Goal: Contribute content: Contribute content

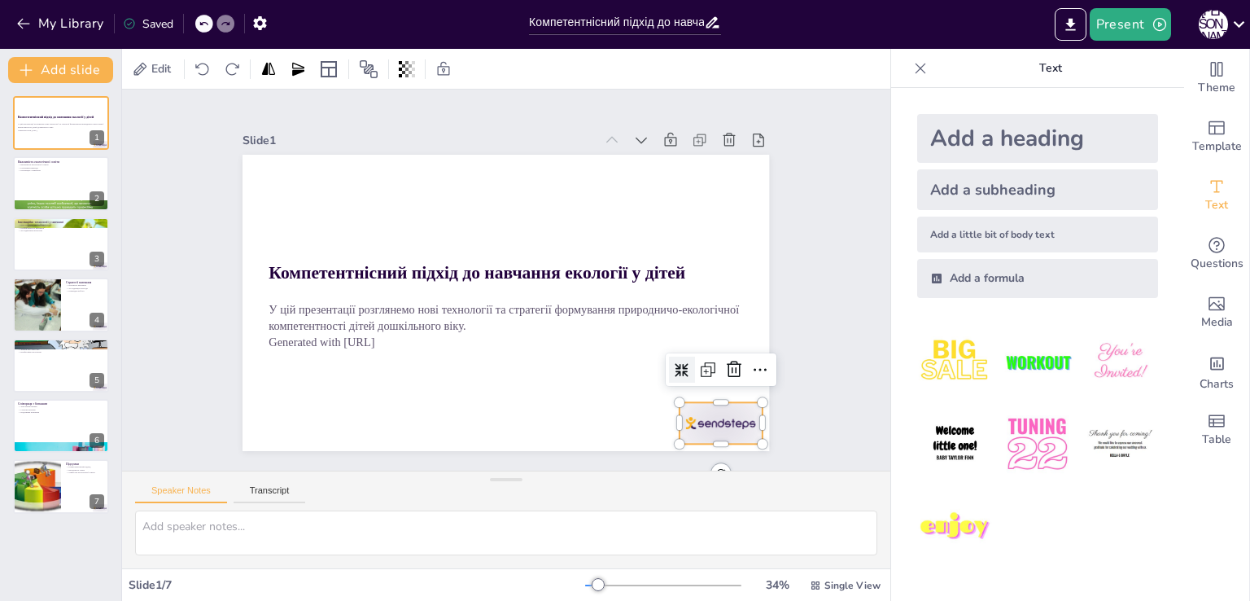
click at [684, 420] on div at bounding box center [705, 445] width 86 height 50
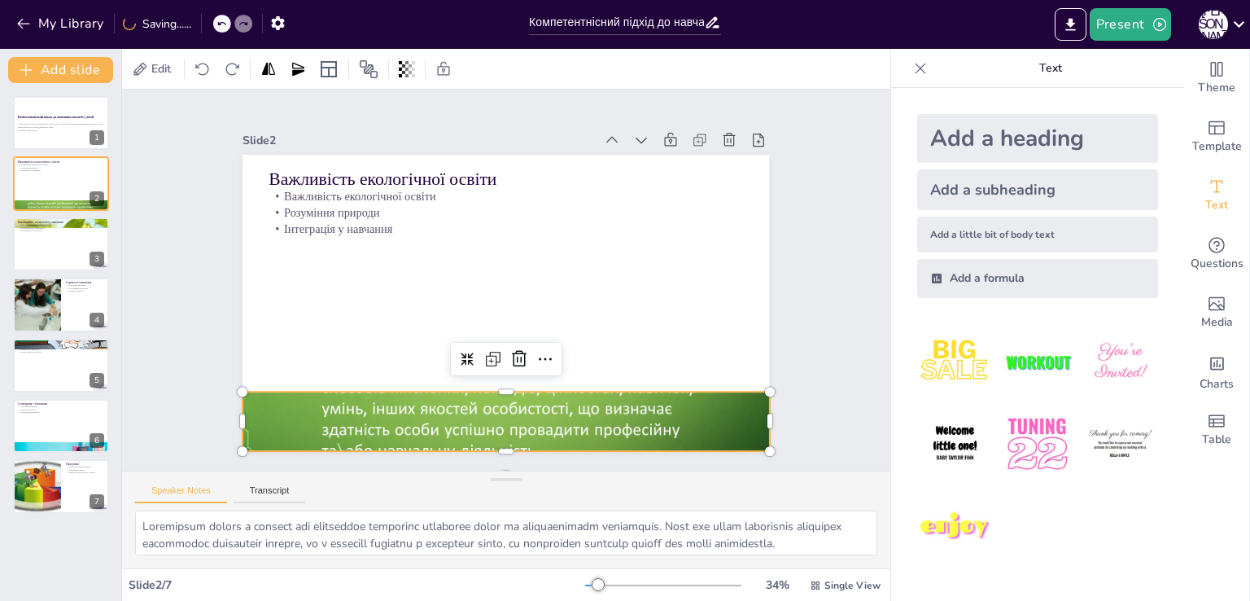
click at [630, 417] on div at bounding box center [506, 421] width 527 height 296
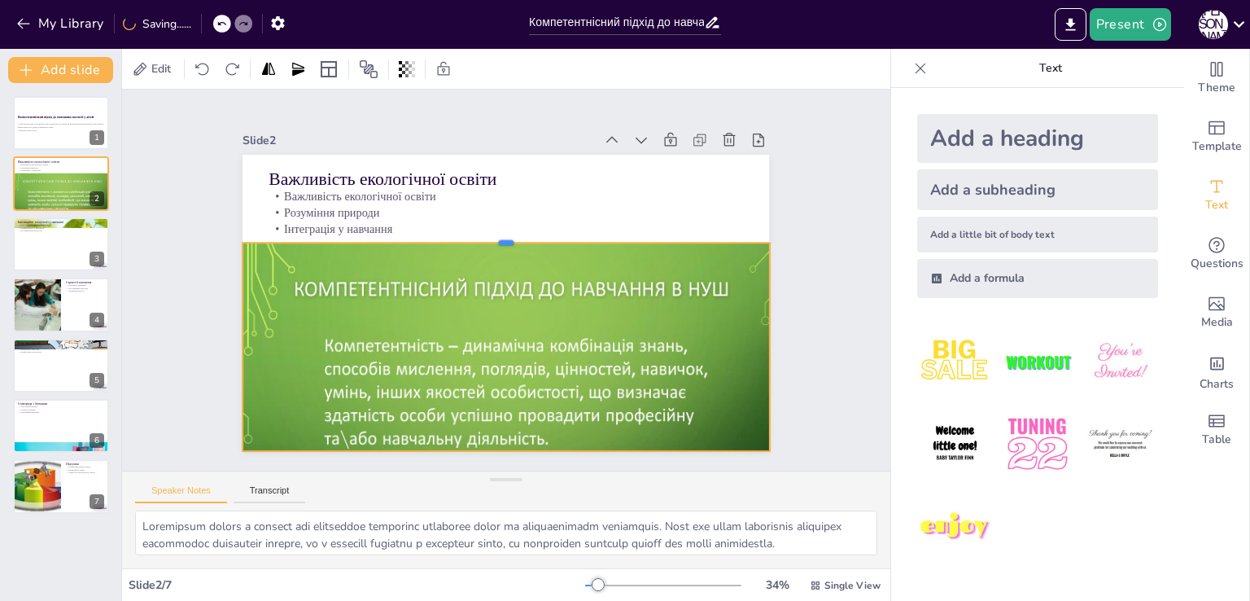
drag, startPoint x: 492, startPoint y: 385, endPoint x: 453, endPoint y: 237, distance: 153.2
click at [453, 237] on div "Важливість екологічної освіти Важливість екологічної освіти Розуміння природи І…" at bounding box center [503, 303] width 555 height 350
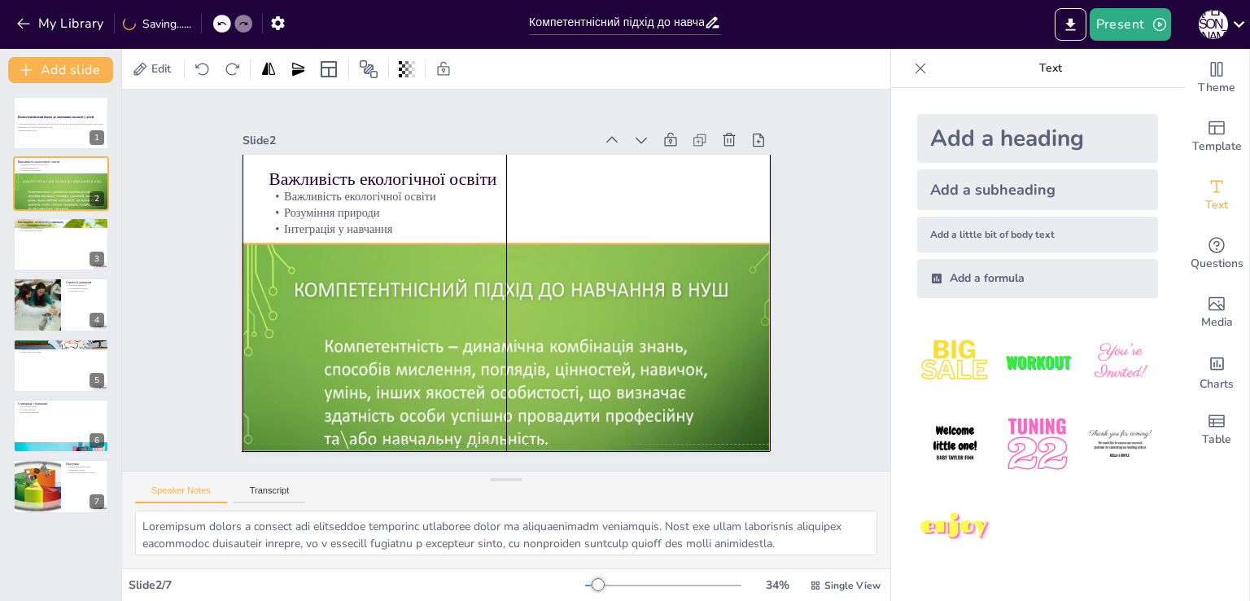
click at [464, 336] on div at bounding box center [515, 406] width 544 height 326
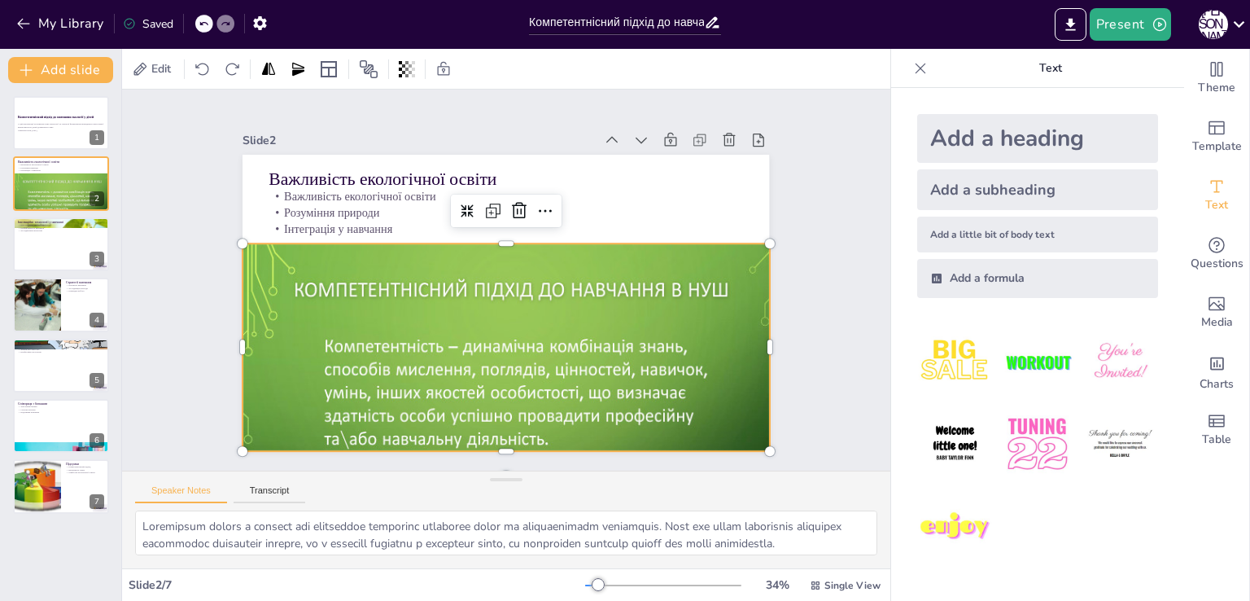
click at [400, 300] on div at bounding box center [488, 406] width 599 height 432
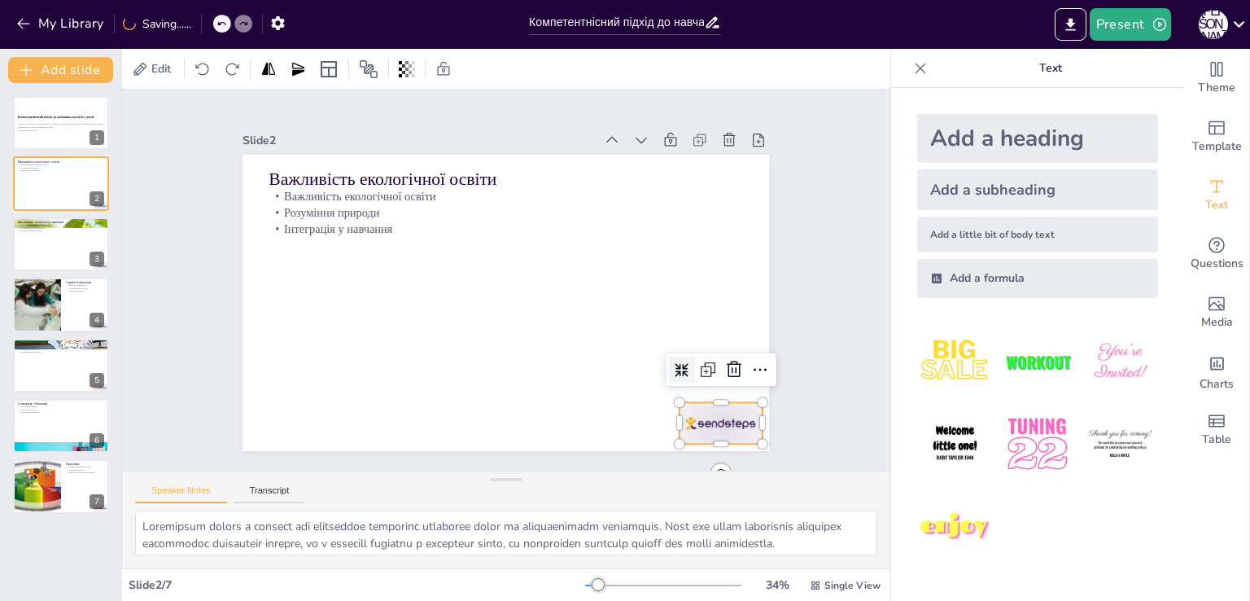
click at [723, 421] on div at bounding box center [705, 445] width 86 height 50
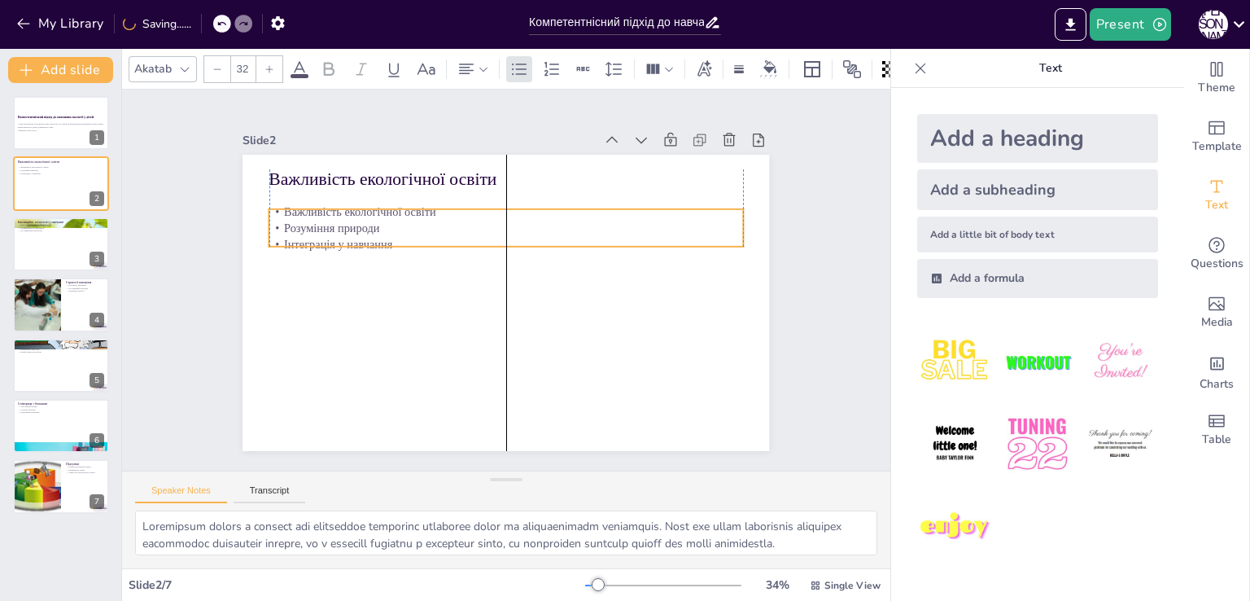
drag, startPoint x: 353, startPoint y: 224, endPoint x: 352, endPoint y: 239, distance: 15.5
click at [352, 239] on p "Інтеграція у навчання" at bounding box center [513, 245] width 467 height 114
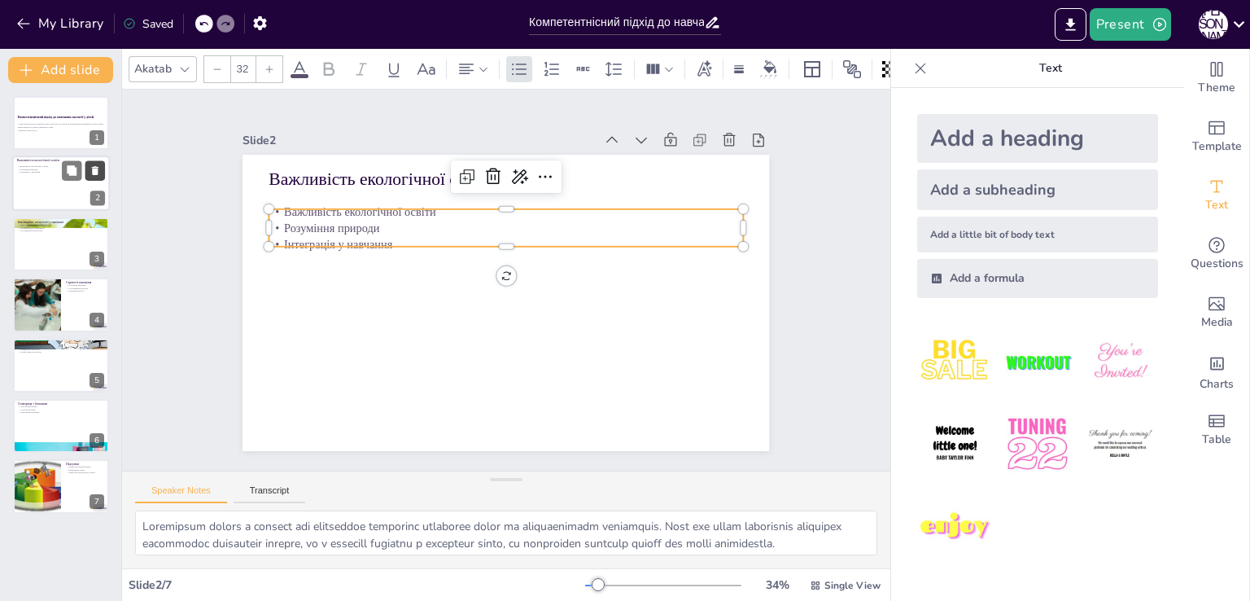
click at [96, 169] on icon at bounding box center [95, 171] width 7 height 9
type textarea "Loremipsumdo sitametc adipiscing, elits do eiusmodtem incididunt, u laboreet do…"
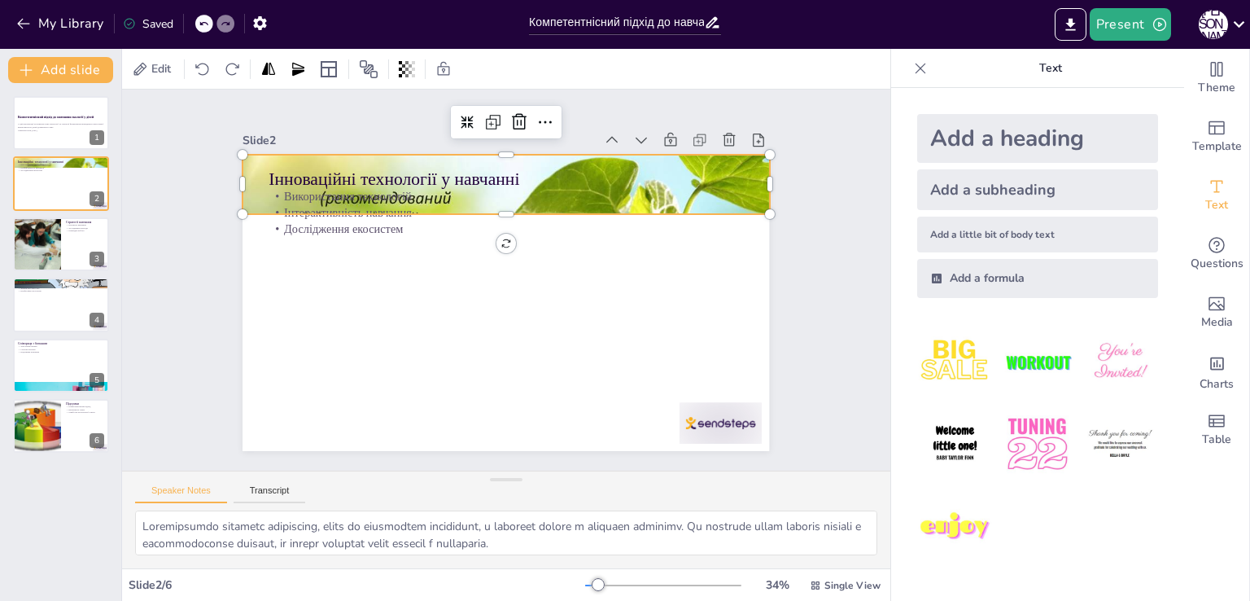
click at [748, 176] on div at bounding box center [516, 185] width 565 height 448
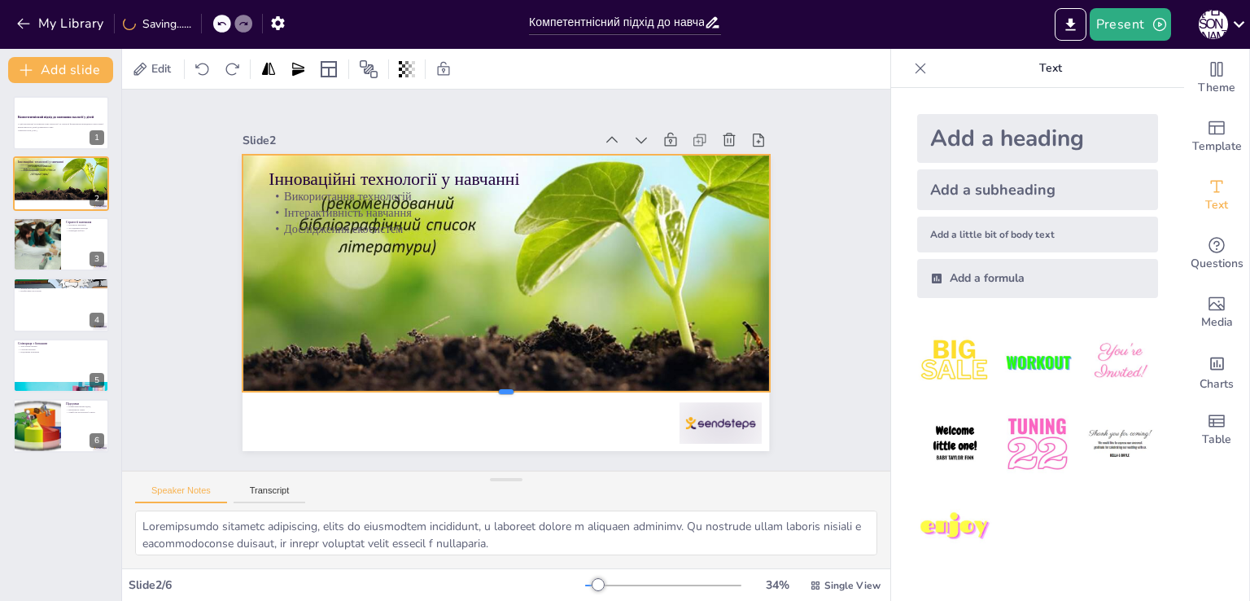
drag, startPoint x: 492, startPoint y: 209, endPoint x: 504, endPoint y: 387, distance: 177.8
click at [504, 387] on div at bounding box center [482, 395] width 518 height 122
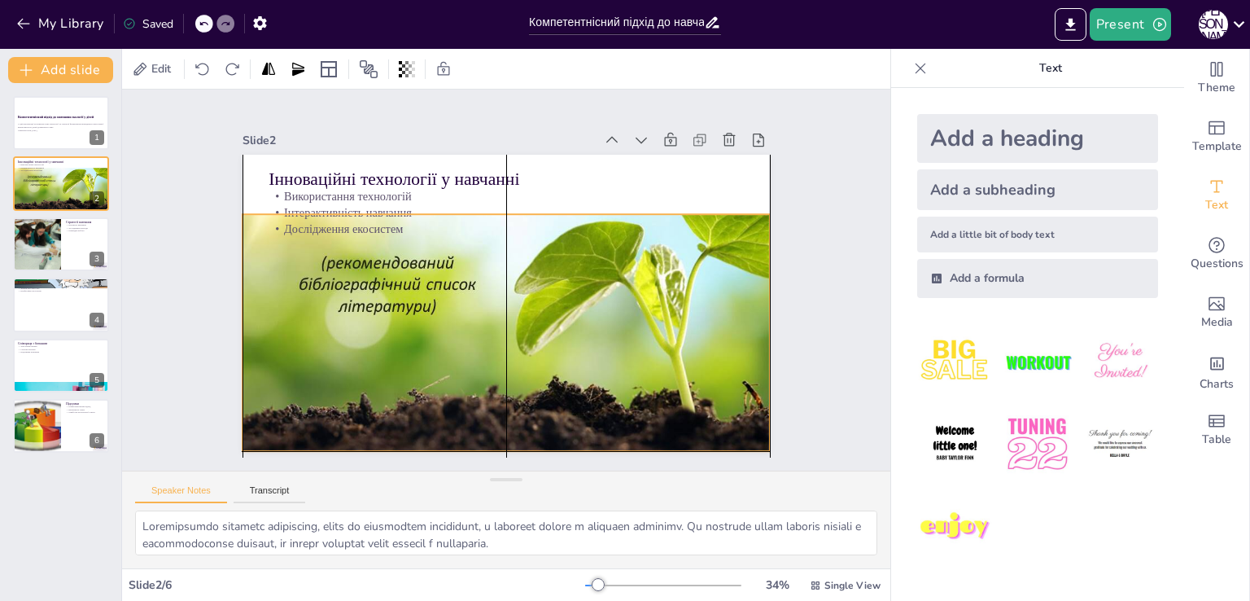
drag, startPoint x: 548, startPoint y: 286, endPoint x: 547, endPoint y: 352, distance: 65.9
click at [547, 352] on div at bounding box center [512, 249] width 573 height 458
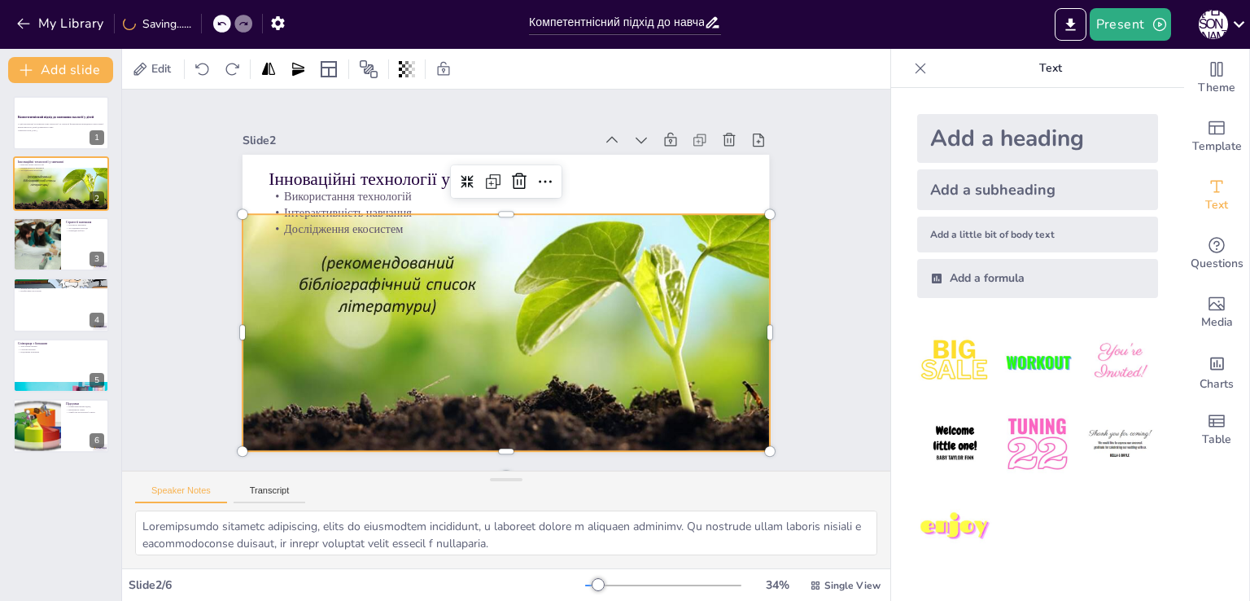
click at [378, 294] on div at bounding box center [512, 249] width 573 height 458
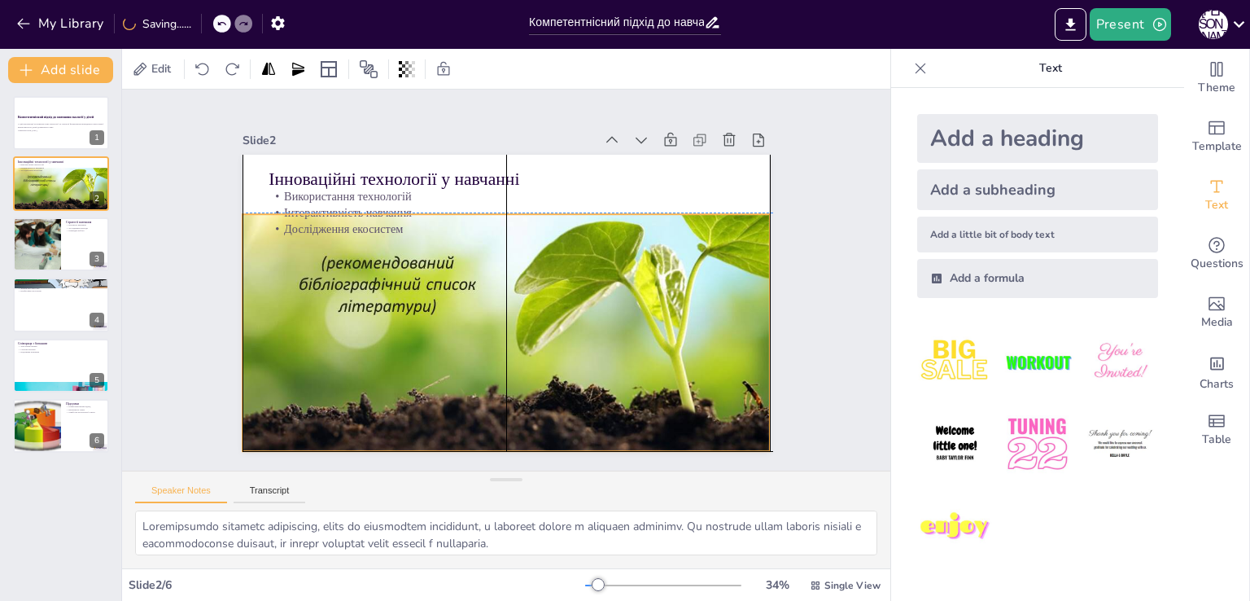
click at [382, 294] on div at bounding box center [510, 248] width 534 height 404
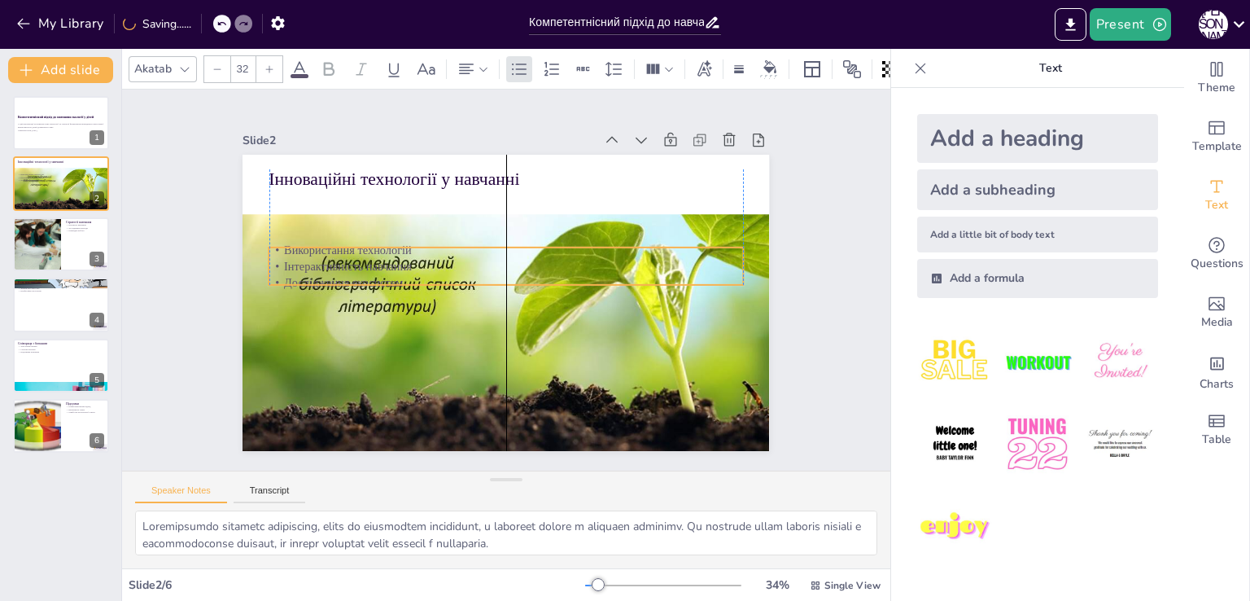
drag, startPoint x: 333, startPoint y: 186, endPoint x: 336, endPoint y: 242, distance: 55.4
click at [336, 242] on p "Використання технологій" at bounding box center [509, 250] width 473 height 66
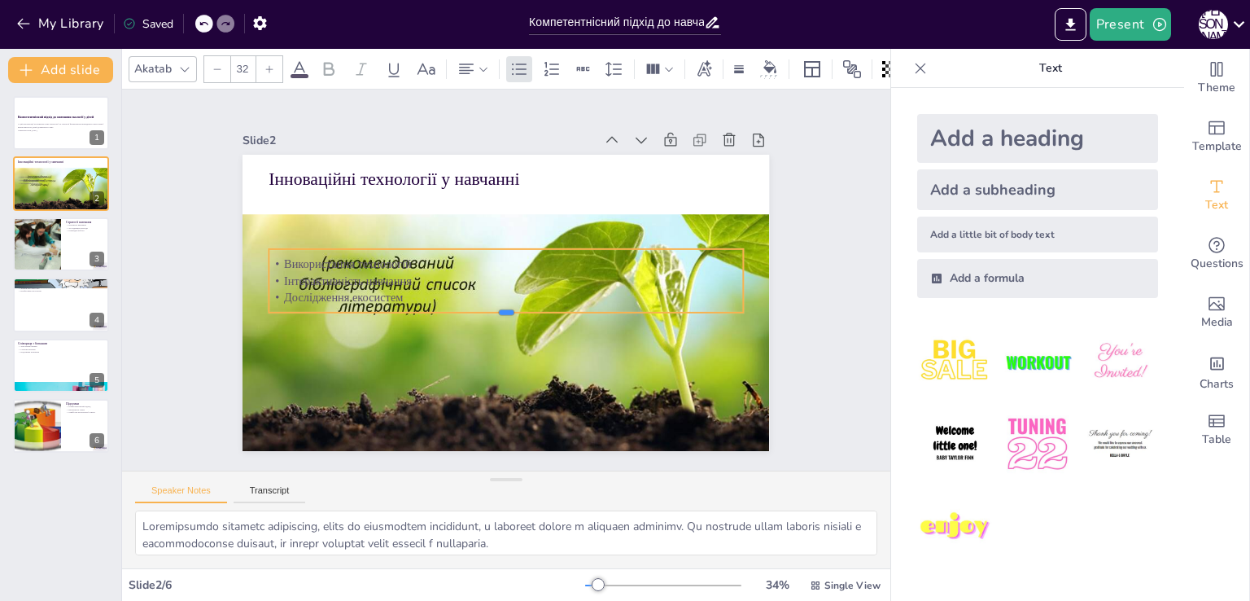
drag, startPoint x: 492, startPoint y: 281, endPoint x: 495, endPoint y: 307, distance: 26.2
click at [495, 307] on div at bounding box center [502, 318] width 473 height 63
drag, startPoint x: 399, startPoint y: 289, endPoint x: 389, endPoint y: 288, distance: 9.8
click at [389, 288] on p "Дослідження екосистем" at bounding box center [491, 291] width 456 height 162
click at [775, 63] on icon at bounding box center [769, 66] width 13 height 13
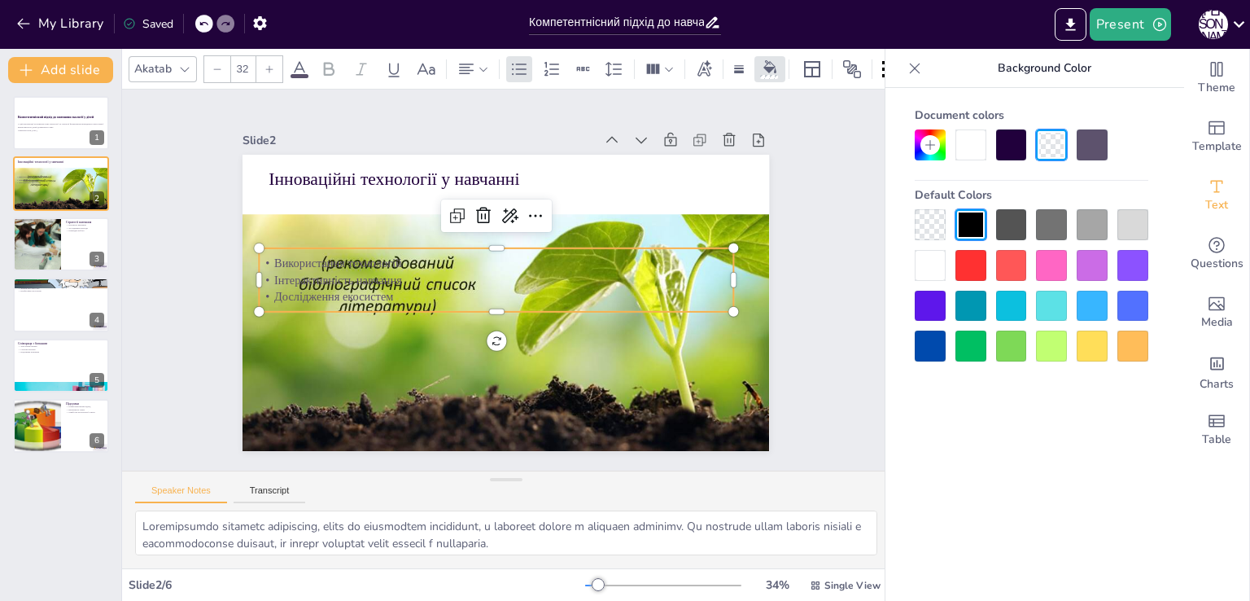
click at [1015, 267] on div at bounding box center [1011, 265] width 31 height 31
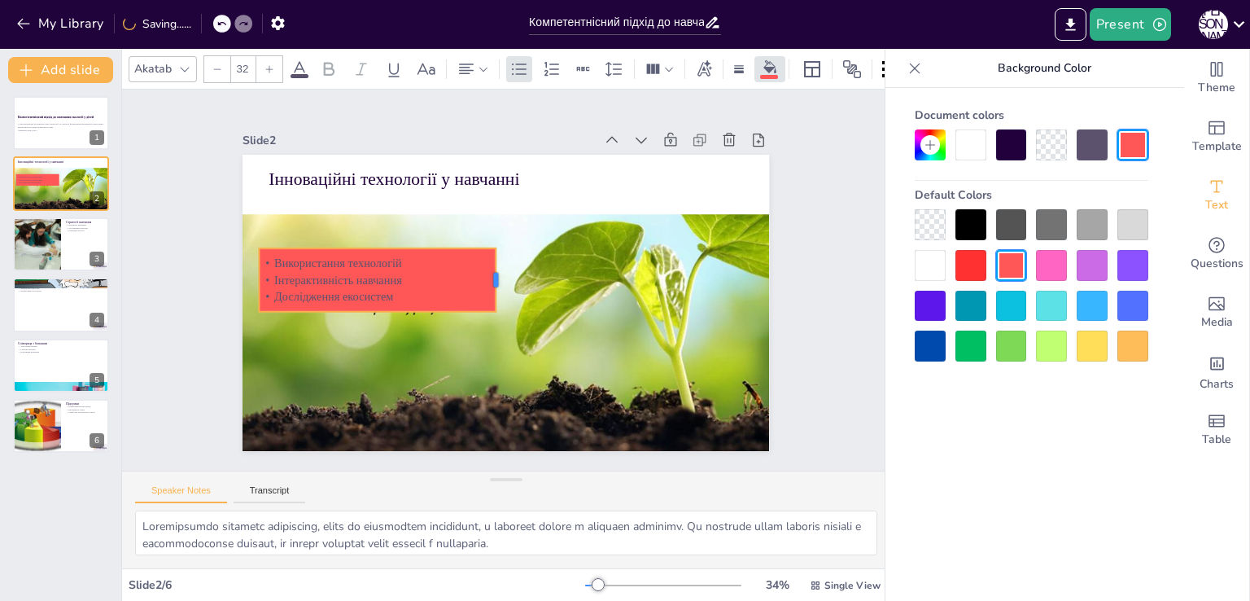
drag, startPoint x: 723, startPoint y: 273, endPoint x: 485, endPoint y: 269, distance: 237.7
click at [492, 269] on div at bounding box center [502, 279] width 20 height 64
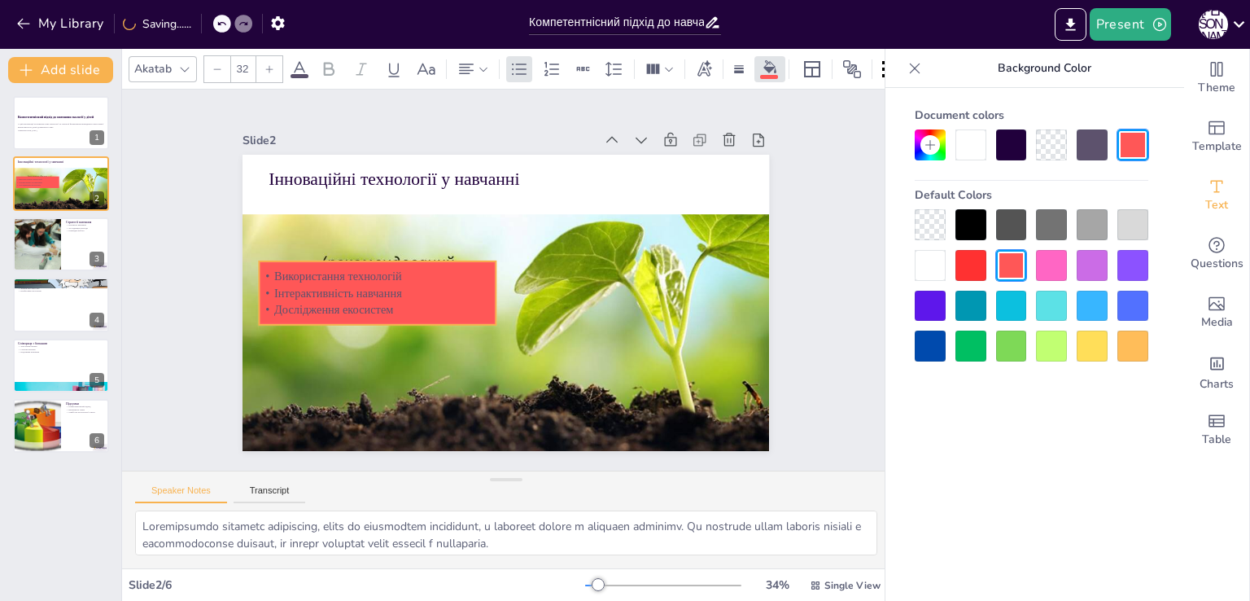
drag, startPoint x: 448, startPoint y: 277, endPoint x: 448, endPoint y: 290, distance: 13.0
click at [448, 290] on p "Інтерактивність навчання" at bounding box center [377, 280] width 237 height 42
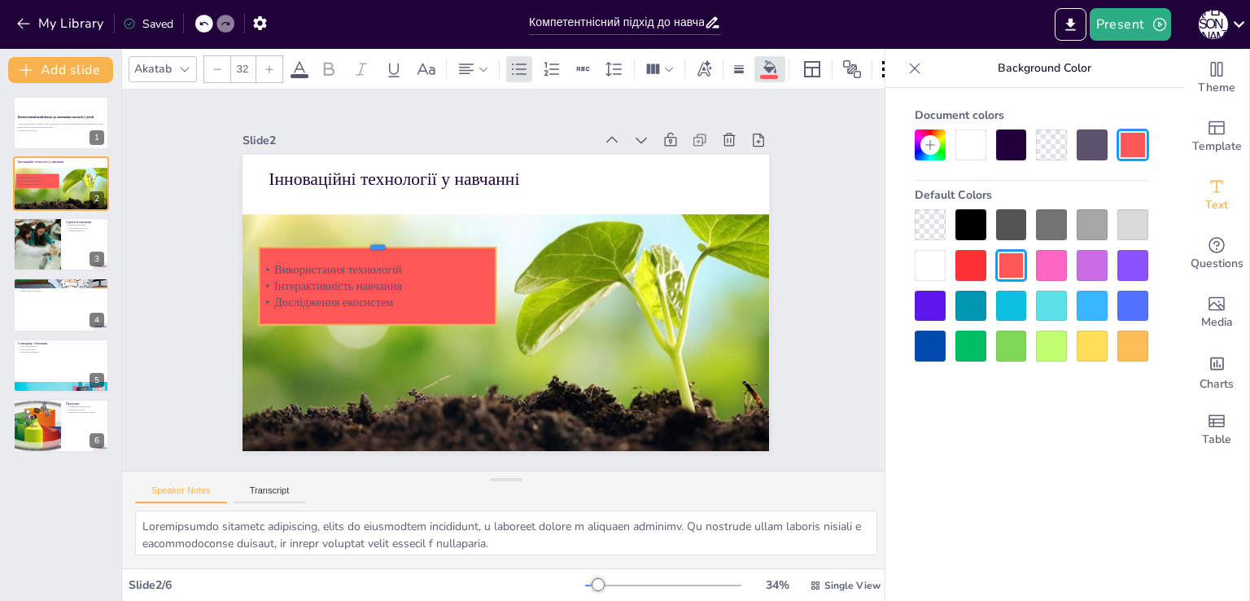
drag, startPoint x: 362, startPoint y: 253, endPoint x: 362, endPoint y: 239, distance: 13.8
click at [362, 239] on div at bounding box center [382, 227] width 236 height 37
click at [1051, 348] on div at bounding box center [1051, 345] width 31 height 31
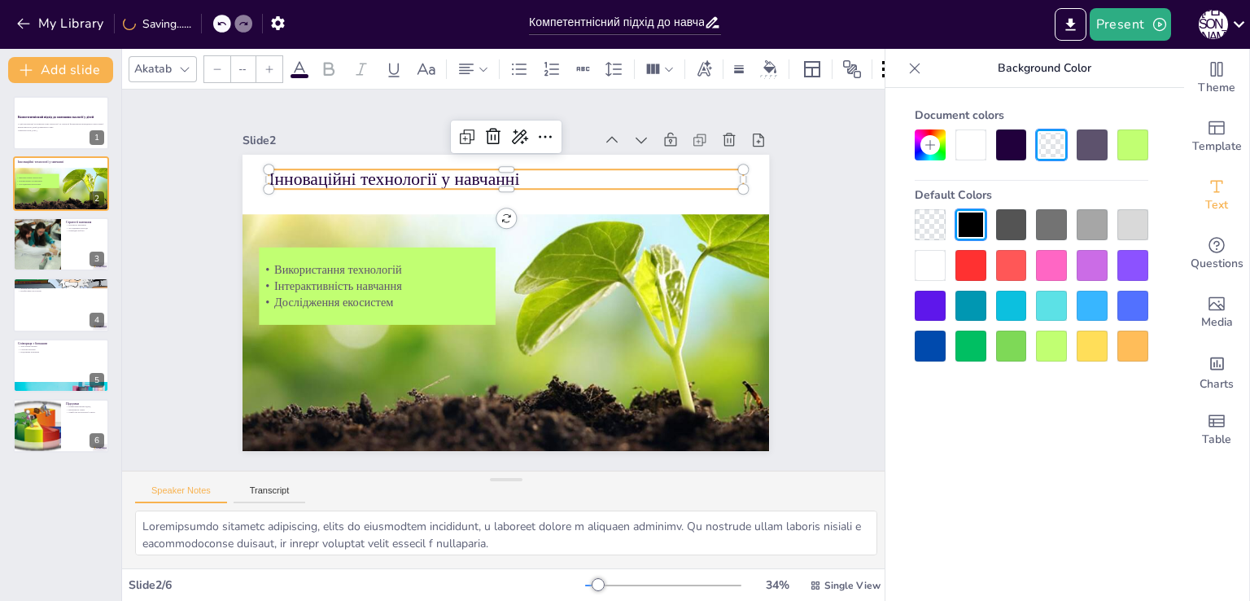
type input "48"
click at [470, 180] on p "Інноваційні технології у навчанні" at bounding box center [506, 179] width 474 height 24
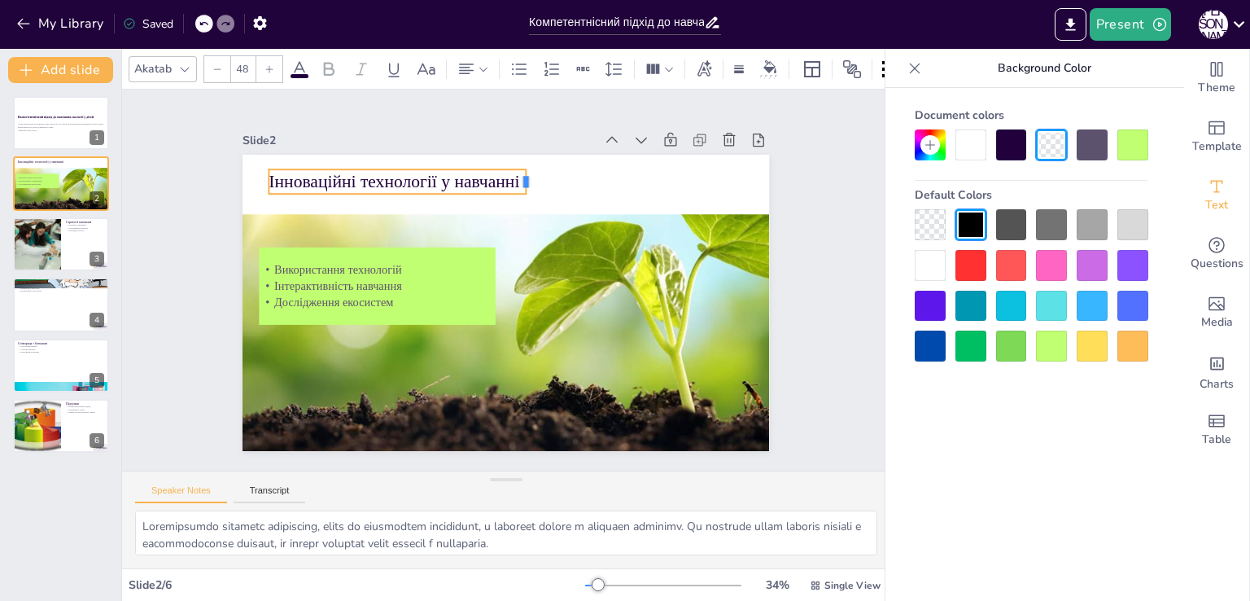
drag, startPoint x: 734, startPoint y: 173, endPoint x: 517, endPoint y: 174, distance: 217.3
click at [526, 174] on div at bounding box center [532, 181] width 13 height 24
click at [1044, 349] on div at bounding box center [1051, 345] width 31 height 31
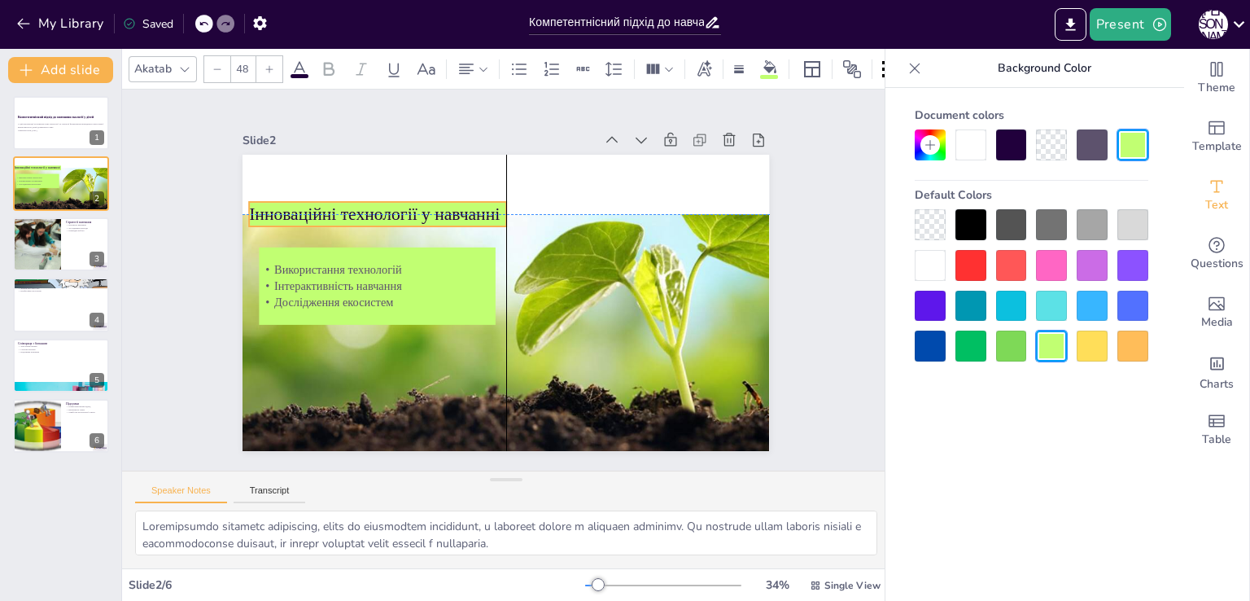
drag, startPoint x: 474, startPoint y: 182, endPoint x: 454, endPoint y: 216, distance: 38.7
click at [454, 216] on p "Інноваційні технології у навчанні" at bounding box center [385, 201] width 258 height 51
click at [174, 331] on div "Slide 1 Компетентнісний підхід до навчання екології у дітей У цій презентації р…" at bounding box center [506, 279] width 804 height 459
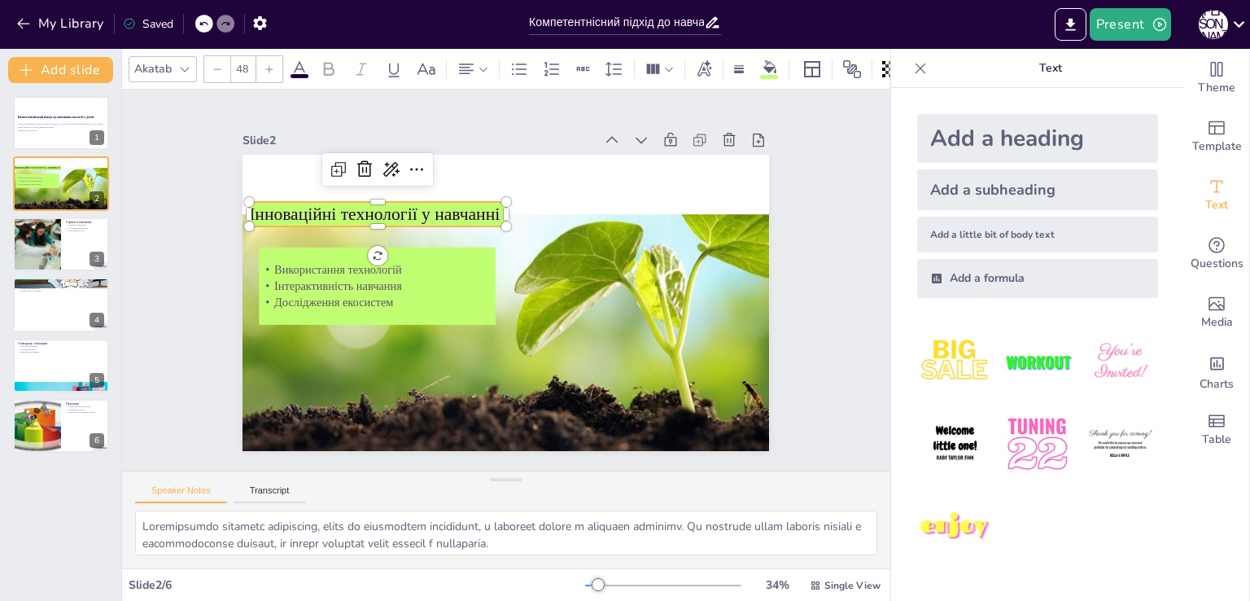
click at [299, 205] on p "Інноваційні технології у навчанні" at bounding box center [385, 201] width 258 height 51
click at [280, 262] on p "Використання технологій" at bounding box center [378, 269] width 236 height 16
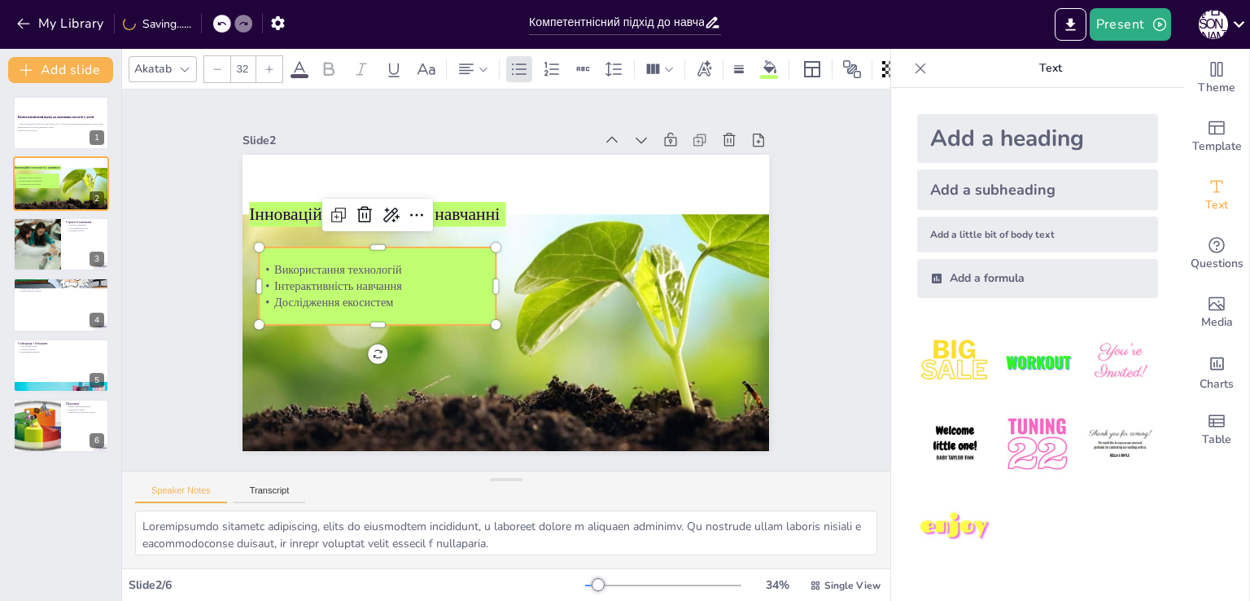
click at [280, 262] on p "Використання технологій" at bounding box center [378, 269] width 236 height 16
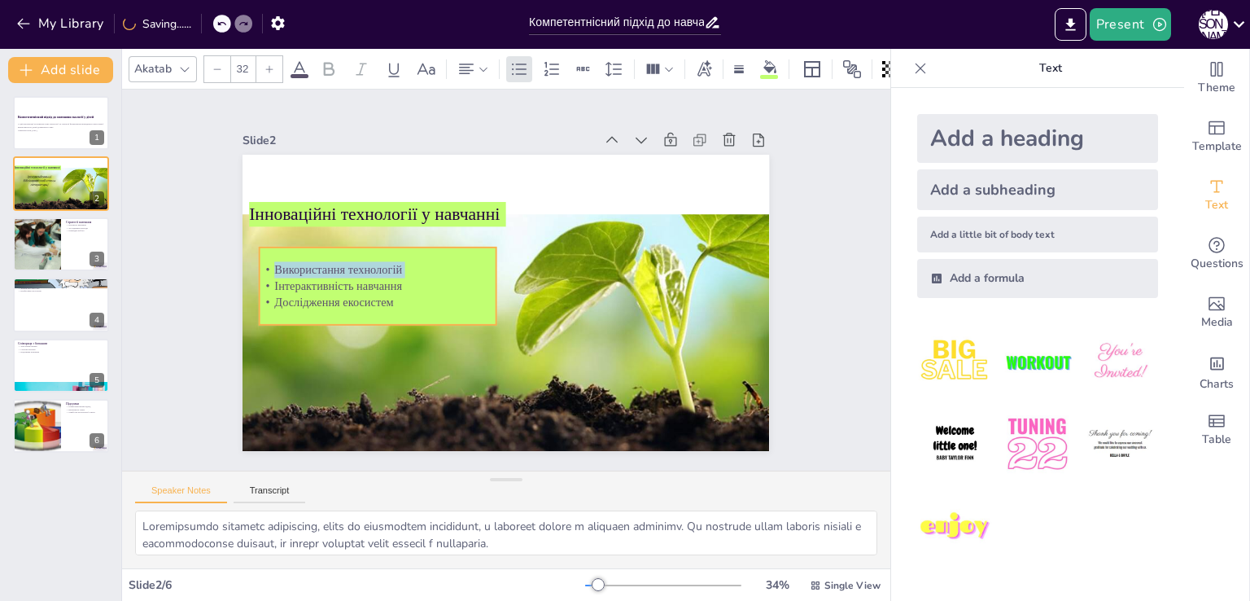
click at [280, 262] on p "Використання технологій" at bounding box center [379, 256] width 237 height 41
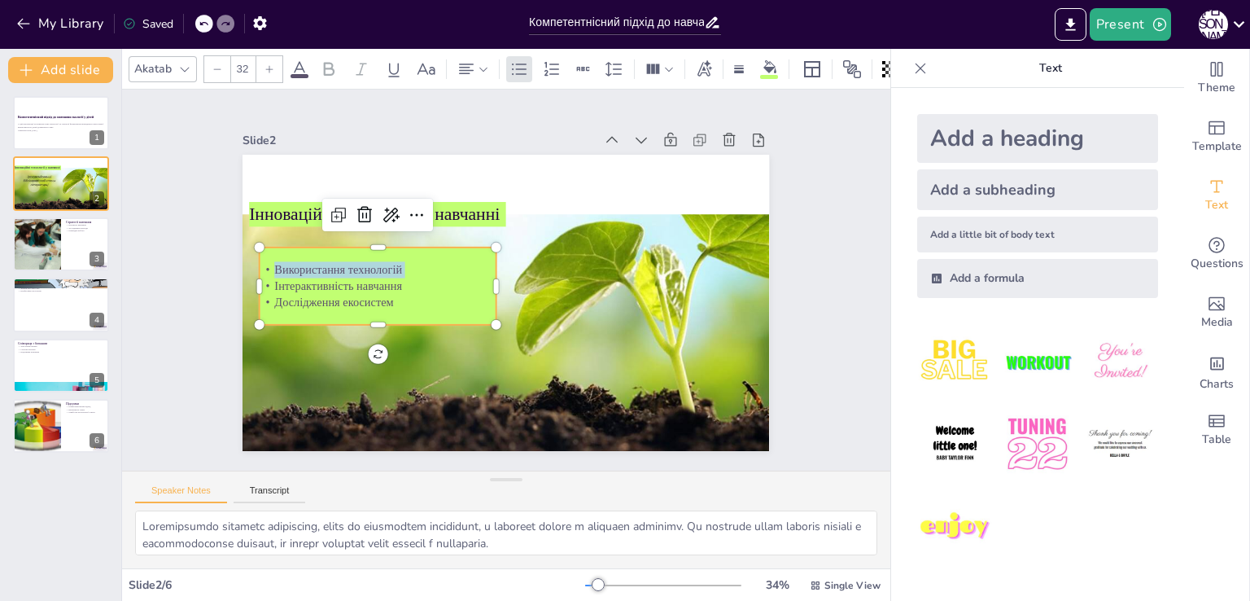
click at [262, 65] on div at bounding box center [269, 69] width 26 height 26
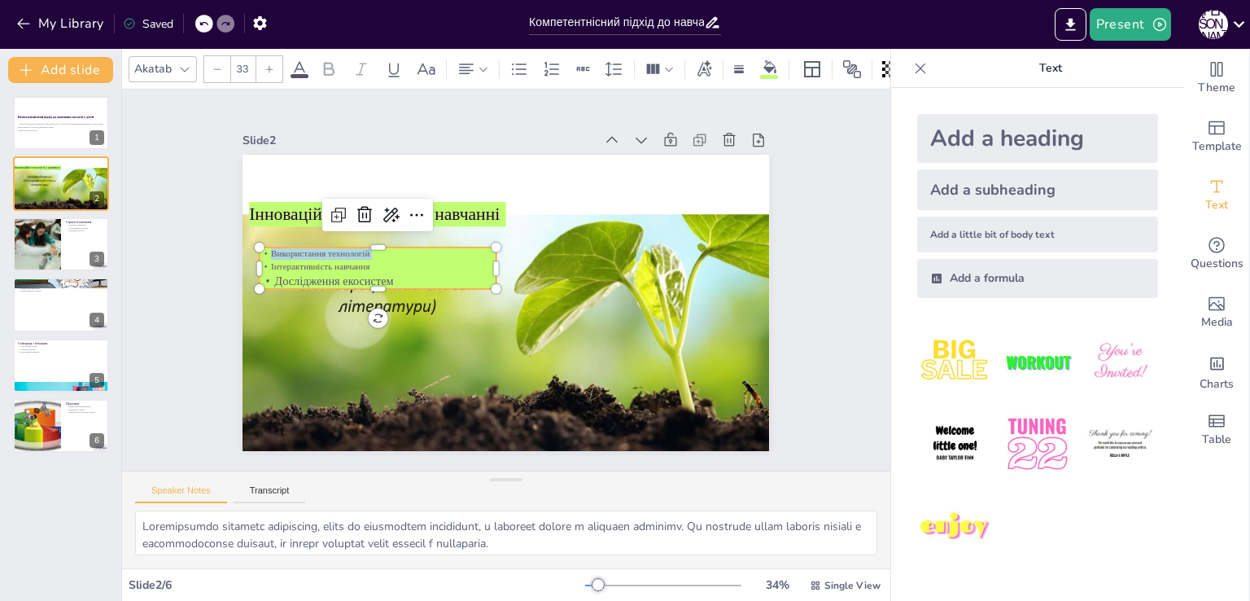
click at [262, 65] on div at bounding box center [269, 69] width 26 height 26
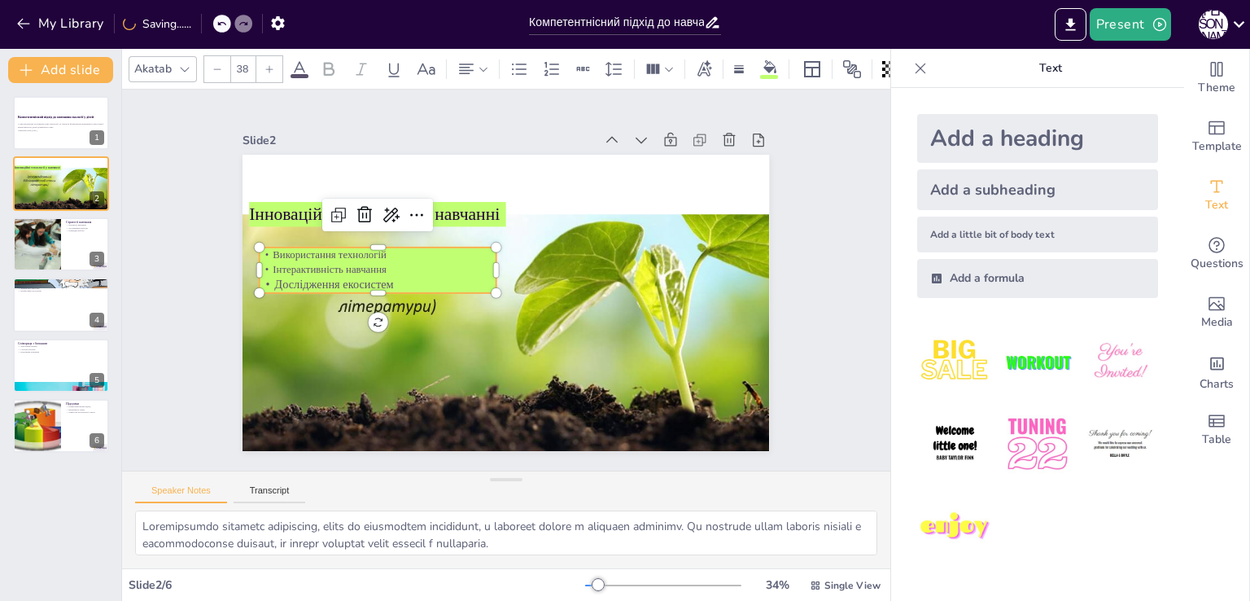
click at [262, 65] on div at bounding box center [269, 69] width 26 height 26
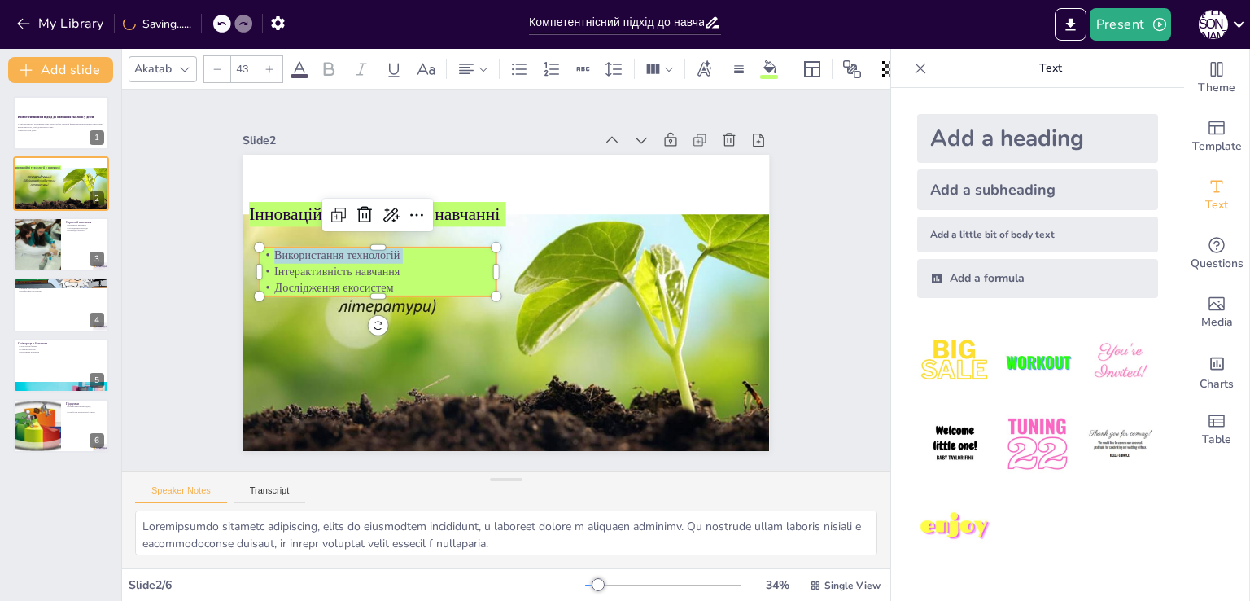
click at [262, 65] on div at bounding box center [269, 69] width 26 height 26
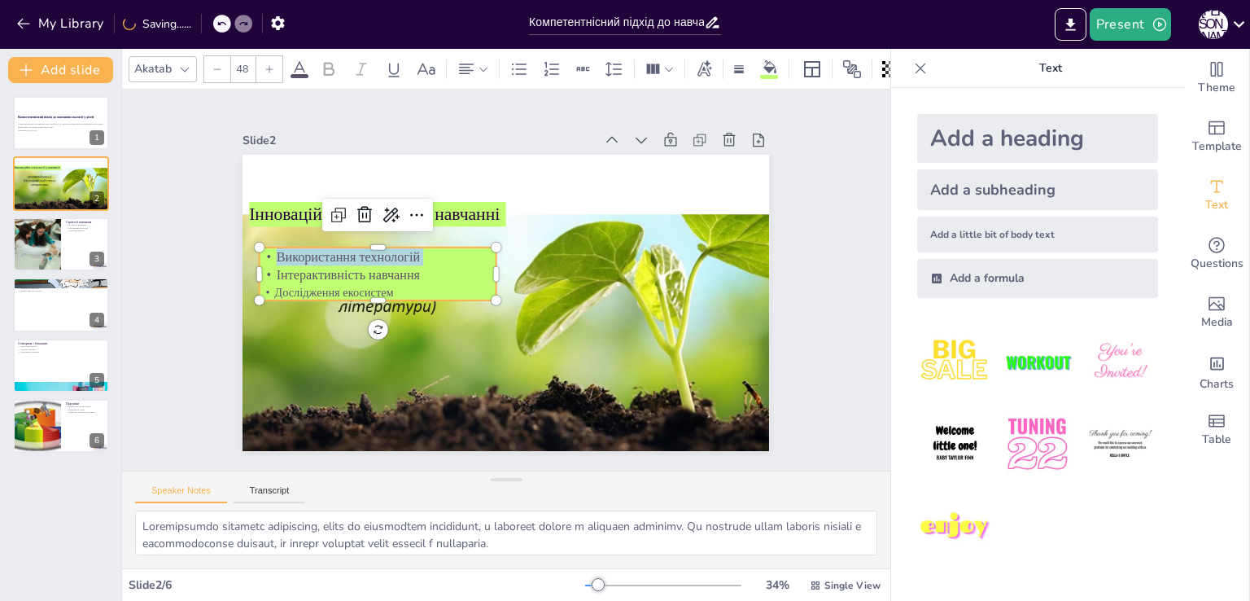
click at [262, 65] on div at bounding box center [269, 69] width 26 height 26
click at [222, 66] on div at bounding box center [217, 69] width 26 height 26
click at [290, 270] on p "Інтерактивність навчання" at bounding box center [378, 263] width 237 height 44
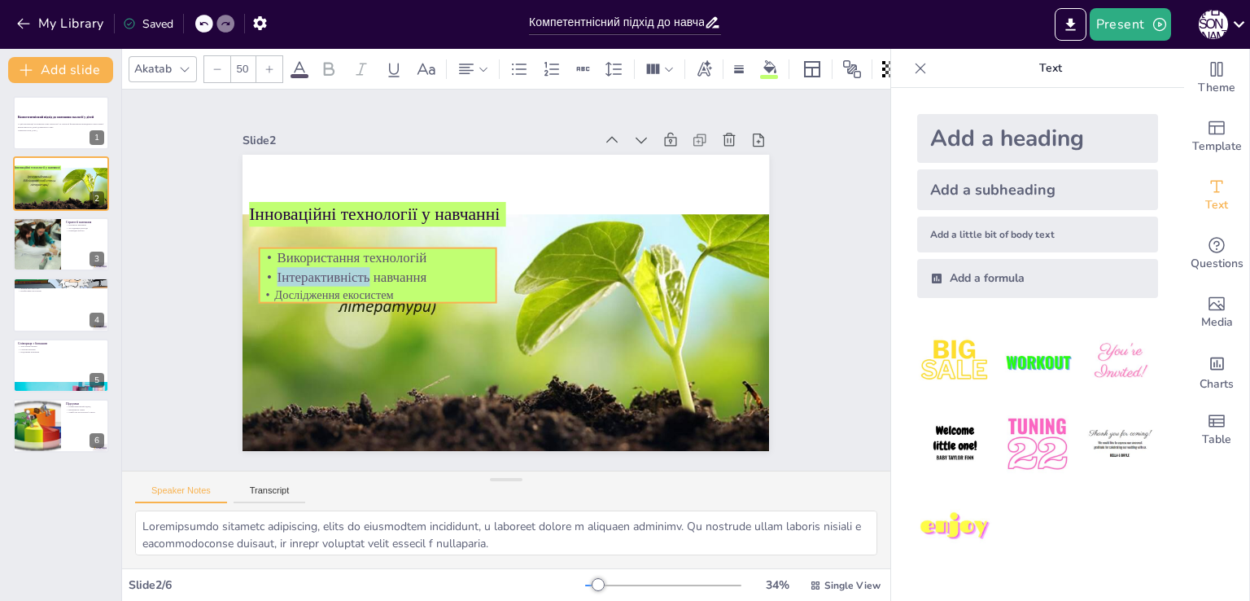
click at [290, 270] on p "Інтерактивність навчання" at bounding box center [378, 264] width 237 height 44
click at [290, 270] on p "Інтерактивність навчання" at bounding box center [390, 225] width 224 height 114
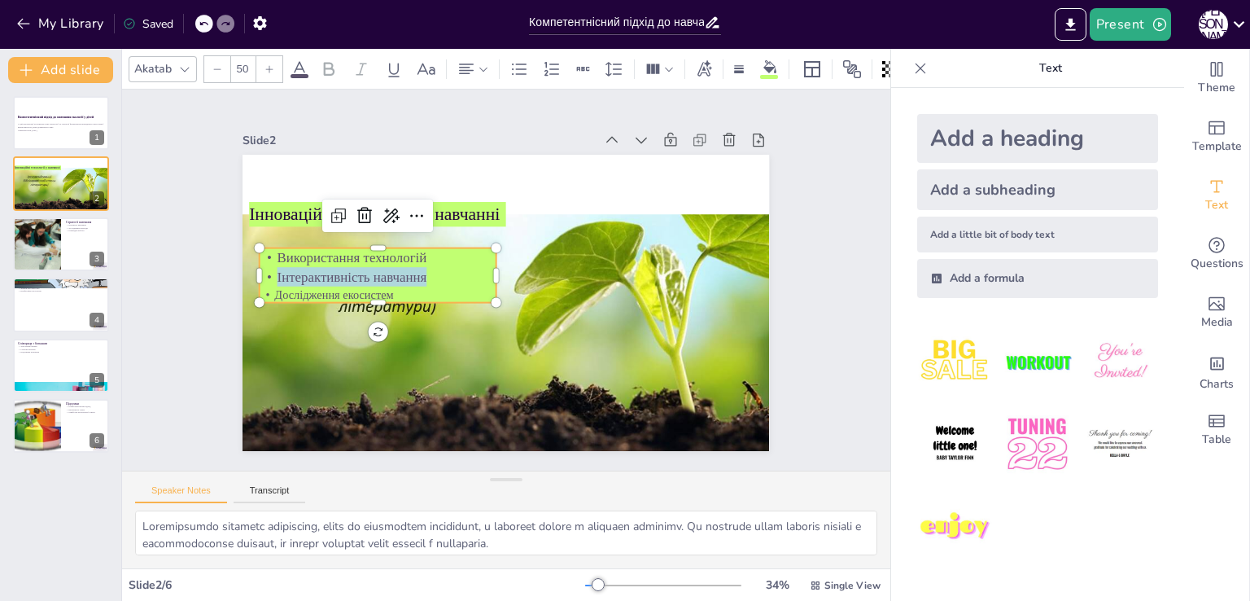
click at [270, 64] on icon at bounding box center [269, 69] width 10 height 10
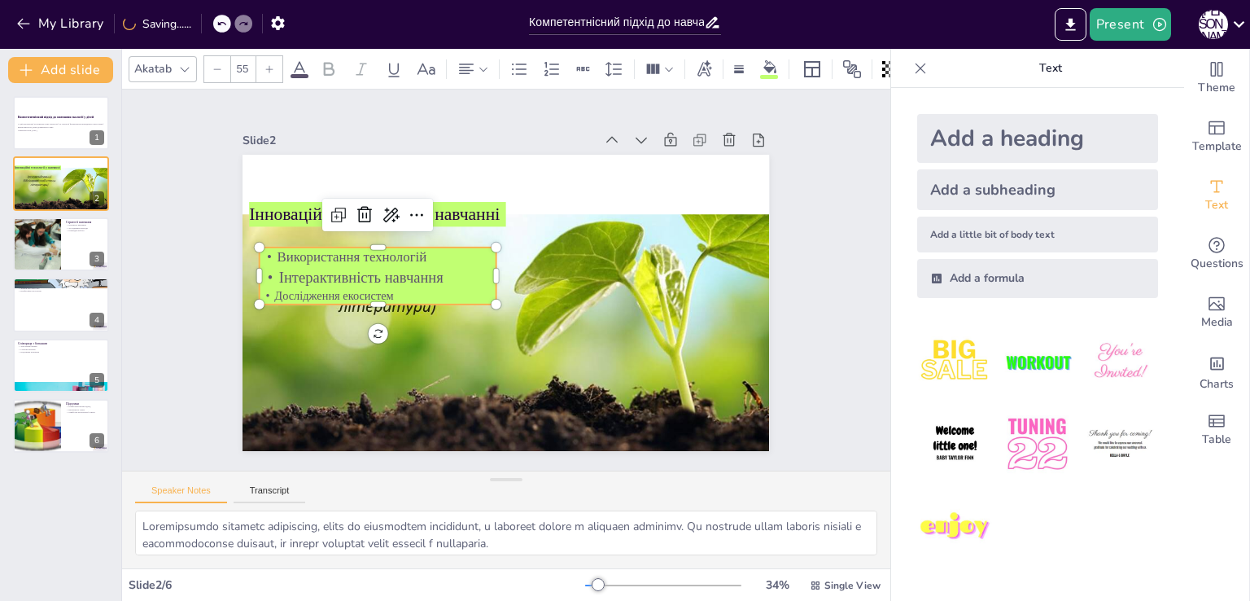
click at [218, 65] on icon at bounding box center [217, 69] width 10 height 10
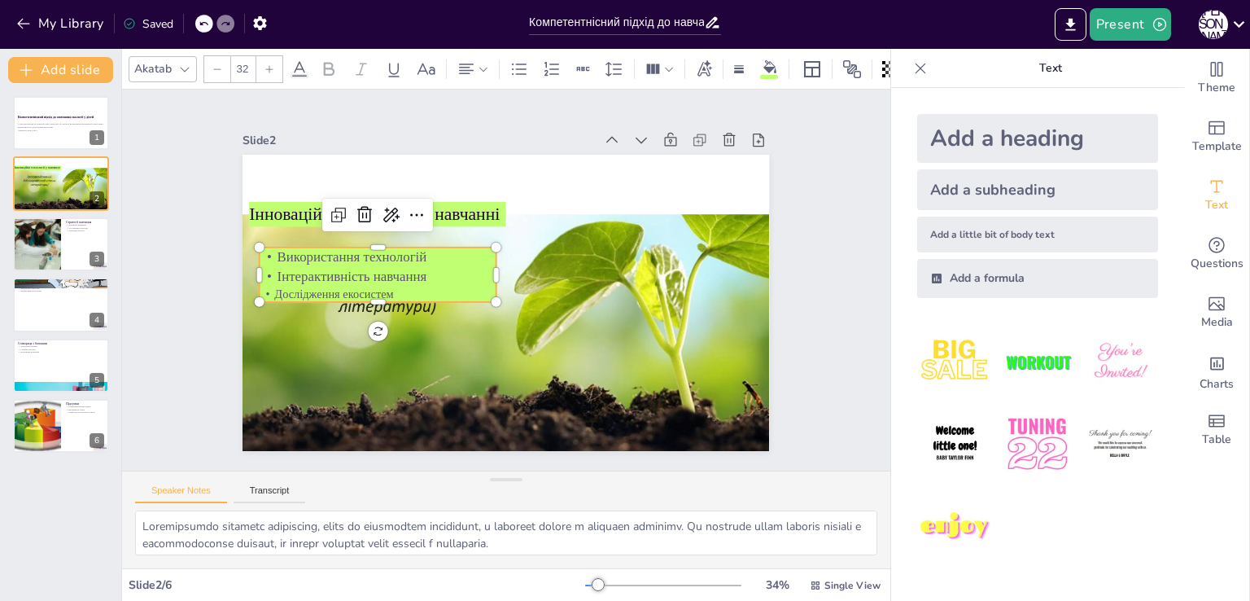
click at [291, 287] on p "Дослідження екосистем" at bounding box center [377, 266] width 234 height 65
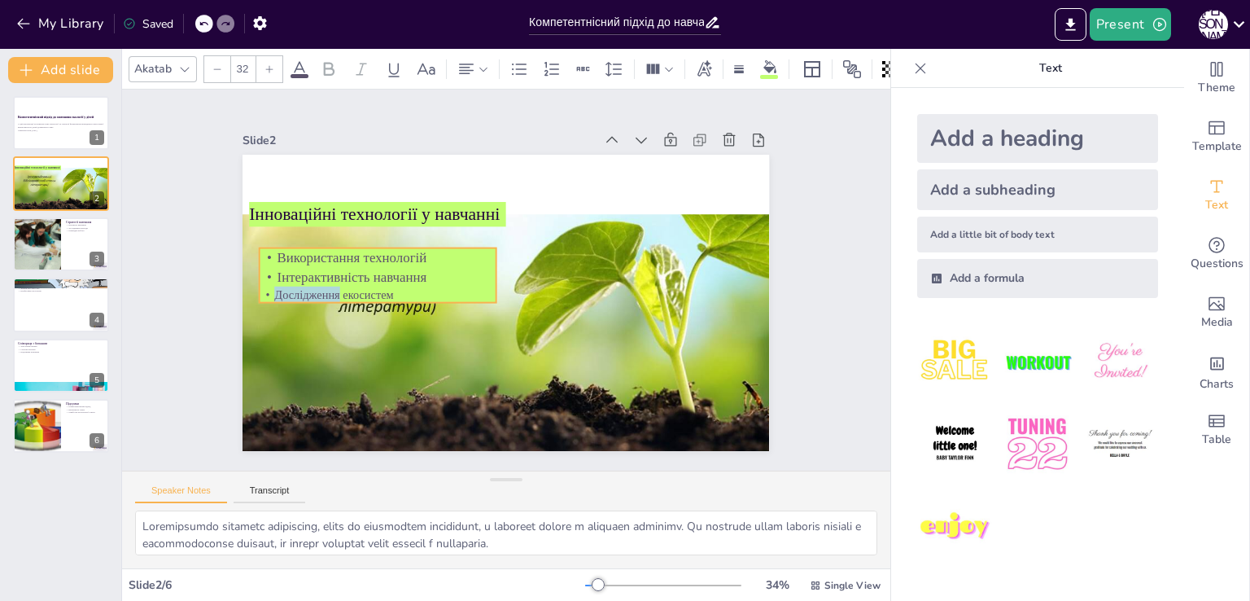
click at [291, 287] on p "Дослідження екосистем" at bounding box center [377, 280] width 237 height 41
click at [436, 291] on p "Дослідження екосистем" at bounding box center [480, 405] width 89 height 229
click at [291, 287] on p "Дослідження екосистем" at bounding box center [377, 267] width 234 height 65
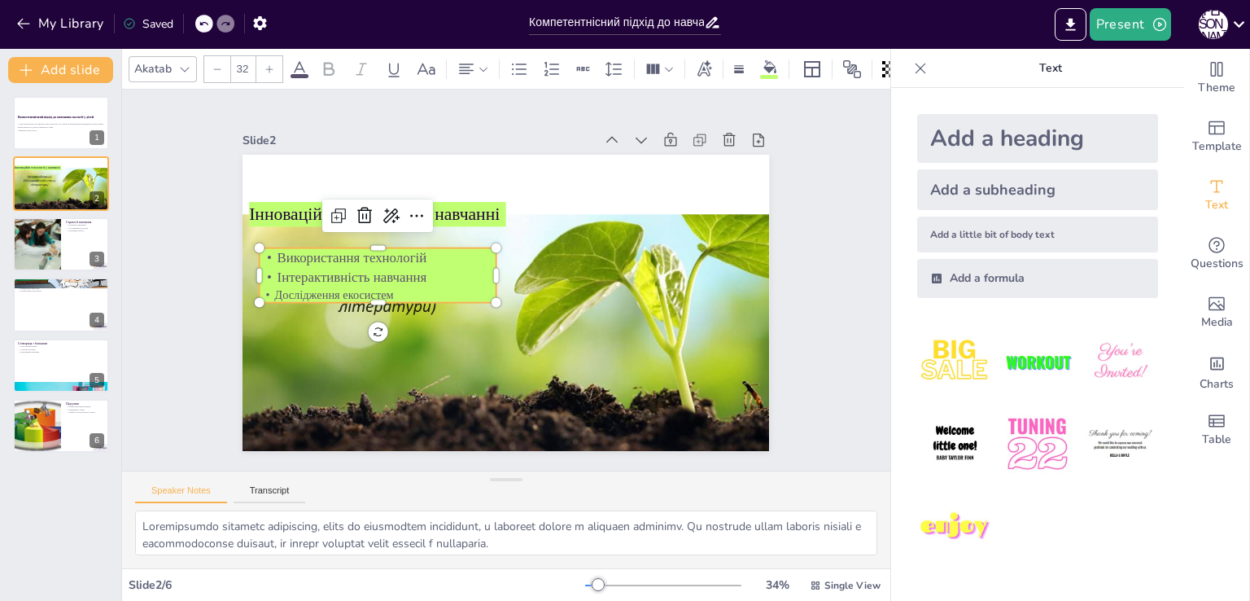
click at [251, 66] on input "32" at bounding box center [242, 69] width 23 height 26
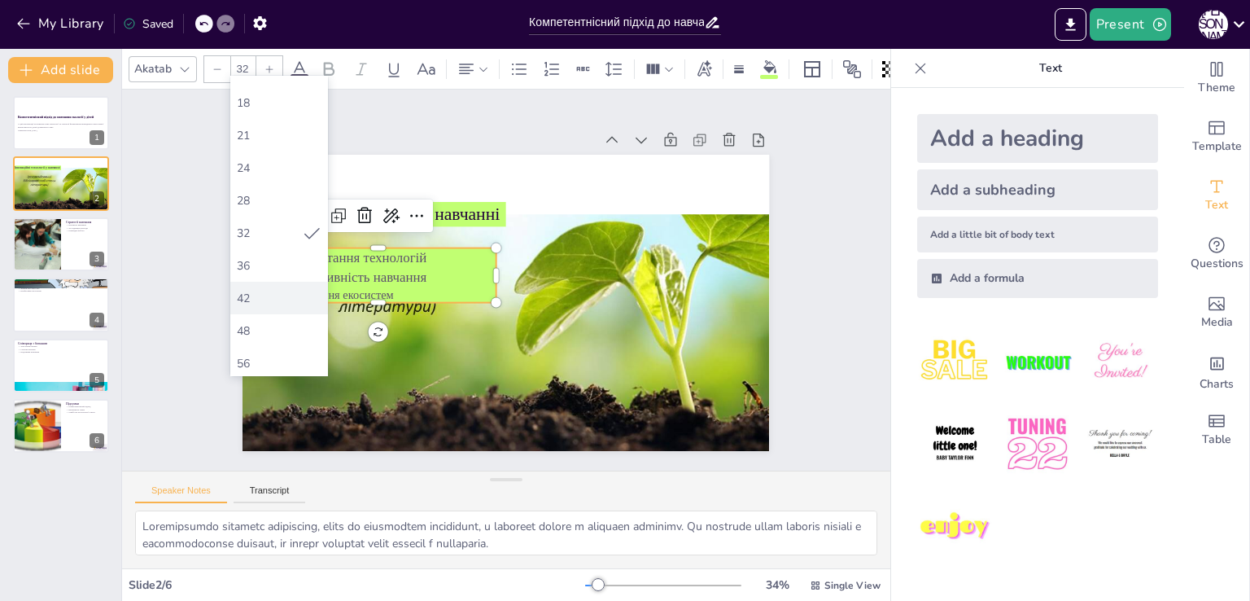
scroll to position [186, 0]
click at [254, 331] on div "48" at bounding box center [279, 329] width 85 height 15
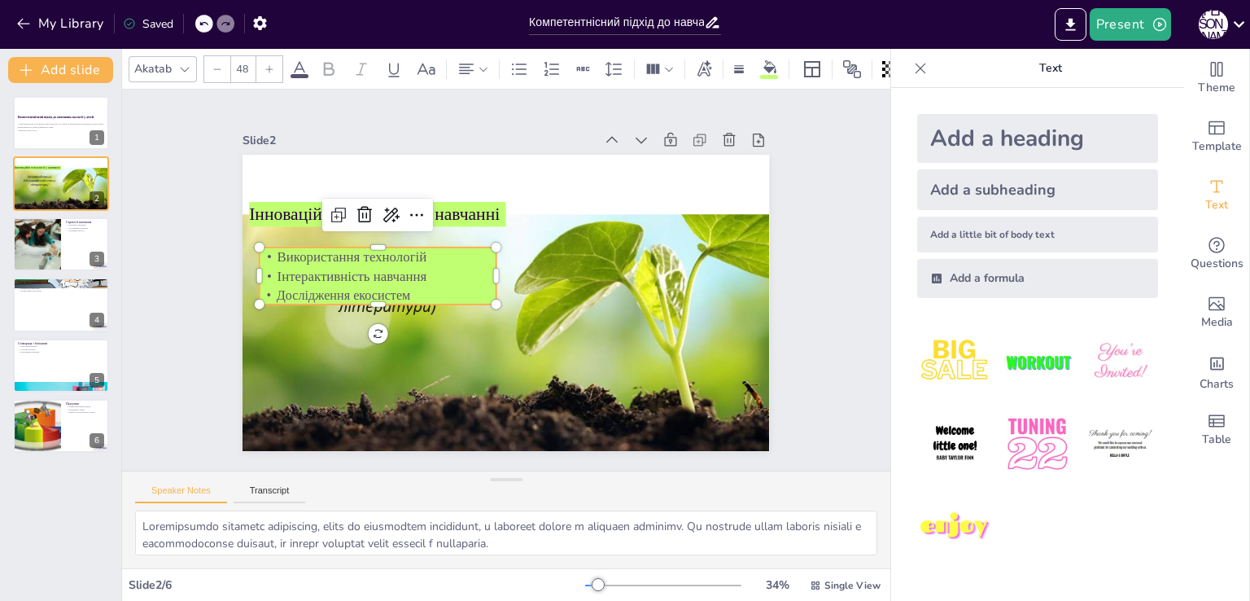
click at [273, 64] on icon at bounding box center [269, 69] width 10 height 10
click at [374, 248] on p "Використання технологій" at bounding box center [378, 257] width 236 height 20
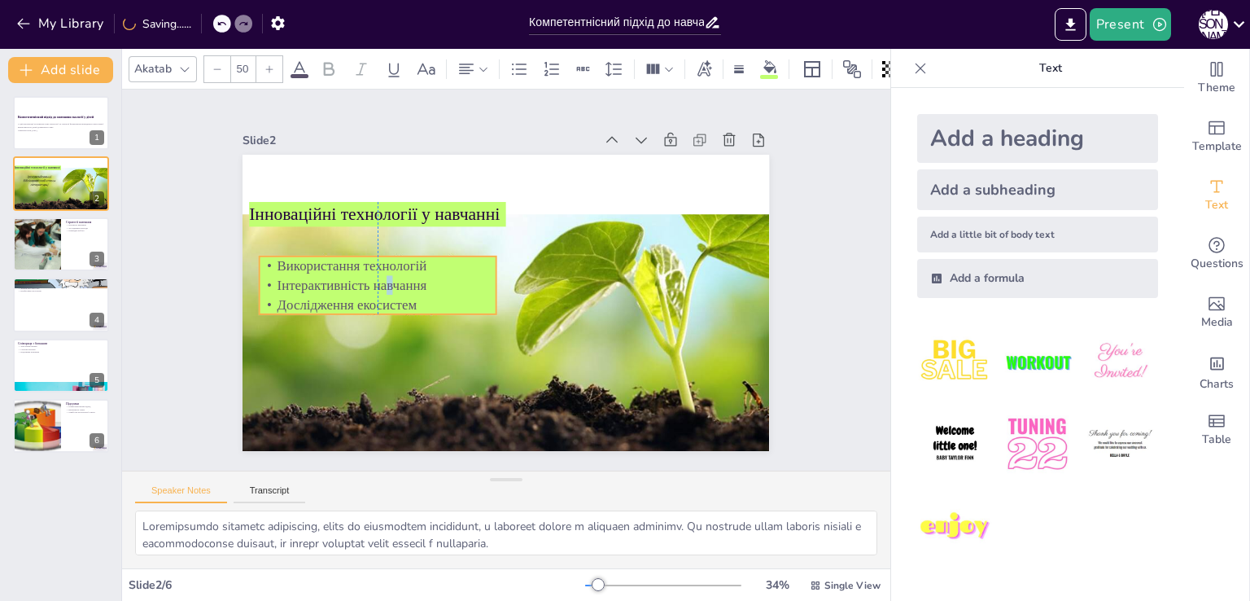
drag, startPoint x: 380, startPoint y: 275, endPoint x: 377, endPoint y: 284, distance: 9.5
click at [377, 284] on p "Інтерактивність навчання" at bounding box center [378, 272] width 237 height 44
drag, startPoint x: 365, startPoint y: 310, endPoint x: 365, endPoint y: 320, distance: 9.8
click at [365, 320] on div at bounding box center [373, 316] width 236 height 37
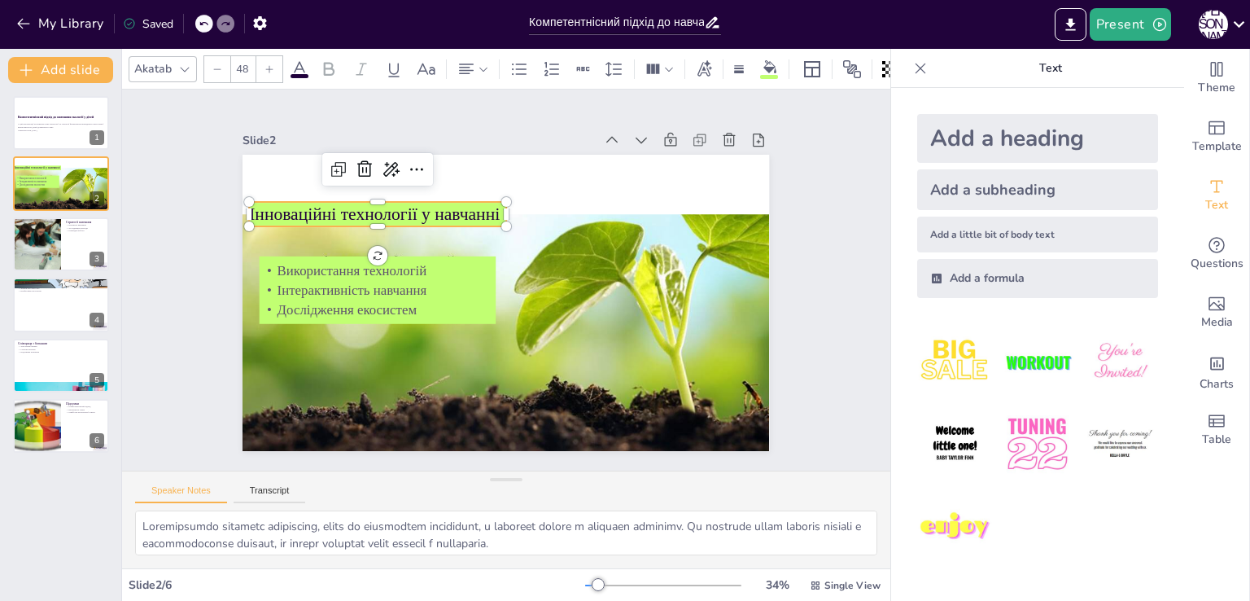
click at [273, 198] on p "Інноваційні технології у навчанні" at bounding box center [385, 201] width 258 height 51
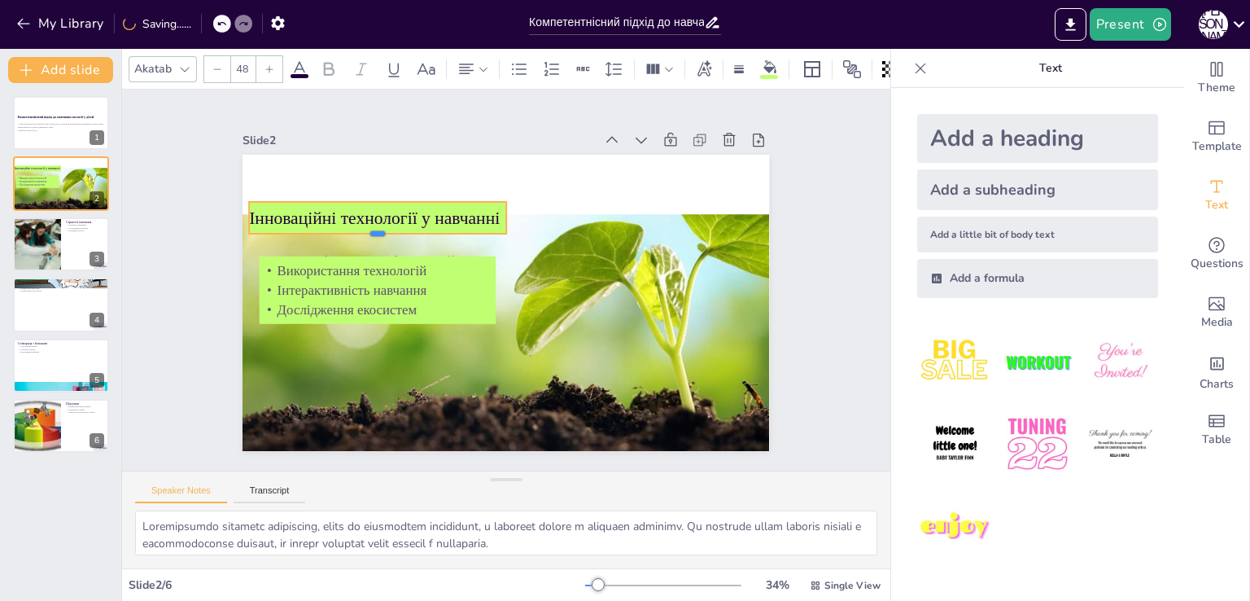
click at [370, 229] on div at bounding box center [389, 214] width 254 height 66
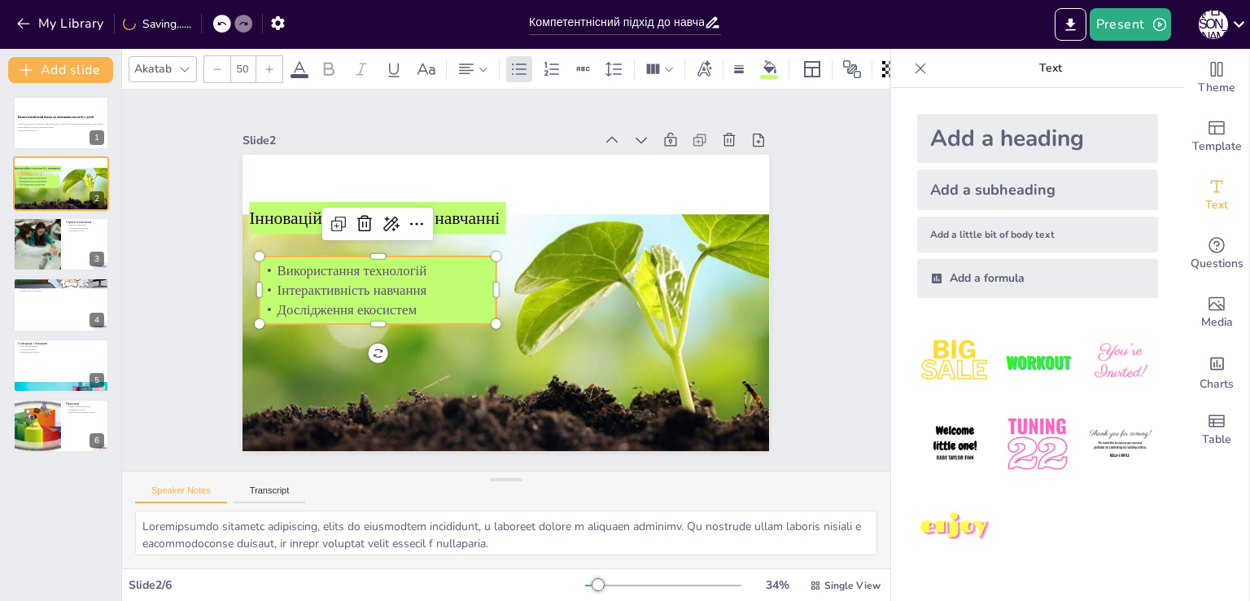
click at [391, 271] on p "Використання технологій" at bounding box center [378, 271] width 236 height 20
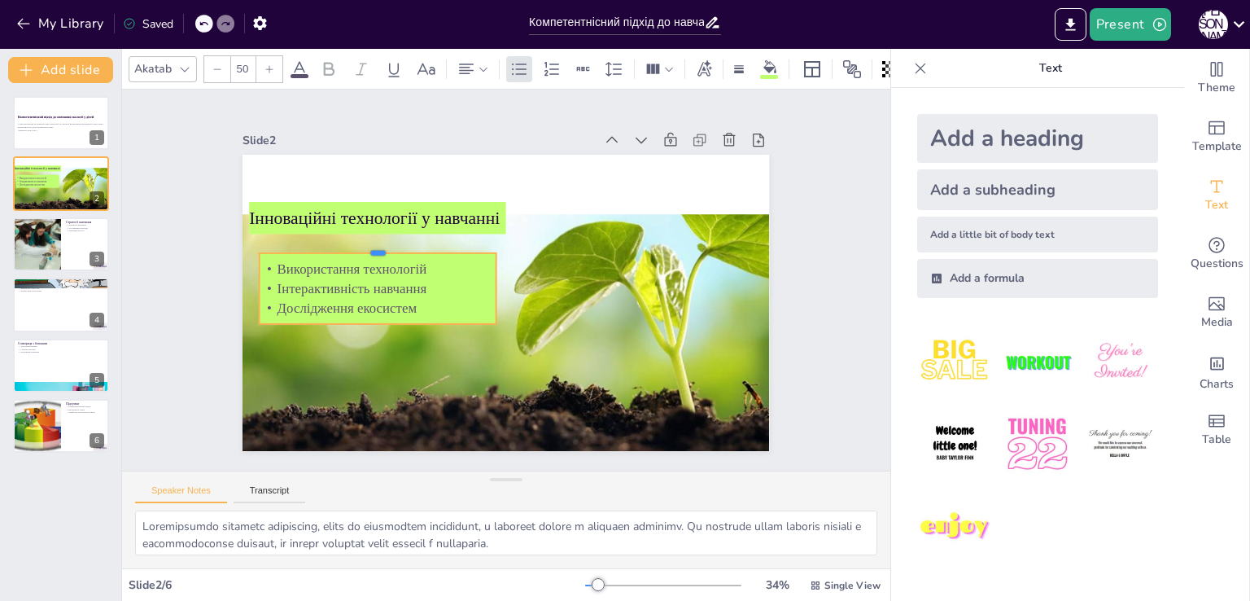
click at [365, 244] on div at bounding box center [382, 233] width 236 height 37
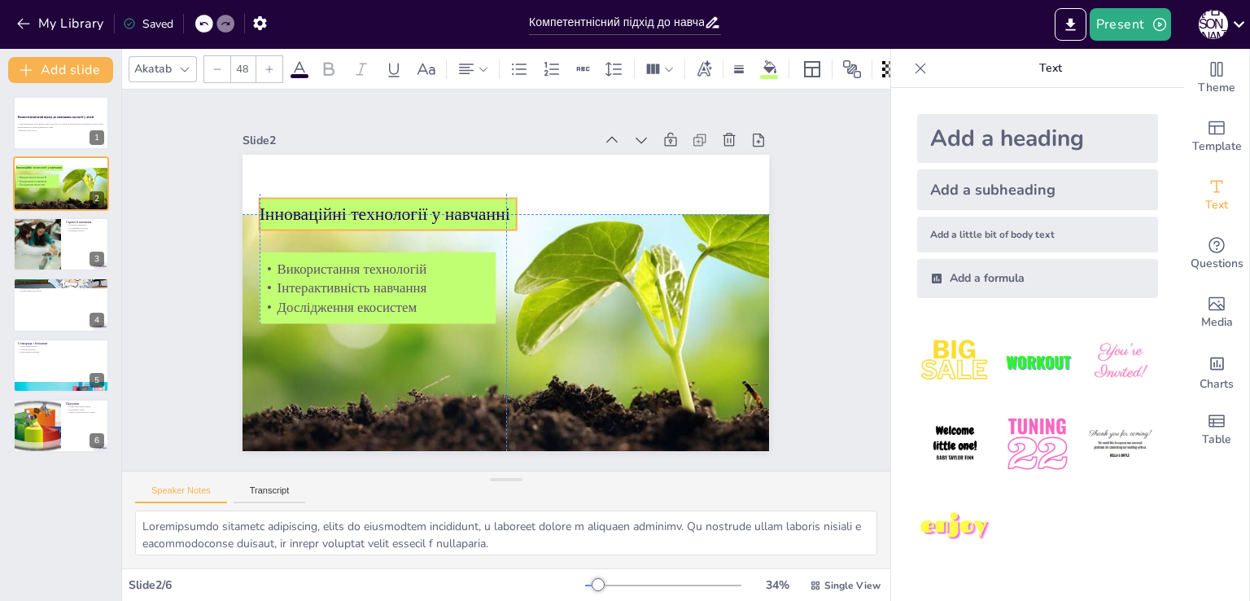
drag, startPoint x: 287, startPoint y: 216, endPoint x: 293, endPoint y: 209, distance: 8.7
click at [293, 209] on p "Інноваційні технології у навчанні" at bounding box center [388, 214] width 256 height 24
type input "50"
click at [390, 296] on p "Дослідження екосистем" at bounding box center [386, 294] width 237 height 44
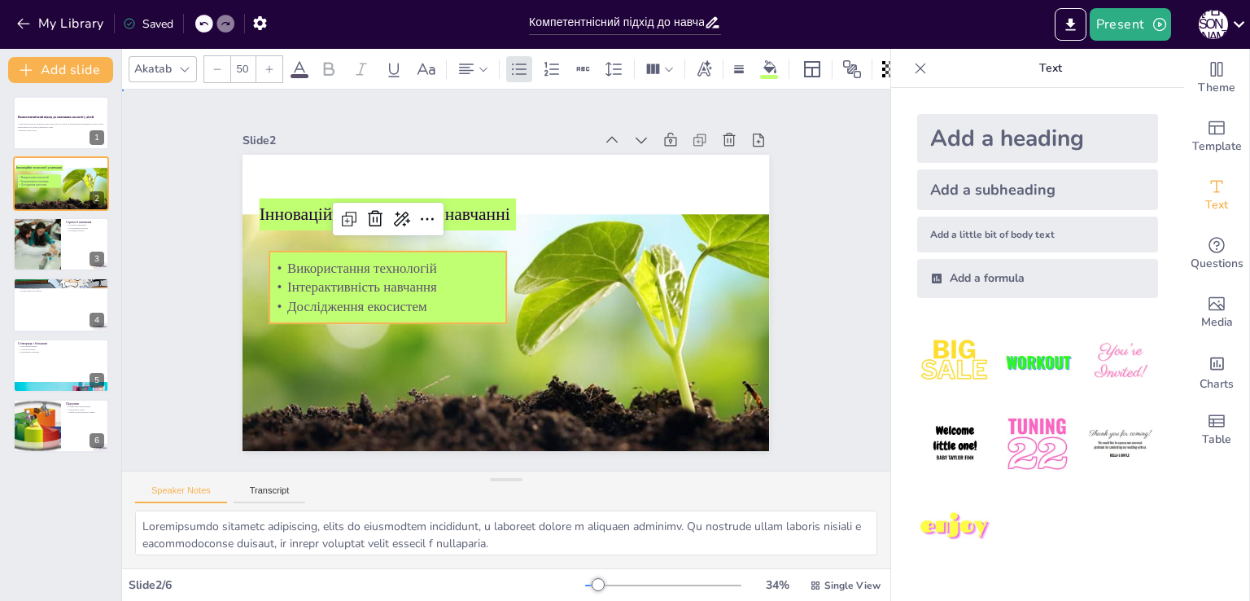
click at [192, 395] on div "Slide 1 Компетентнісний підхід до навчання екології у дітей У цій презентації р…" at bounding box center [505, 280] width 675 height 463
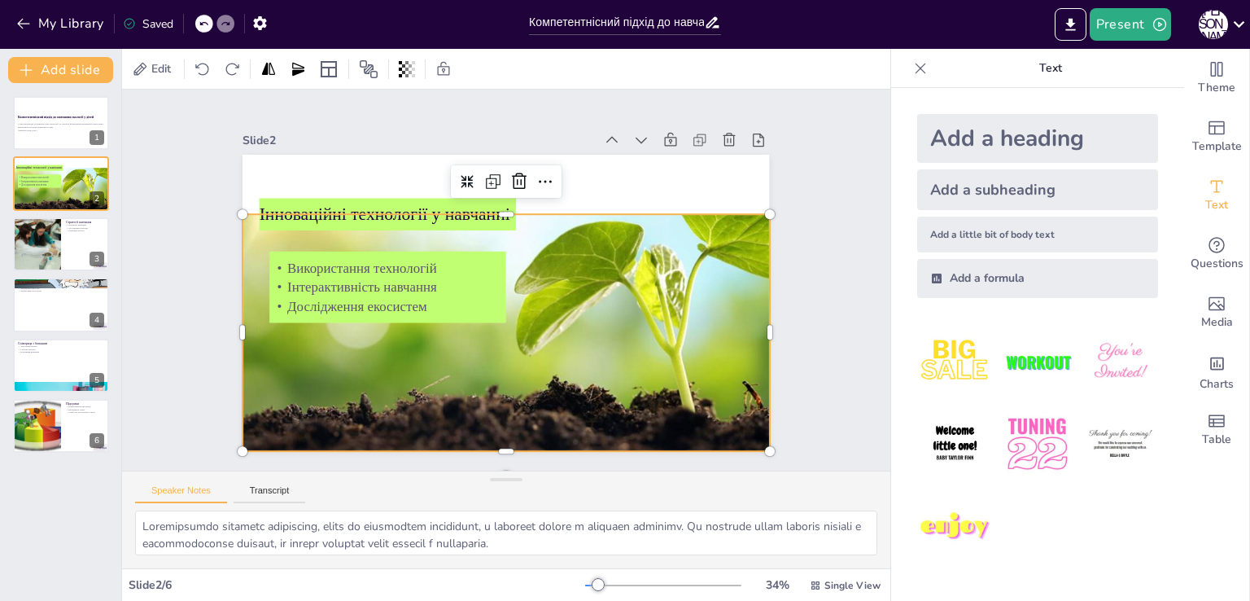
click at [685, 248] on div at bounding box center [512, 249] width 573 height 458
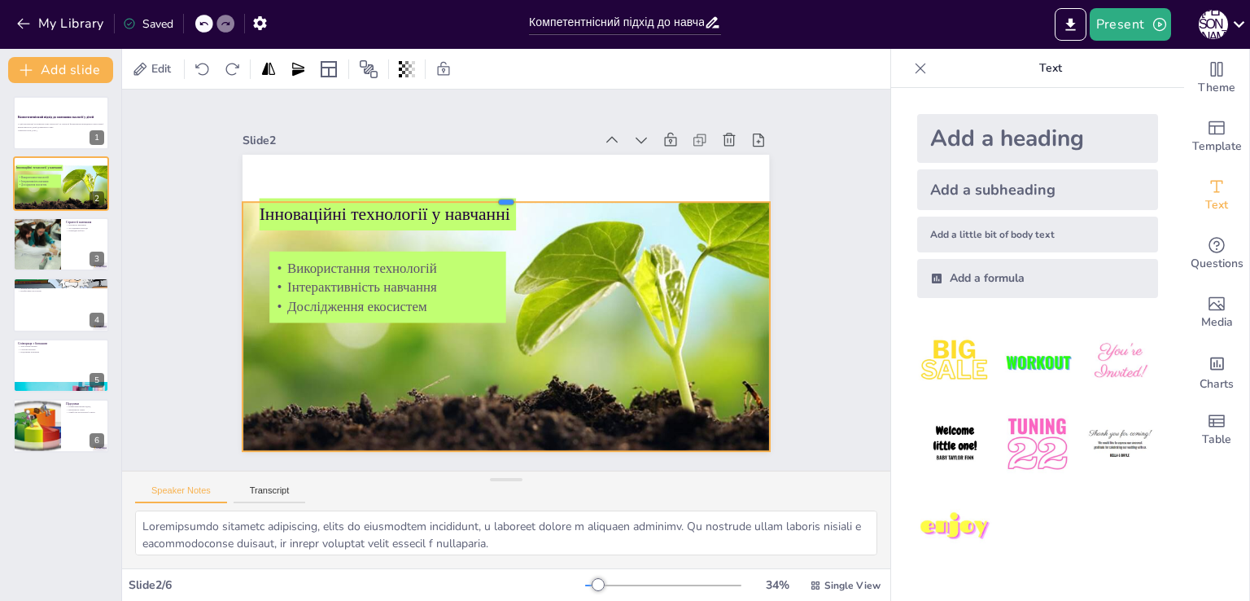
drag, startPoint x: 492, startPoint y: 206, endPoint x: 488, endPoint y: 194, distance: 12.6
click at [488, 194] on div at bounding box center [514, 196] width 525 height 68
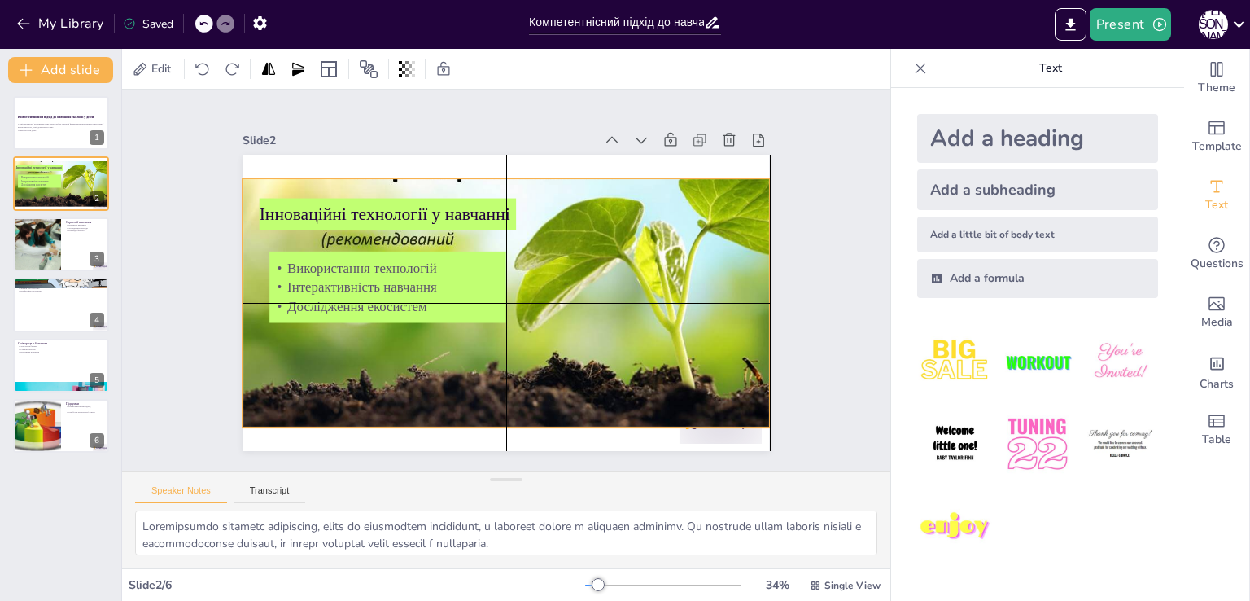
drag, startPoint x: 524, startPoint y: 277, endPoint x: 524, endPoint y: 256, distance: 21.2
click at [524, 256] on div at bounding box center [515, 226] width 573 height 458
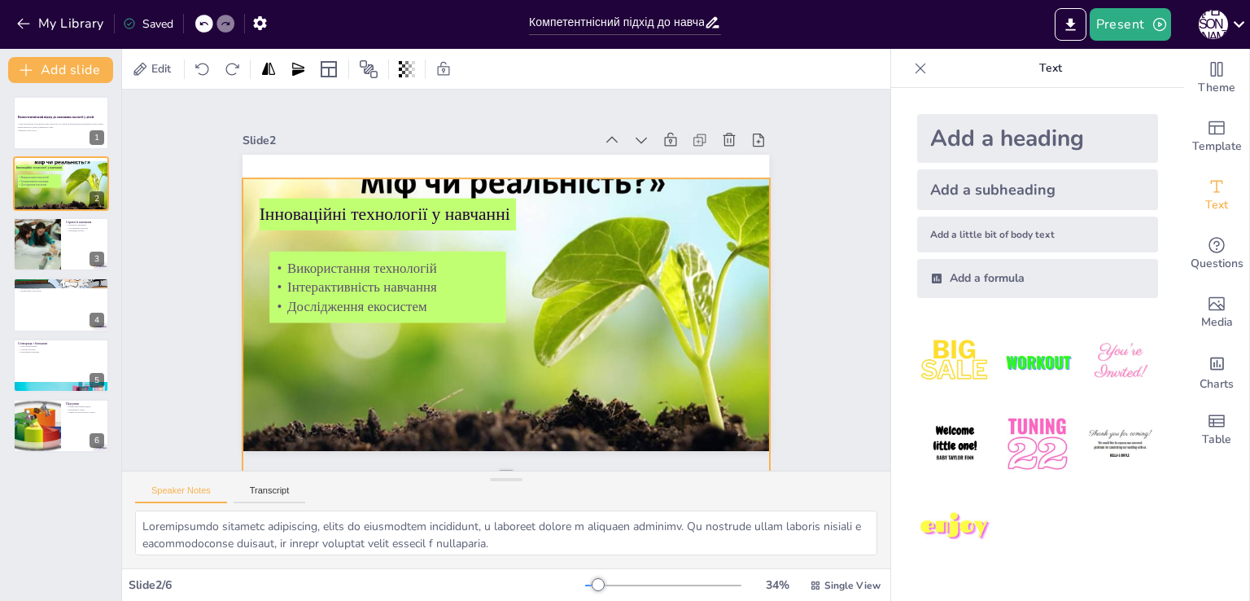
drag, startPoint x: 494, startPoint y: 423, endPoint x: 524, endPoint y: 469, distance: 54.6
click at [524, 469] on div "Slide 1 Компетентнісний підхід до навчання екології у дітей У цій презентації р…" at bounding box center [506, 279] width 804 height 459
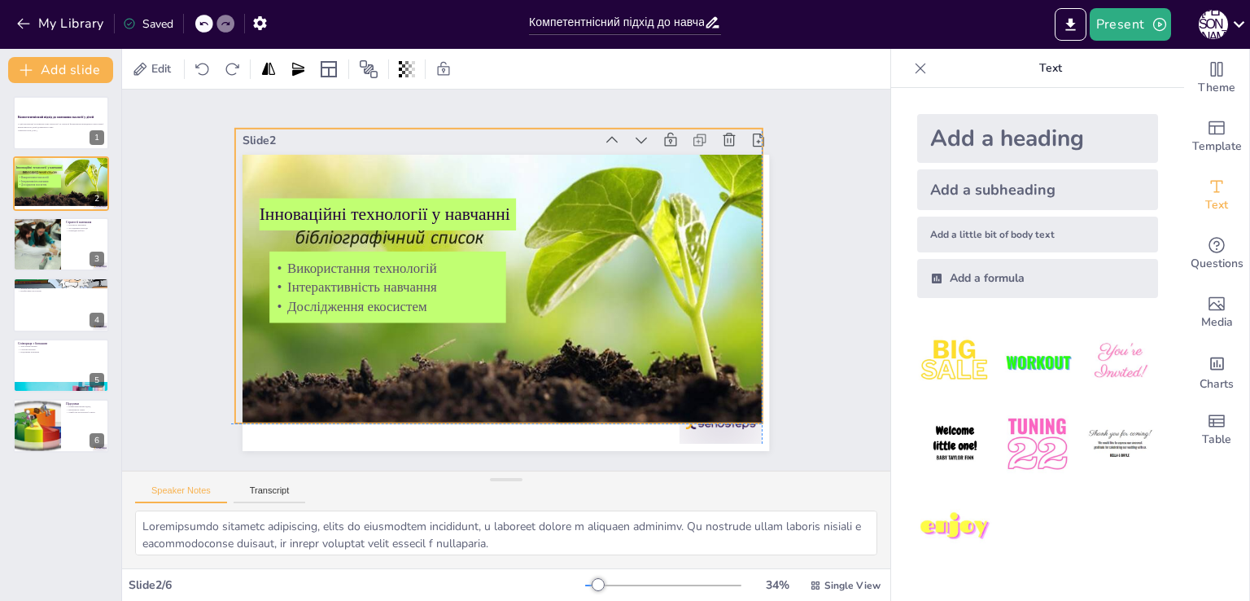
drag, startPoint x: 544, startPoint y: 413, endPoint x: 532, endPoint y: 366, distance: 48.6
click at [532, 366] on div at bounding box center [528, 199] width 612 height 507
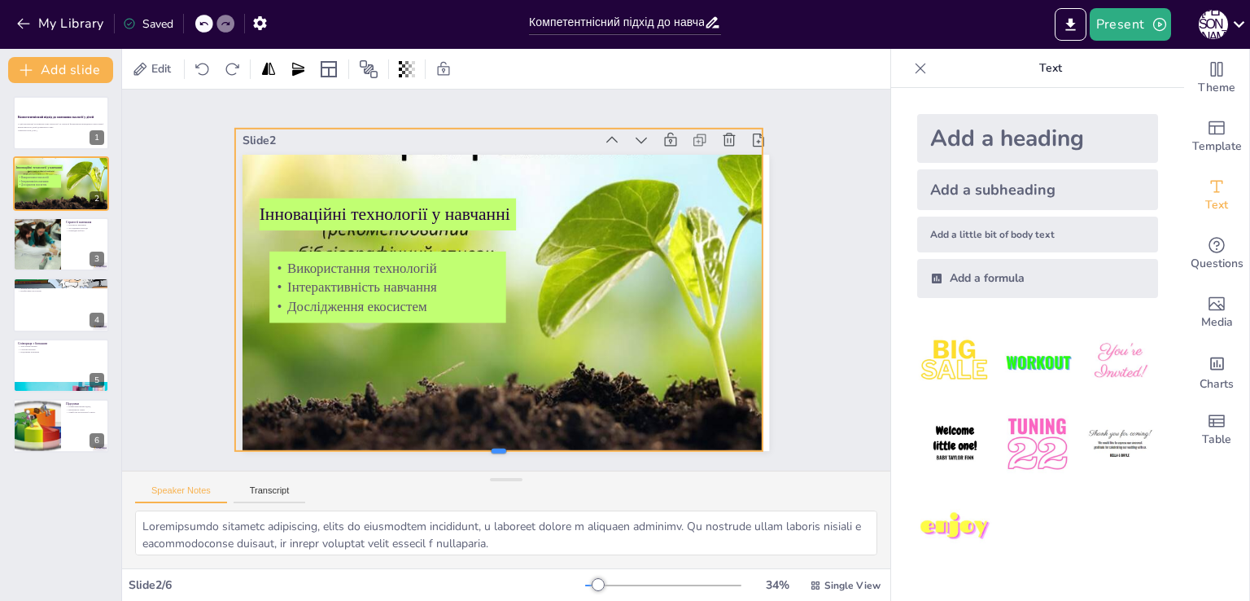
drag, startPoint x: 487, startPoint y: 418, endPoint x: 488, endPoint y: 446, distance: 27.7
click at [488, 446] on div at bounding box center [480, 456] width 525 height 68
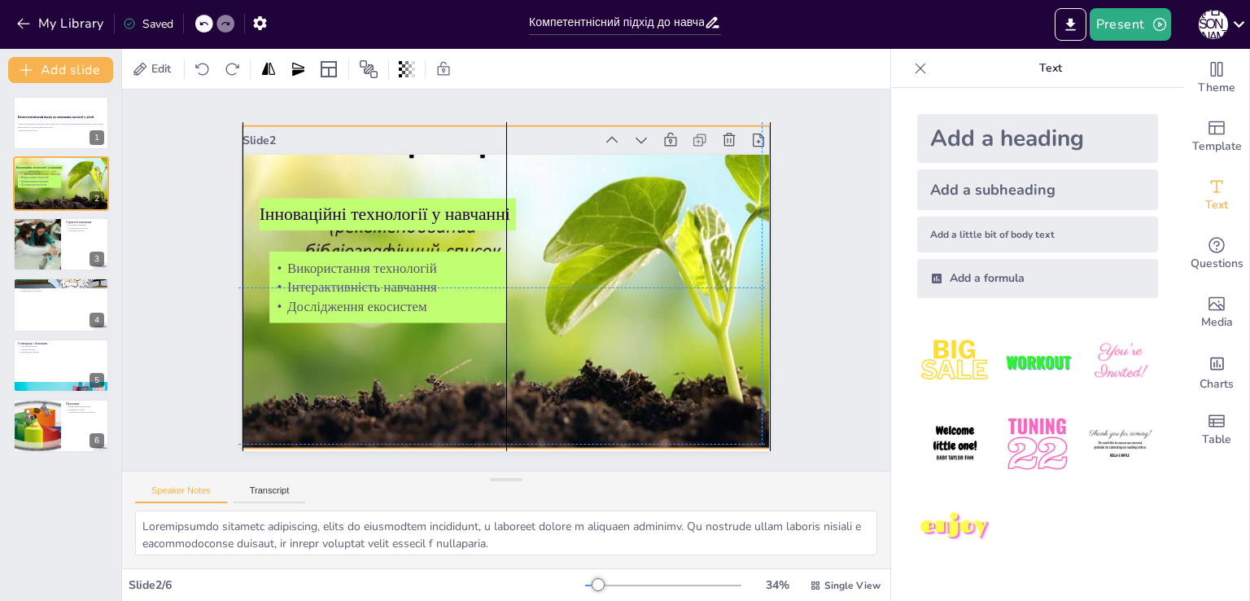
click at [571, 369] on div at bounding box center [551, 217] width 677 height 591
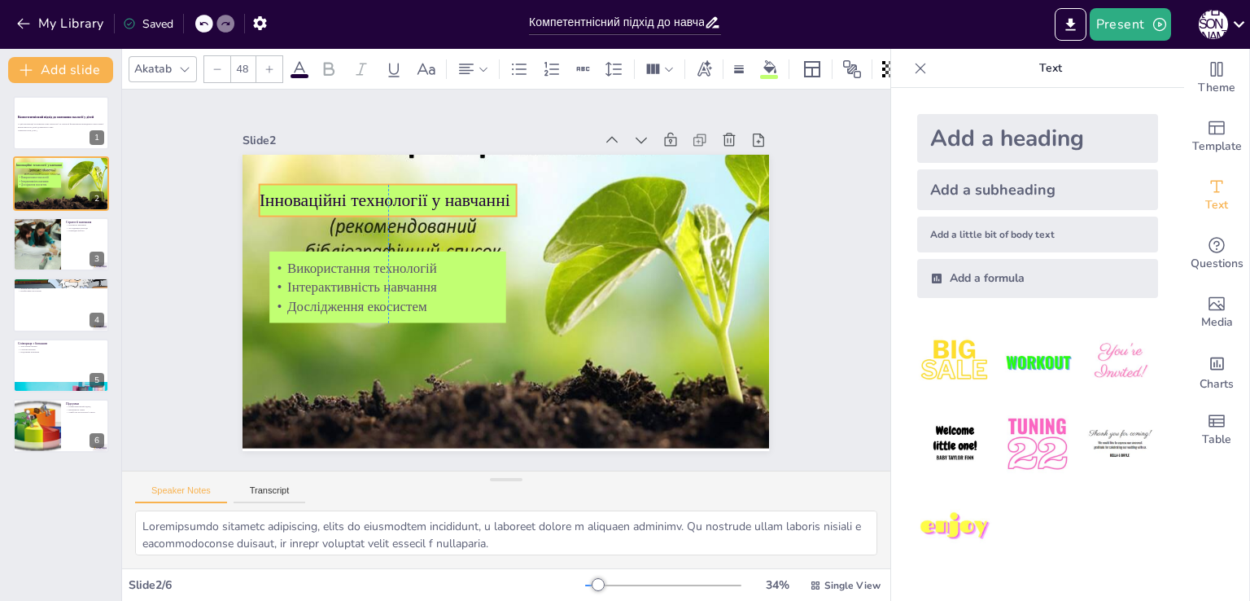
drag, startPoint x: 446, startPoint y: 208, endPoint x: 444, endPoint y: 193, distance: 15.5
click at [444, 193] on p "Інноваційні технології у навчанні" at bounding box center [397, 188] width 258 height 51
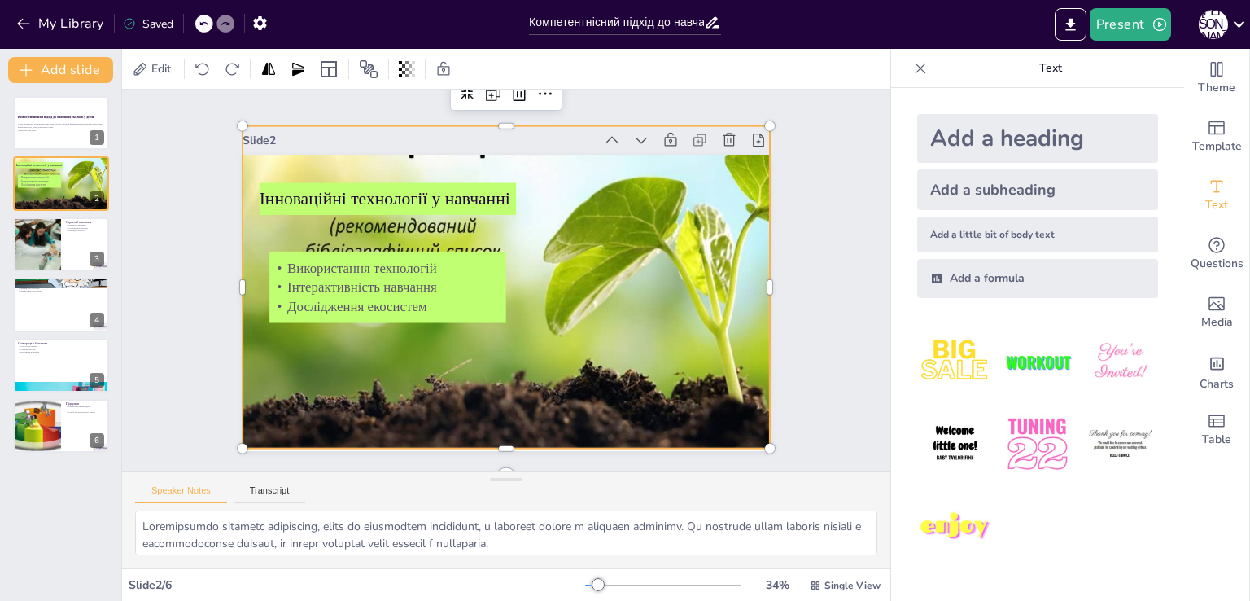
click at [537, 160] on div at bounding box center [551, 217] width 677 height 591
click at [490, 120] on div "Slide 1 Компетентнісний підхід до навчання екології у дітей У цій презентації р…" at bounding box center [506, 280] width 586 height 444
click at [510, 154] on div at bounding box center [545, 213] width 637 height 537
click at [598, 251] on div at bounding box center [545, 213] width 637 height 537
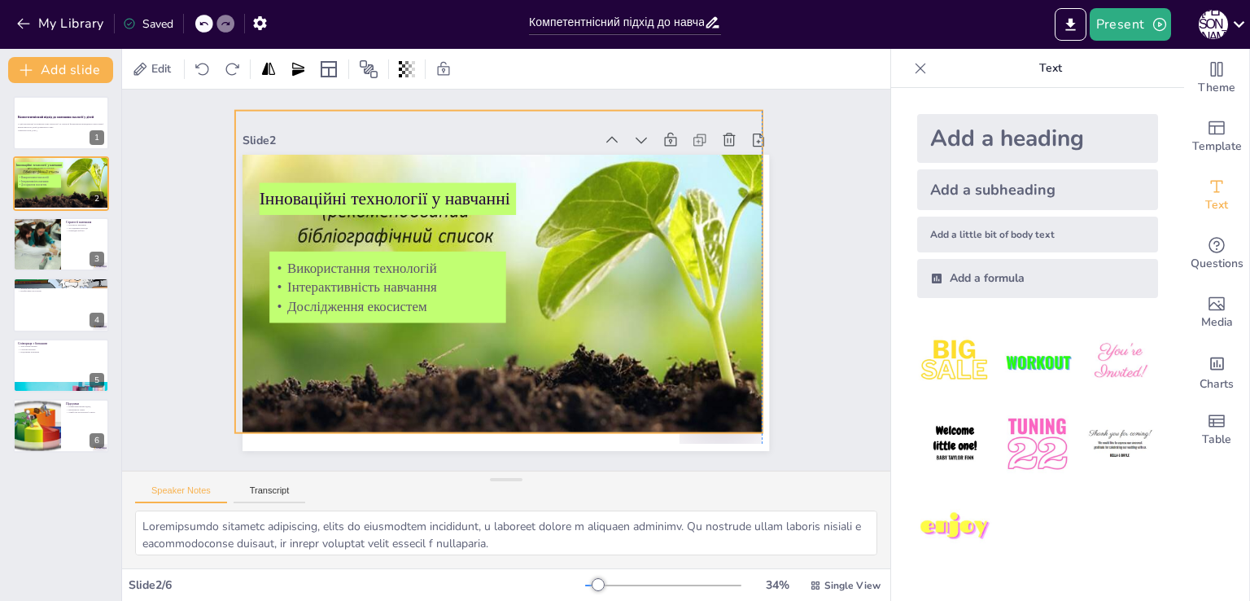
drag, startPoint x: 599, startPoint y: 299, endPoint x: 592, endPoint y: 284, distance: 16.8
click at [592, 284] on div at bounding box center [576, 225] width 758 height 734
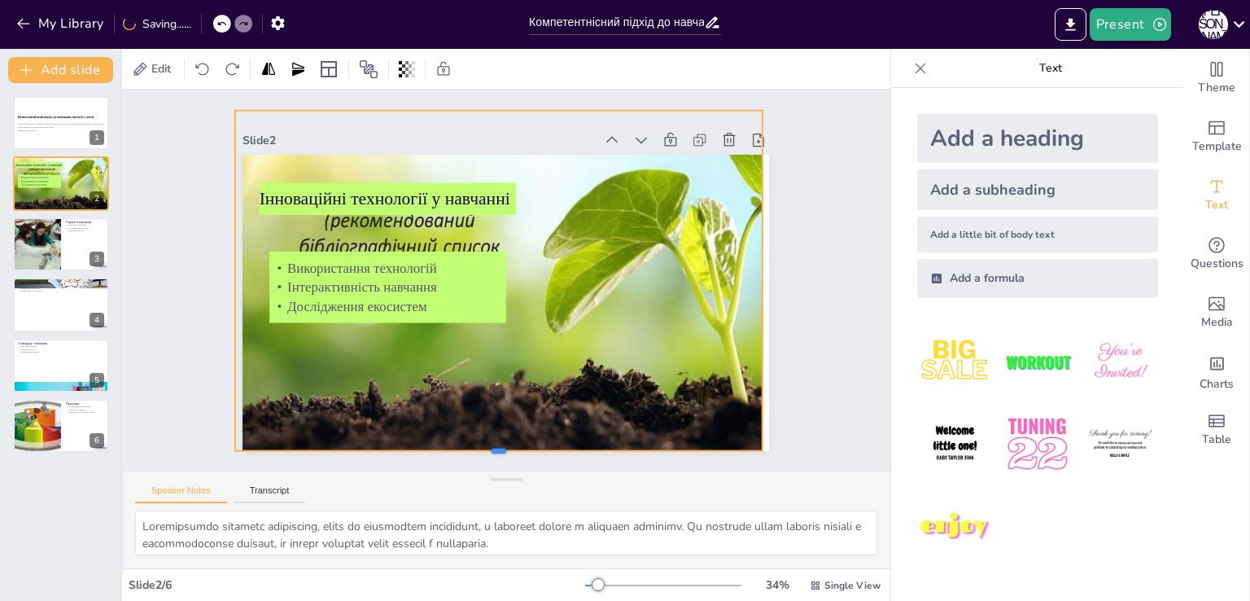
drag, startPoint x: 483, startPoint y: 426, endPoint x: 486, endPoint y: 444, distance: 18.1
click at [486, 444] on div at bounding box center [479, 456] width 525 height 68
click at [758, 273] on div at bounding box center [770, 336] width 84 height 336
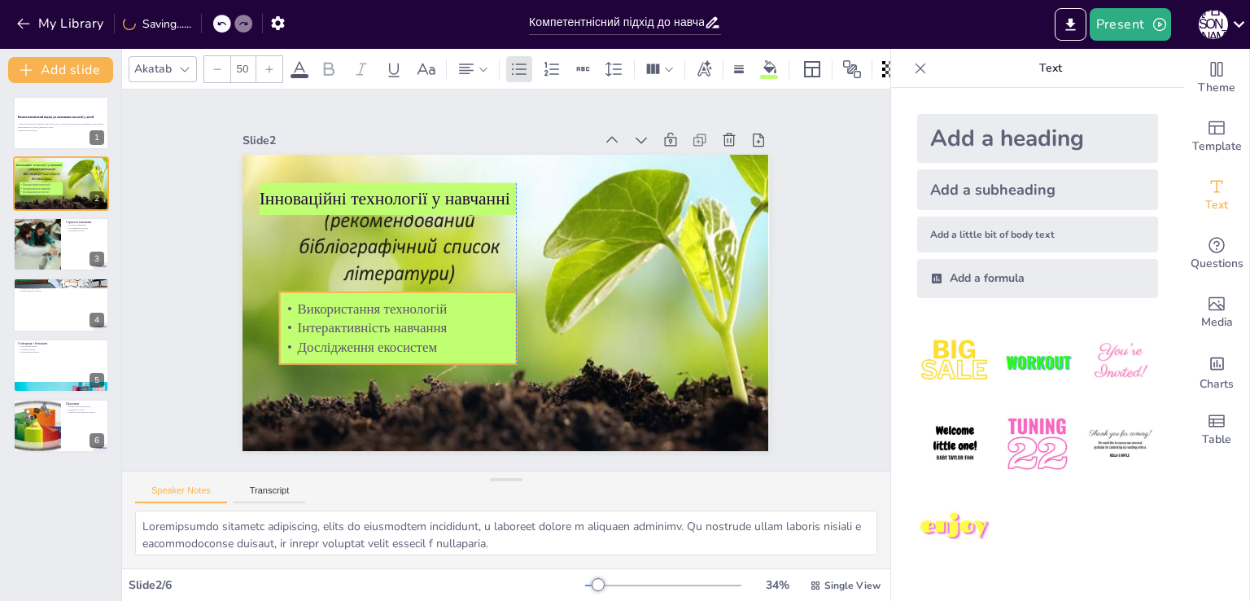
drag, startPoint x: 440, startPoint y: 263, endPoint x: 447, endPoint y: 304, distance: 41.2
click at [447, 304] on p "Використання технологій" at bounding box center [394, 285] width 235 height 68
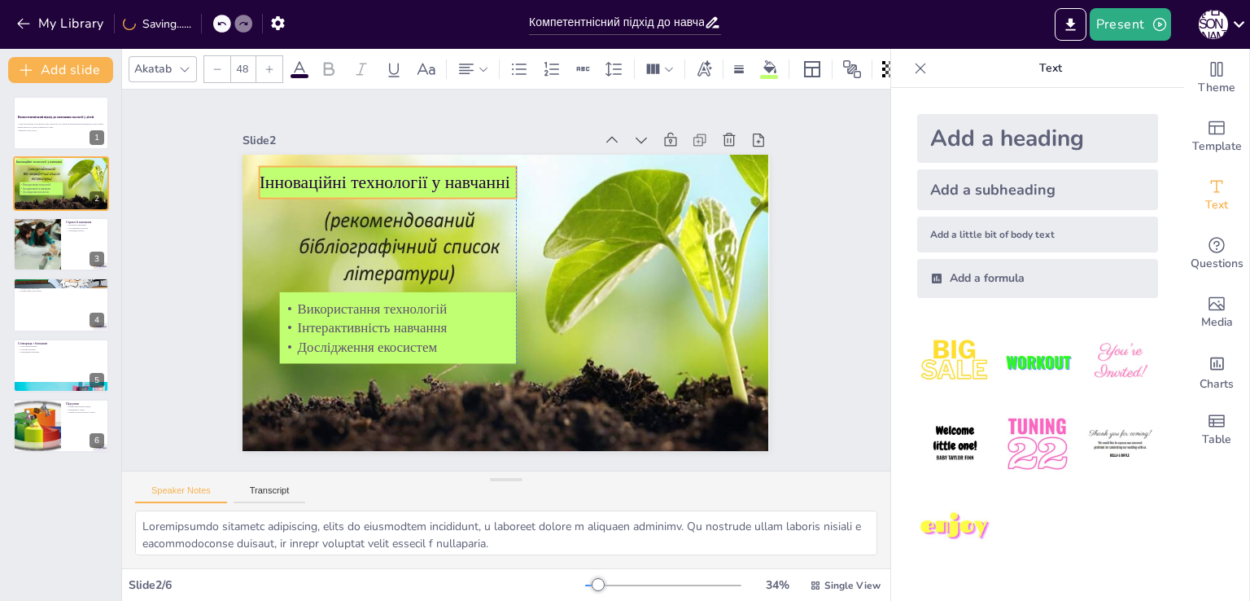
drag, startPoint x: 434, startPoint y: 186, endPoint x: 432, endPoint y: 170, distance: 16.4
click at [432, 170] on p "Інноваційні технології у навчанні" at bounding box center [438, 143] width 244 height 127
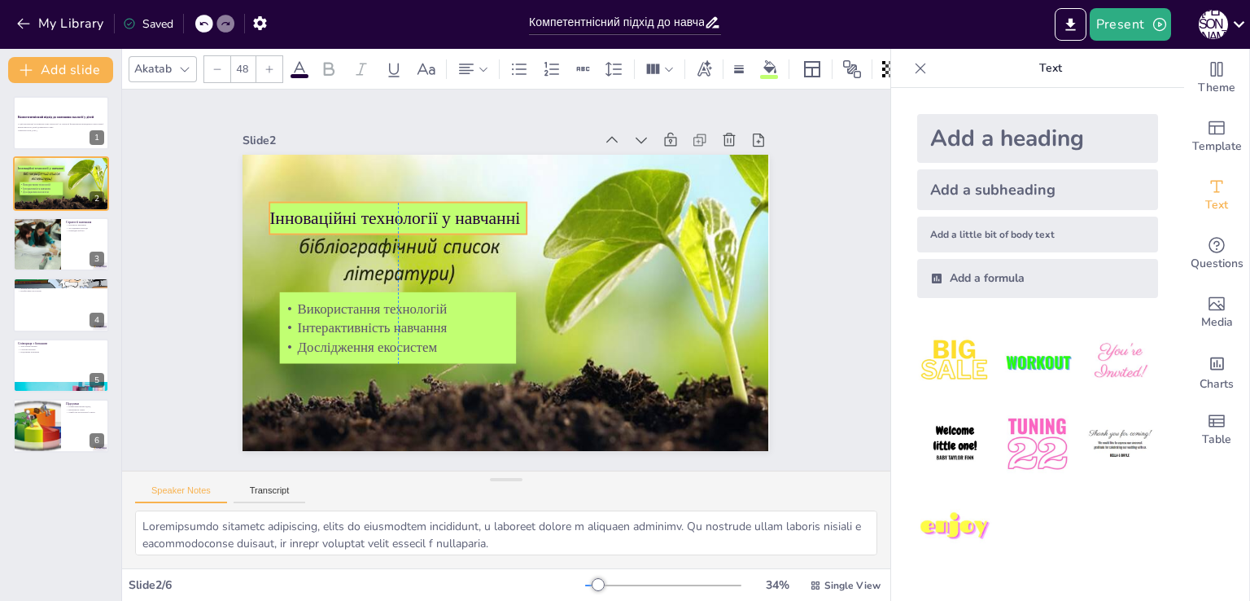
drag, startPoint x: 426, startPoint y: 180, endPoint x: 436, endPoint y: 216, distance: 37.1
click at [436, 216] on p "Інноваційні технології у навчанні" at bounding box center [414, 197] width 256 height 77
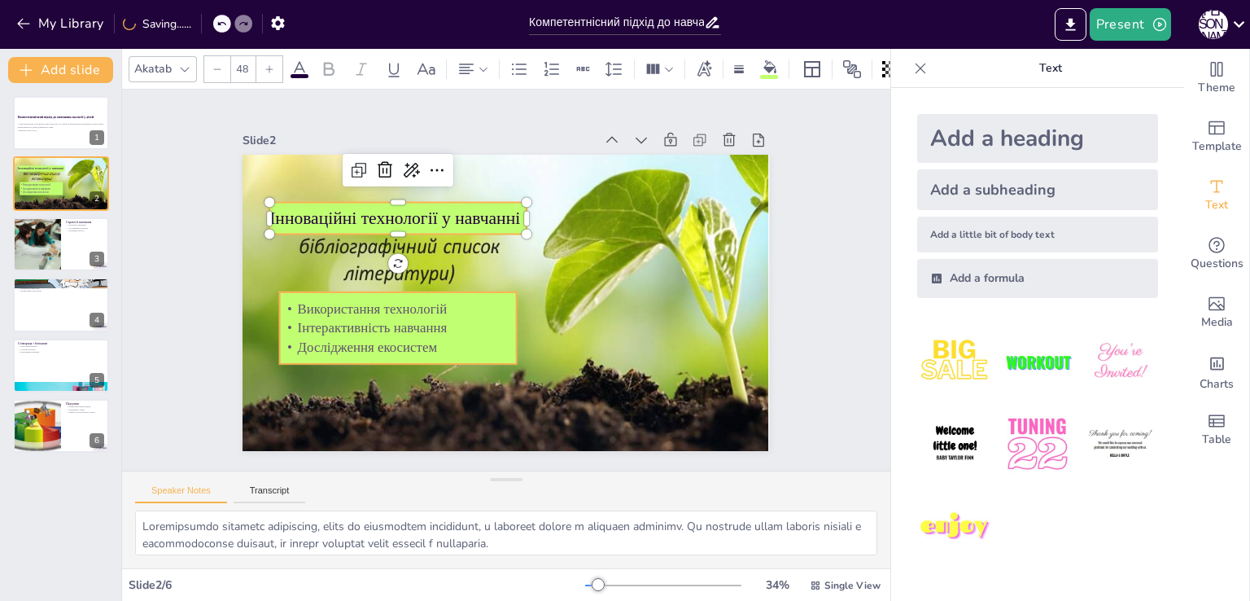
type input "50"
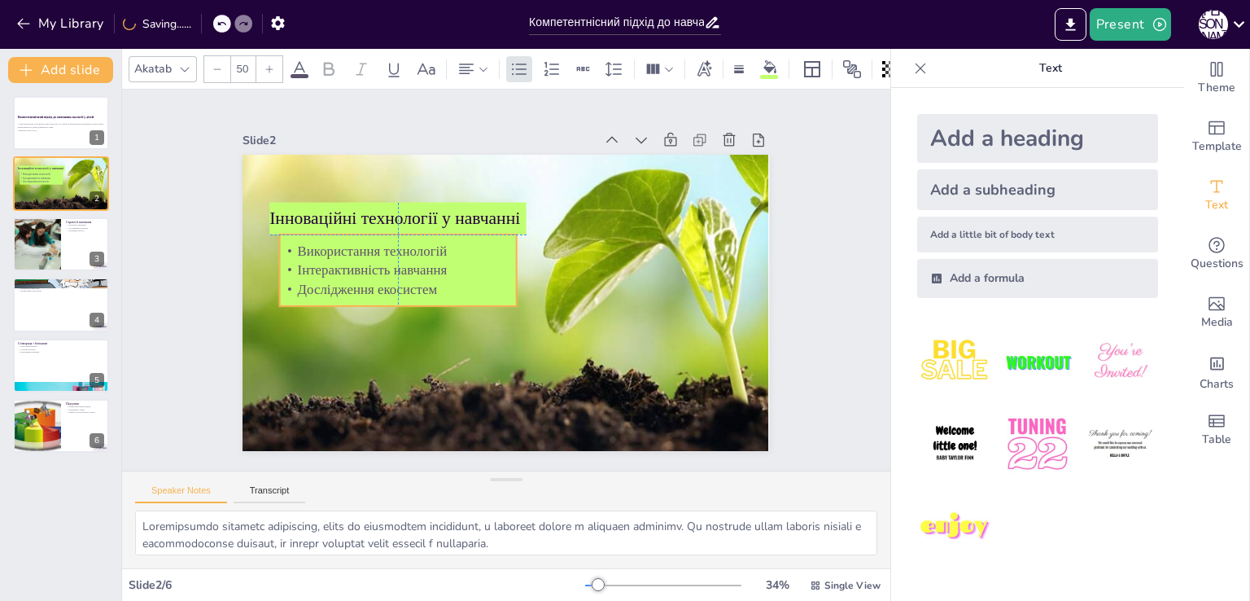
drag, startPoint x: 433, startPoint y: 321, endPoint x: 433, endPoint y: 261, distance: 59.4
click at [433, 261] on p "Інтерактивність навчання" at bounding box center [433, 200] width 189 height 173
click at [192, 363] on div "Slide 1 Компетентнісний підхід до навчання екології у дітей У цій презентації р…" at bounding box center [505, 280] width 675 height 462
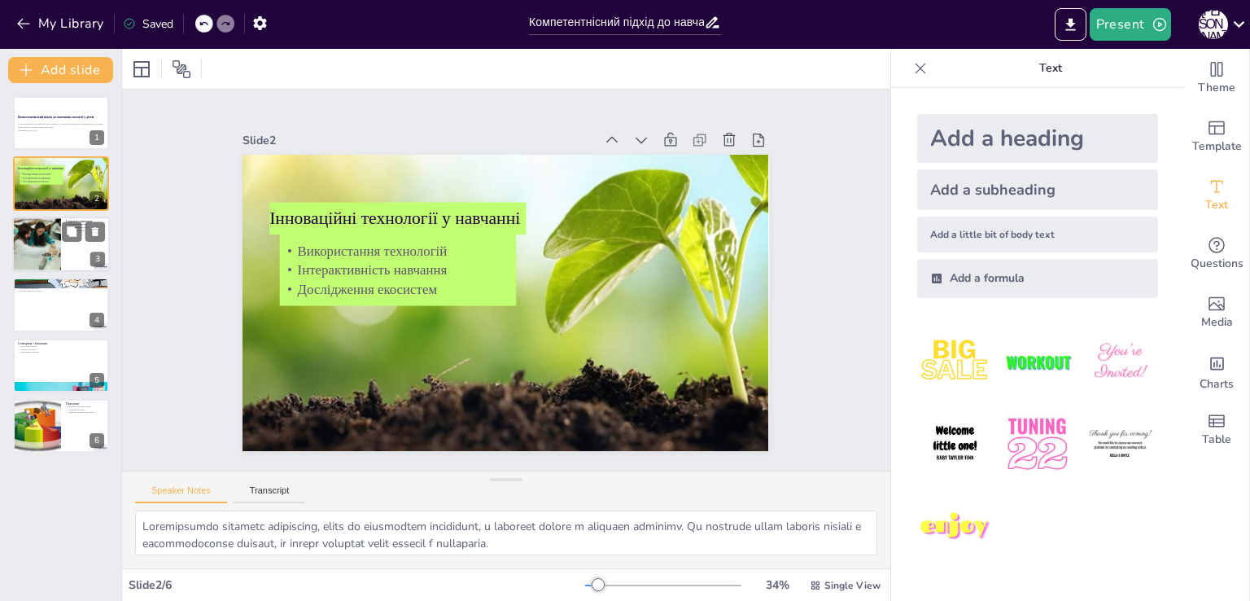
click at [38, 240] on div at bounding box center [36, 243] width 73 height 55
type textarea "Loremips dolorsit a consecte adipiscingel sed doeiusmo temporincid utlaboreetdo…"
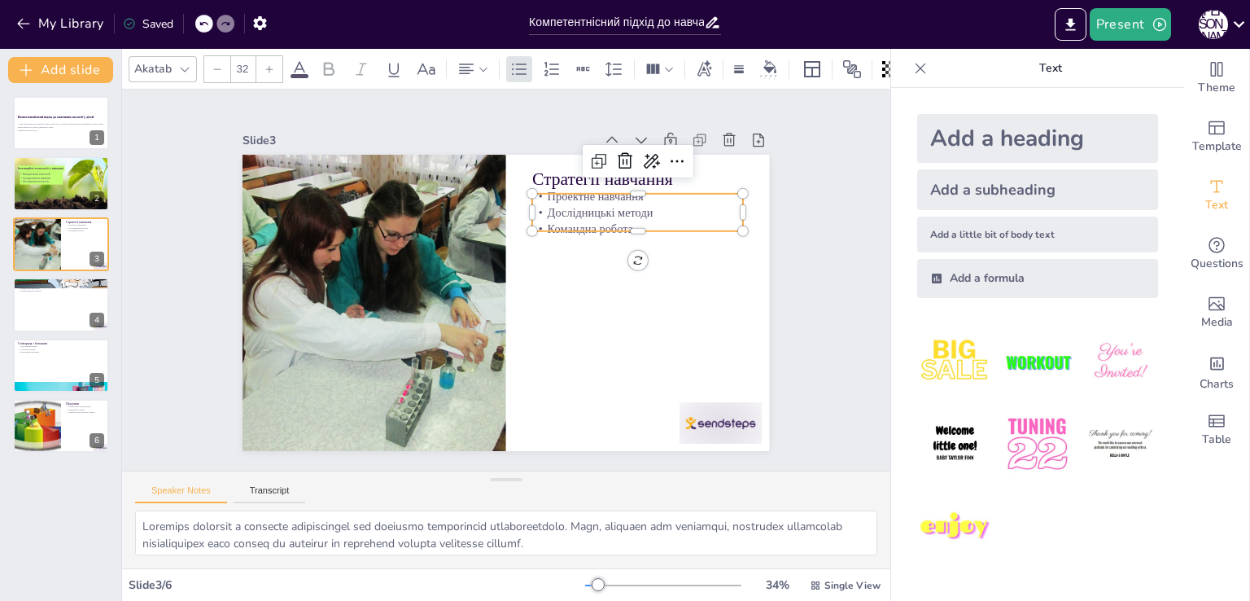
click at [586, 227] on p "Командна робота" at bounding box center [645, 257] width 209 height 60
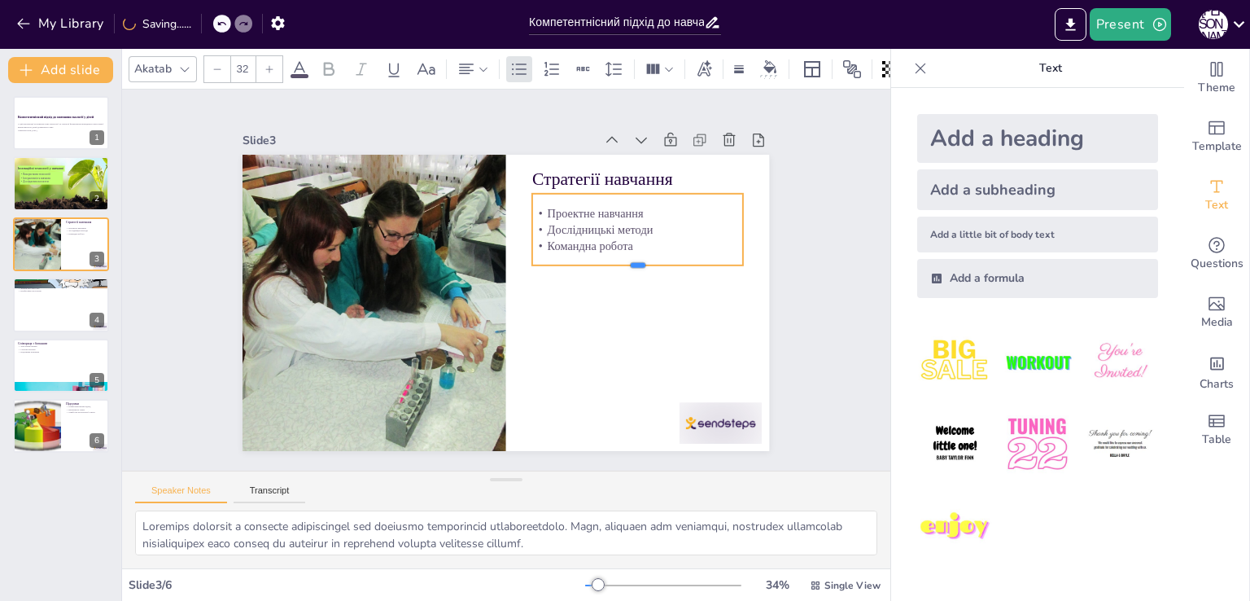
drag, startPoint x: 623, startPoint y: 225, endPoint x: 628, endPoint y: 260, distance: 35.3
click at [628, 269] on div at bounding box center [637, 286] width 211 height 35
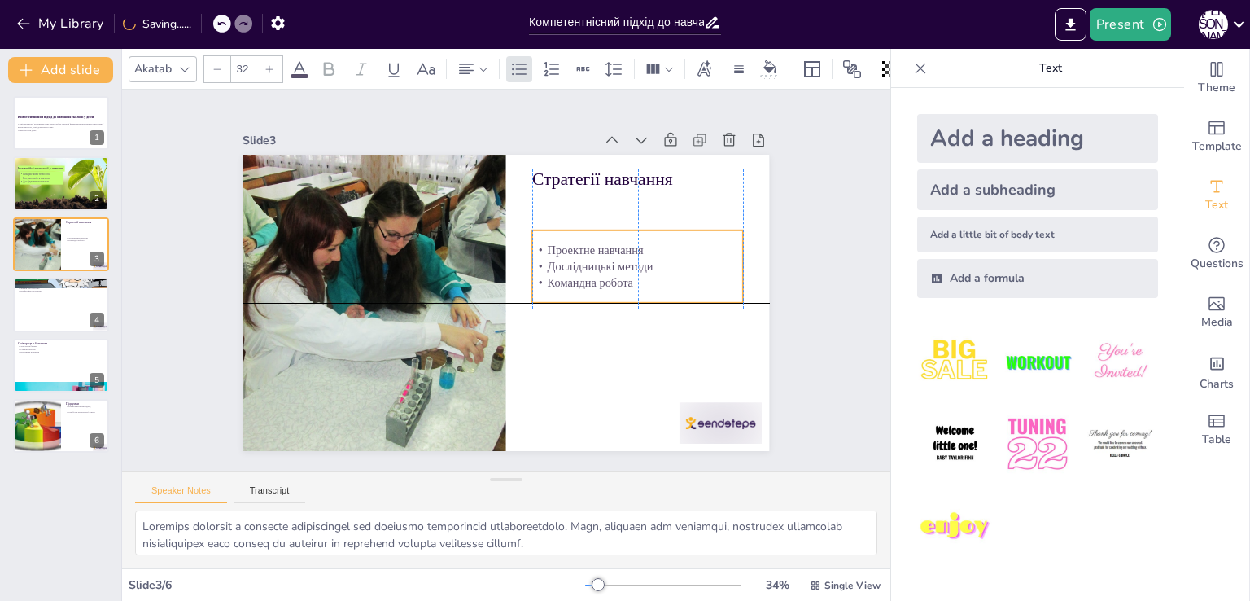
drag, startPoint x: 599, startPoint y: 236, endPoint x: 597, endPoint y: 282, distance: 45.6
click at [597, 282] on p "Командна робота" at bounding box center [634, 309] width 209 height 59
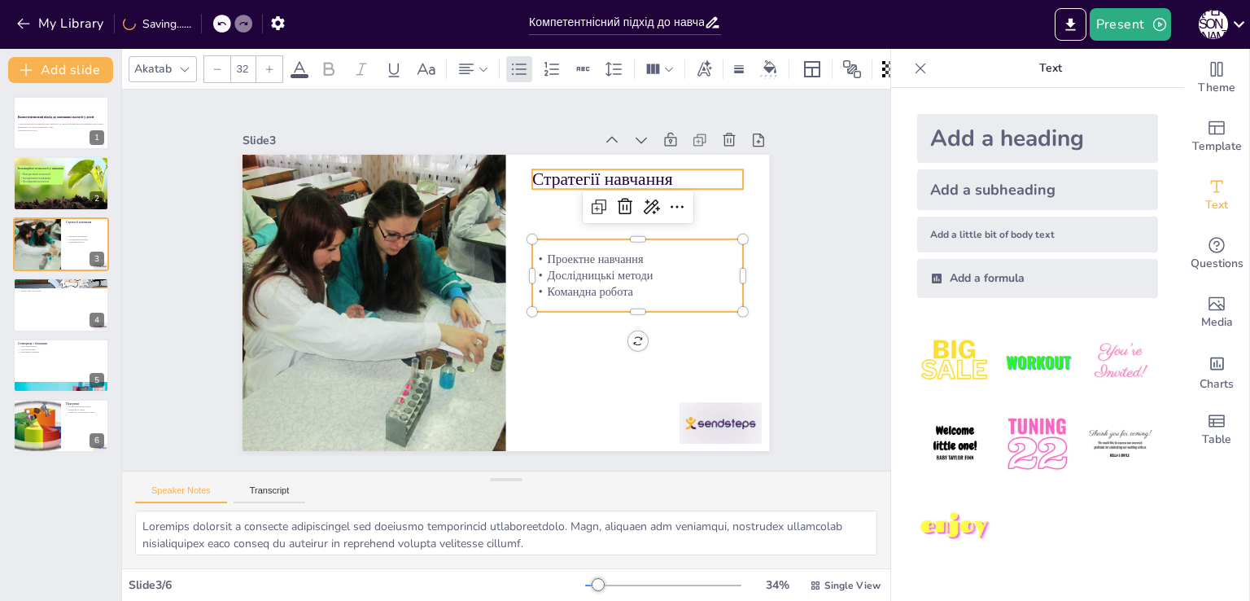
type input "48"
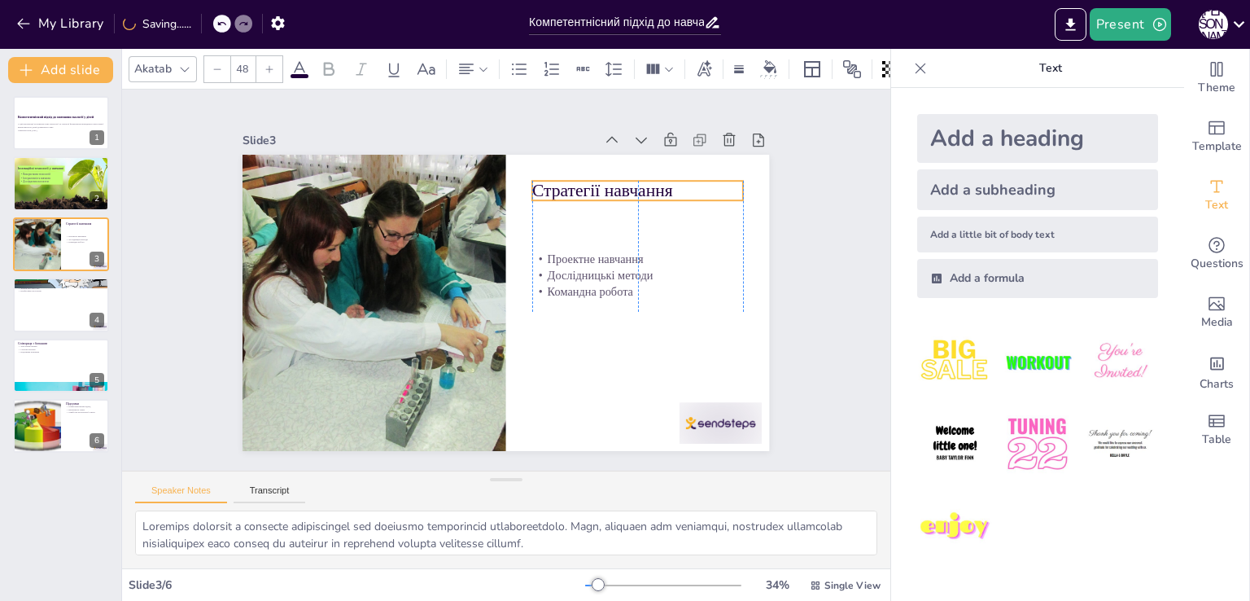
drag, startPoint x: 553, startPoint y: 177, endPoint x: 553, endPoint y: 186, distance: 9.8
click at [553, 186] on p "Стратегії навчання" at bounding box center [646, 204] width 212 height 46
click at [772, 63] on icon at bounding box center [769, 66] width 13 height 13
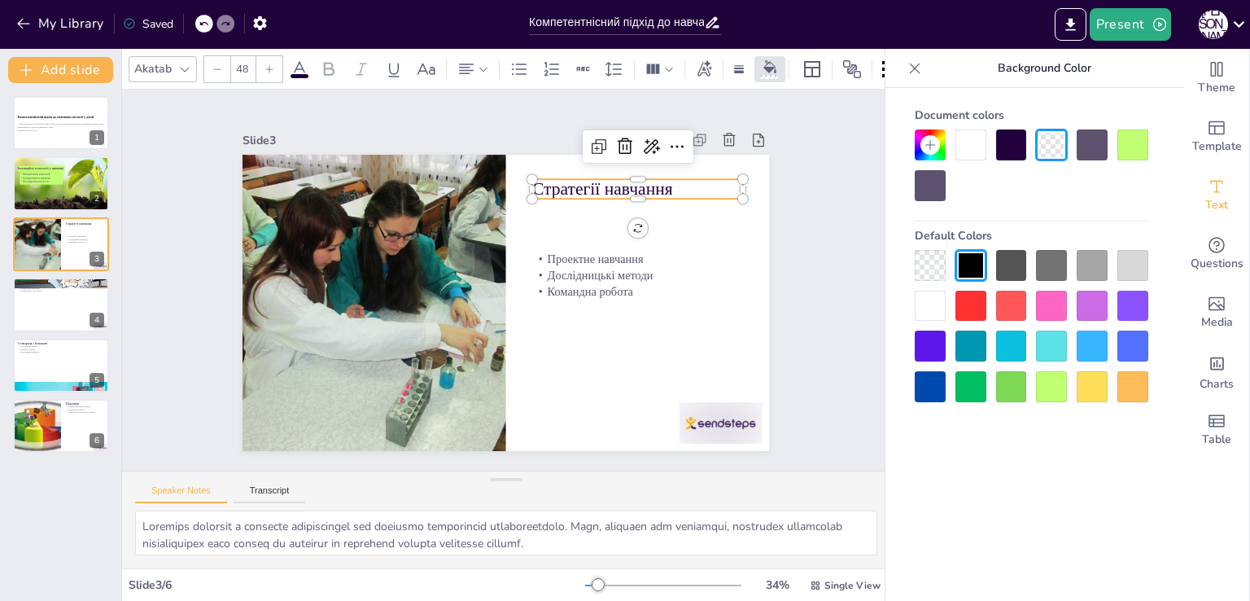
click at [1016, 304] on div at bounding box center [1011, 306] width 31 height 31
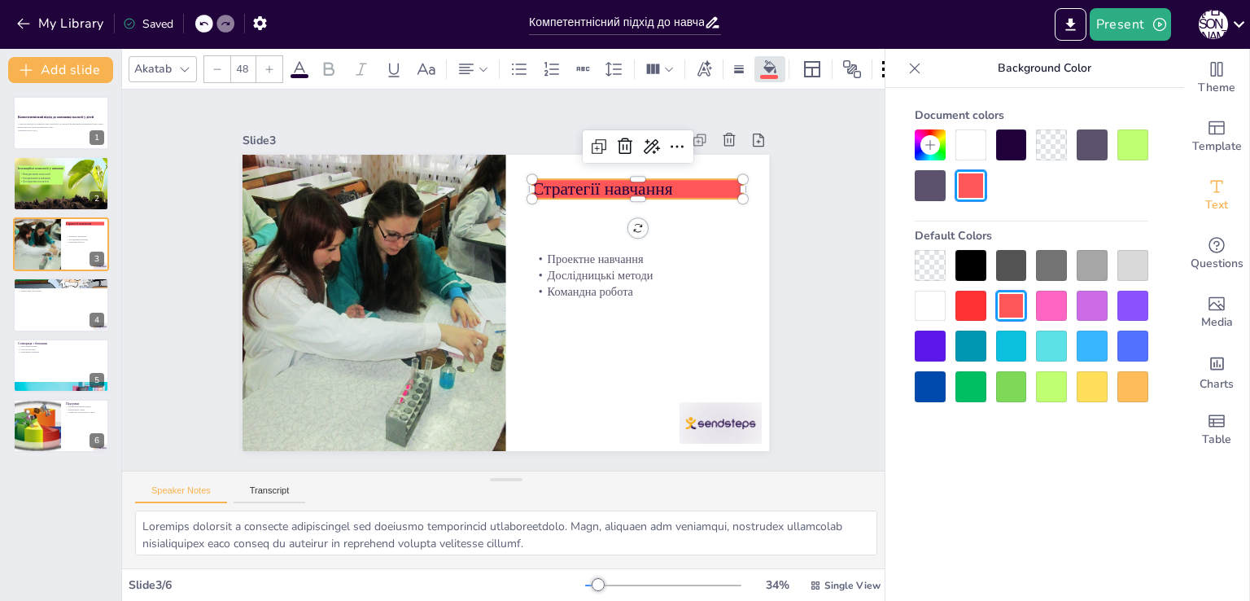
click at [1087, 343] on div at bounding box center [1092, 345] width 31 height 31
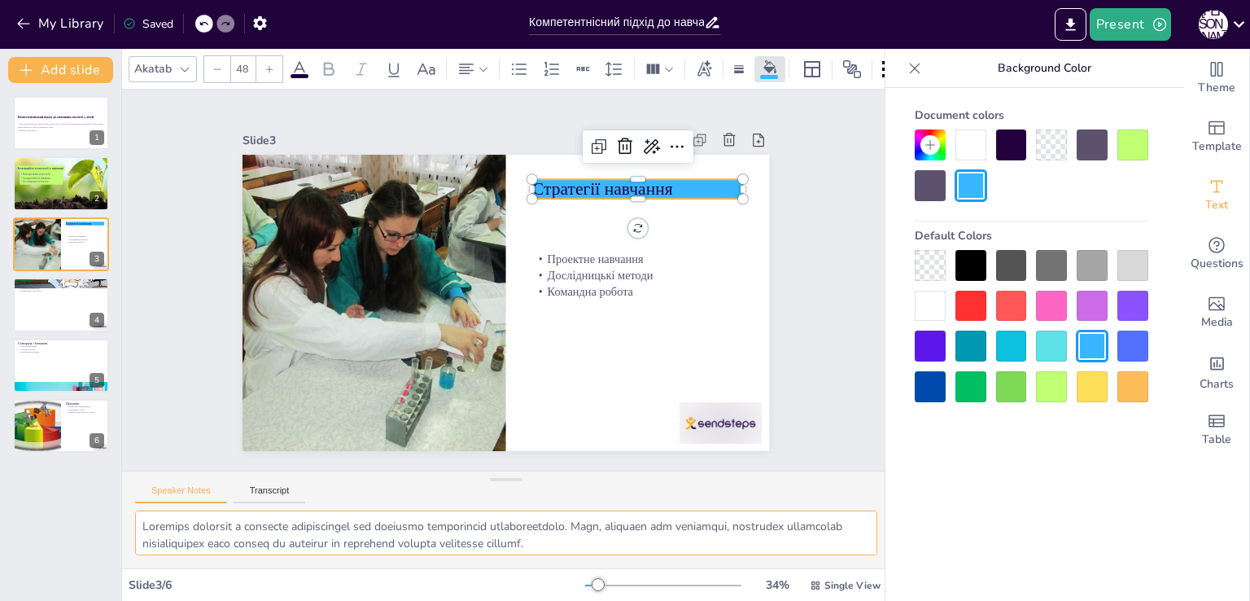
drag, startPoint x: 143, startPoint y: 525, endPoint x: 742, endPoint y: 540, distance: 599.2
click at [742, 540] on textarea at bounding box center [506, 532] width 742 height 45
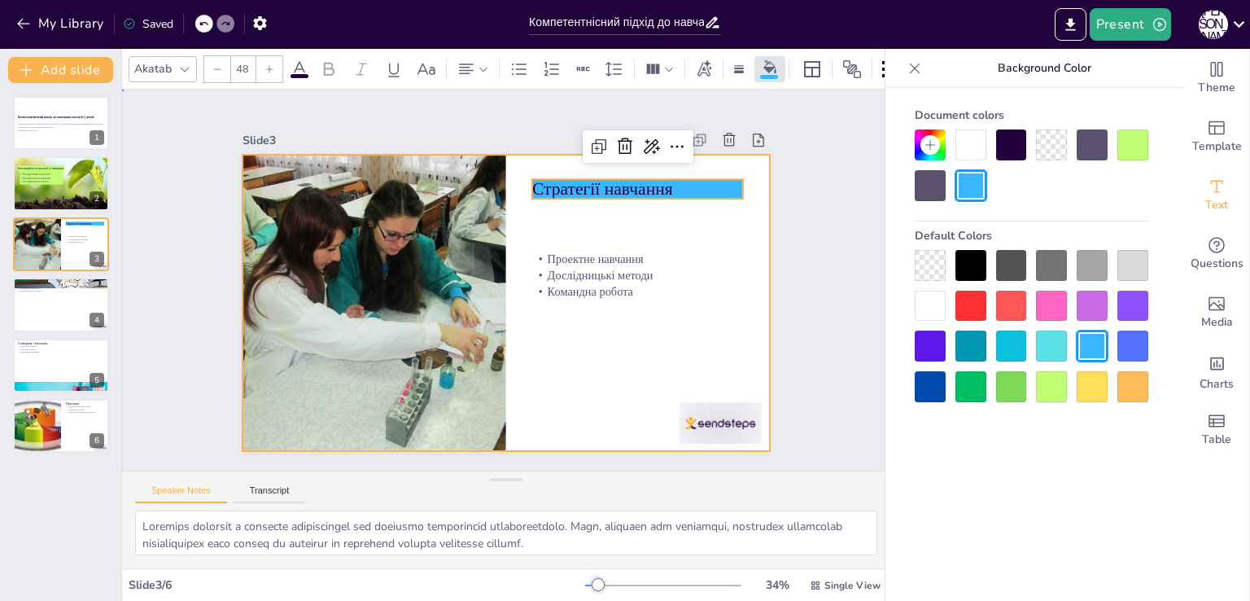
click at [544, 317] on div at bounding box center [501, 303] width 577 height 400
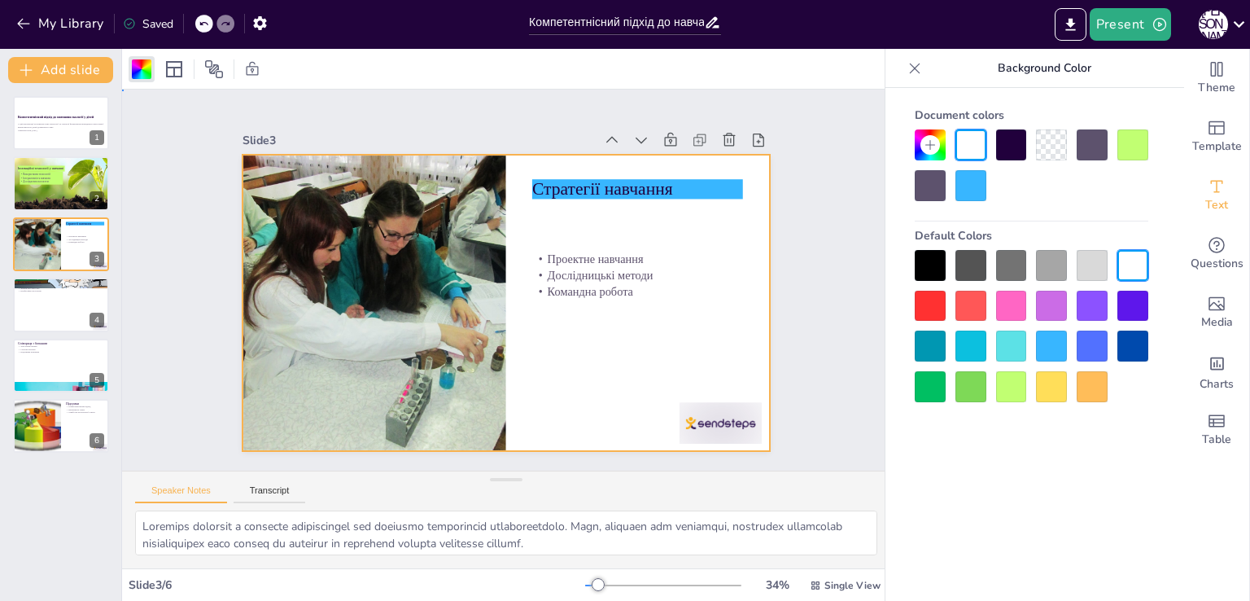
click at [544, 317] on div at bounding box center [506, 303] width 527 height 296
click at [544, 317] on div at bounding box center [501, 302] width 577 height 399
click at [809, 300] on div "Slide 1 Компетентнісний підхід до навчання екології у дітей У цій презентації р…" at bounding box center [506, 279] width 804 height 459
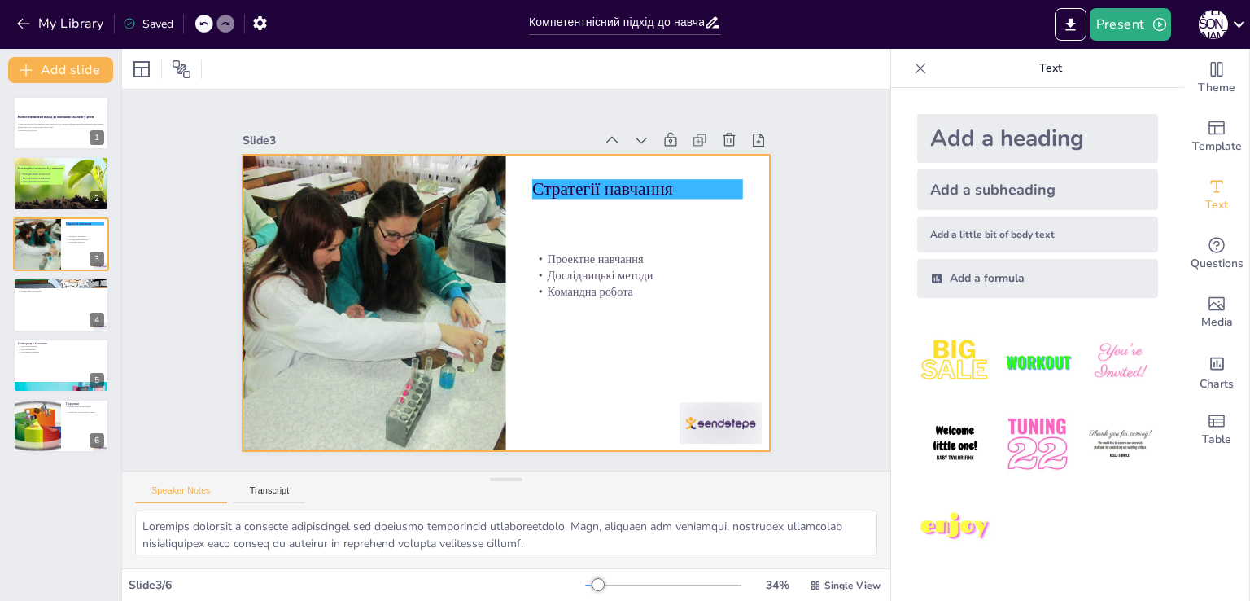
click at [568, 355] on div at bounding box center [501, 303] width 577 height 400
click at [1222, 202] on div "Text" at bounding box center [1216, 195] width 65 height 59
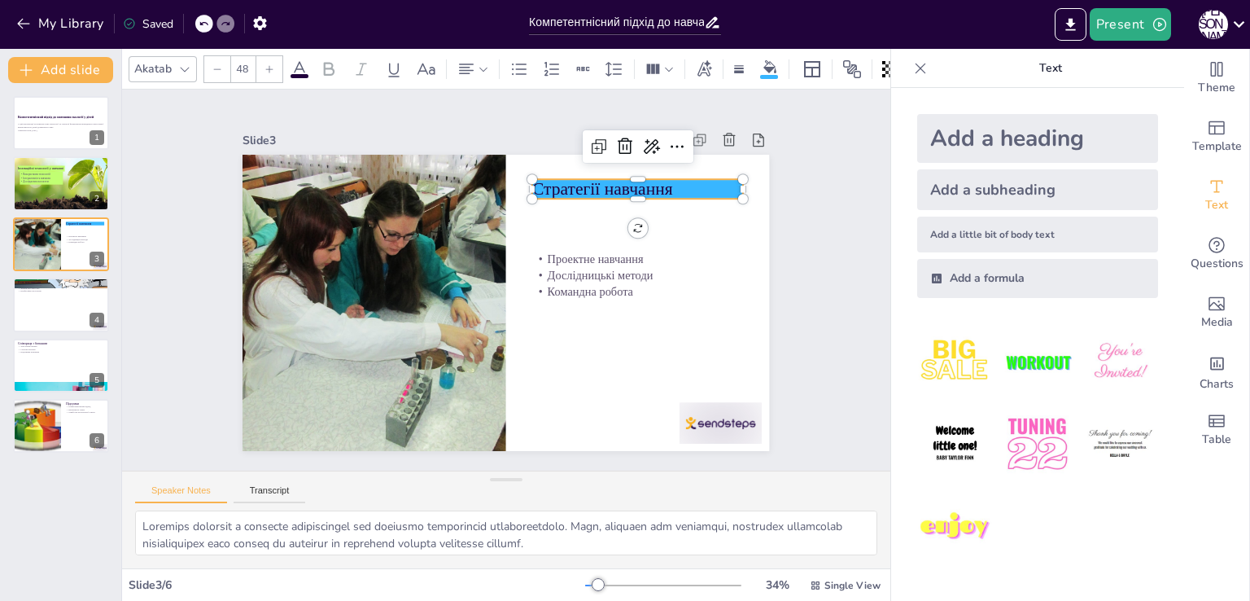
click at [683, 182] on p "Стратегії навчання" at bounding box center [646, 203] width 212 height 46
click at [683, 185] on p "Стратегії навчання" at bounding box center [654, 219] width 211 height 68
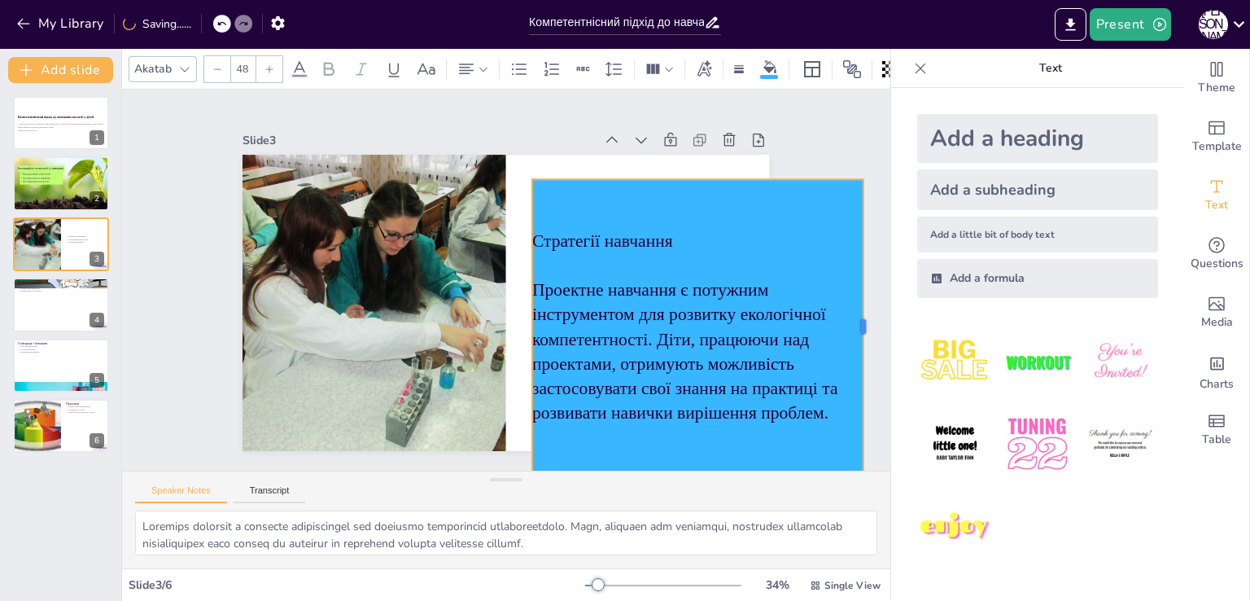
drag, startPoint x: 730, startPoint y: 321, endPoint x: 850, endPoint y: 329, distance: 119.9
click at [798, 329] on div "Проектне навчання Дослідницькі методи Командна робота Стратегії навчання Проект…" at bounding box center [496, 301] width 601 height 485
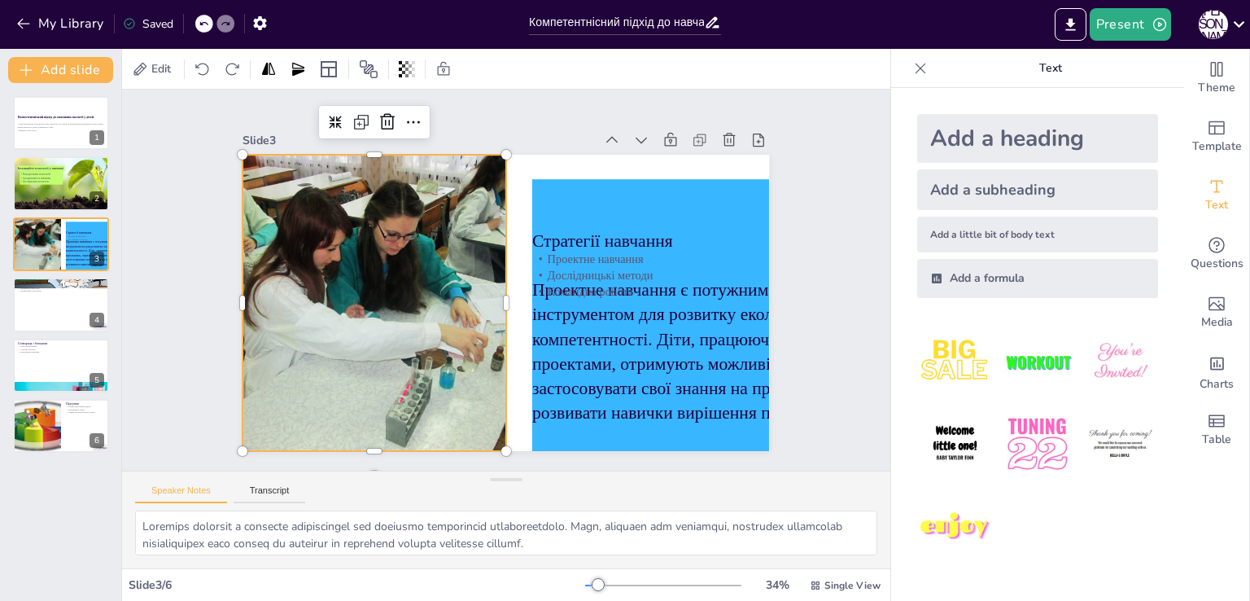
click at [426, 326] on div at bounding box center [373, 275] width 448 height 372
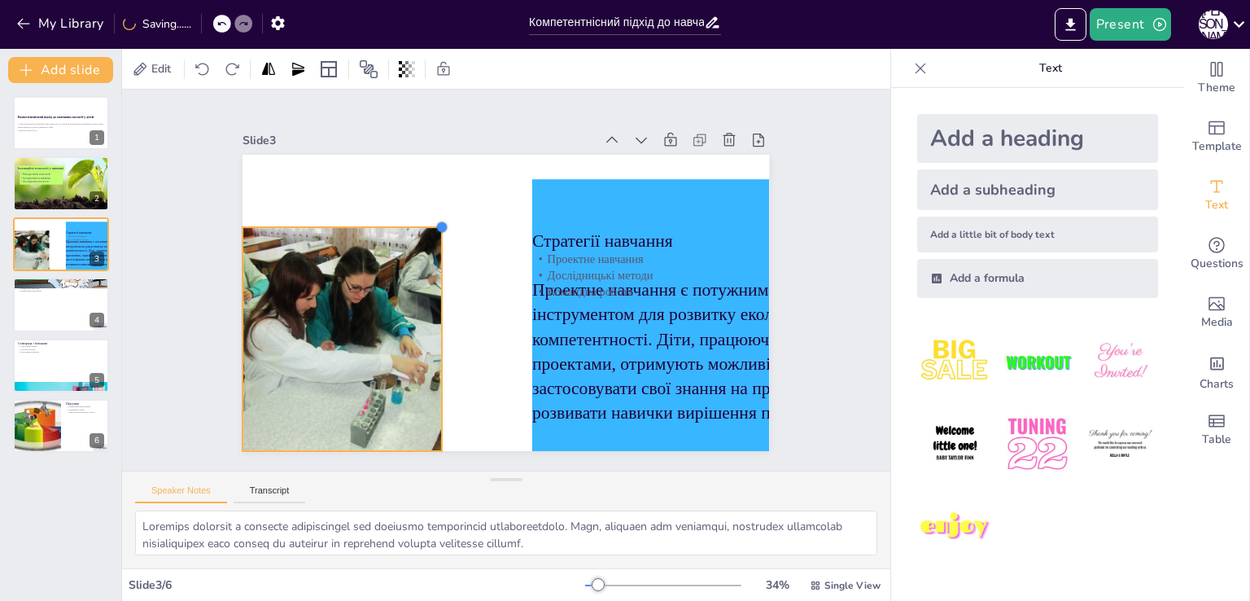
drag, startPoint x: 493, startPoint y: 147, endPoint x: 405, endPoint y: 220, distance: 113.9
click at [405, 220] on div "Стратегії навчання Проектне навчання є потужним інструментом для розвитку еколо…" at bounding box center [501, 302] width 577 height 399
click at [363, 317] on div at bounding box center [342, 339] width 299 height 224
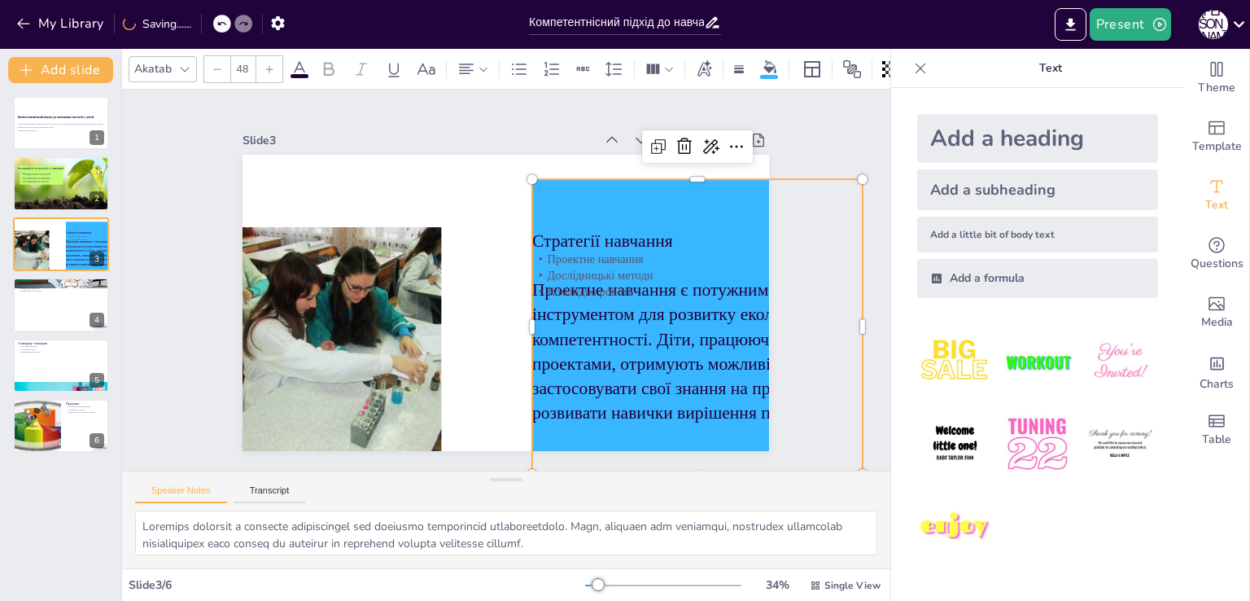
click at [583, 312] on p "Проектне навчання є потужним інструментом для розвитку екологічної компетентнос…" at bounding box center [690, 370] width 344 height 181
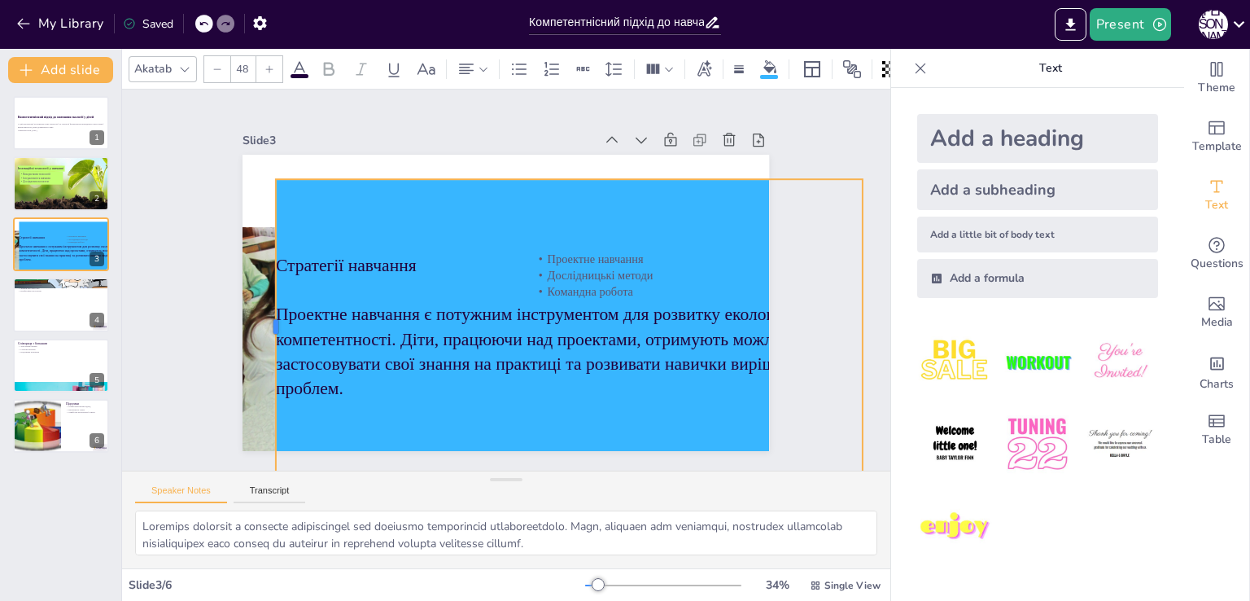
drag, startPoint x: 520, startPoint y: 321, endPoint x: 266, endPoint y: 307, distance: 254.3
click at [266, 307] on div "Стратегії навчання Проектне навчання є потужним інструментом для розвитку еколо…" at bounding box center [496, 301] width 601 height 485
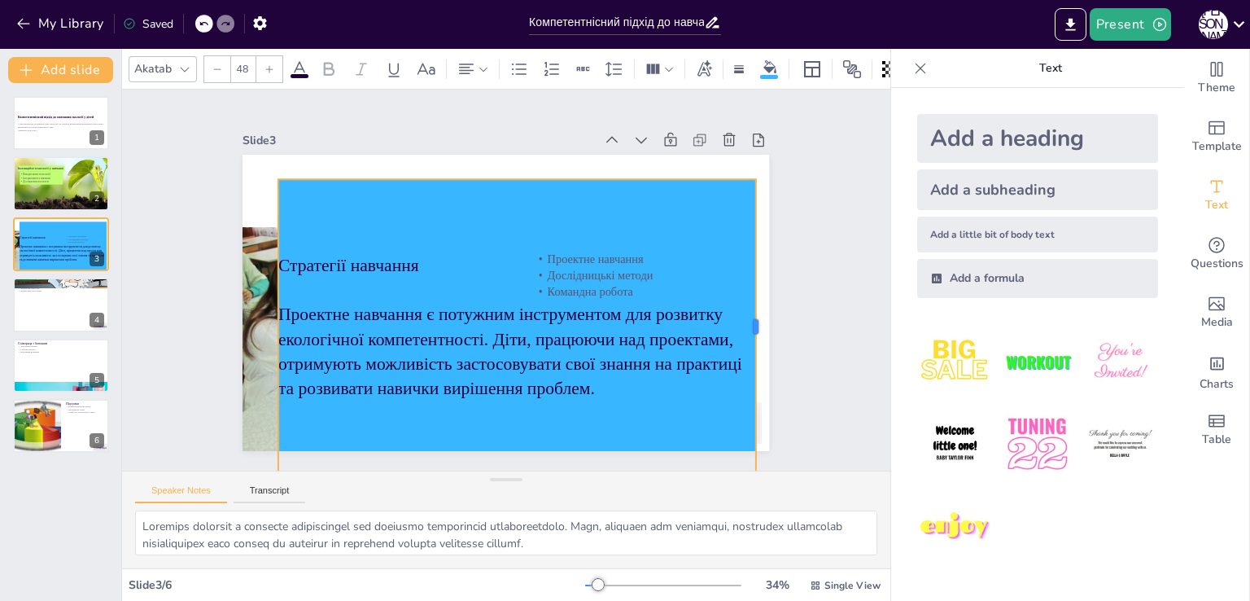
drag, startPoint x: 851, startPoint y: 320, endPoint x: 745, endPoint y: 308, distance: 107.3
click at [745, 308] on div at bounding box center [756, 353] width 44 height 295
click at [298, 248] on p "Стратегії навчання" at bounding box center [520, 267] width 472 height 123
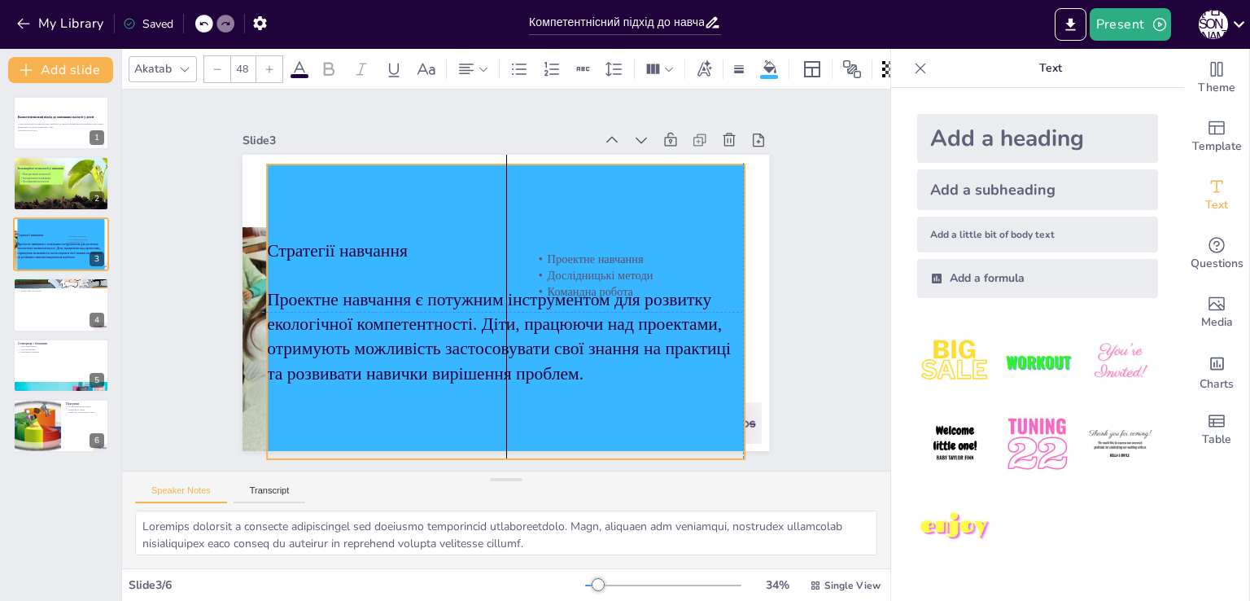
drag, startPoint x: 423, startPoint y: 199, endPoint x: 406, endPoint y: 185, distance: 22.5
click at [406, 185] on div "Стратегії навчання Проектне навчання є потужним інструментом для розвитку еколо…" at bounding box center [503, 311] width 506 height 343
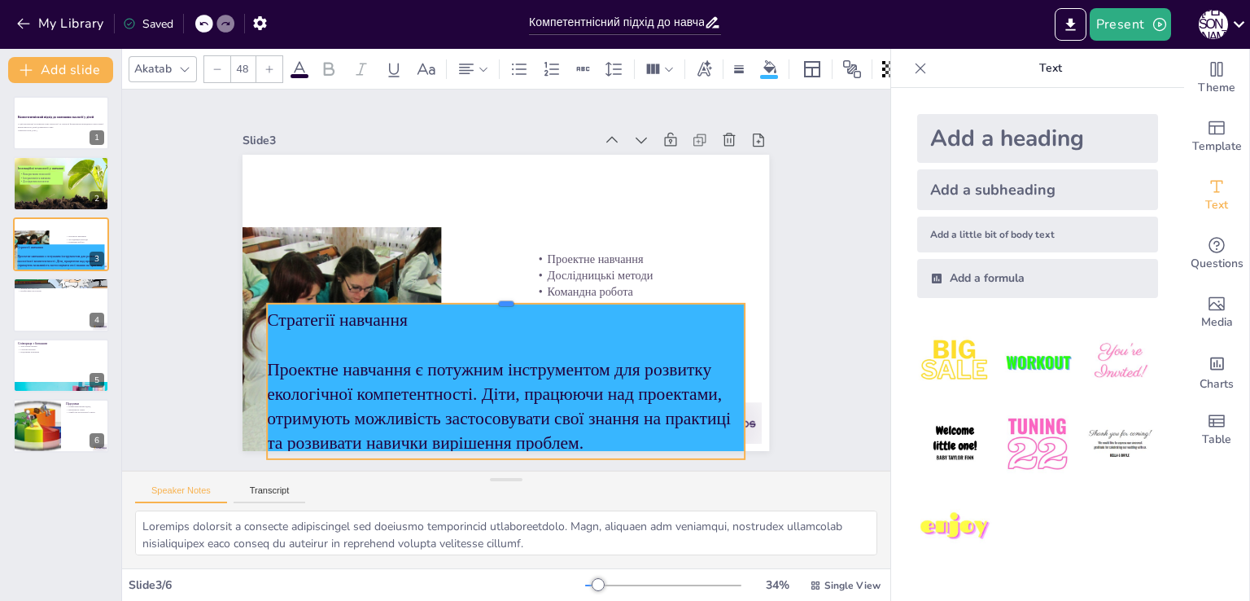
drag, startPoint x: 492, startPoint y: 157, endPoint x: 494, endPoint y: 296, distance: 139.2
click at [494, 296] on div at bounding box center [504, 296] width 476 height 63
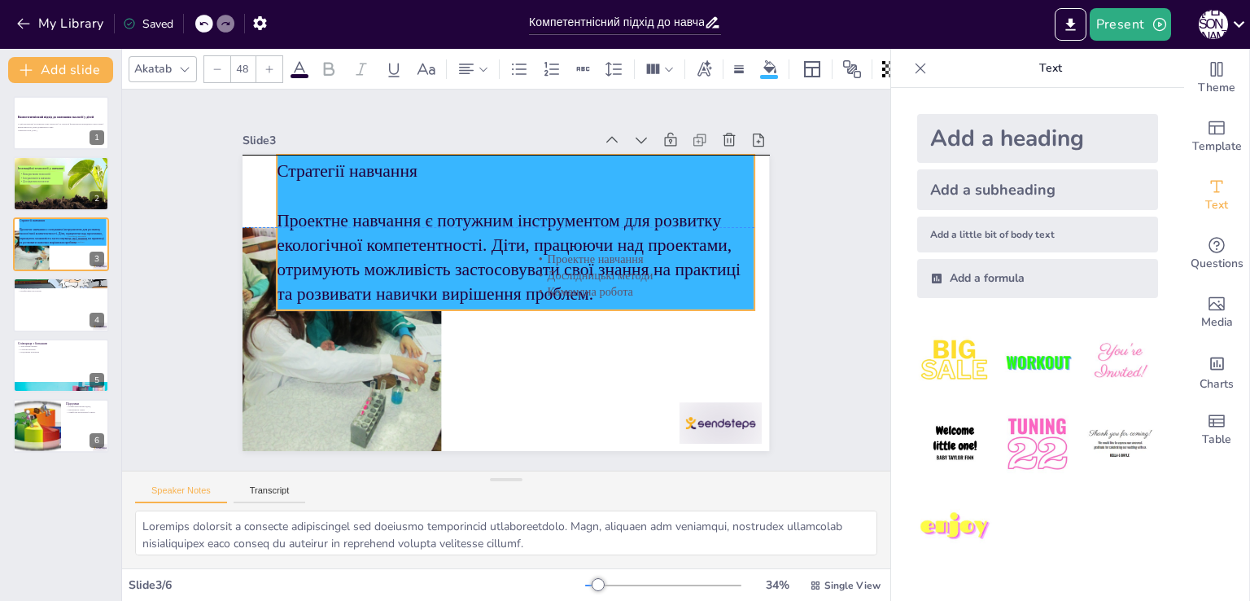
drag, startPoint x: 495, startPoint y: 332, endPoint x: 508, endPoint y: 176, distance: 156.8
click at [508, 176] on p at bounding box center [525, 197] width 478 height 75
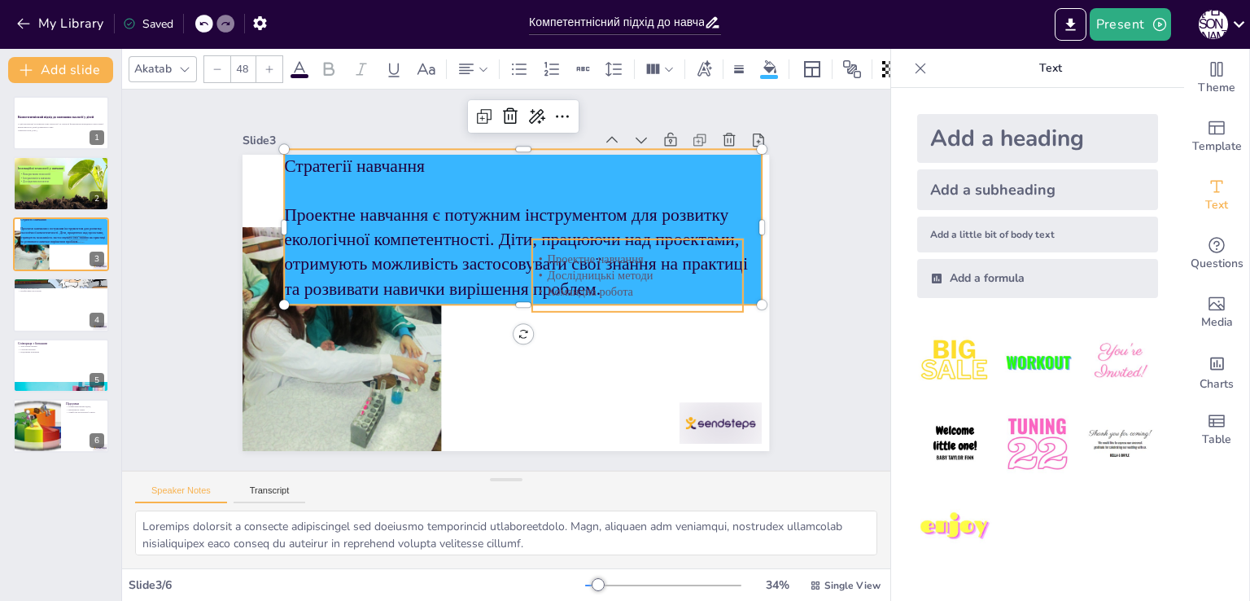
click at [575, 292] on p "Командна робота" at bounding box center [637, 305] width 212 height 38
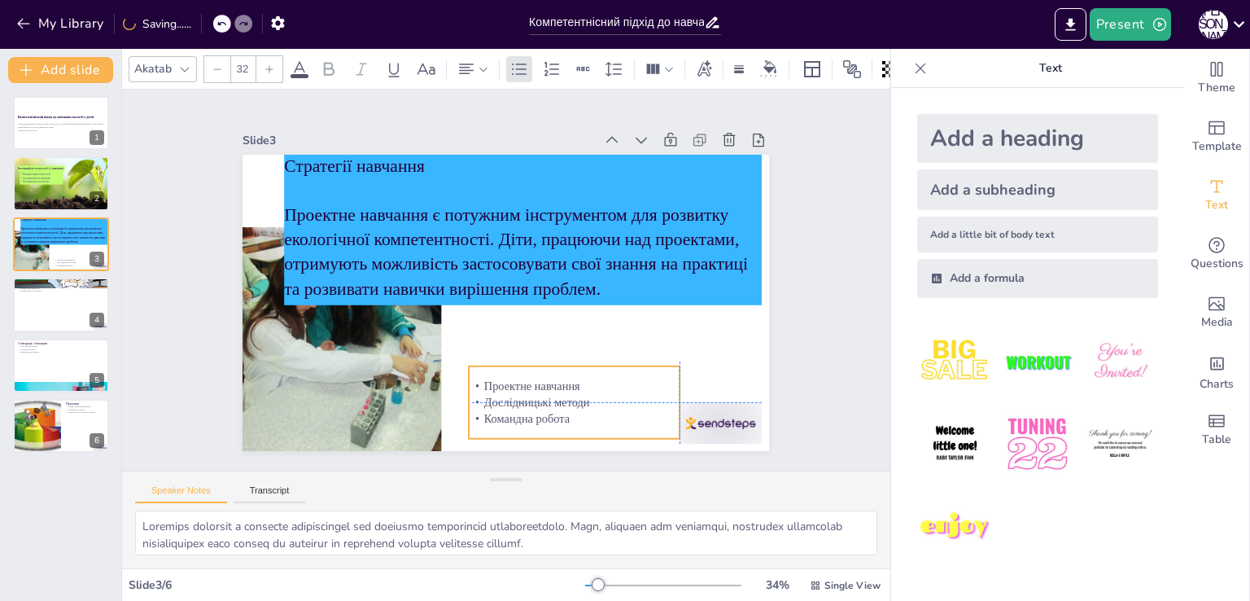
drag, startPoint x: 581, startPoint y: 280, endPoint x: 522, endPoint y: 401, distance: 134.7
click at [522, 401] on div "Проектне навчання Дослідницькі методи Командна робота" at bounding box center [489, 419] width 199 height 164
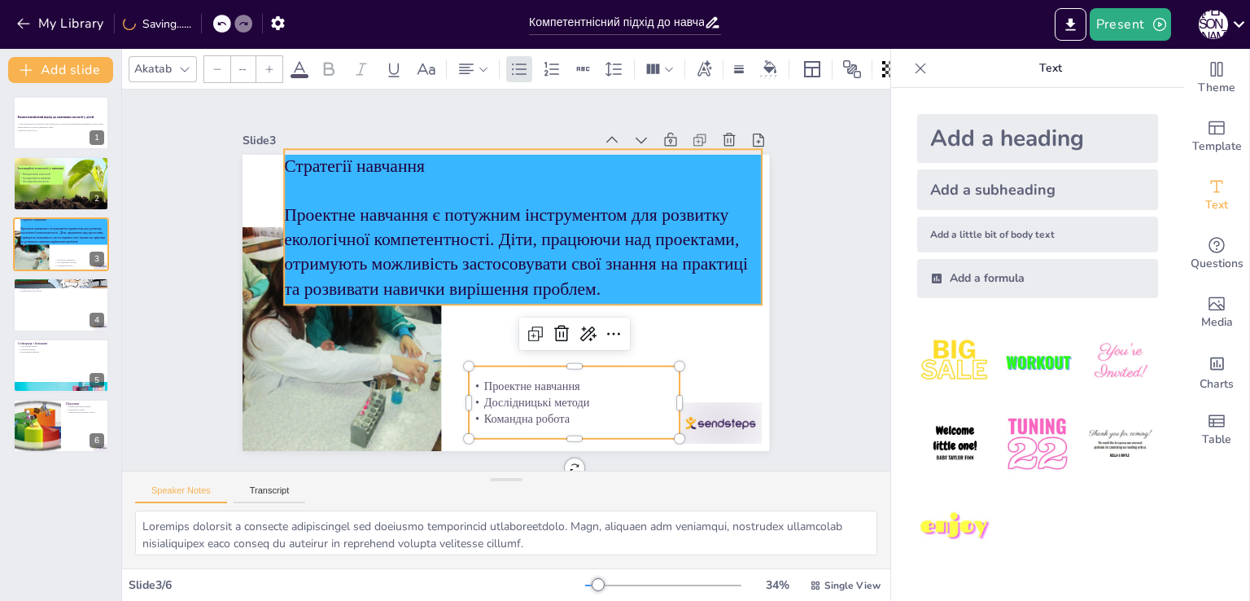
type input "48"
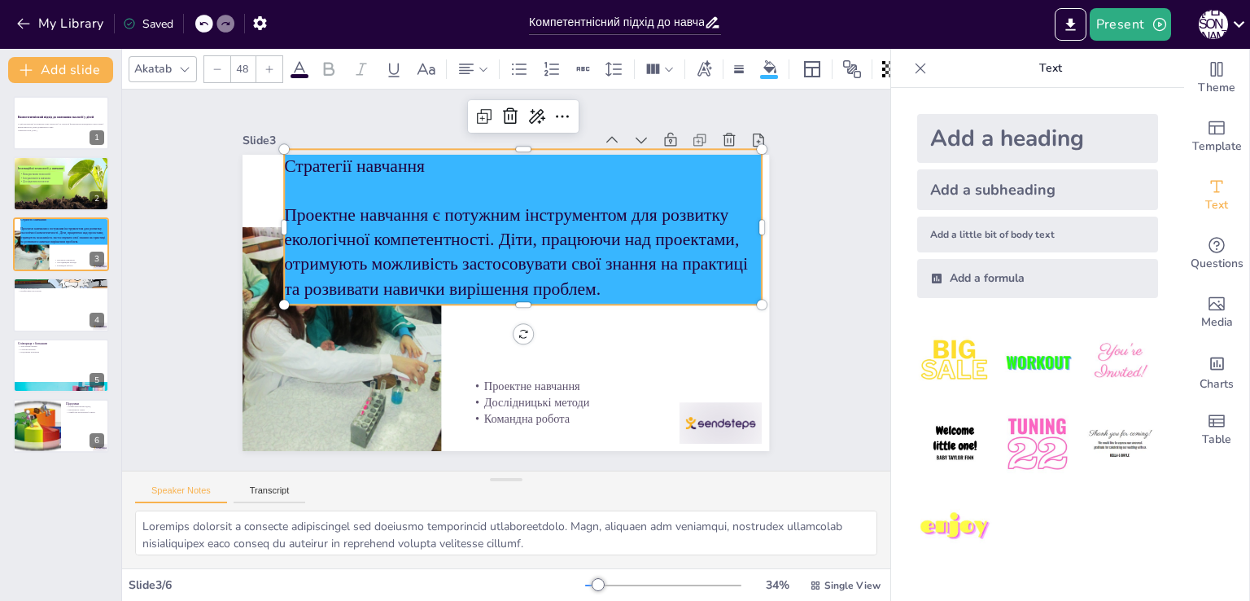
click at [446, 296] on div "Стратегії навчання Проектне навчання є потужним інструментом для розвитку еколо…" at bounding box center [534, 231] width 500 height 251
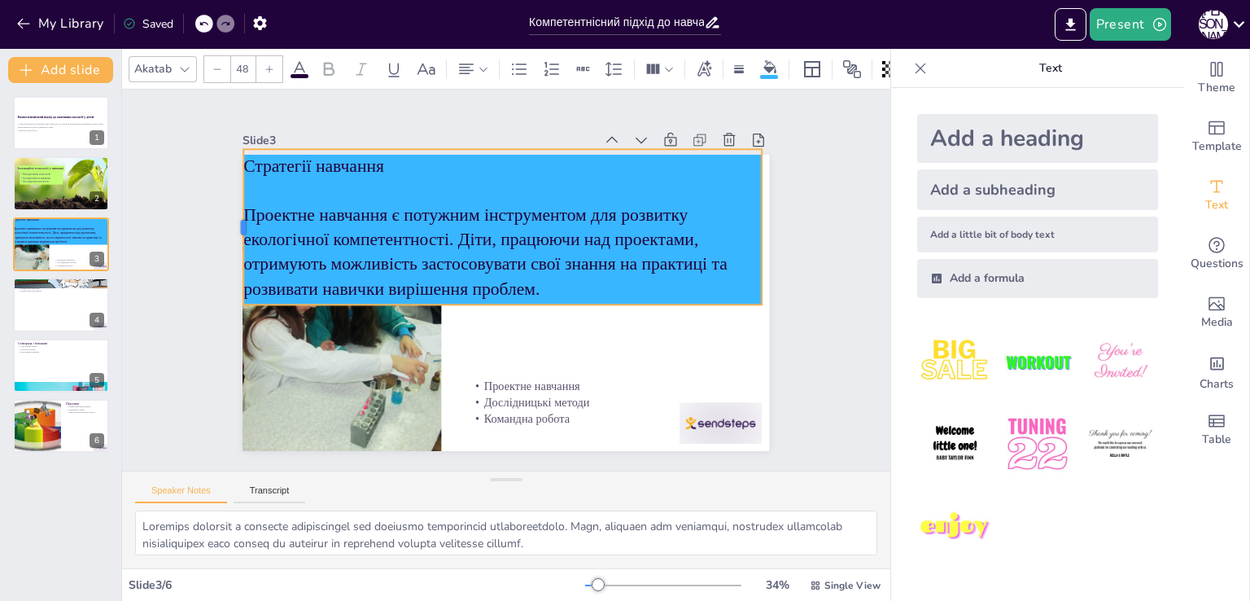
drag, startPoint x: 269, startPoint y: 223, endPoint x: 229, endPoint y: 221, distance: 40.8
click at [555, 478] on div at bounding box center [621, 529] width 133 height 102
click at [764, 219] on div at bounding box center [778, 255] width 29 height 156
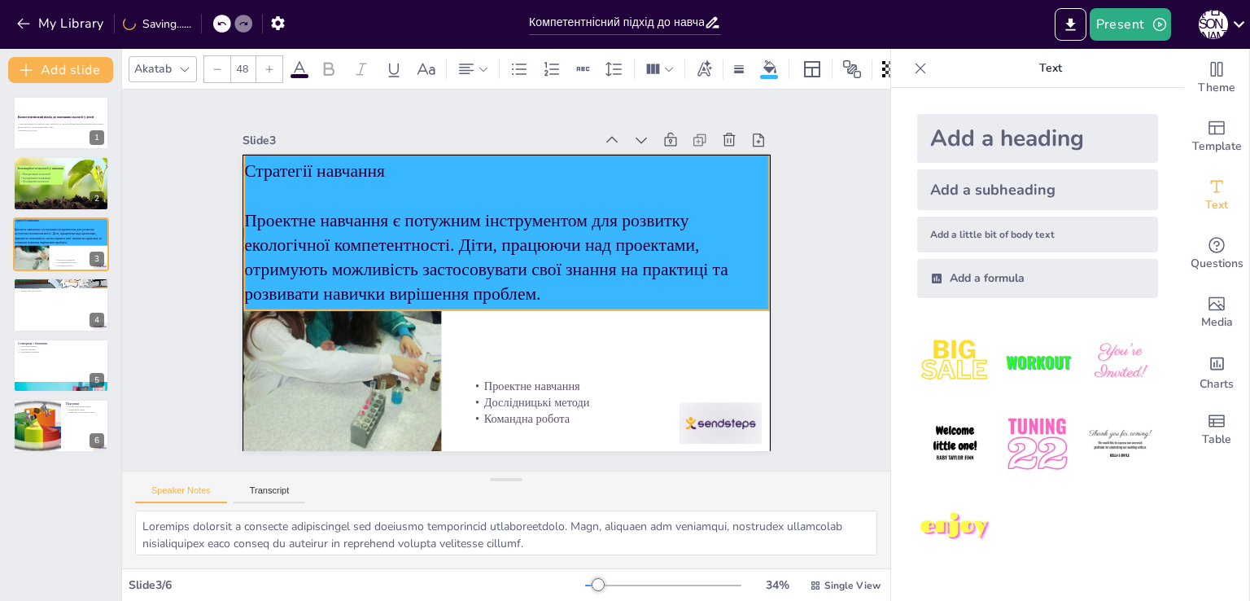
click at [710, 199] on p at bounding box center [516, 196] width 524 height 80
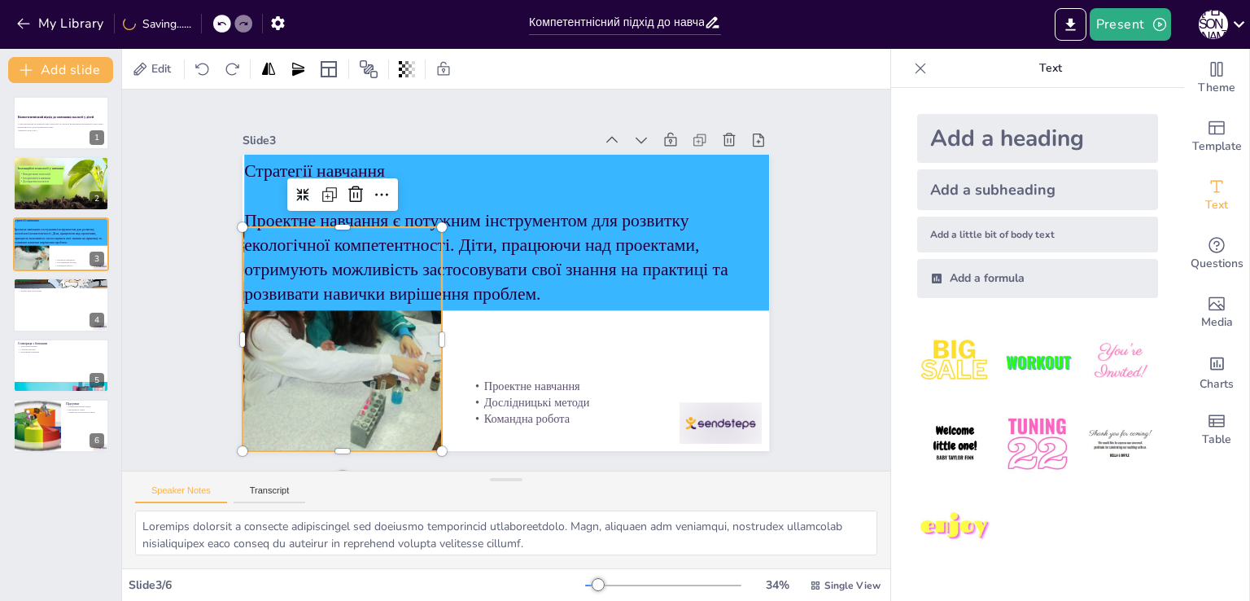
click at [388, 362] on div at bounding box center [337, 322] width 320 height 254
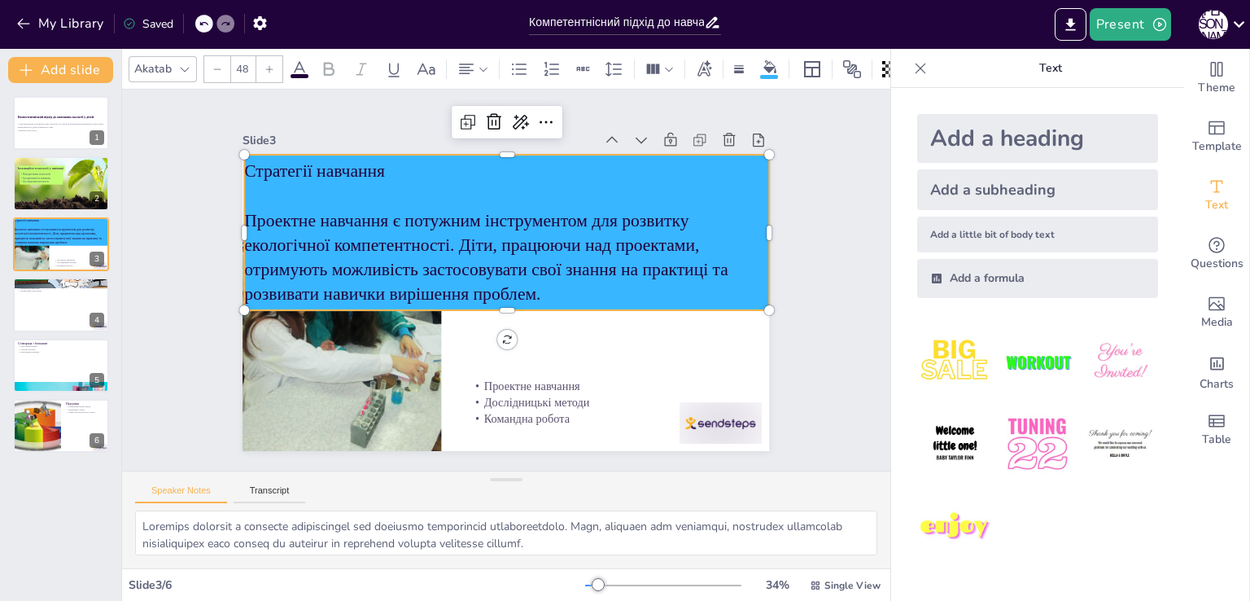
click at [574, 251] on p "Проектне навчання є потужним інструментом для розвитку екологічної компетентнос…" at bounding box center [507, 257] width 525 height 98
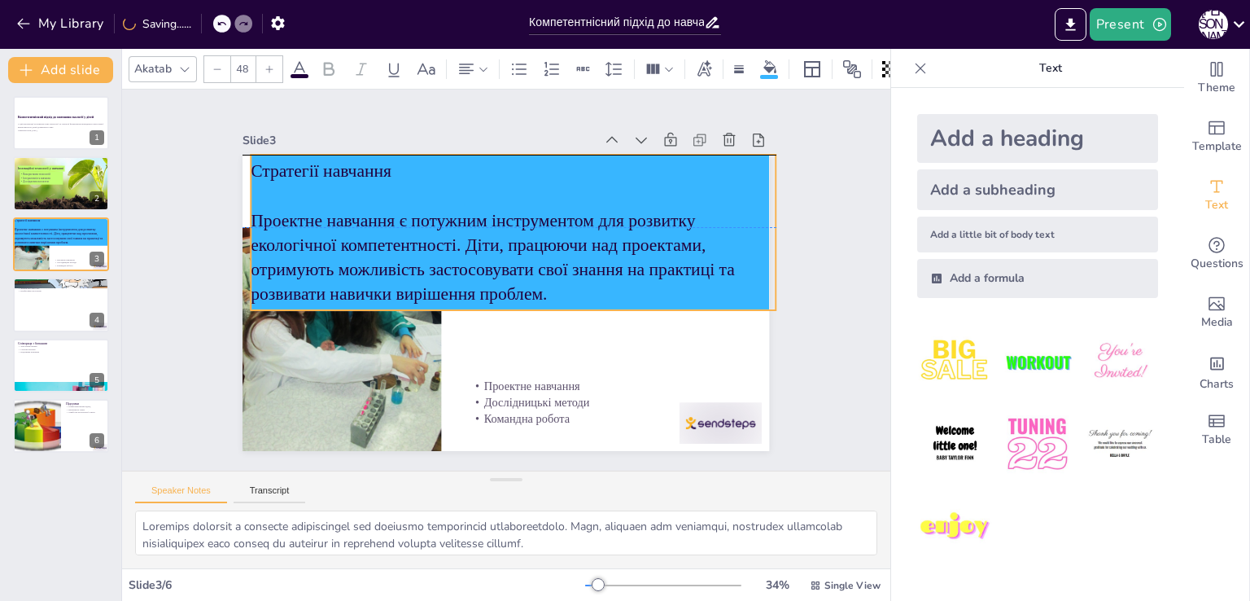
click at [557, 287] on p "Проектне навчання є потужним інструментом для розвитку екологічної компетентнос…" at bounding box center [513, 257] width 525 height 98
click at [549, 287] on p "Проектне навчання є потужним інструментом для розвитку екологічної компетентнос…" at bounding box center [509, 257] width 532 height 153
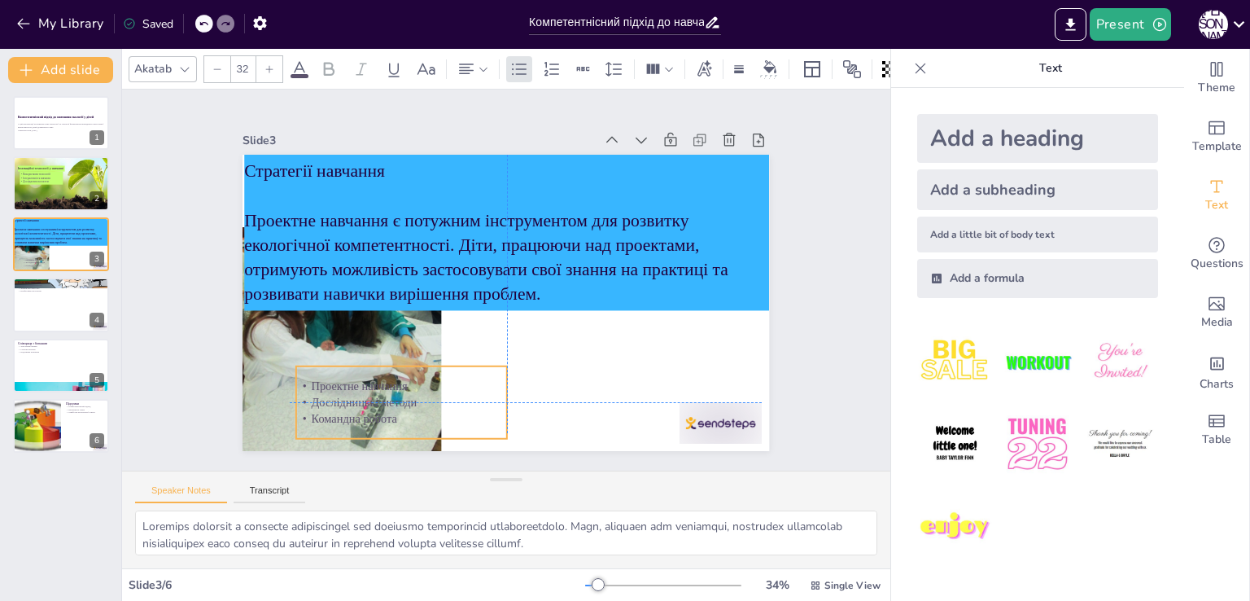
drag, startPoint x: 579, startPoint y: 365, endPoint x: 395, endPoint y: 361, distance: 184.8
click at [395, 361] on div "Проектне навчання Дослідницькі методи Командна робота" at bounding box center [345, 283] width 195 height 205
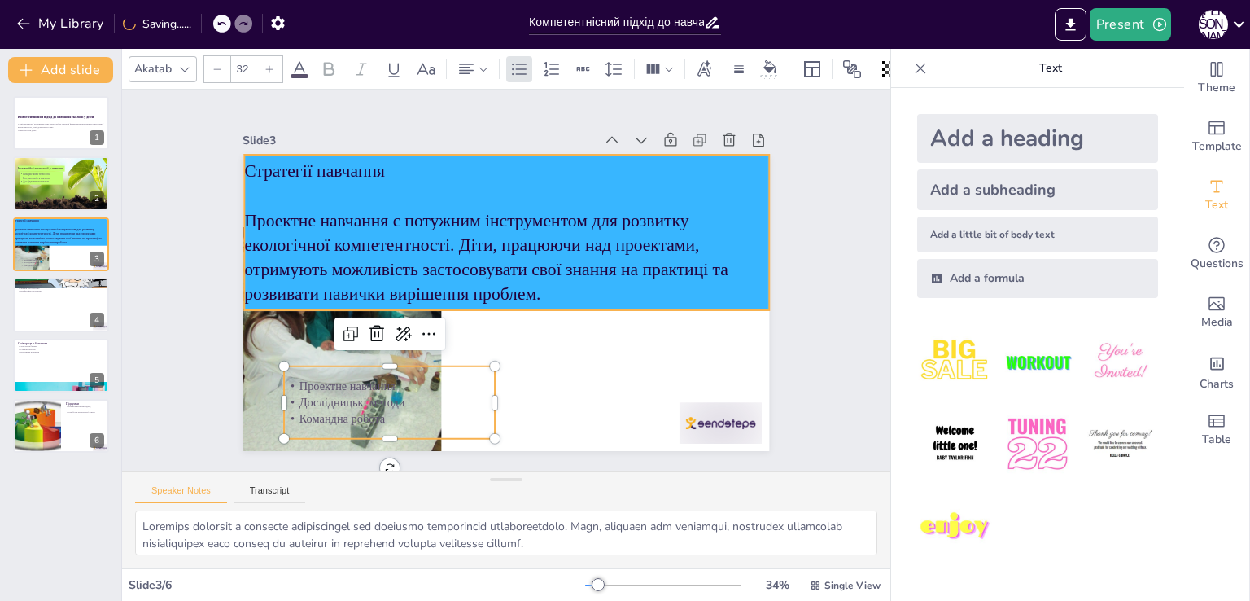
type input "48"
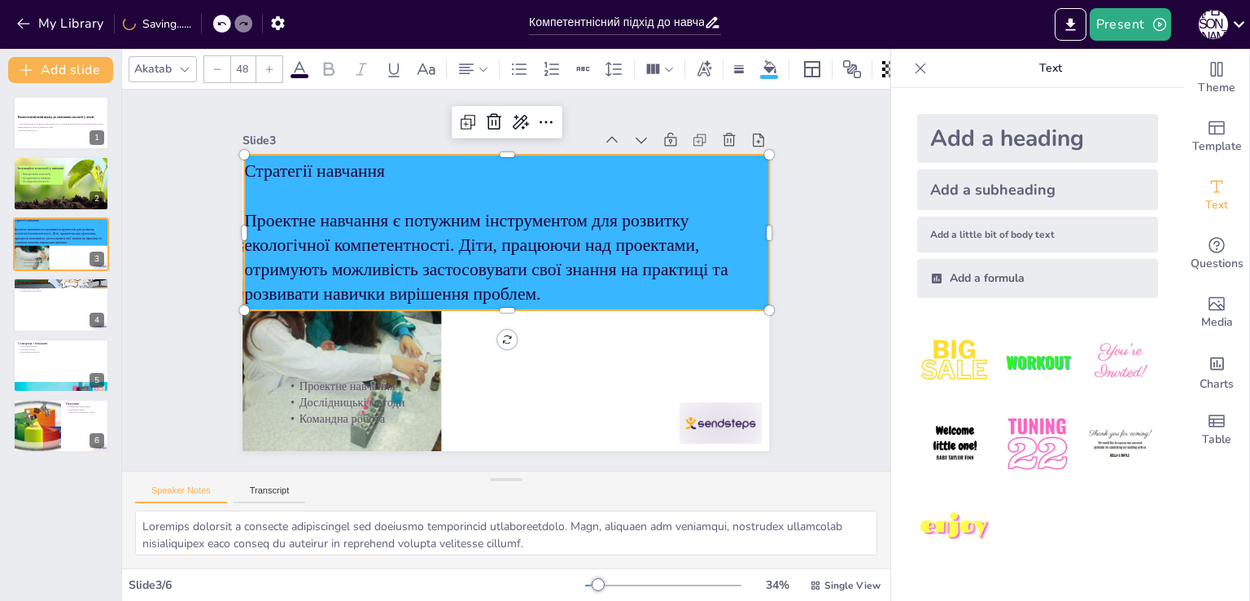
click at [381, 253] on p "Проектне навчання є потужним інструментом для розвитку екологічної компетентнос…" at bounding box center [509, 257] width 532 height 152
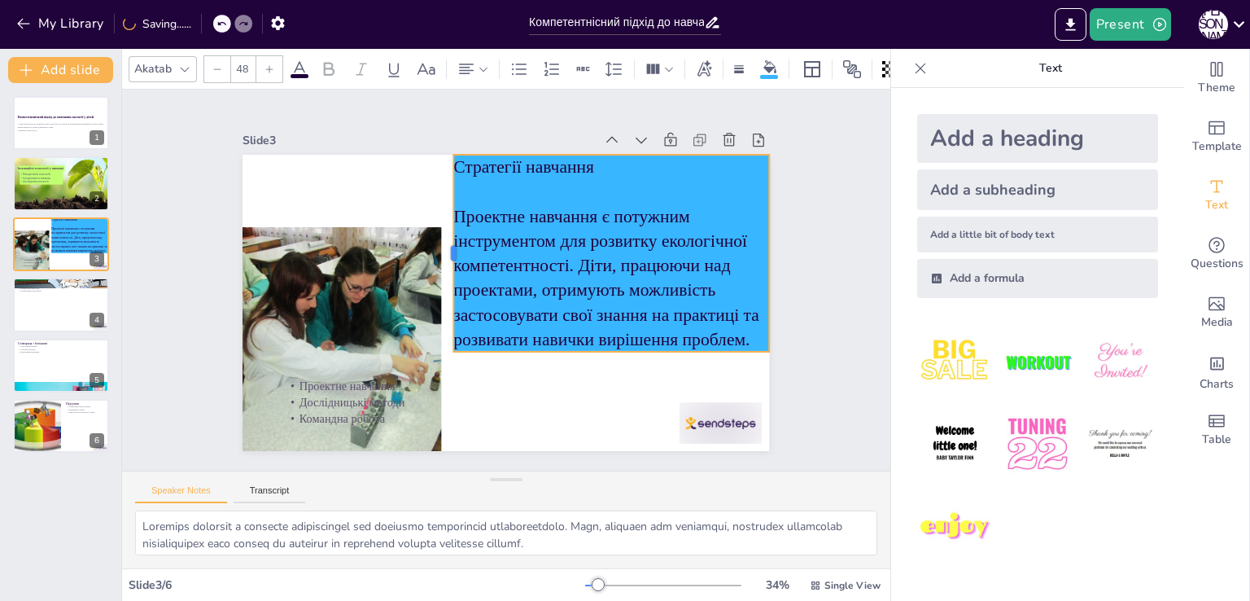
drag, startPoint x: 231, startPoint y: 225, endPoint x: 439, endPoint y: 256, distance: 210.6
click at [439, 256] on div at bounding box center [454, 241] width 54 height 195
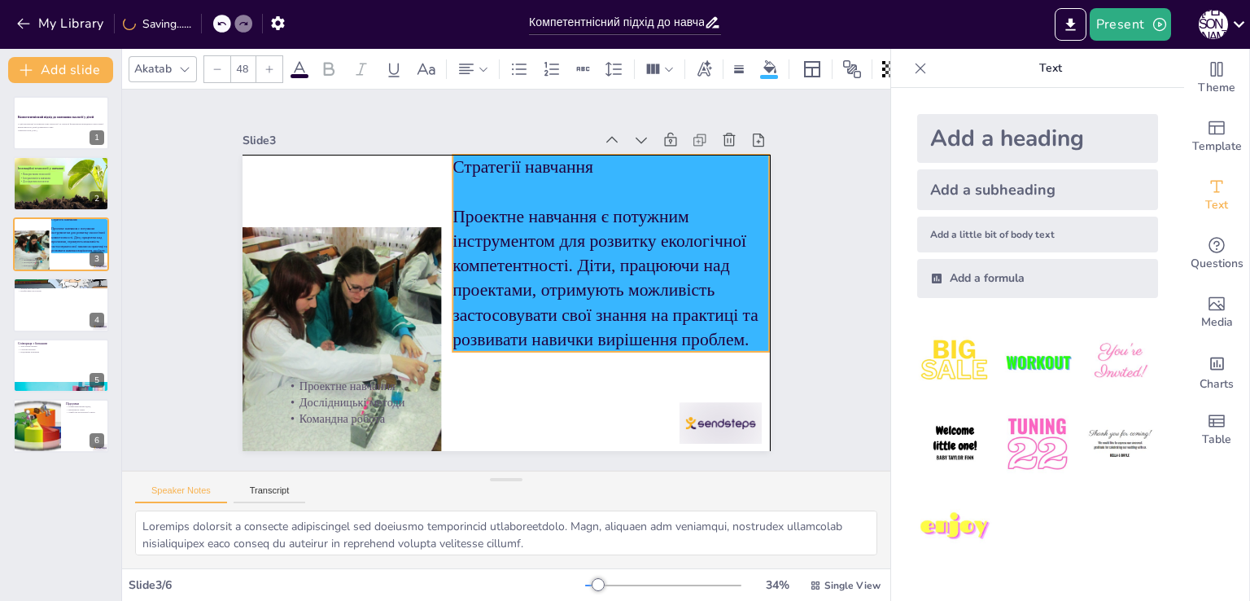
click at [585, 264] on p "Проектне навчання є потужним інструментом для розвитку екологічної компетентнос…" at bounding box center [611, 289] width 330 height 180
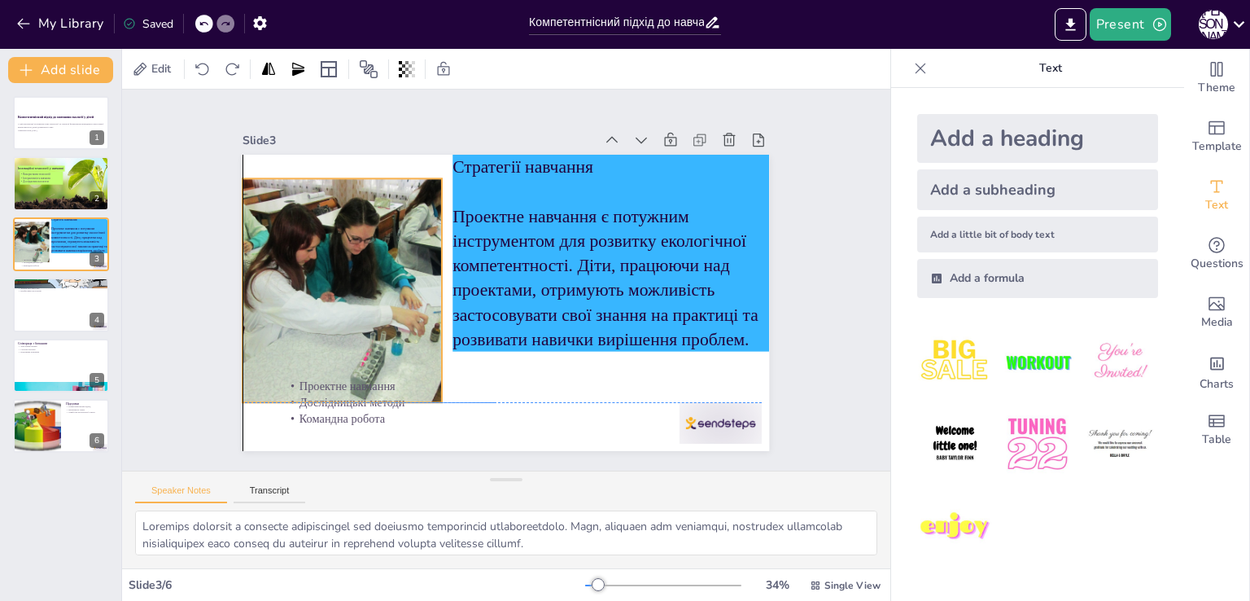
drag, startPoint x: 369, startPoint y: 308, endPoint x: 371, endPoint y: 261, distance: 47.3
click at [371, 261] on div at bounding box center [342, 273] width 320 height 254
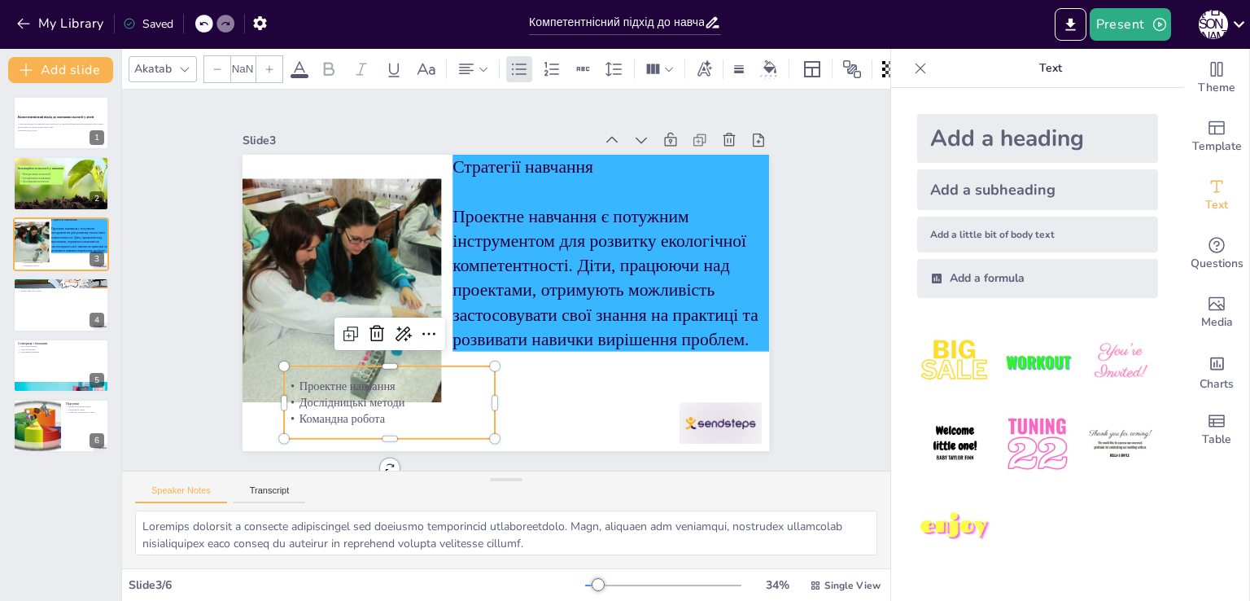
type input "32"
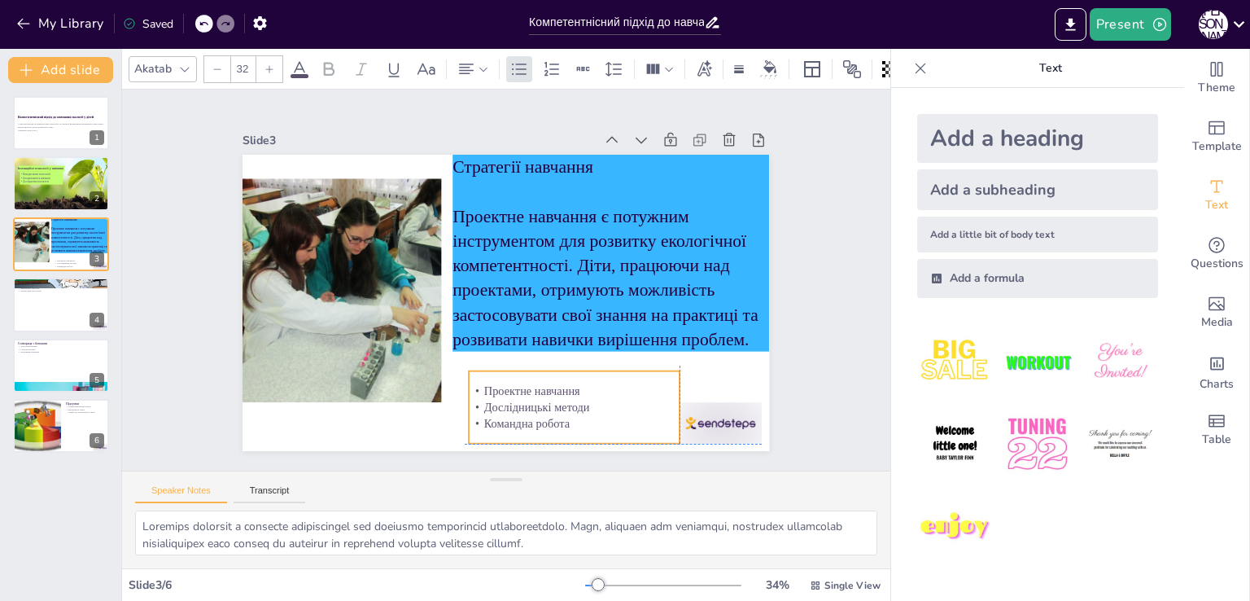
drag, startPoint x: 311, startPoint y: 404, endPoint x: 492, endPoint y: 404, distance: 180.7
click at [445, 361] on div "Проектне навчання Дослідницькі методи Командна робота" at bounding box center [364, 260] width 164 height 199
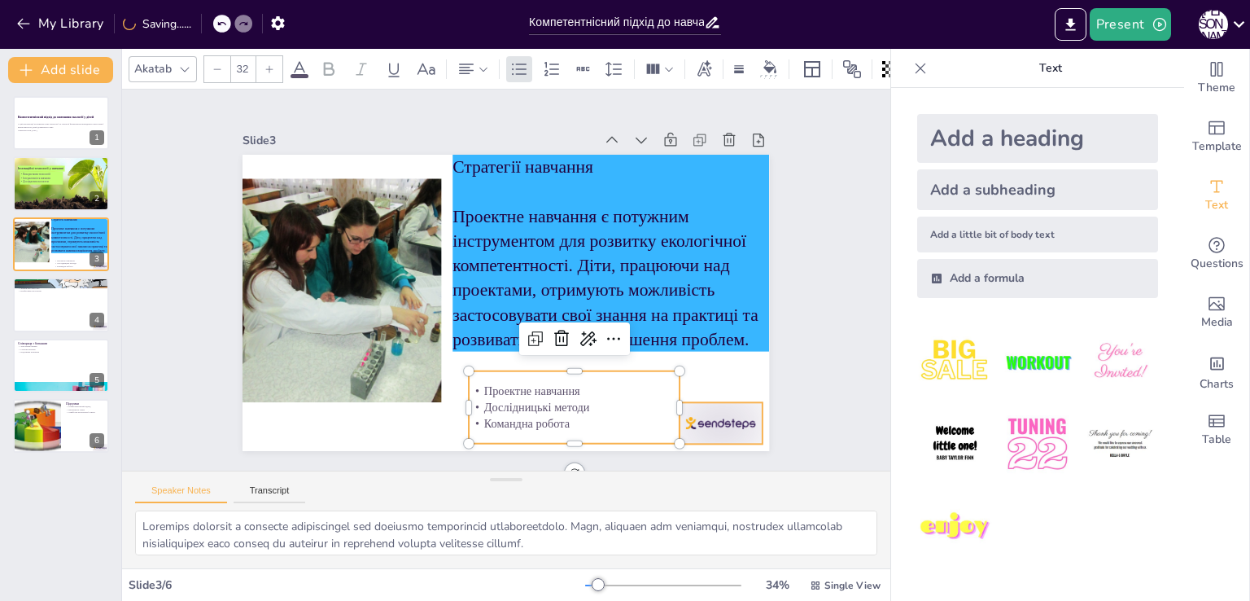
click at [709, 435] on div at bounding box center [686, 463] width 89 height 57
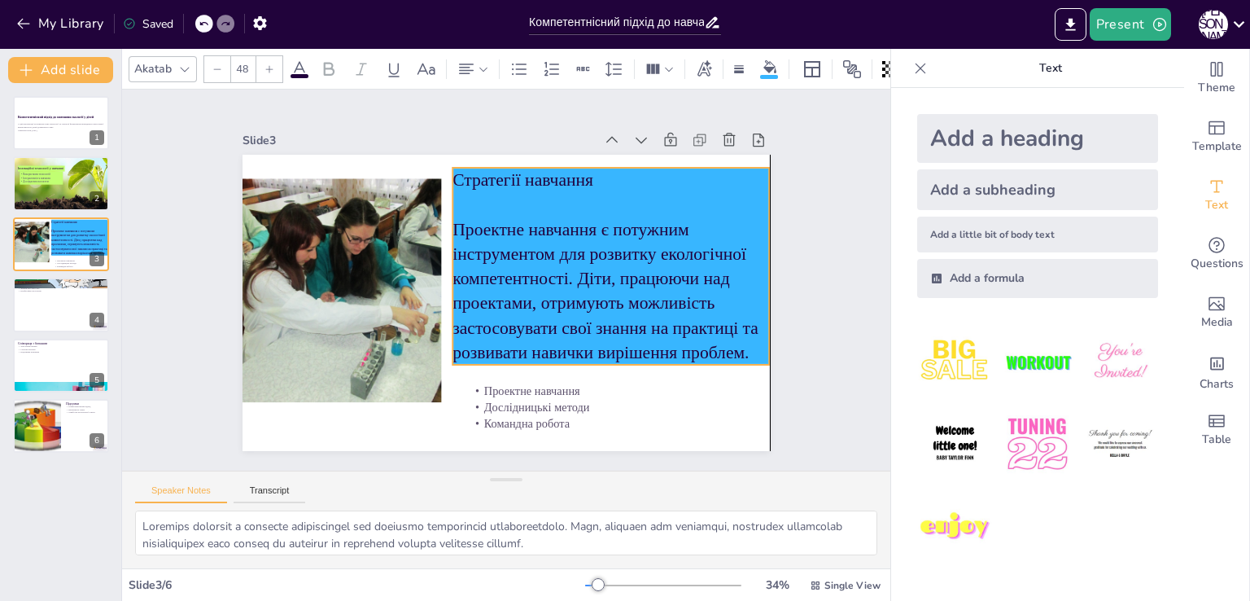
drag, startPoint x: 566, startPoint y: 310, endPoint x: 565, endPoint y: 323, distance: 13.1
click at [565, 323] on p "Проектне навчання є потужним інструментом для розвитку екологічної компетентнос…" at bounding box center [609, 302] width 330 height 180
click at [462, 173] on p "Стратегії навчання" at bounding box center [620, 192] width 317 height 58
click at [462, 173] on p "Стратегії навчання" at bounding box center [620, 191] width 317 height 57
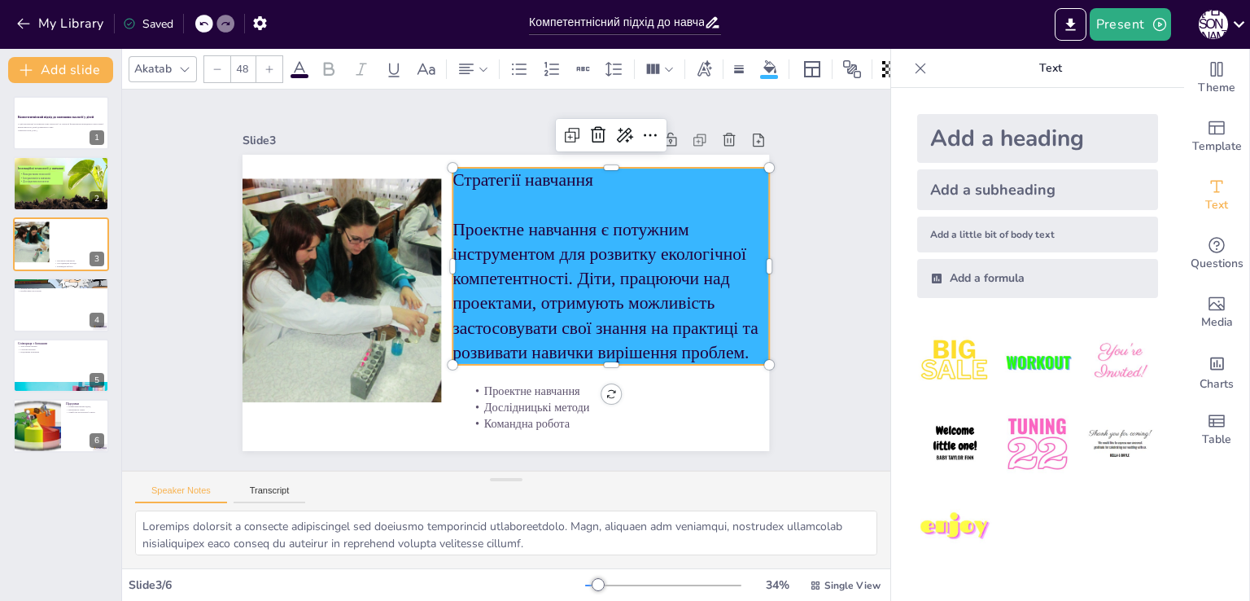
click at [462, 173] on p "Стратегії навчання" at bounding box center [620, 192] width 317 height 58
click at [453, 173] on p "Стратегії навчання" at bounding box center [611, 180] width 317 height 24
click at [462, 173] on p "Стратегії навчання" at bounding box center [620, 192] width 317 height 58
click at [473, 173] on p "Стратегії навчання" at bounding box center [630, 204] width 315 height 90
click at [483, 176] on p "Стратегії навчання" at bounding box center [637, 217] width 308 height 121
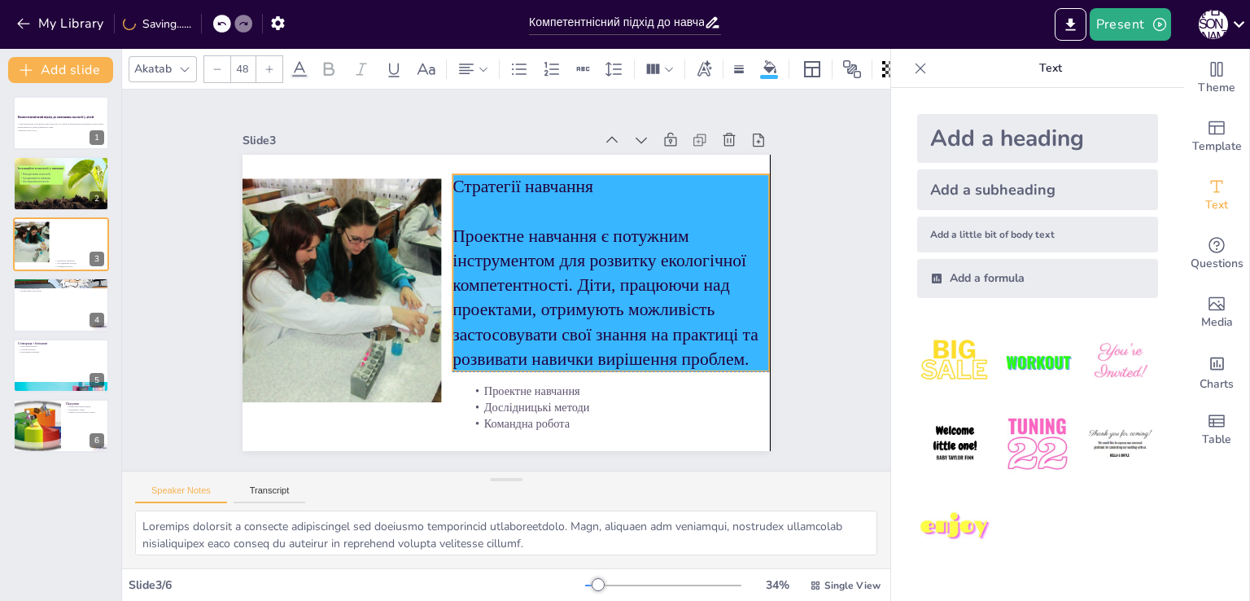
click at [445, 227] on p "Проектне навчання є потужним інструментом для розвитку екологічної компетентнос…" at bounding box center [595, 339] width 349 height 264
click at [153, 417] on div "Slide 1 Компетентнісний підхід до навчання екології у дітей У цій презентації р…" at bounding box center [506, 279] width 804 height 459
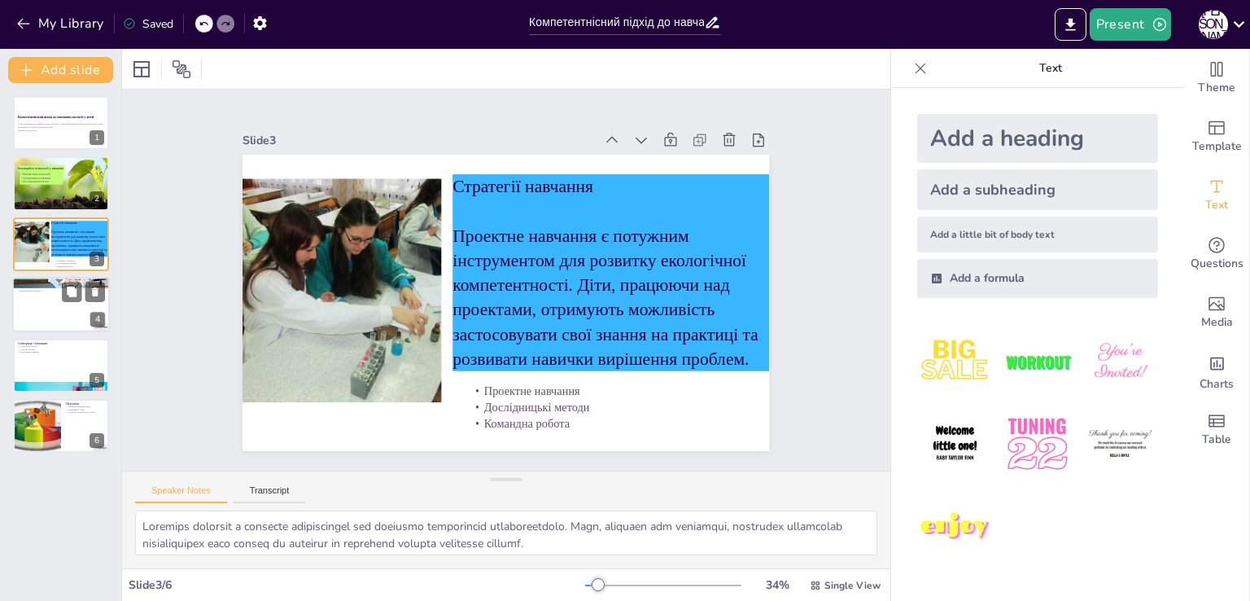
click at [49, 310] on div at bounding box center [61, 304] width 98 height 55
type textarea "Підготовка вихователів є важливою умовою для впровадження нових технологій у на…"
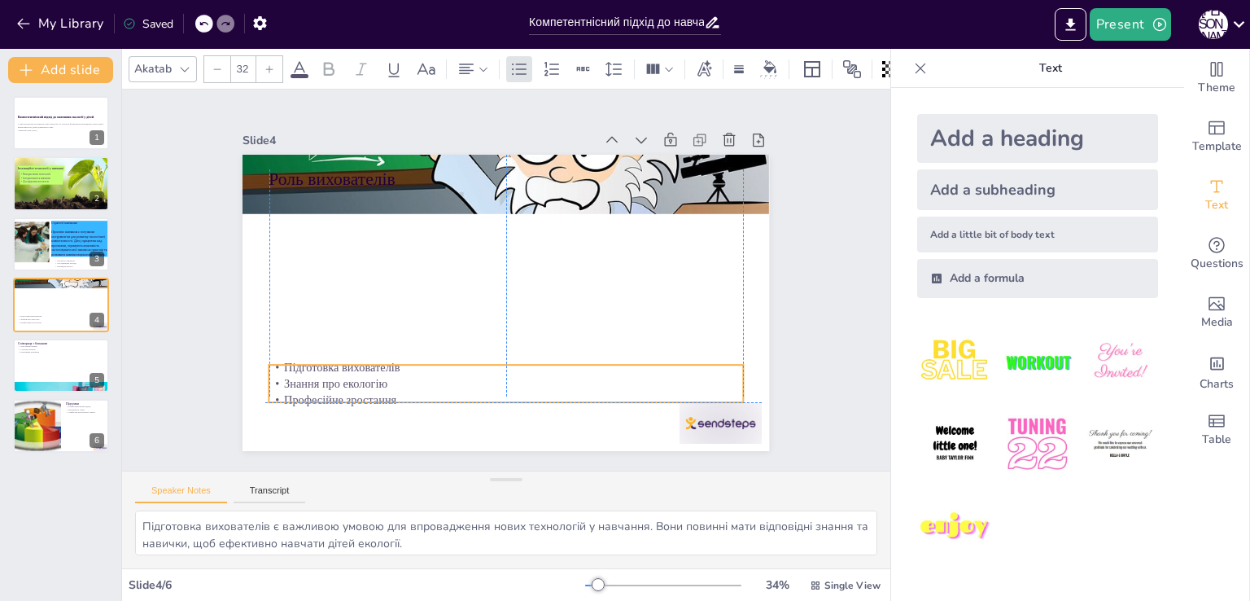
drag, startPoint x: 360, startPoint y: 221, endPoint x: 355, endPoint y: 386, distance: 164.5
click at [355, 386] on p "Професійне зростання" at bounding box center [446, 383] width 418 height 251
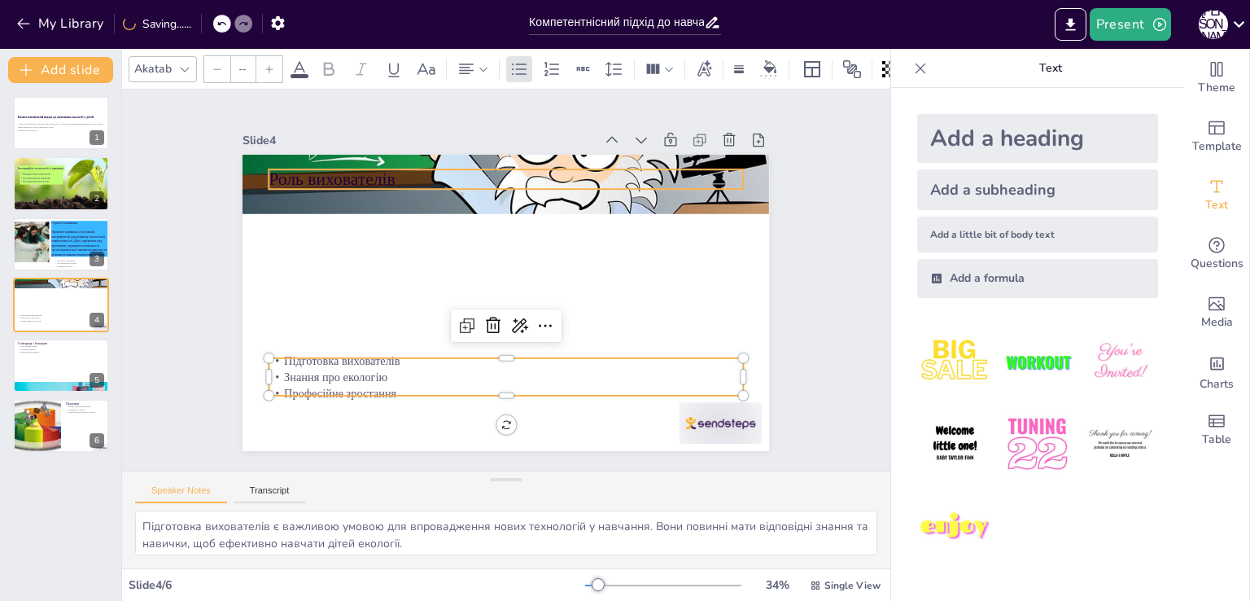
type input "48"
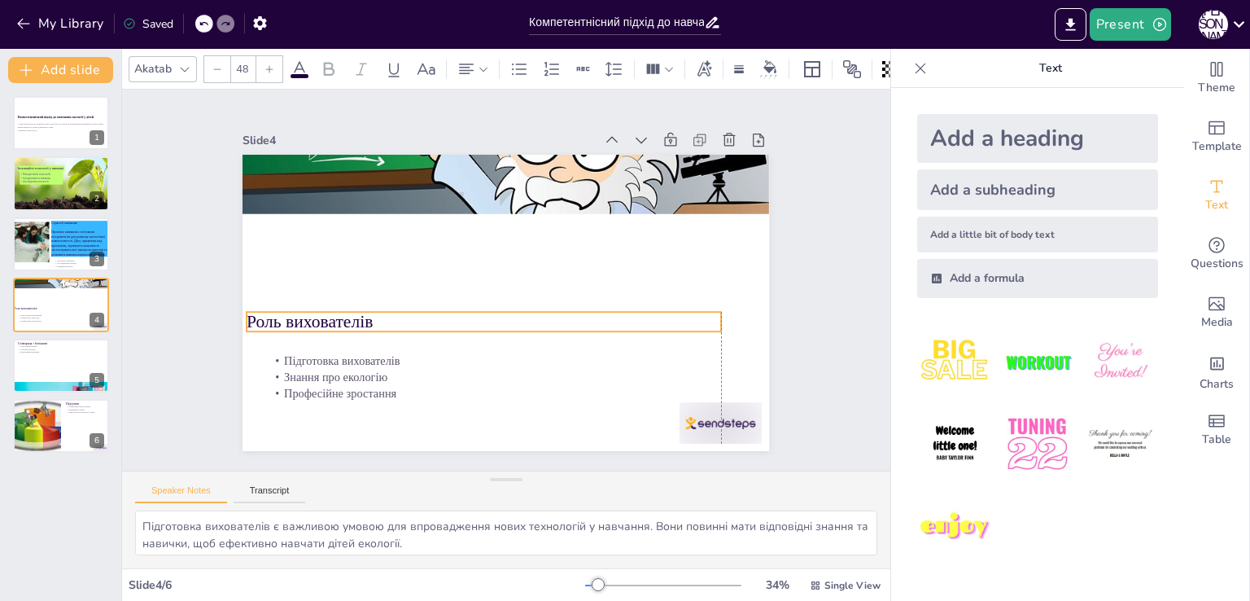
drag, startPoint x: 335, startPoint y: 174, endPoint x: 319, endPoint y: 317, distance: 143.3
click at [319, 317] on p "Роль вихователів" at bounding box center [476, 316] width 469 height 123
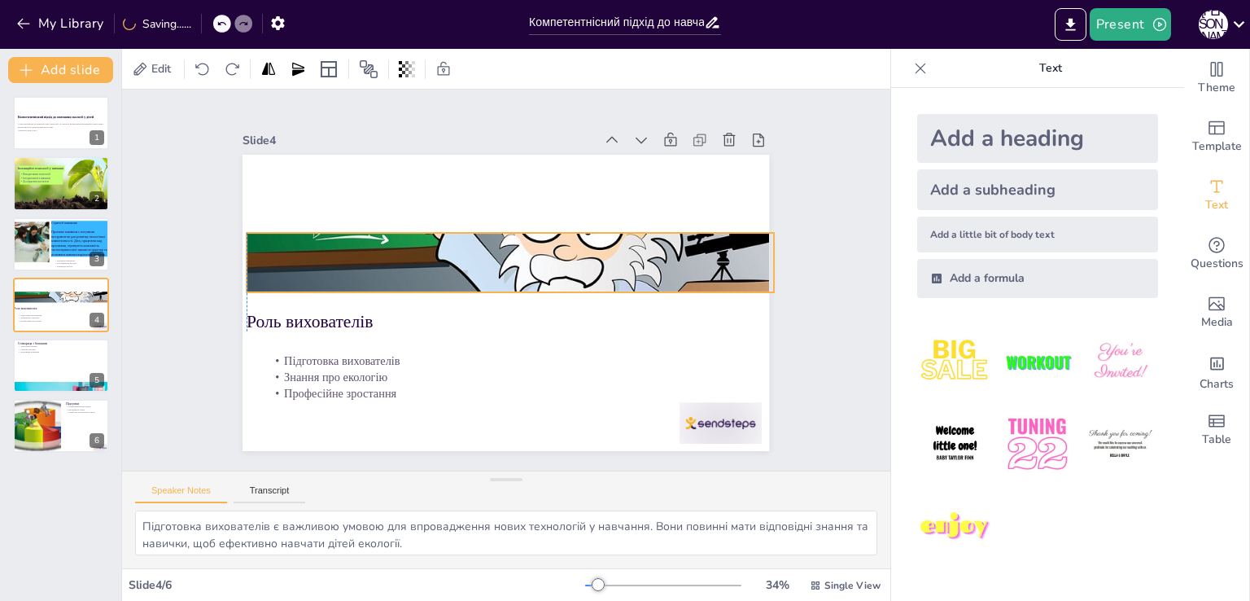
drag, startPoint x: 465, startPoint y: 181, endPoint x: 470, endPoint y: 259, distance: 77.5
click at [470, 259] on div at bounding box center [512, 263] width 558 height 382
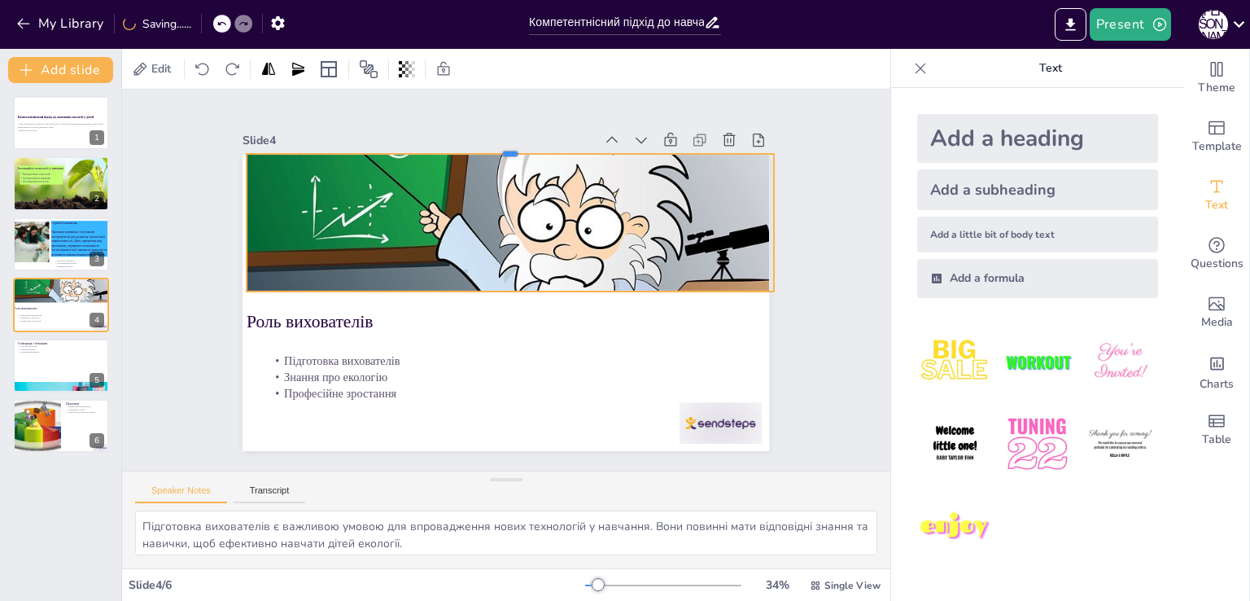
drag, startPoint x: 496, startPoint y: 224, endPoint x: 484, endPoint y: 146, distance: 78.1
click at [484, 146] on div at bounding box center [538, 151] width 518 height 122
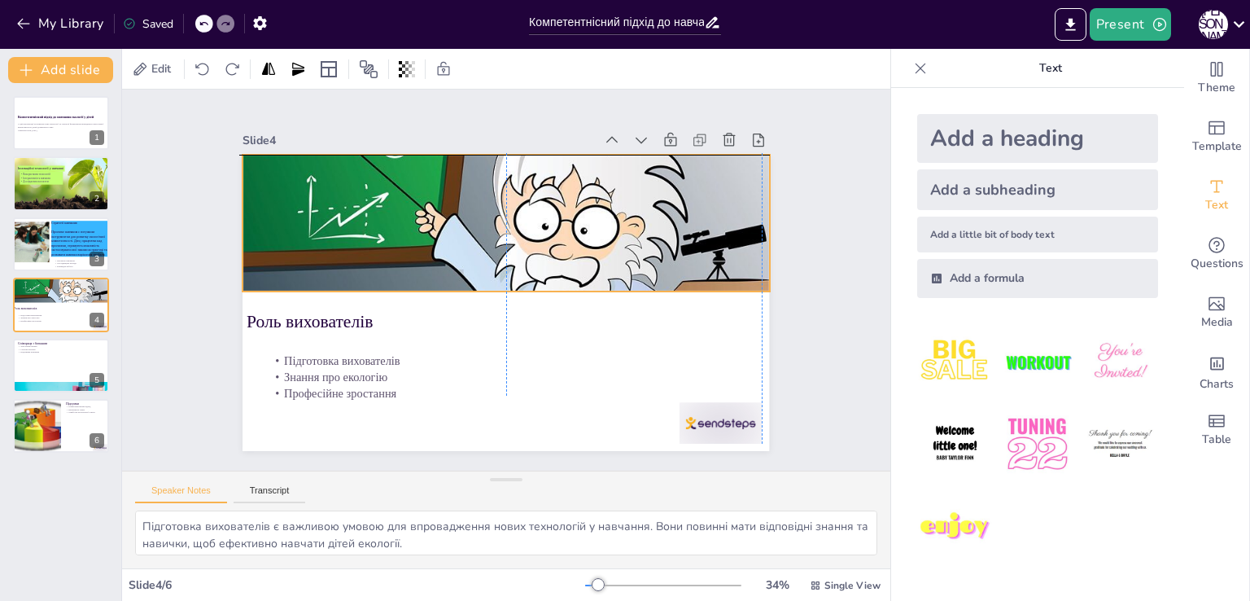
drag, startPoint x: 518, startPoint y: 222, endPoint x: 509, endPoint y: 221, distance: 8.3
click at [509, 221] on div at bounding box center [508, 262] width 558 height 382
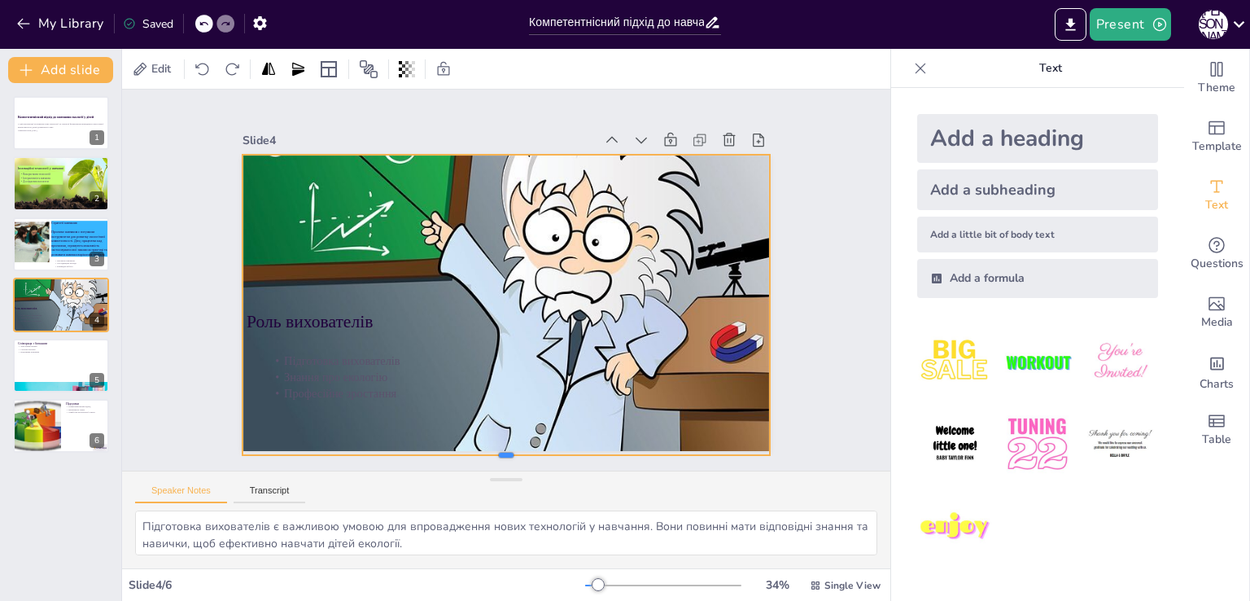
drag, startPoint x: 492, startPoint y: 287, endPoint x: 507, endPoint y: 450, distance: 163.4
click at [507, 450] on div at bounding box center [487, 460] width 525 height 68
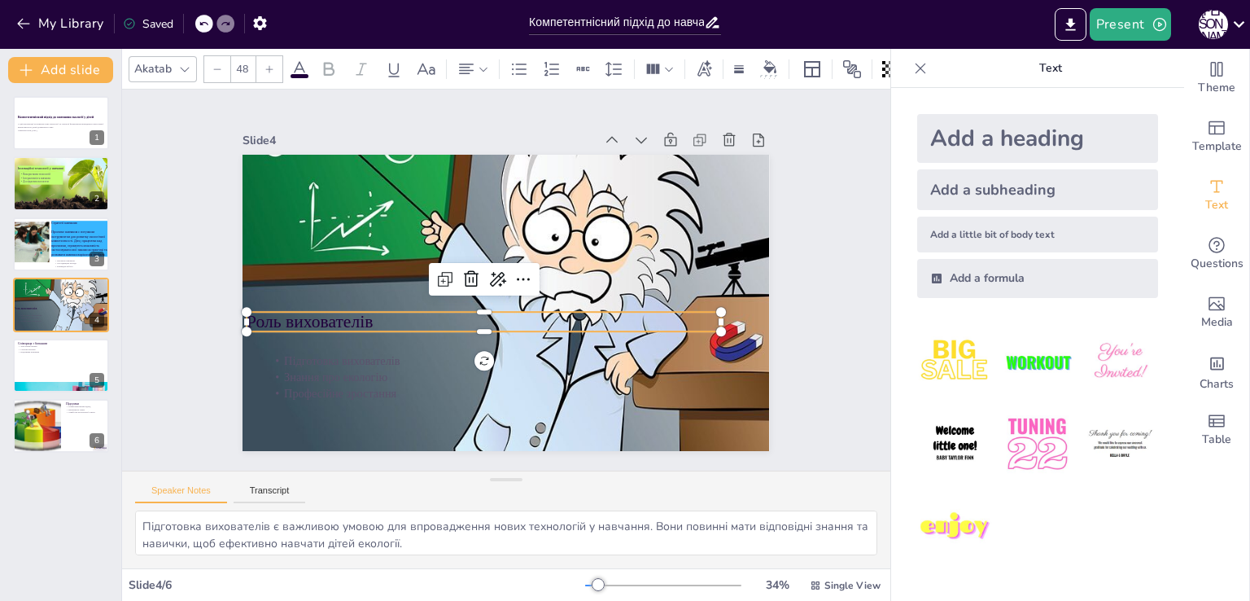
click at [563, 313] on p "Роль вихователів" at bounding box center [480, 319] width 474 height 74
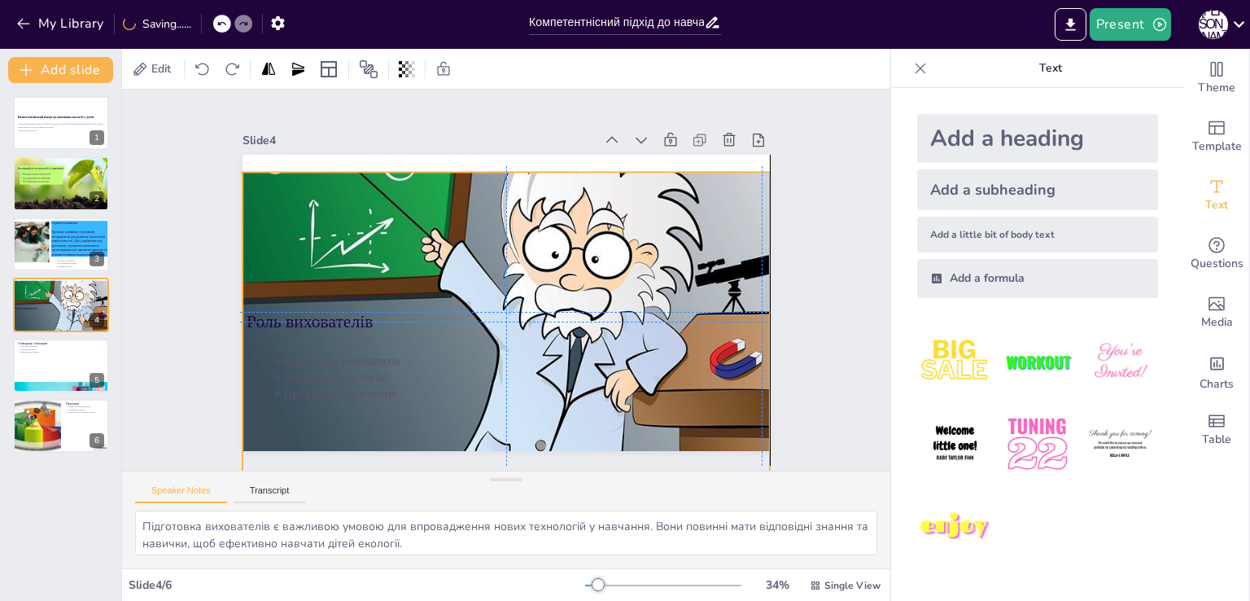
drag, startPoint x: 621, startPoint y: 258, endPoint x: 619, endPoint y: 269, distance: 11.7
click at [619, 269] on div at bounding box center [509, 296] width 642 height 548
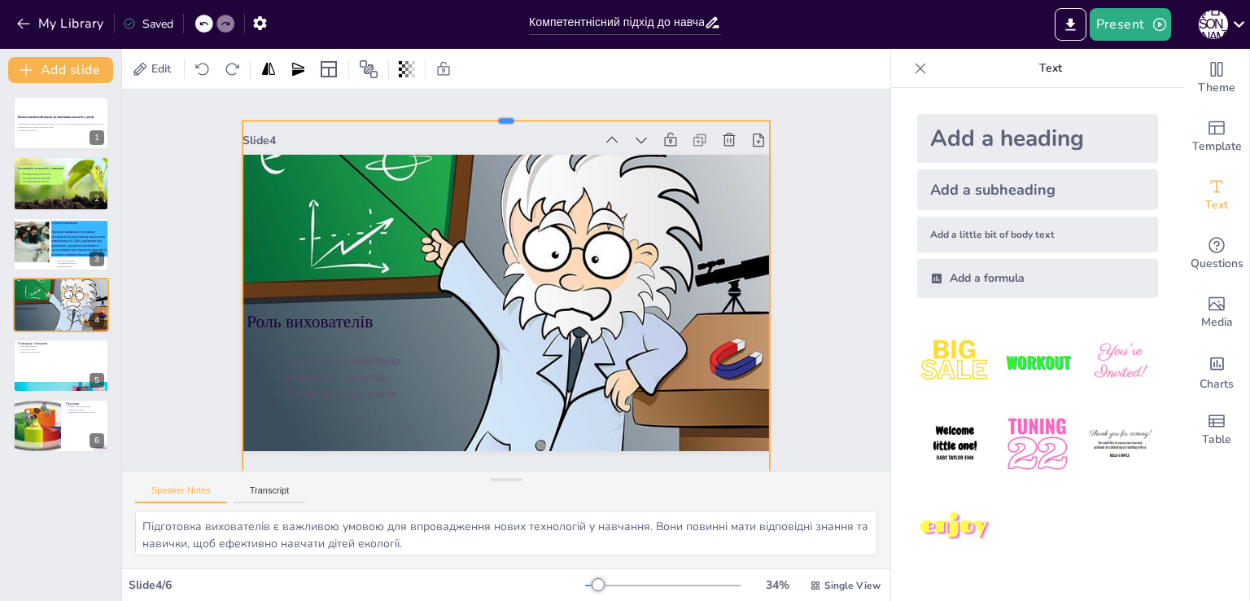
drag, startPoint x: 492, startPoint y: 164, endPoint x: 483, endPoint y: 112, distance: 51.9
click at [483, 112] on div at bounding box center [523, 115] width 525 height 68
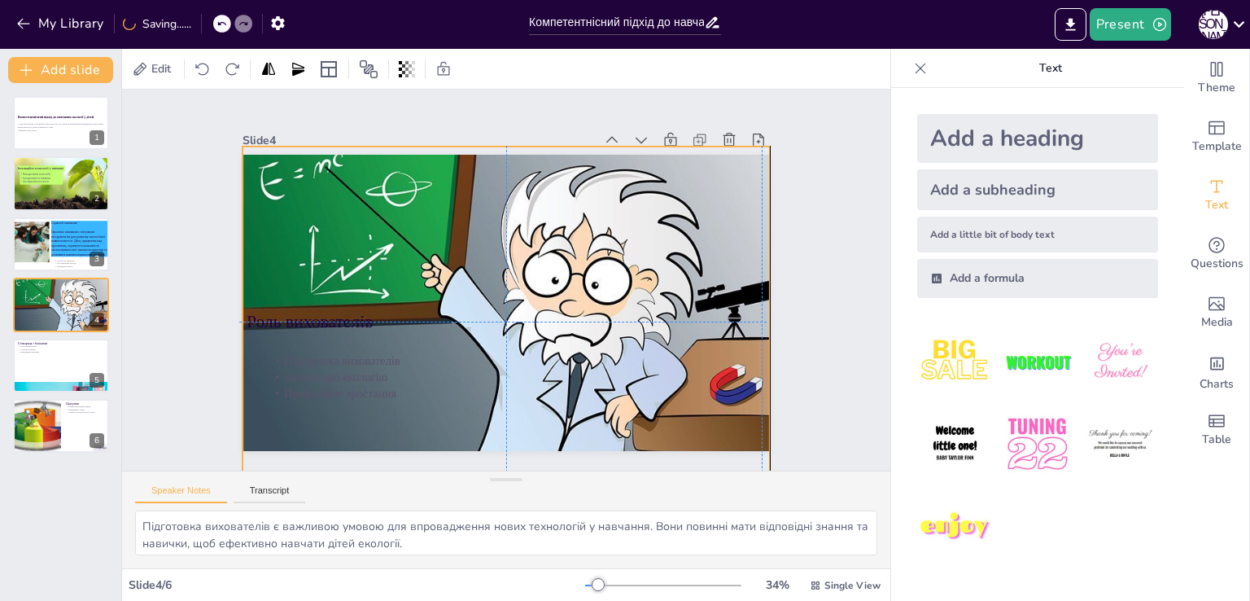
drag, startPoint x: 547, startPoint y: 219, endPoint x: 544, endPoint y: 244, distance: 25.4
click at [544, 244] on div at bounding box center [510, 319] width 579 height 412
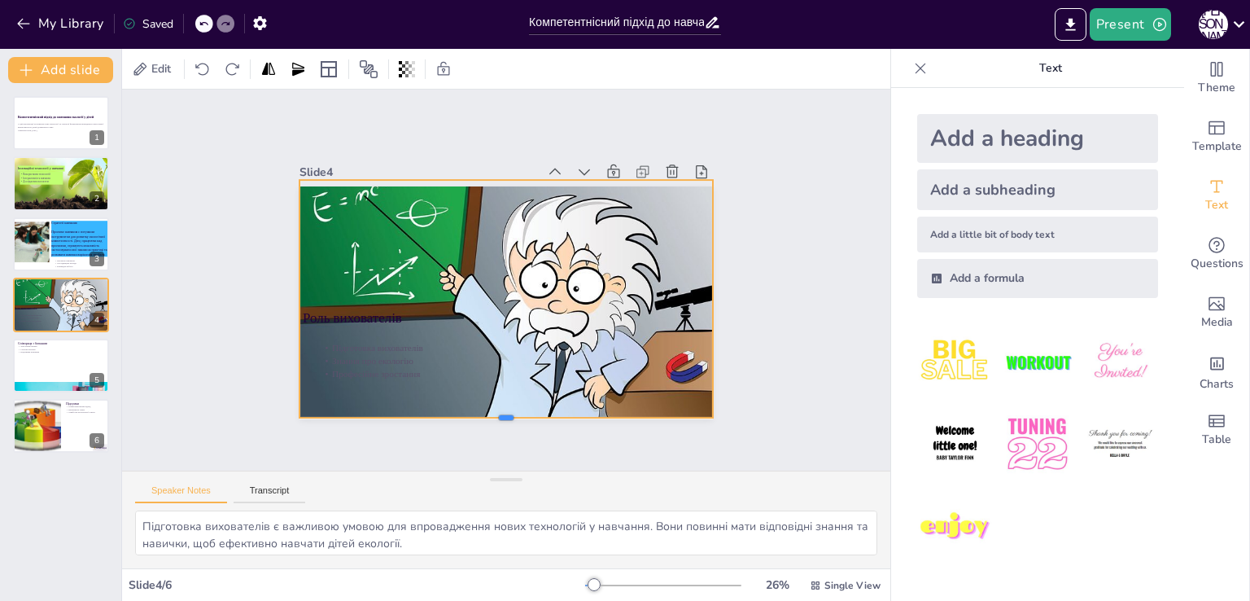
drag, startPoint x: 493, startPoint y: 452, endPoint x: 488, endPoint y: 414, distance: 37.8
click at [488, 414] on div at bounding box center [491, 424] width 413 height 56
click at [492, 415] on div at bounding box center [491, 426] width 413 height 56
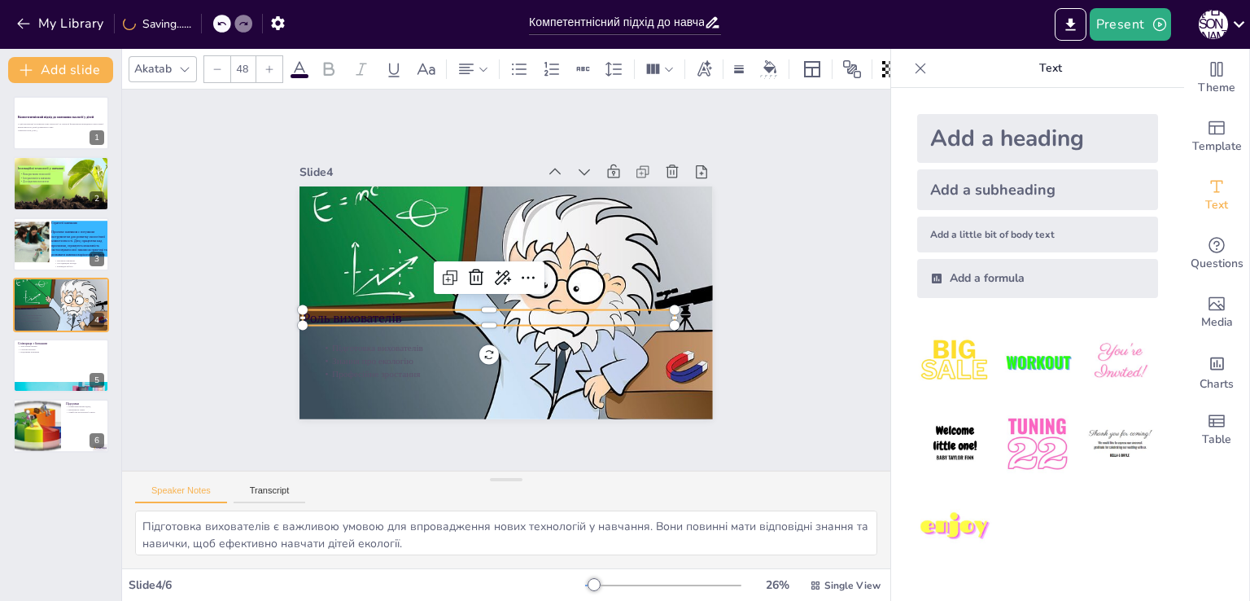
click at [365, 312] on p "Роль вихователів" at bounding box center [485, 315] width 372 height 58
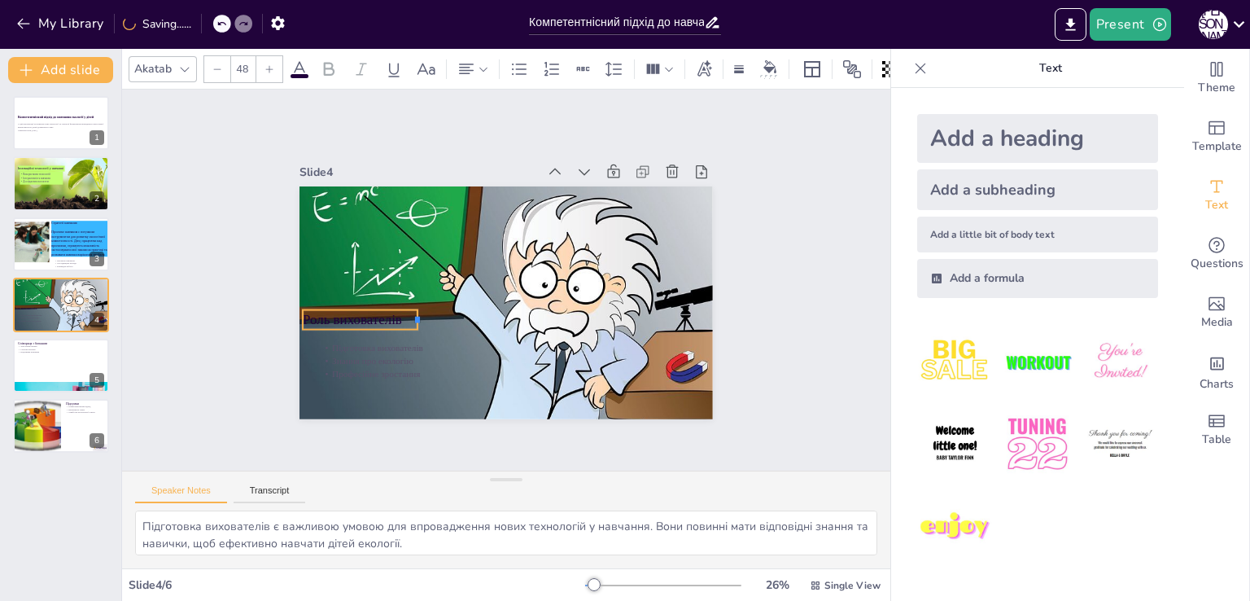
drag, startPoint x: 664, startPoint y: 310, endPoint x: 407, endPoint y: 306, distance: 257.2
click at [407, 306] on div "Роль вихователів Підготовка вихователів Знання про екологію Професійне зростання" at bounding box center [503, 302] width 435 height 274
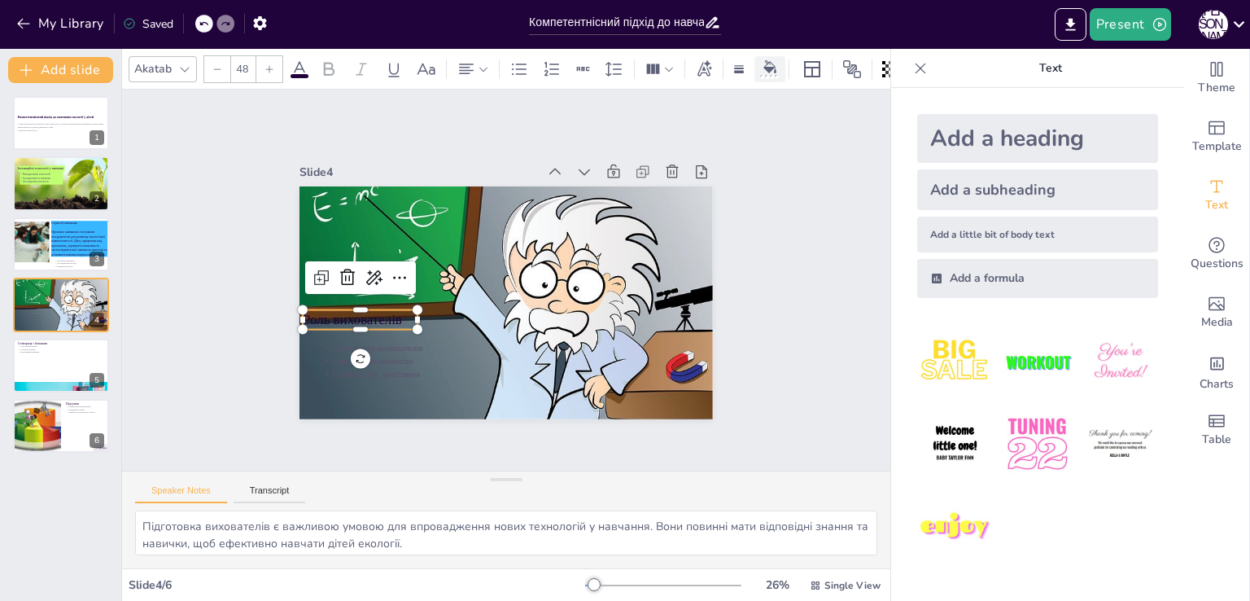
click at [775, 62] on icon at bounding box center [769, 66] width 13 height 13
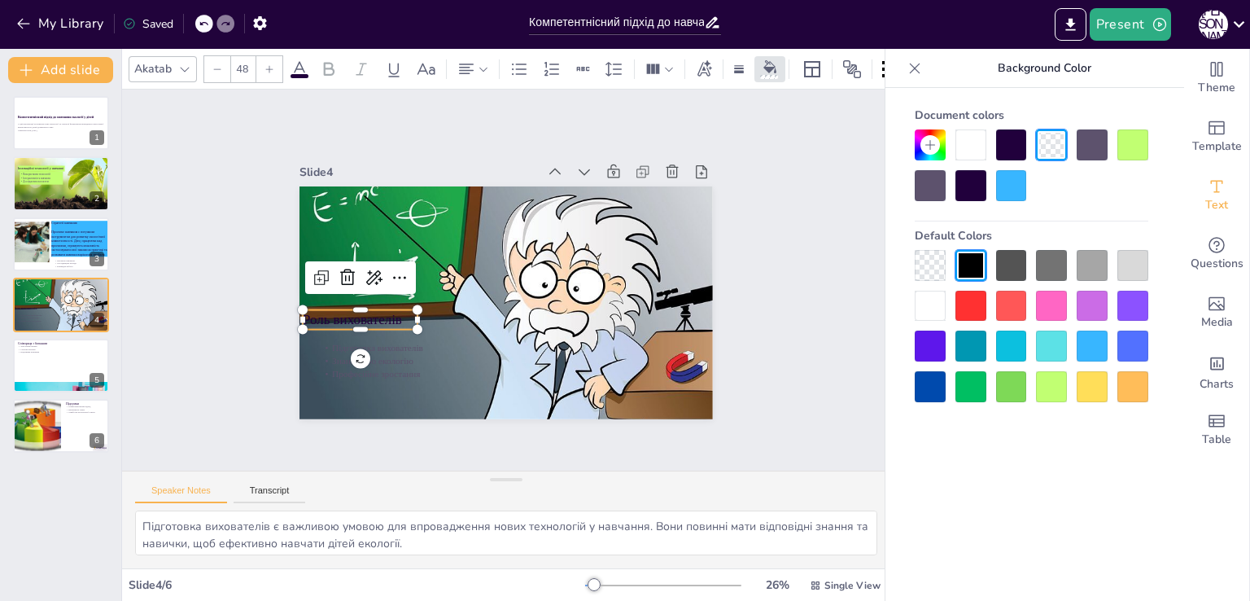
click at [970, 148] on div at bounding box center [970, 144] width 31 height 31
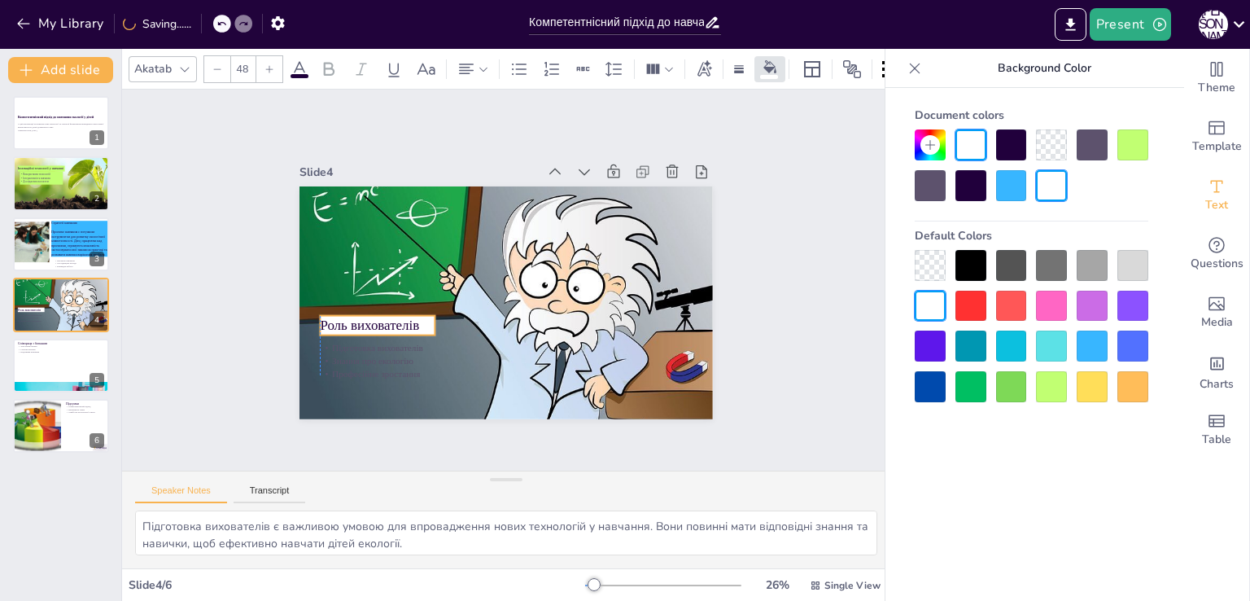
drag, startPoint x: 366, startPoint y: 312, endPoint x: 382, endPoint y: 317, distance: 16.5
click at [382, 317] on p "Роль вихователів" at bounding box center [374, 311] width 116 height 31
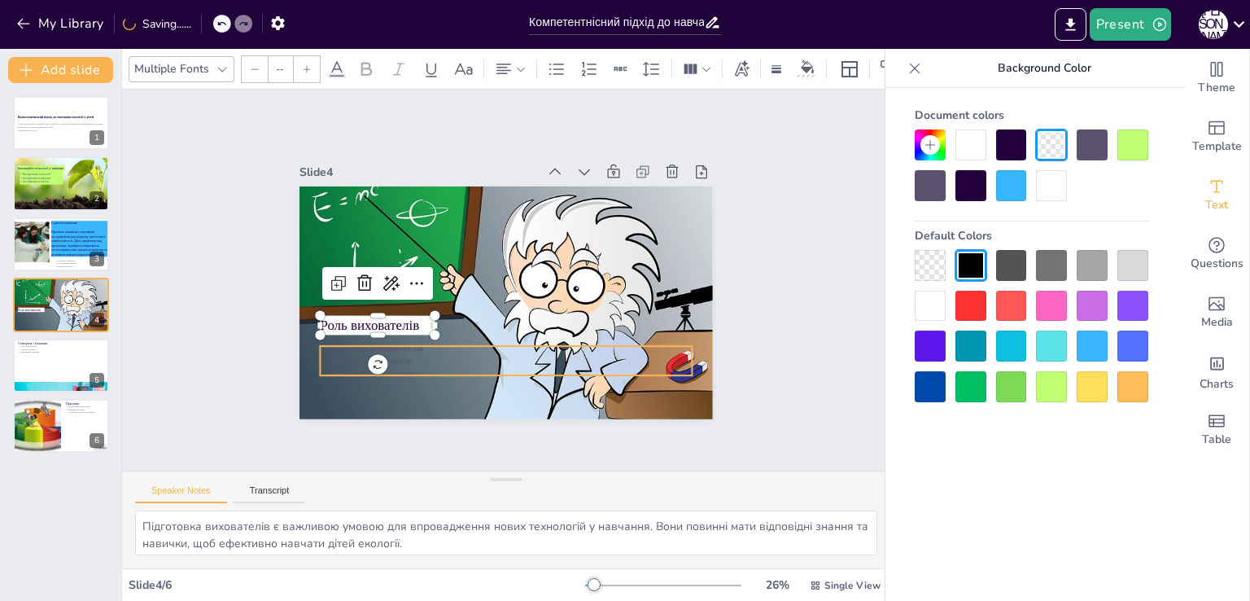
type input "32"
click at [405, 363] on p "Професійне зростання" at bounding box center [496, 373] width 371 height 51
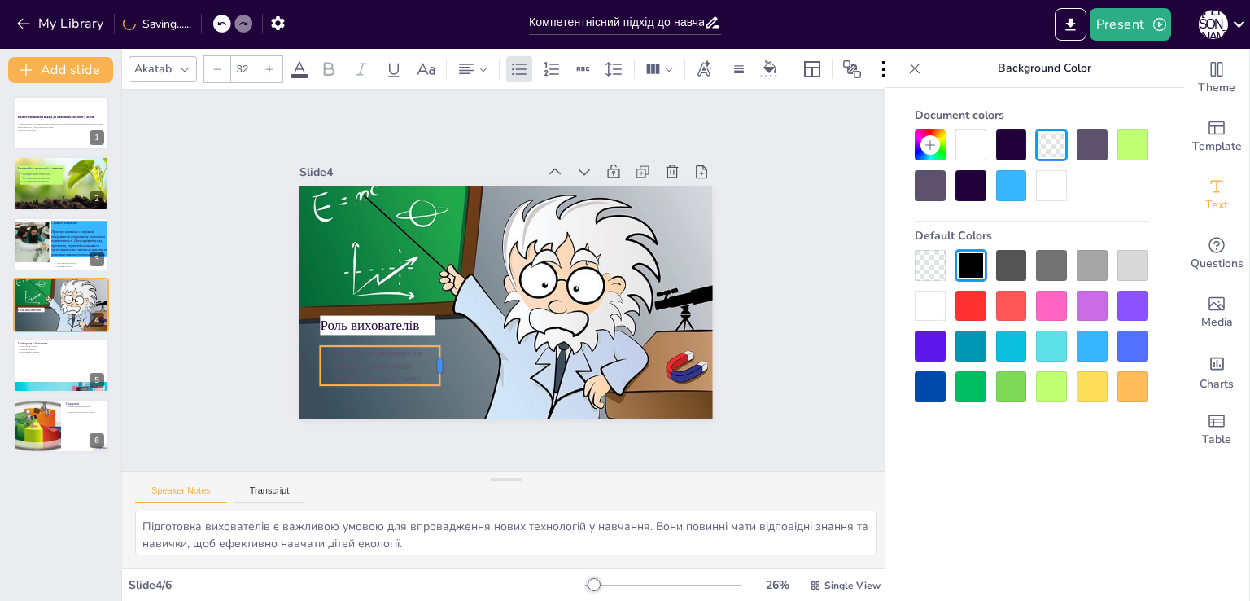
drag, startPoint x: 680, startPoint y: 352, endPoint x: 428, endPoint y: 346, distance: 252.4
click at [429, 346] on div at bounding box center [437, 359] width 17 height 40
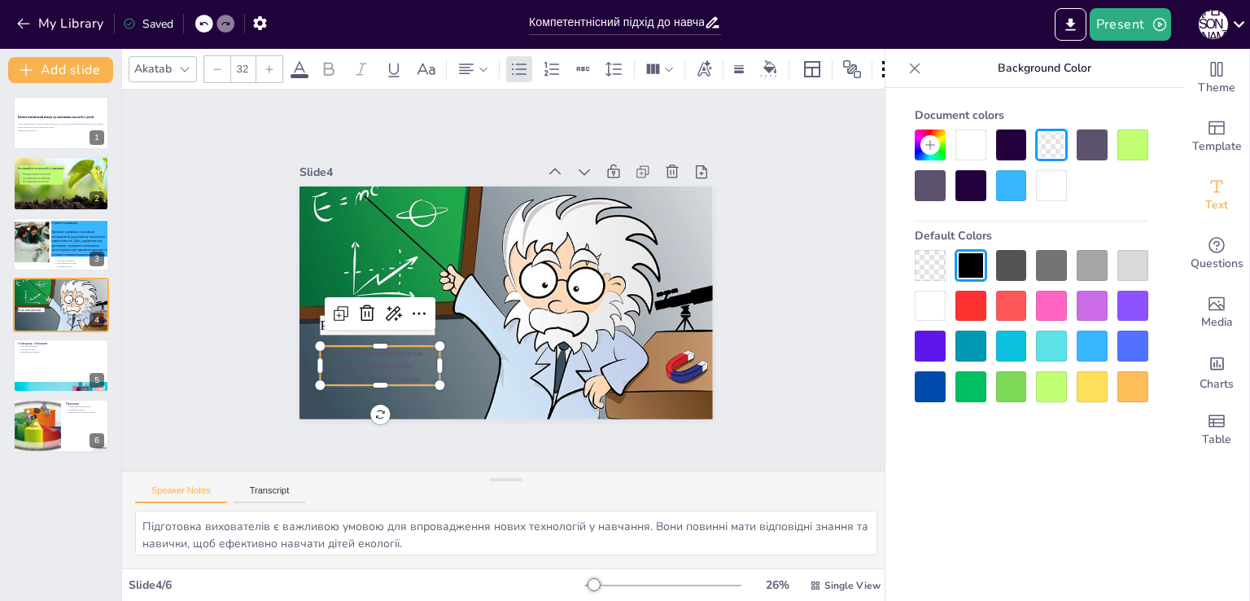
click at [968, 145] on div at bounding box center [970, 144] width 31 height 31
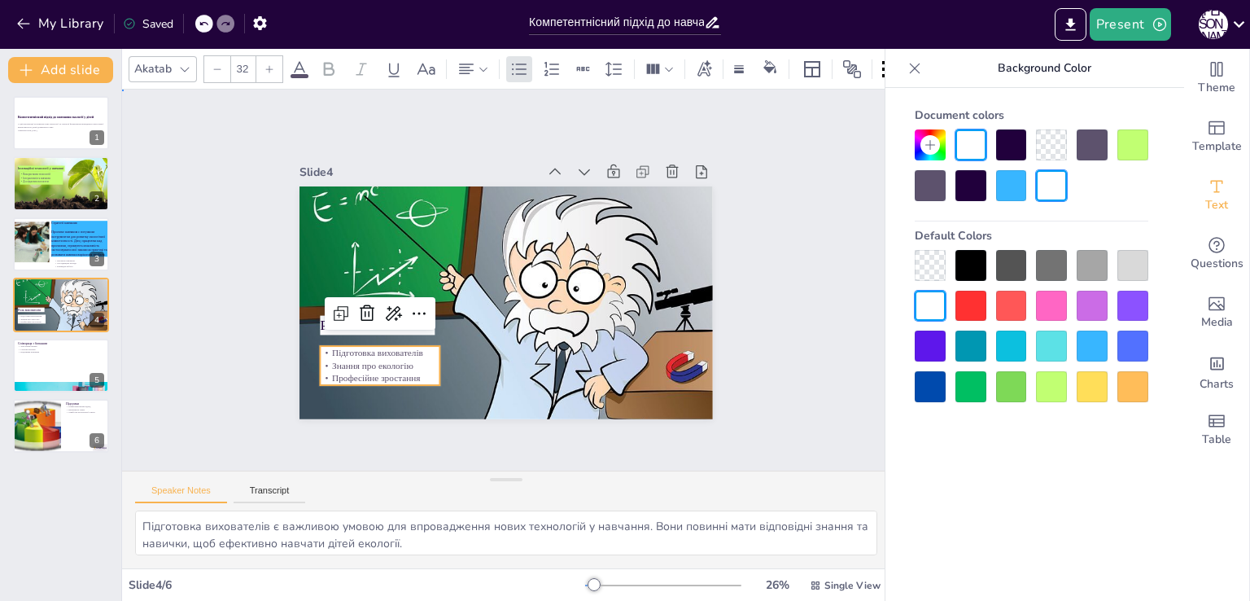
click at [177, 399] on div "Slide 1 Компетентнісний підхід до навчання екології у дітей У цій презентації р…" at bounding box center [506, 280] width 848 height 600
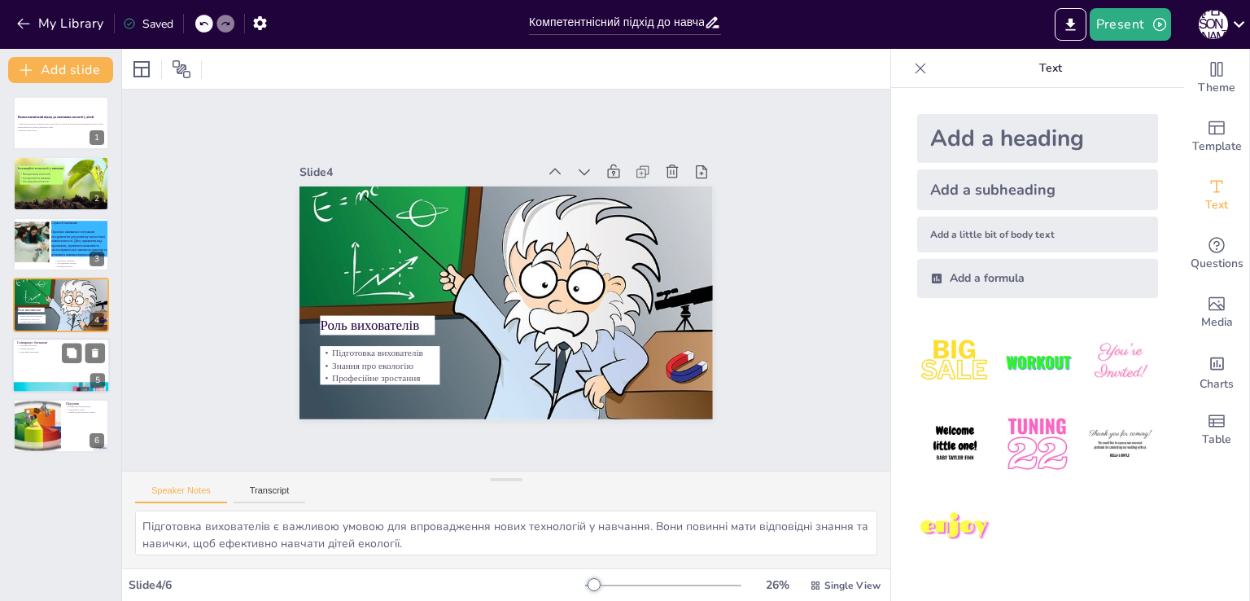
click at [39, 360] on div at bounding box center [61, 365] width 98 height 55
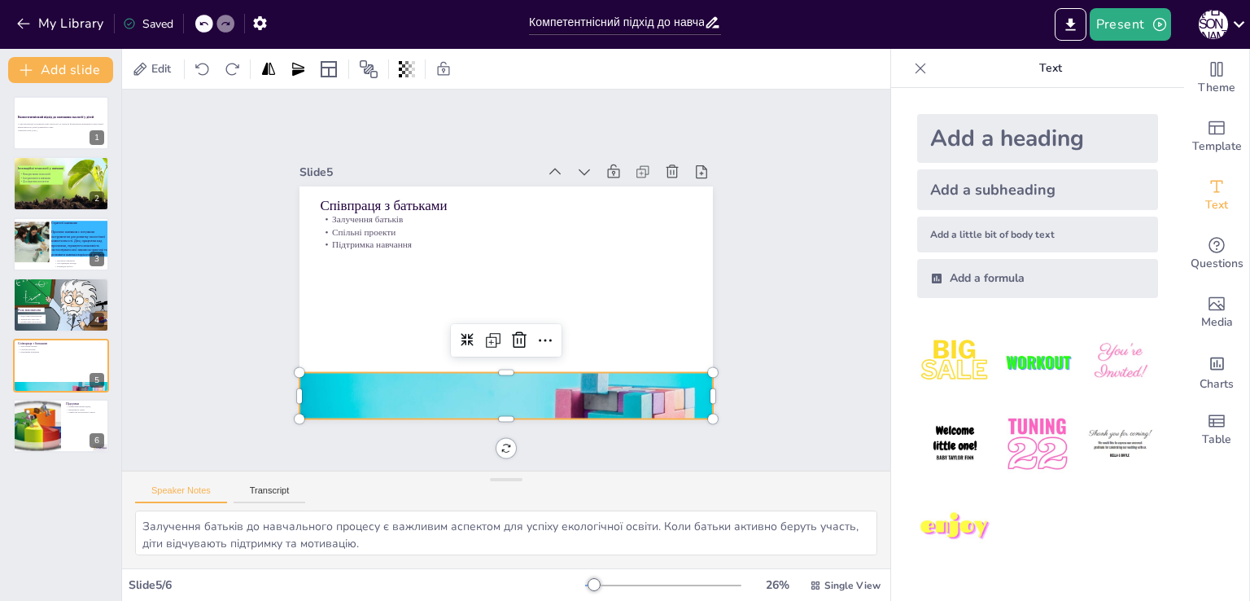
click at [461, 382] on div at bounding box center [481, 393] width 449 height 299
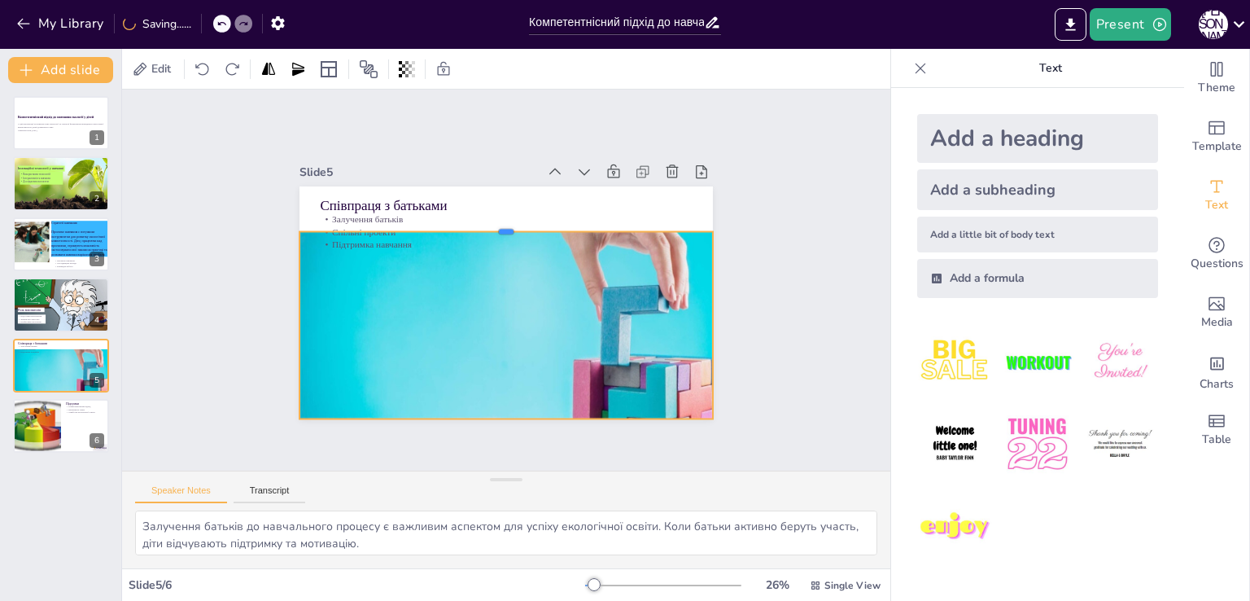
drag, startPoint x: 492, startPoint y: 363, endPoint x: 464, endPoint y: 225, distance: 141.3
click at [464, 225] on div at bounding box center [517, 226] width 407 height 98
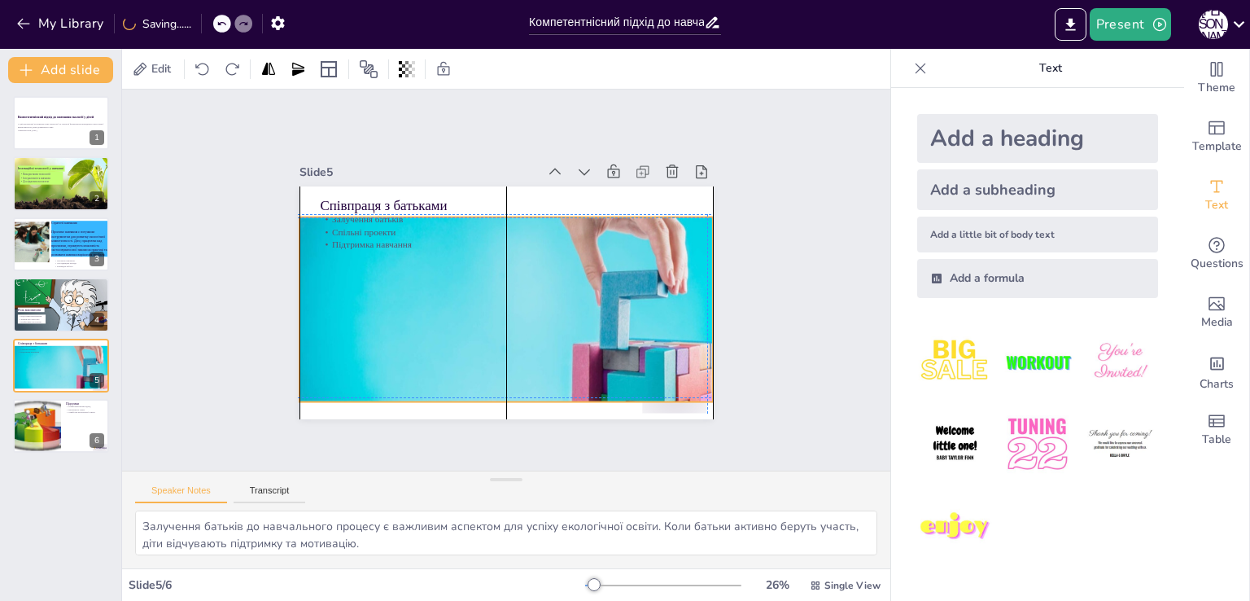
drag, startPoint x: 544, startPoint y: 323, endPoint x: 540, endPoint y: 302, distance: 21.4
click at [540, 302] on div at bounding box center [512, 353] width 467 height 315
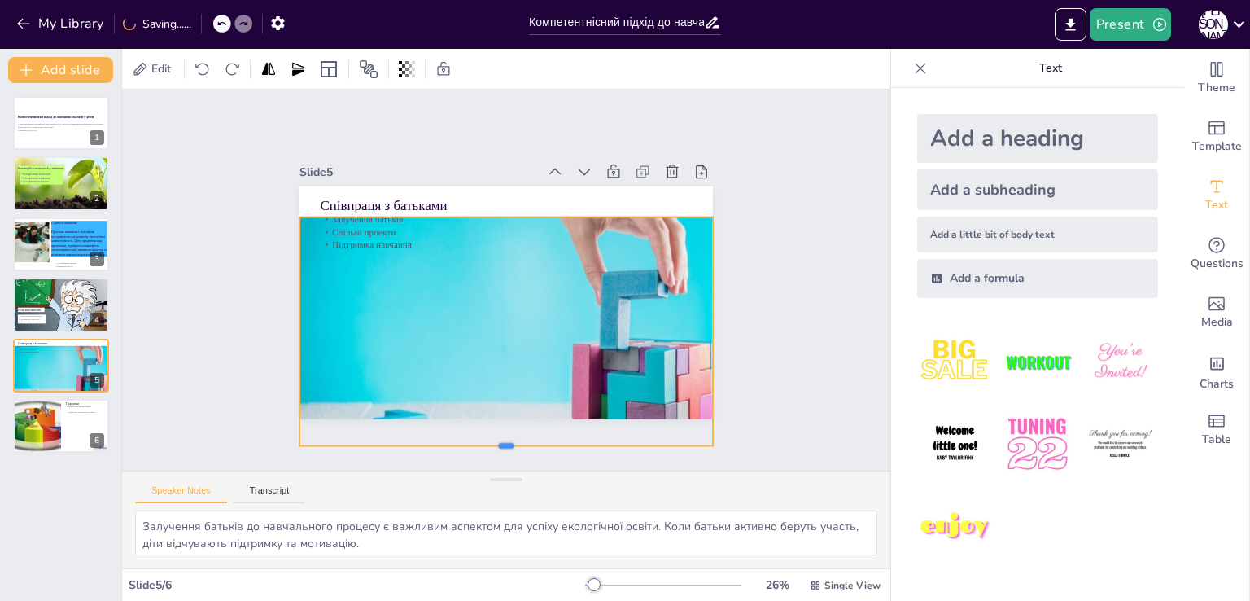
drag, startPoint x: 496, startPoint y: 396, endPoint x: 501, endPoint y: 439, distance: 44.2
click at [501, 439] on div at bounding box center [470, 449] width 407 height 98
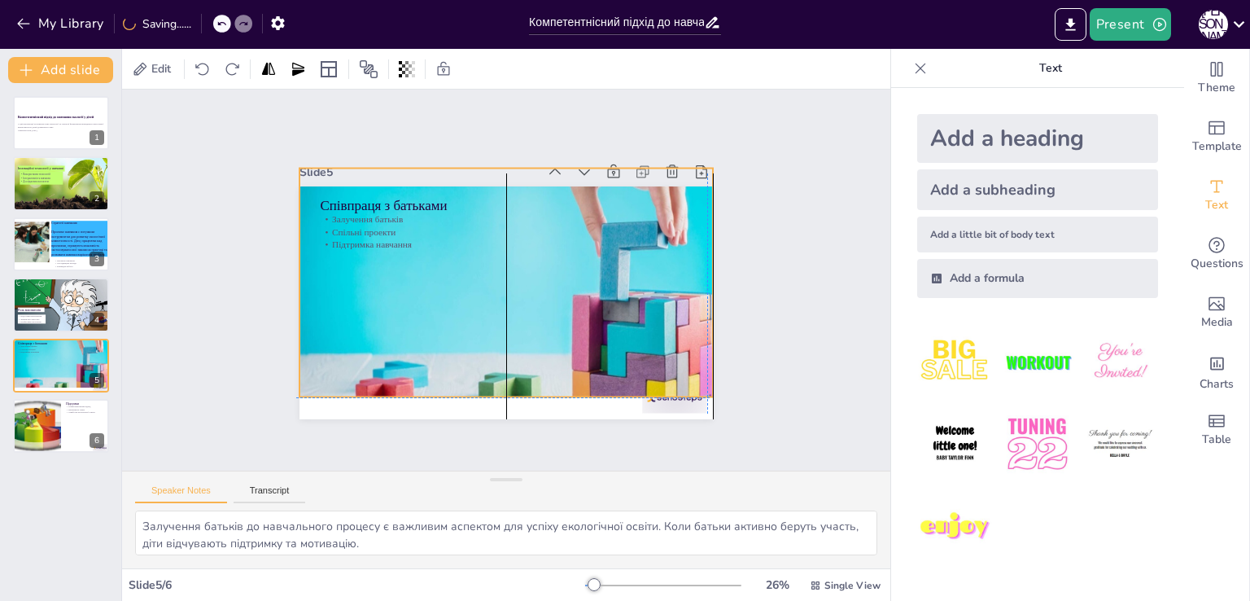
drag, startPoint x: 496, startPoint y: 396, endPoint x: 493, endPoint y: 352, distance: 44.1
click at [493, 352] on div at bounding box center [514, 306] width 487 height 356
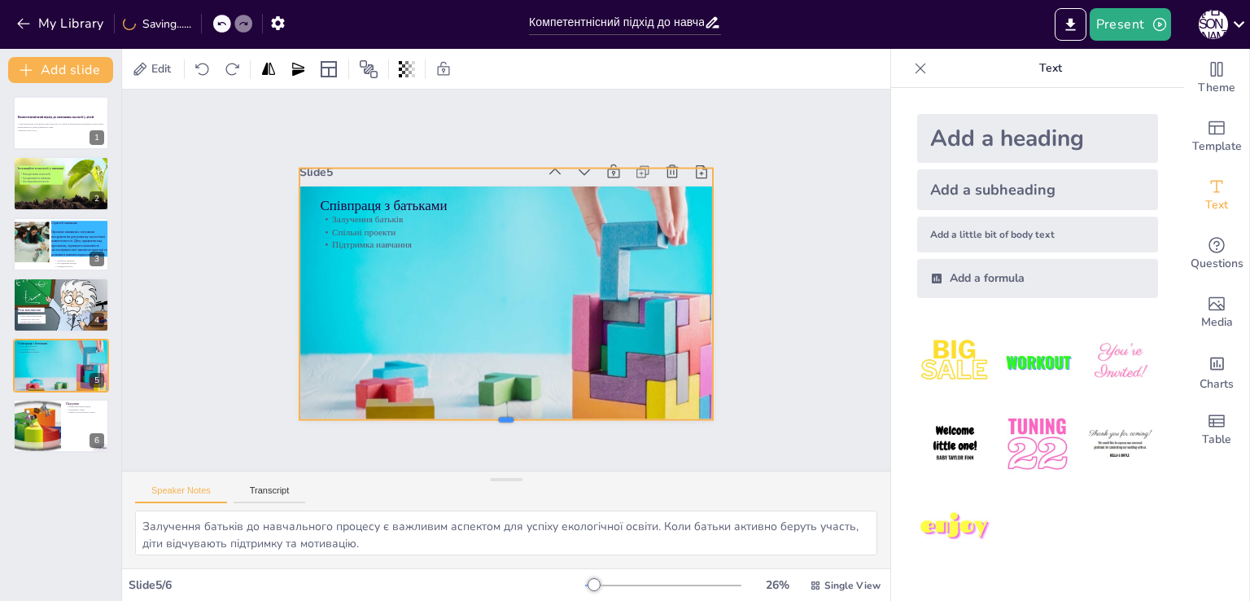
drag, startPoint x: 492, startPoint y: 391, endPoint x: 495, endPoint y: 413, distance: 22.9
click at [495, 413] on div at bounding box center [433, 407] width 365 height 218
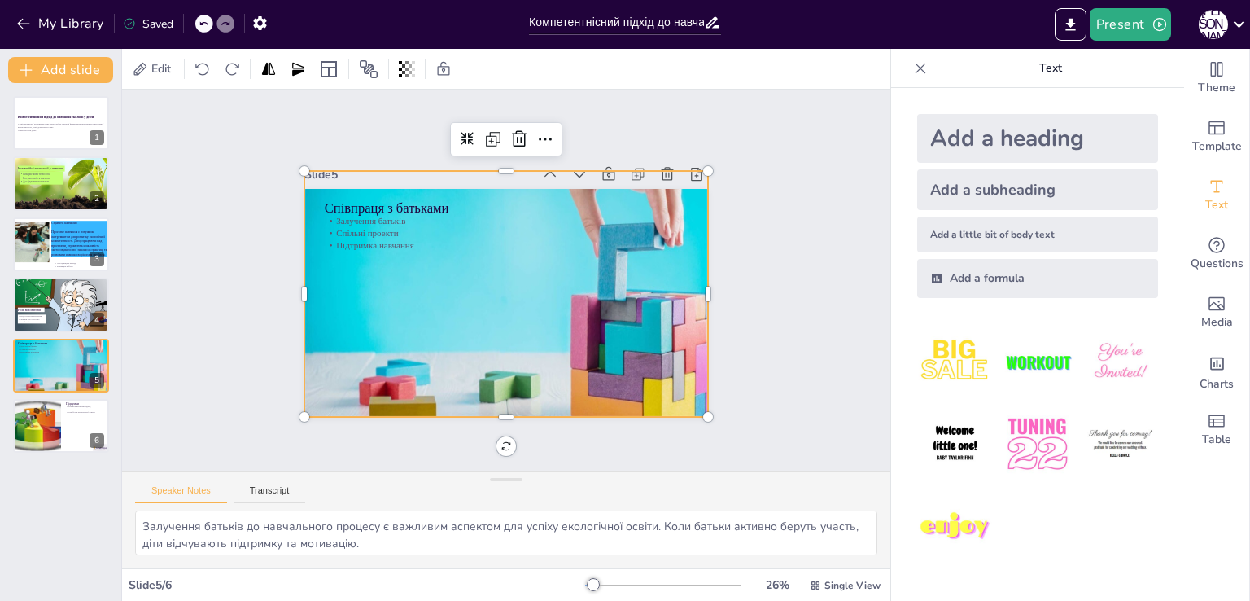
click at [527, 259] on div at bounding box center [506, 307] width 505 height 444
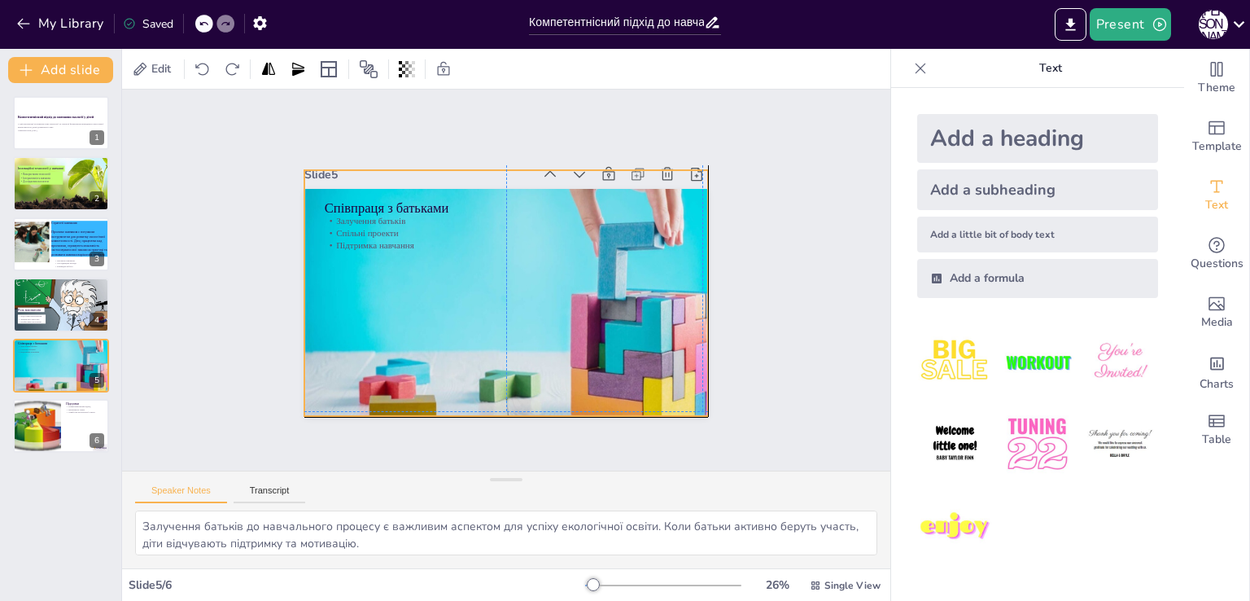
click at [527, 252] on div at bounding box center [515, 305] width 476 height 348
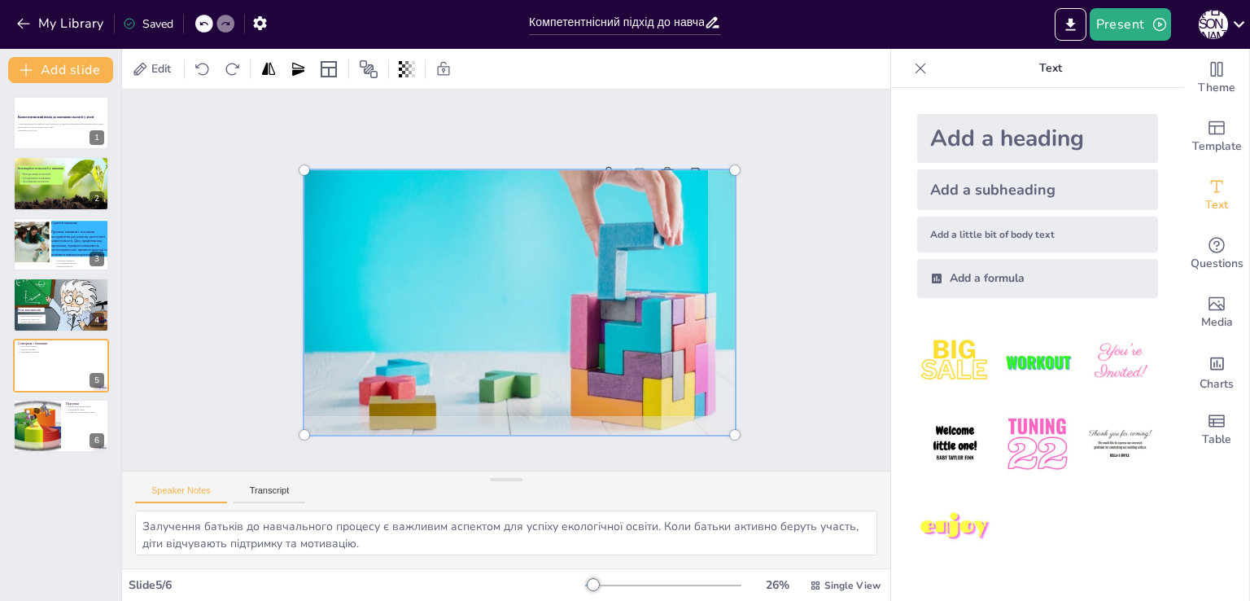
drag, startPoint x: 433, startPoint y: 243, endPoint x: 518, endPoint y: 259, distance: 86.0
click at [518, 259] on div at bounding box center [515, 305] width 500 height 371
click at [518, 259] on div at bounding box center [517, 303] width 478 height 329
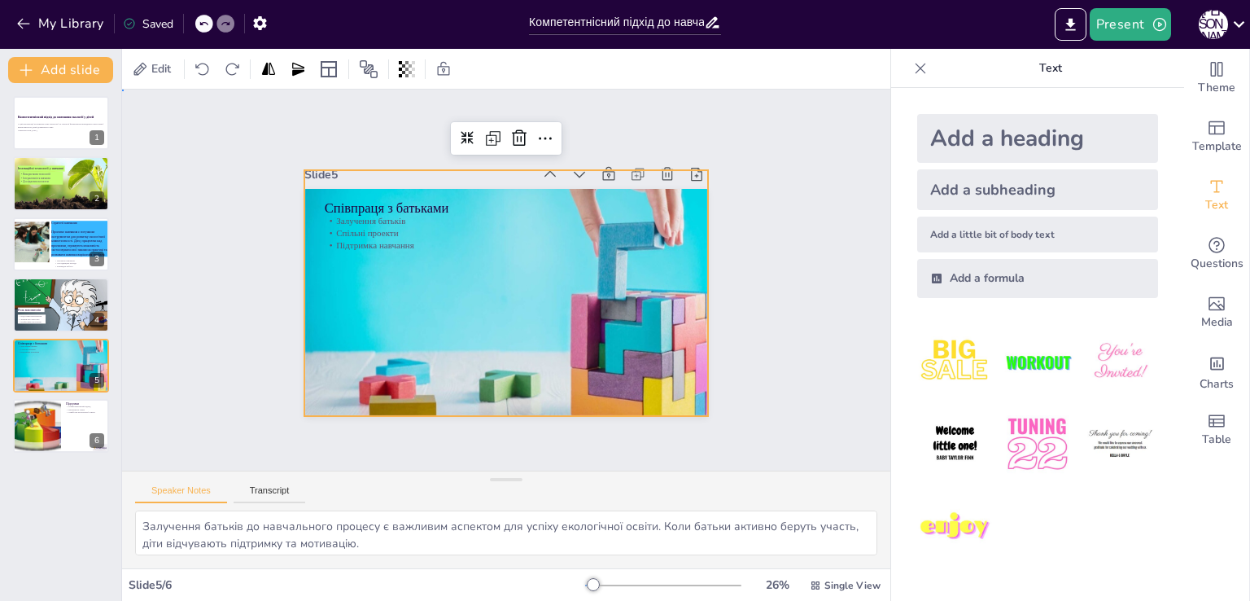
click at [266, 268] on div "Slide 1 Компетентнісний підхід до навчання екології у дітей У цій презентації р…" at bounding box center [506, 280] width 555 height 413
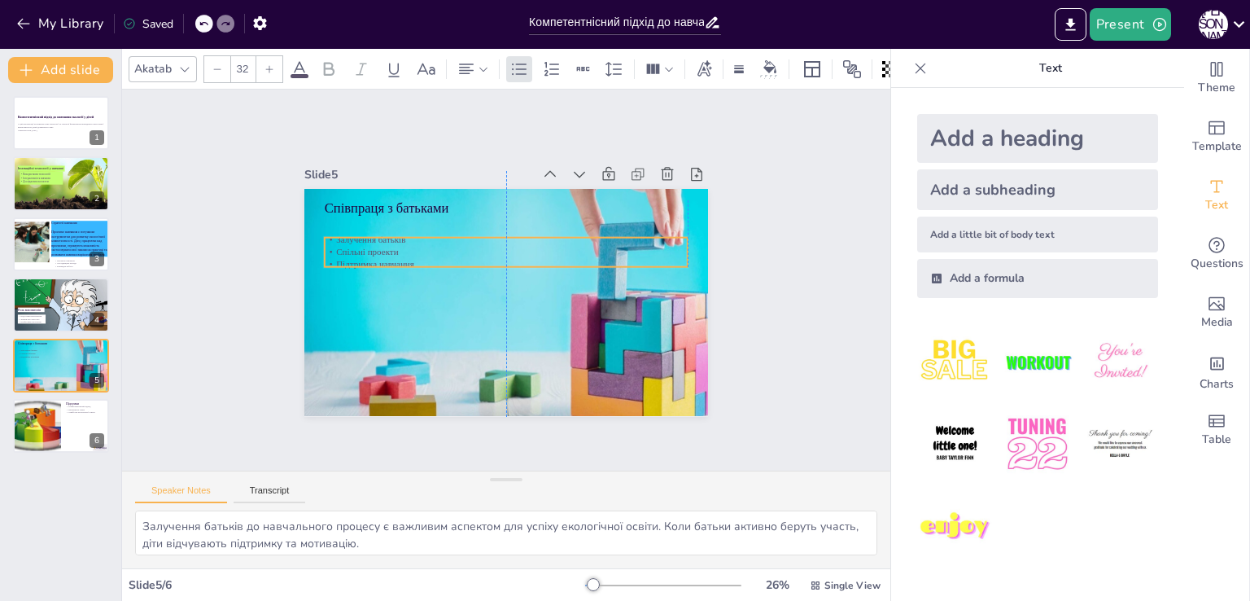
drag, startPoint x: 365, startPoint y: 229, endPoint x: 365, endPoint y: 247, distance: 18.7
click at [365, 247] on p "Спільні проекти" at bounding box center [509, 252] width 363 height 50
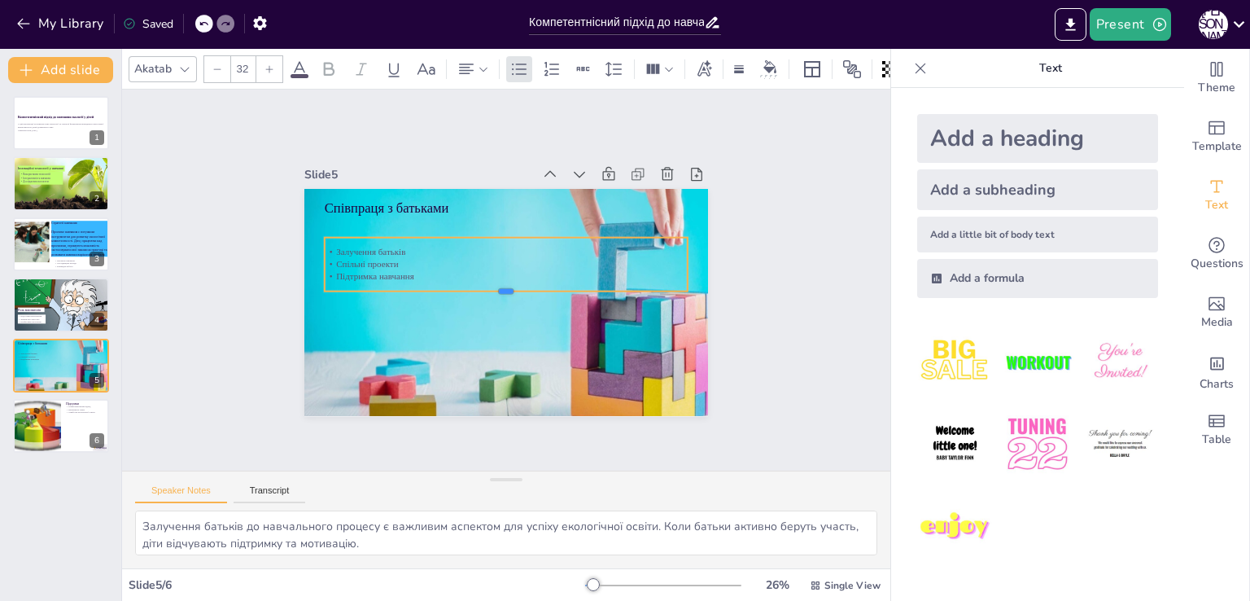
drag, startPoint x: 497, startPoint y: 263, endPoint x: 501, endPoint y: 288, distance: 25.6
click at [501, 288] on div at bounding box center [501, 296] width 350 height 125
drag, startPoint x: 677, startPoint y: 259, endPoint x: 434, endPoint y: 251, distance: 243.5
click at [449, 251] on div at bounding box center [461, 254] width 24 height 55
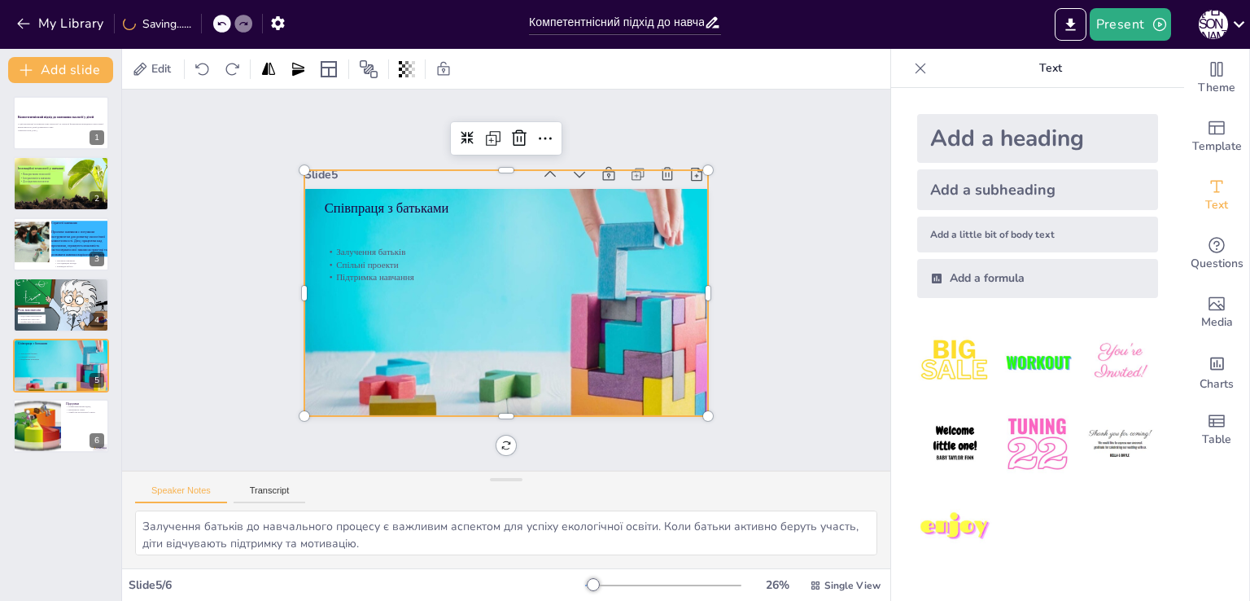
click at [553, 227] on div at bounding box center [517, 304] width 457 height 308
click at [781, 242] on div "Slide 1 Компетентнісний підхід до навчання екології у дітей У цій презентації р…" at bounding box center [506, 280] width 831 height 532
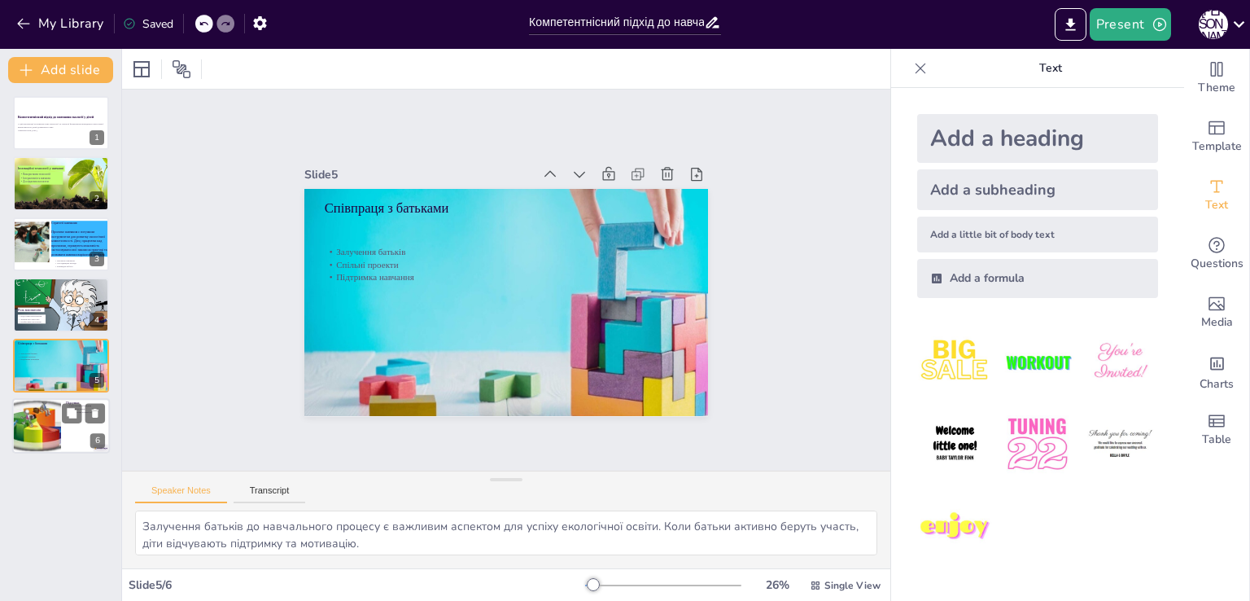
click at [46, 426] on div at bounding box center [37, 425] width 106 height 55
type textarea "Компетентнісний підхід є основою сучасної освіти. Він дозволяє дітям отримати н…"
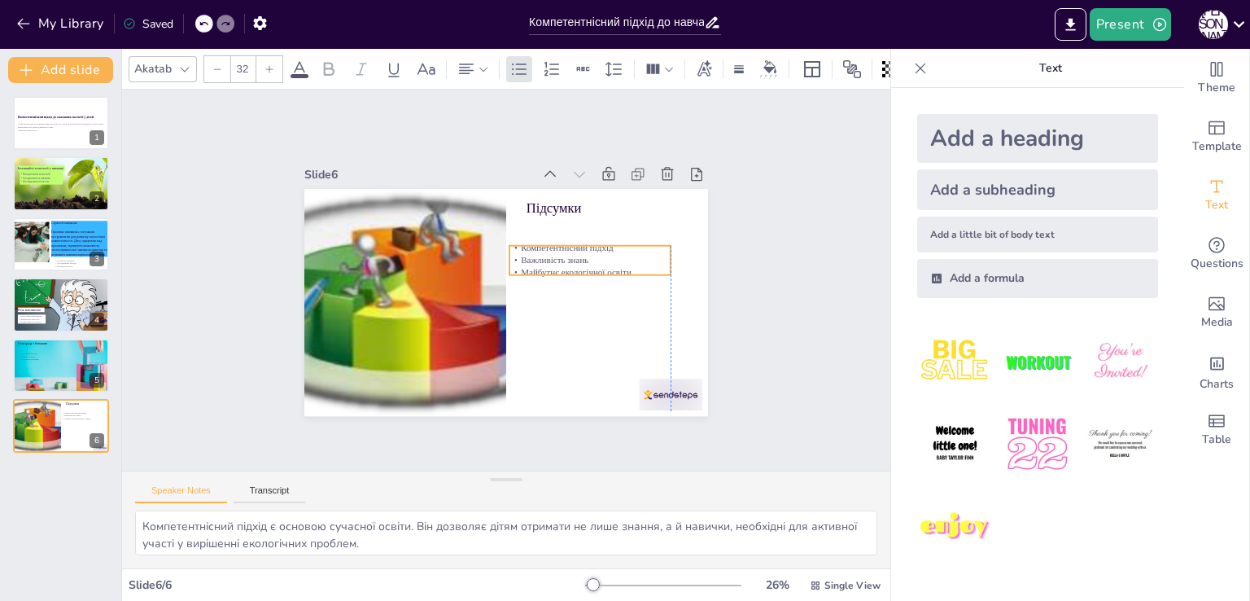
drag, startPoint x: 570, startPoint y: 238, endPoint x: 557, endPoint y: 266, distance: 30.2
click at [557, 268] on p "Майбутнє екологічної освіти" at bounding box center [589, 291] width 160 height 46
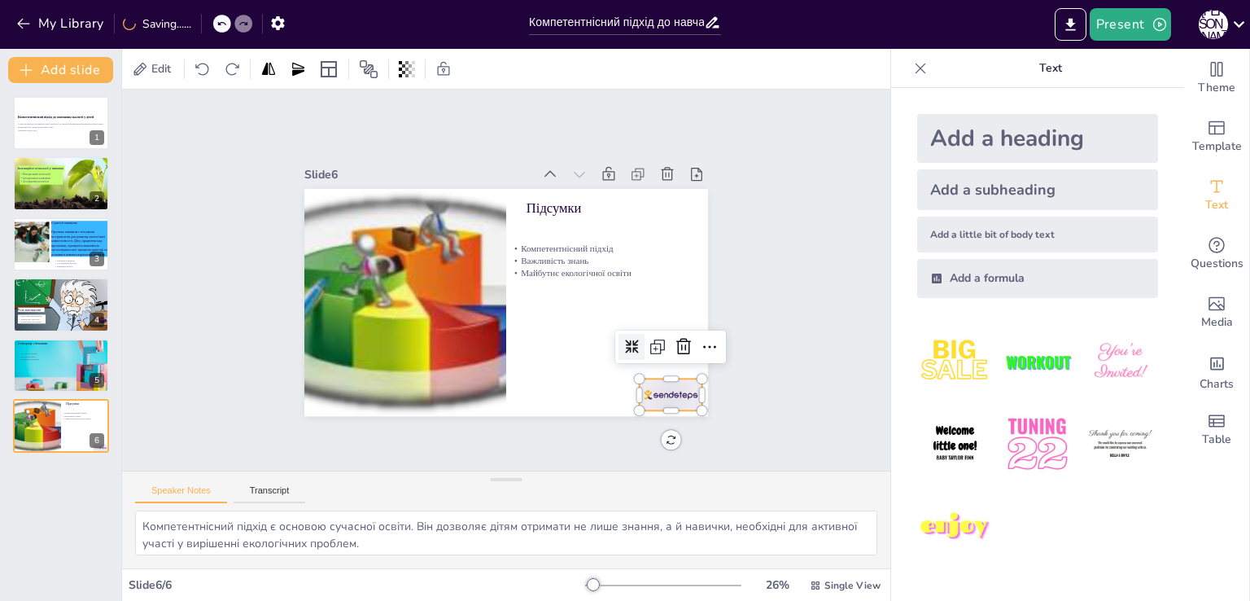
click at [659, 415] on div at bounding box center [627, 440] width 70 height 50
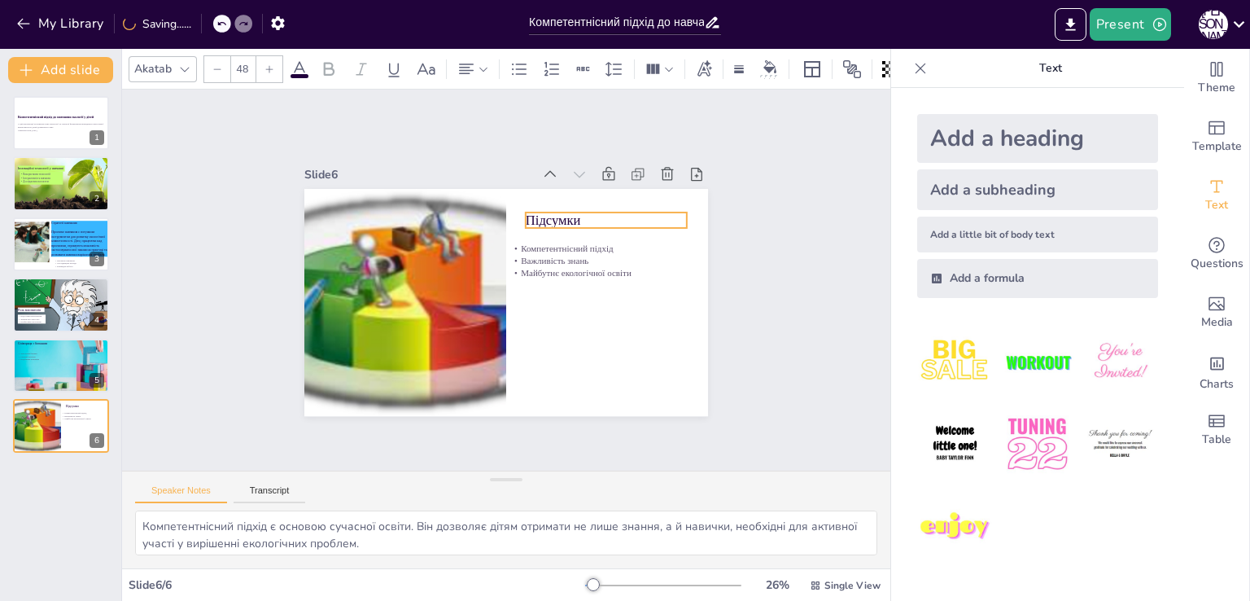
drag, startPoint x: 537, startPoint y: 203, endPoint x: 536, endPoint y: 216, distance: 12.2
click at [536, 216] on p "Підсумки" at bounding box center [612, 231] width 163 height 36
type input "32"
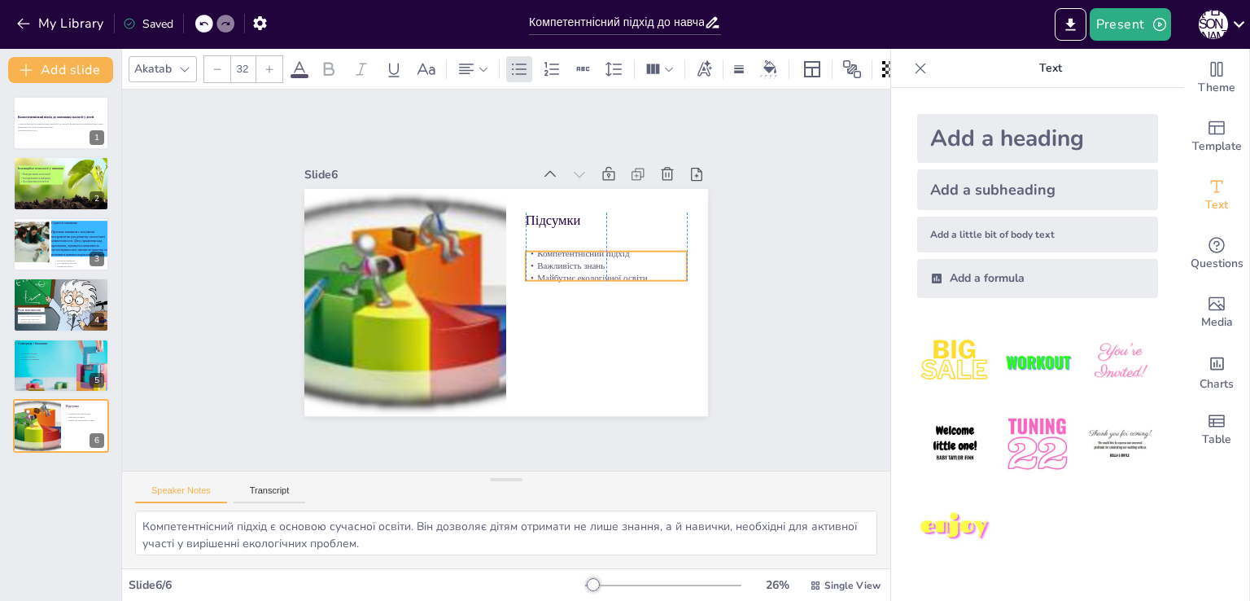
drag, startPoint x: 534, startPoint y: 256, endPoint x: 546, endPoint y: 261, distance: 13.1
click at [546, 261] on p "Важливість знань" at bounding box center [606, 266] width 161 height 12
click at [188, 282] on div "Slide 1 Компетентнісний підхід до навчання екології у дітей У цій презентації р…" at bounding box center [506, 280] width 857 height 660
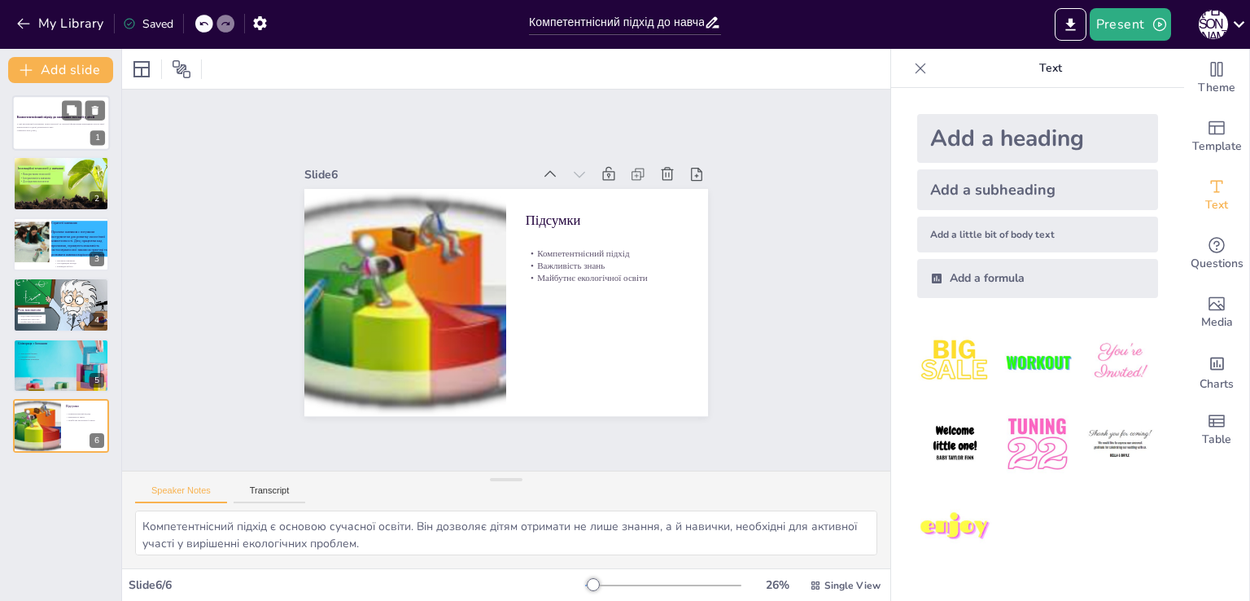
click at [37, 111] on div at bounding box center [61, 122] width 98 height 55
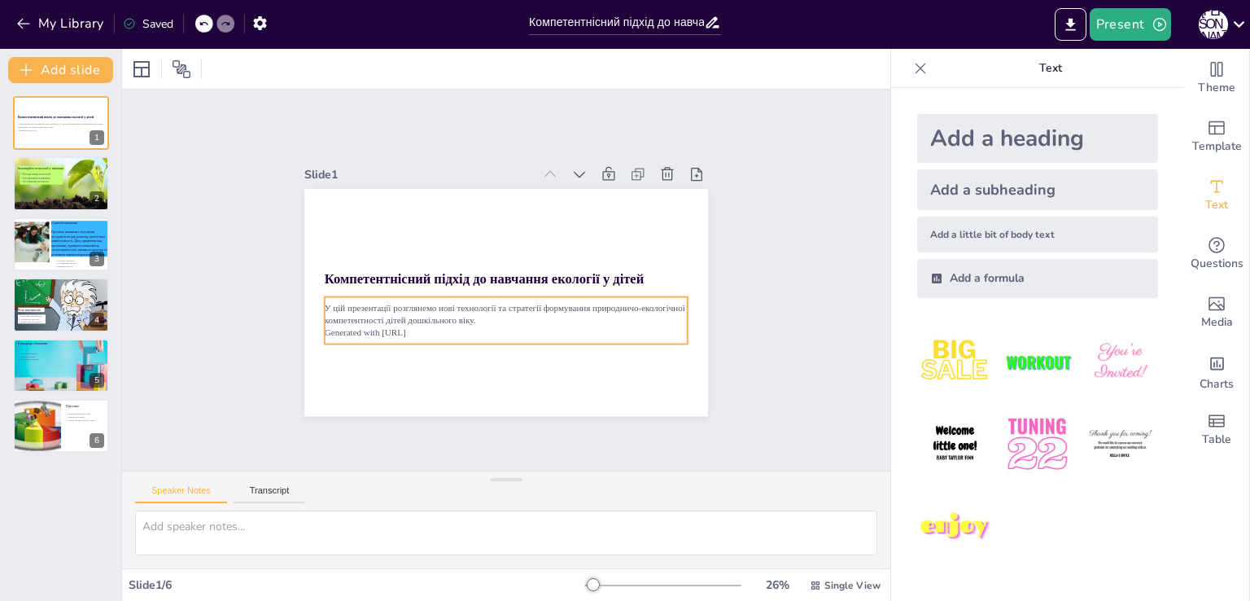
click at [420, 330] on p "Generated with [URL]" at bounding box center [479, 325] width 321 height 193
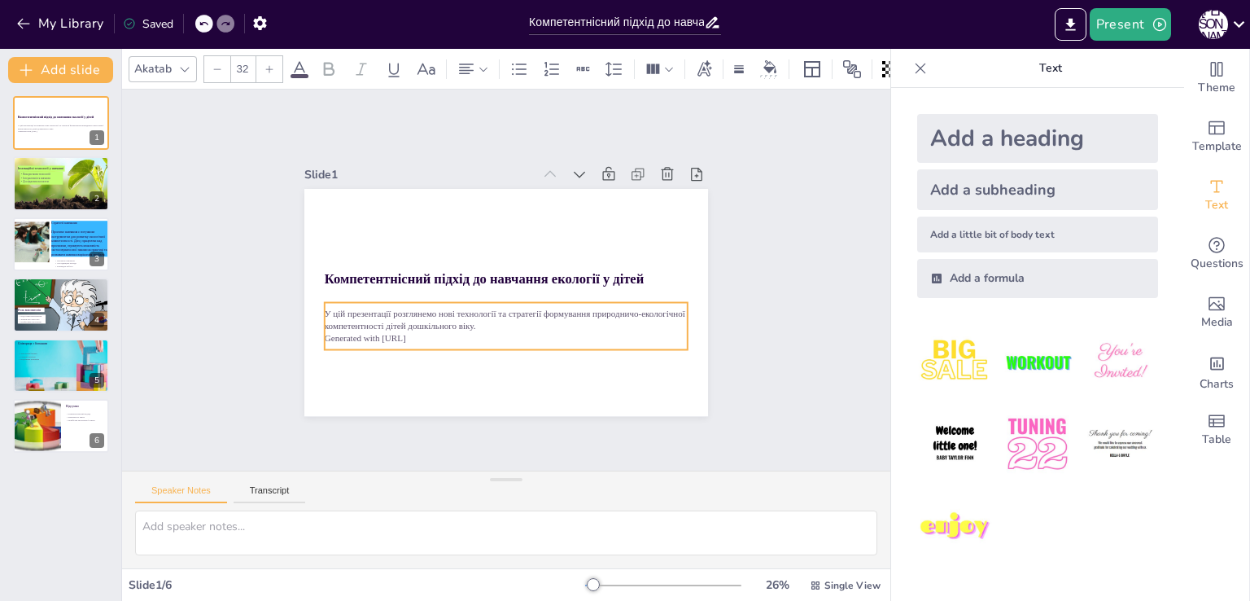
click at [420, 330] on p "Generated with [URL]" at bounding box center [500, 338] width 363 height 50
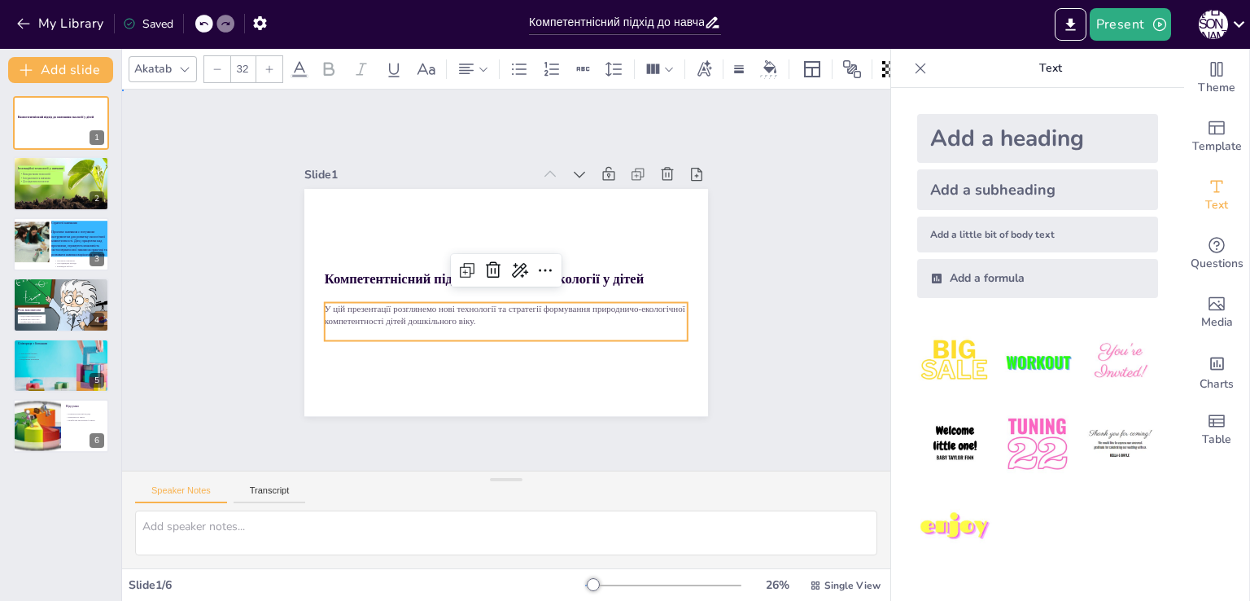
click at [251, 338] on div "Slide 1 Компетентнісний підхід до навчання екології у дітей У цій презентації р…" at bounding box center [506, 280] width 555 height 413
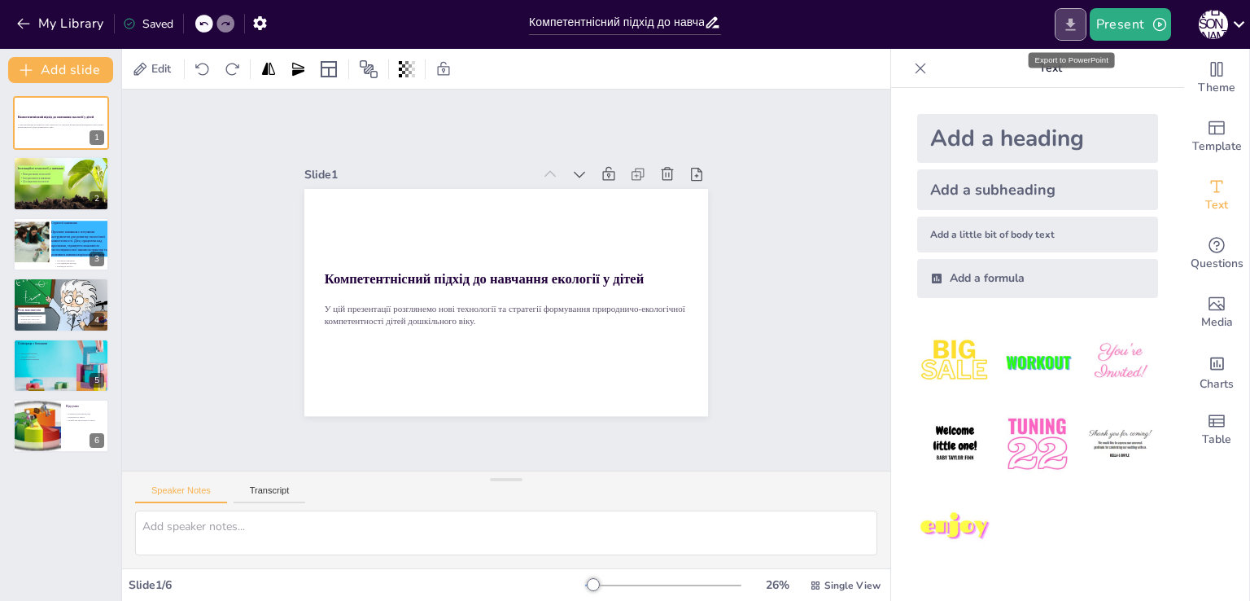
click at [1071, 31] on icon "Export to PowerPoint" at bounding box center [1070, 24] width 17 height 17
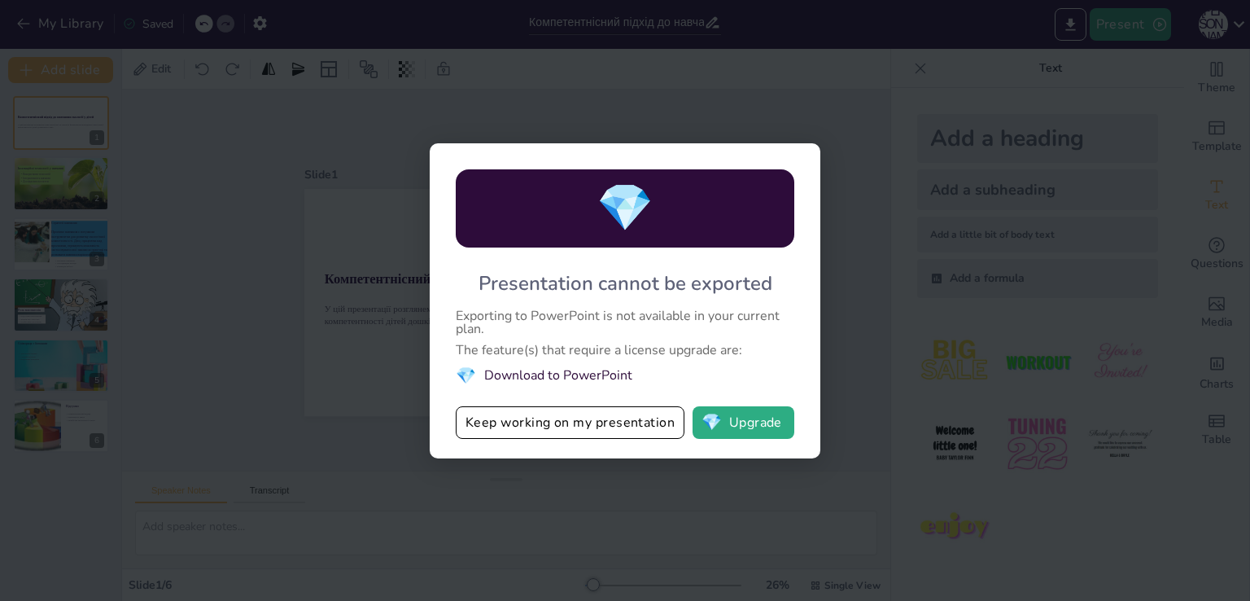
click at [236, 408] on div "💎 Presentation cannot be exported Exporting to PowerPoint is not available in y…" at bounding box center [625, 300] width 1250 height 601
click at [621, 424] on button "Keep working on my presentation" at bounding box center [570, 422] width 229 height 33
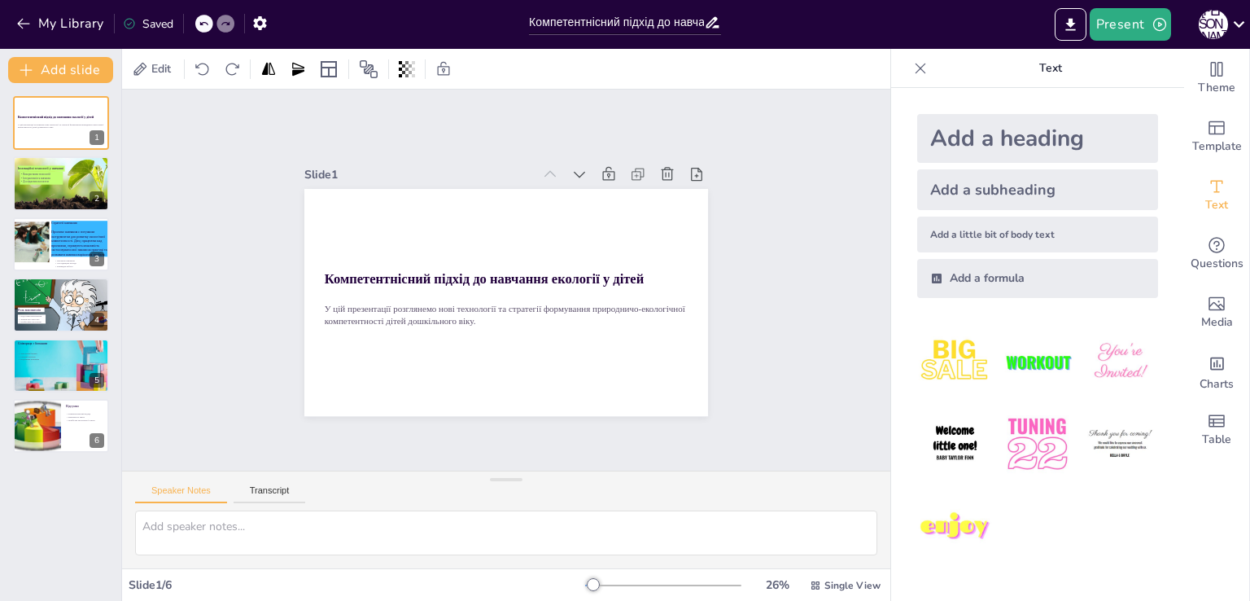
click at [231, 380] on div "Slide 1 Компетентнісний підхід до навчання екології у дітей У цій презентації р…" at bounding box center [506, 280] width 831 height 532
click at [260, 489] on button "Transcript" at bounding box center [270, 494] width 72 height 18
click at [187, 491] on button "Speaker Notes" at bounding box center [181, 494] width 92 height 18
click at [69, 365] on div at bounding box center [64, 365] width 104 height 64
type textarea "Залучення батьків до навчального процесу є важливим аспектом для успіху екологі…"
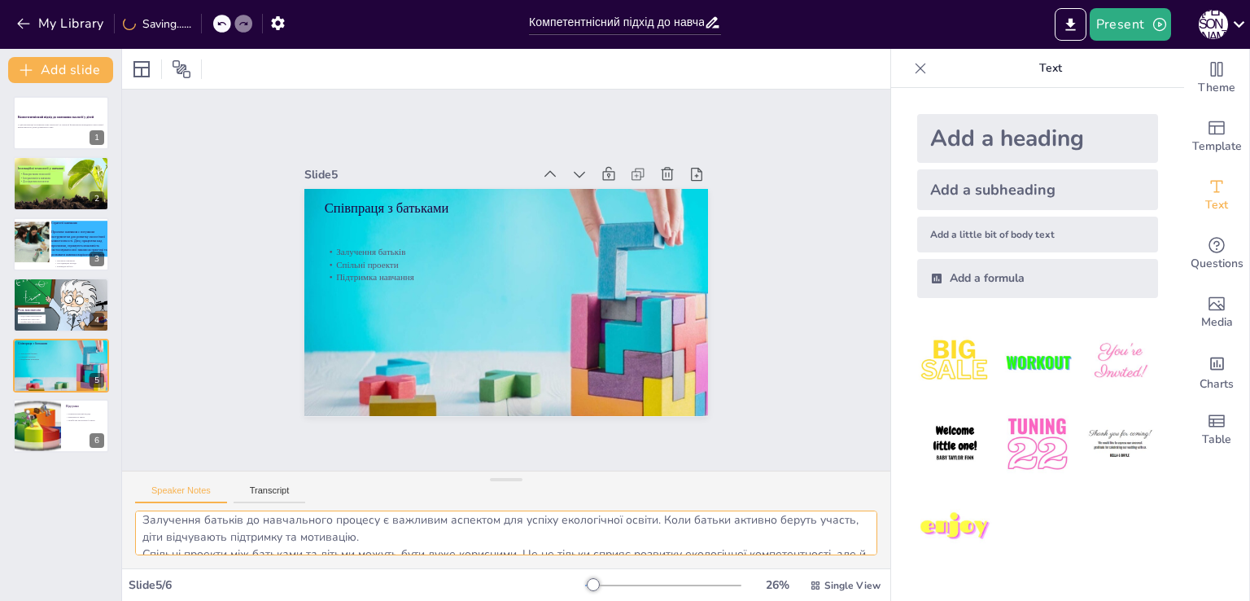
scroll to position [0, 0]
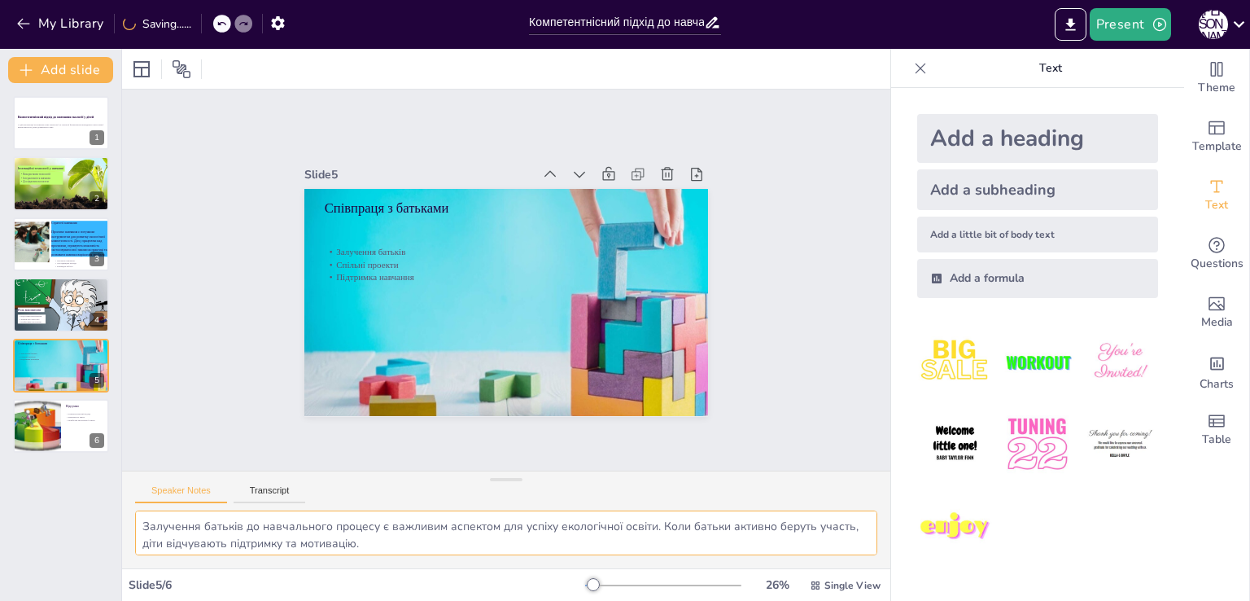
drag, startPoint x: 408, startPoint y: 546, endPoint x: 215, endPoint y: 507, distance: 196.8
click at [215, 507] on div "Speaker Notes Transcript Залучення батьків до навчального процесу є важливим ас…" at bounding box center [506, 519] width 768 height 98
click at [141, 522] on textarea "Залучення батьків до навчального процесу є важливим аспектом для успіху екологі…" at bounding box center [506, 532] width 742 height 45
drag, startPoint x: 141, startPoint y: 522, endPoint x: 495, endPoint y: 602, distance: 362.9
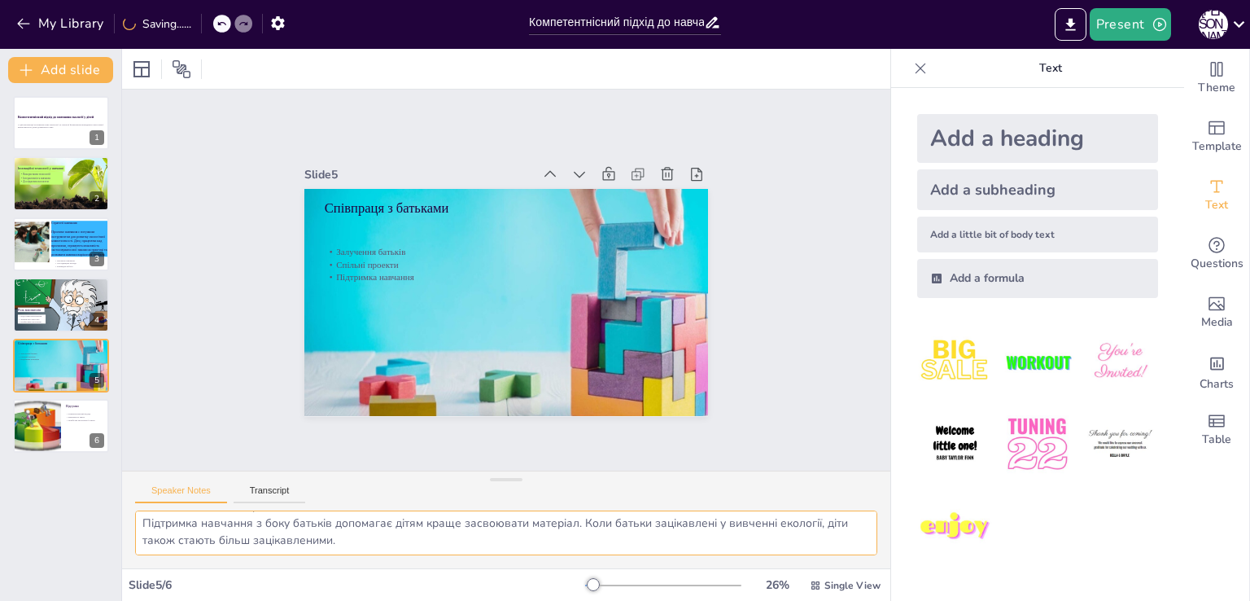
click at [495, 600] on html "My Library Saving...... Компетентнісний підхід до навчання екології у дітей: но…" at bounding box center [625, 300] width 1250 height 601
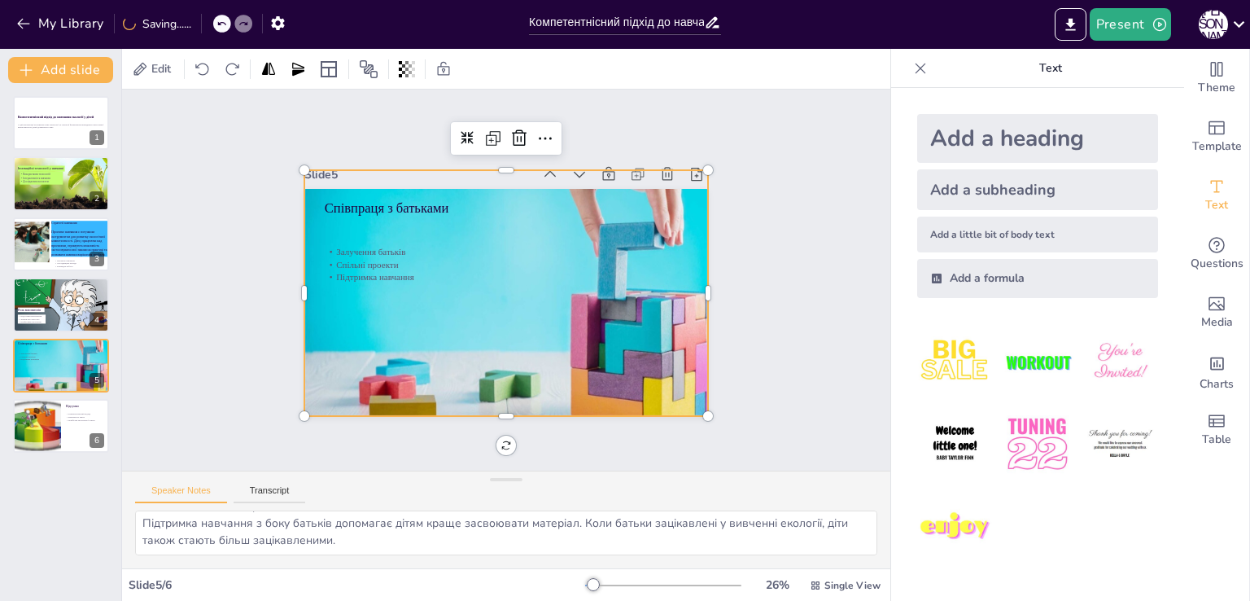
click at [355, 360] on div at bounding box center [515, 305] width 476 height 348
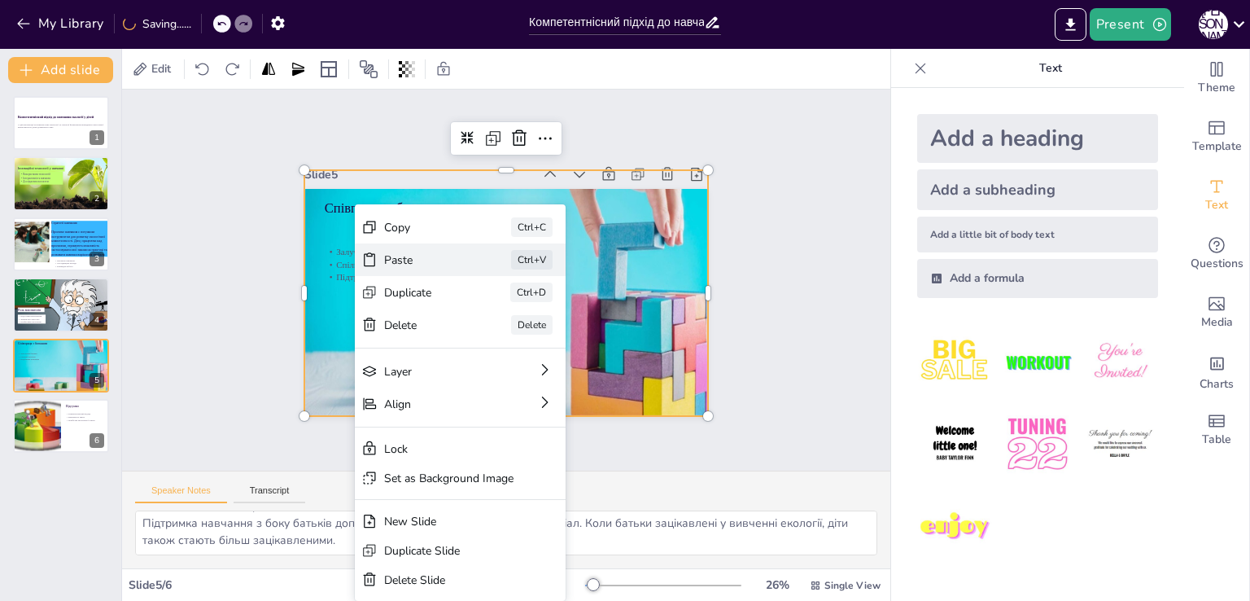
click at [475, 336] on div "Paste" at bounding box center [515, 359] width 81 height 47
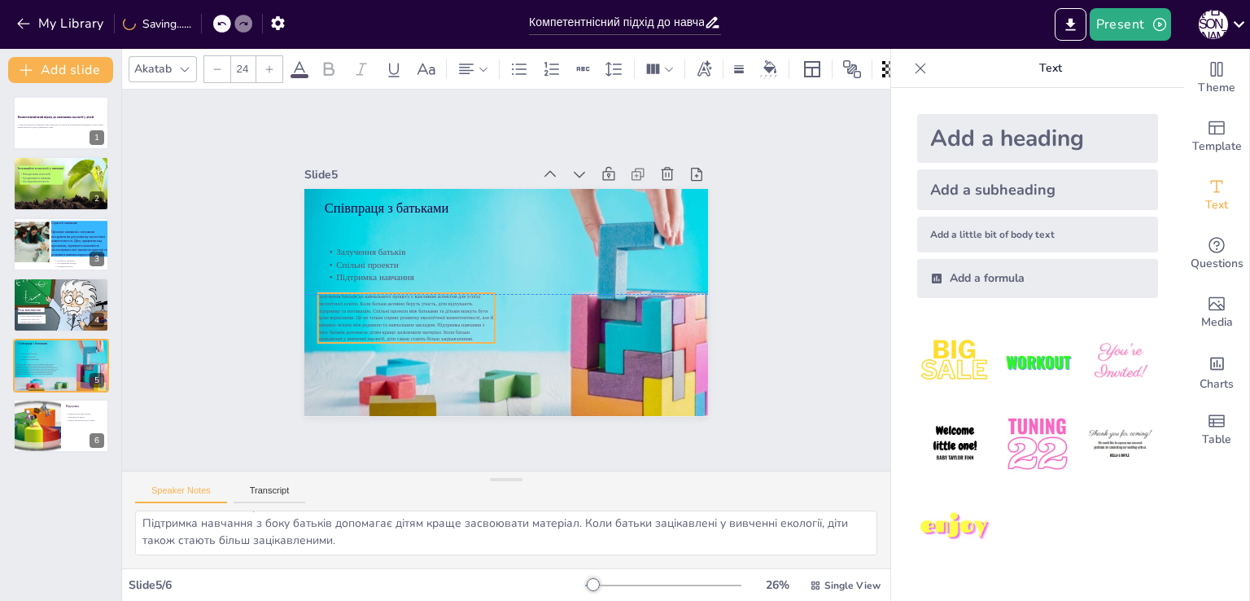
drag, startPoint x: 447, startPoint y: 243, endPoint x: 440, endPoint y: 324, distance: 80.8
click at [440, 317] on span "Залучення батьків до навчального процесу є важливим аспектом для успіху екологі…" at bounding box center [395, 257] width 165 height 119
drag, startPoint x: 489, startPoint y: 310, endPoint x: 545, endPoint y: 314, distance: 56.3
click at [549, 314] on div at bounding box center [558, 324] width 18 height 50
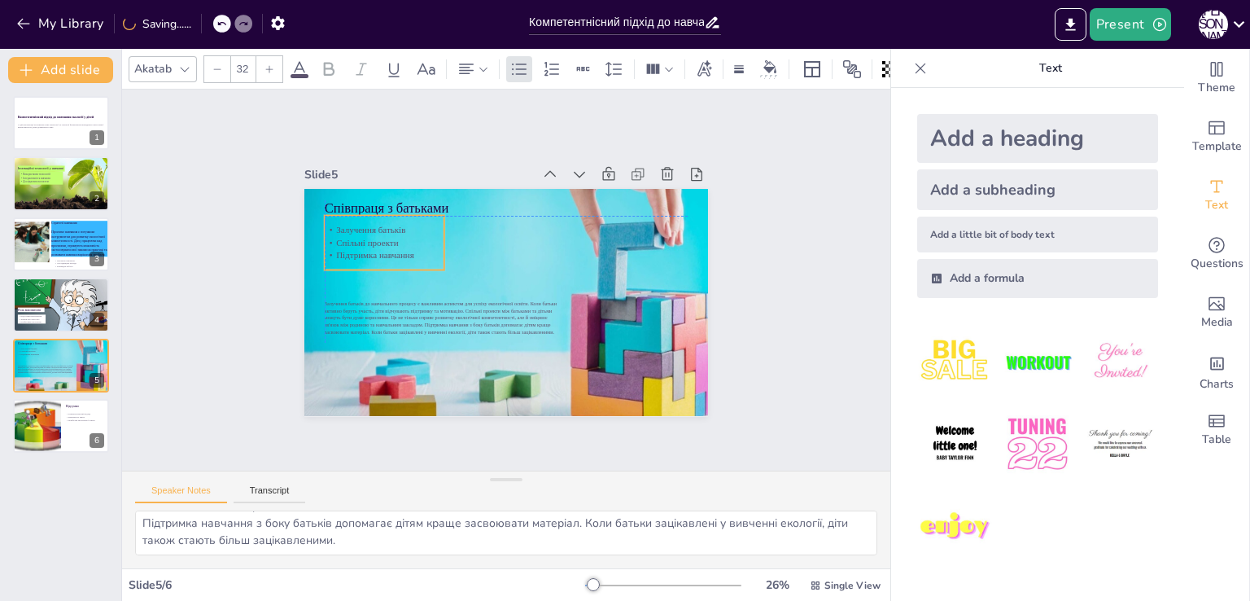
drag, startPoint x: 356, startPoint y: 254, endPoint x: 356, endPoint y: 236, distance: 17.9
click at [356, 236] on p "Спільні проекти" at bounding box center [389, 229] width 120 height 25
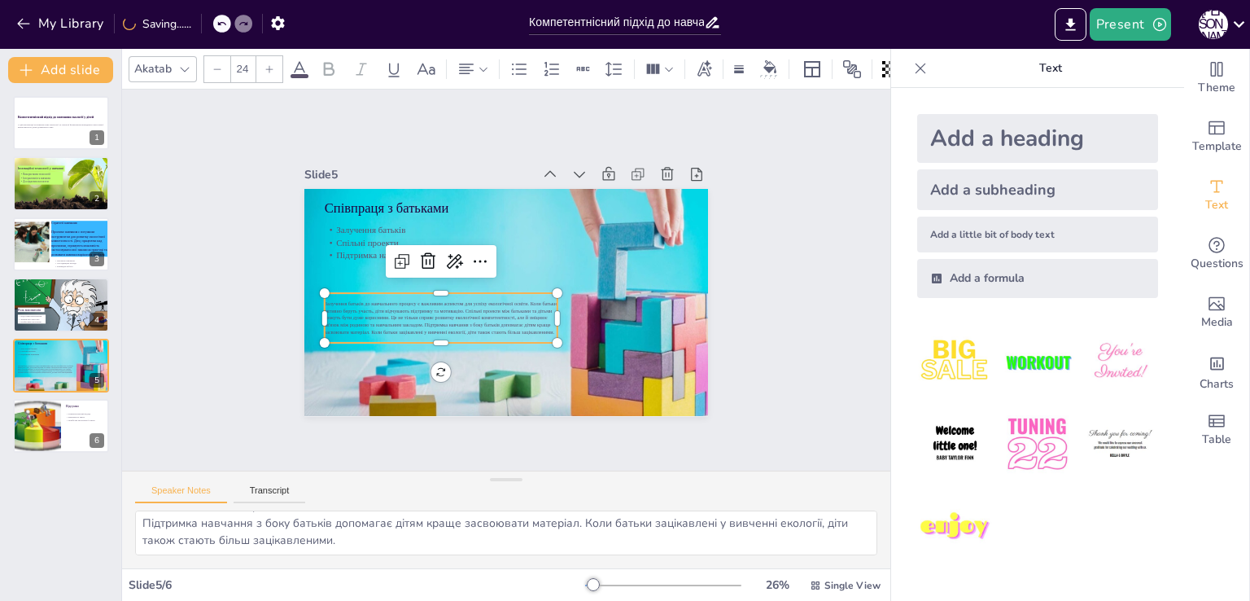
click at [399, 316] on span "Залучення батьків до навчального процесу є важливим аспектом для успіху екологі…" at bounding box center [437, 311] width 234 height 58
drag, startPoint x: 312, startPoint y: 287, endPoint x: 338, endPoint y: 289, distance: 26.1
click at [338, 289] on div "Співпраця з батьками Залучення батьків [PERSON_NAME] проекти Підтримка навчання" at bounding box center [502, 302] width 442 height 306
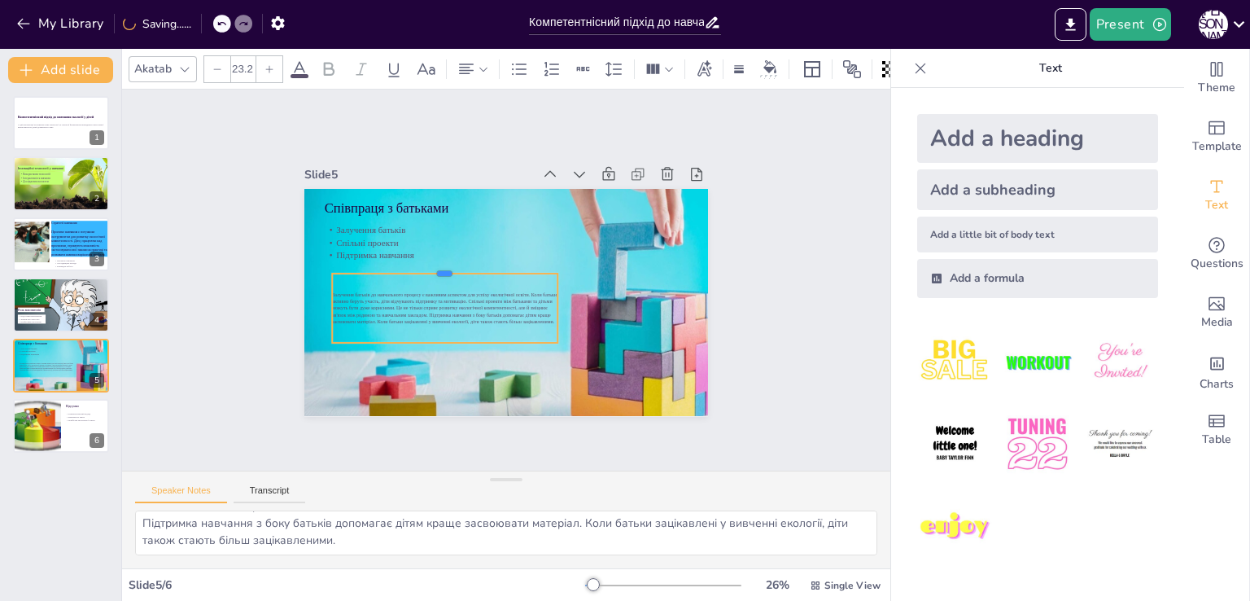
drag, startPoint x: 433, startPoint y: 286, endPoint x: 430, endPoint y: 265, distance: 21.4
click at [430, 265] on div at bounding box center [452, 249] width 218 height 82
drag, startPoint x: 318, startPoint y: 304, endPoint x: 302, endPoint y: 304, distance: 16.3
click at [323, 181] on div at bounding box center [353, 153] width 60 height 56
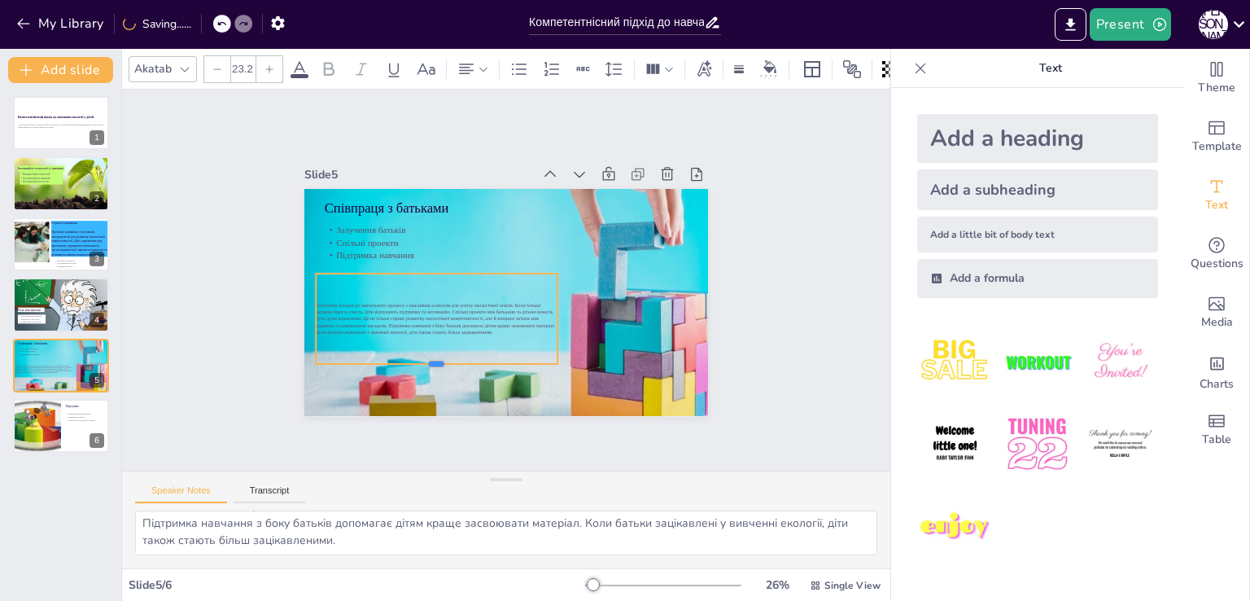
drag, startPoint x: 425, startPoint y: 339, endPoint x: 426, endPoint y: 359, distance: 20.4
click at [426, 359] on div at bounding box center [428, 362] width 242 height 38
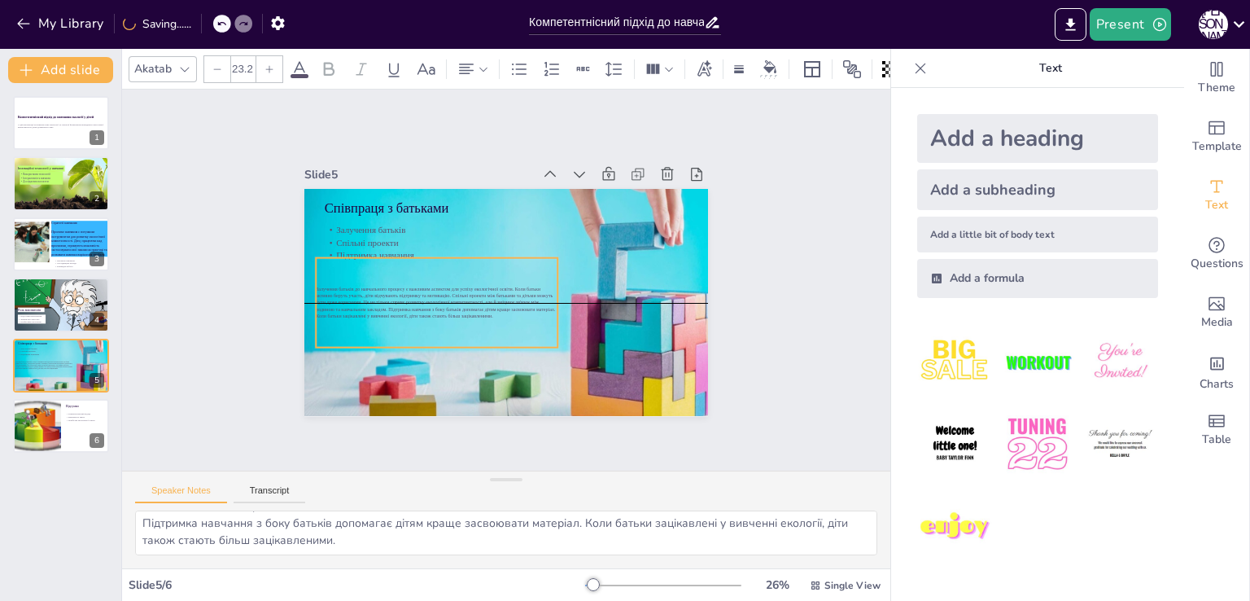
drag, startPoint x: 466, startPoint y: 335, endPoint x: 466, endPoint y: 323, distance: 12.2
click at [466, 323] on div "Залучення батьків до навчального процесу є важливим аспектом для успіху екологі…" at bounding box center [434, 295] width 249 height 114
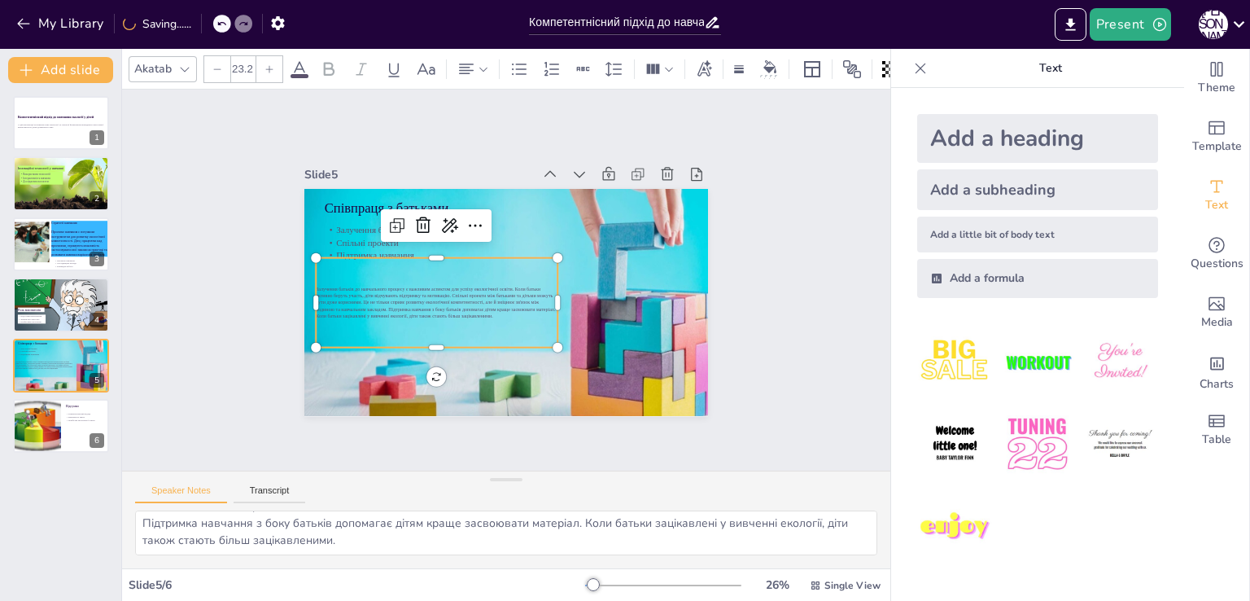
click at [313, 282] on span "Залучення батьків до навчального процесу є важливим аспектом для успіху екологі…" at bounding box center [432, 291] width 239 height 51
click at [313, 282] on span "Залучення батьків до навчального процесу є важливим аспектом для успіху екологі…" at bounding box center [430, 284] width 237 height 75
click at [273, 63] on div at bounding box center [269, 69] width 26 height 26
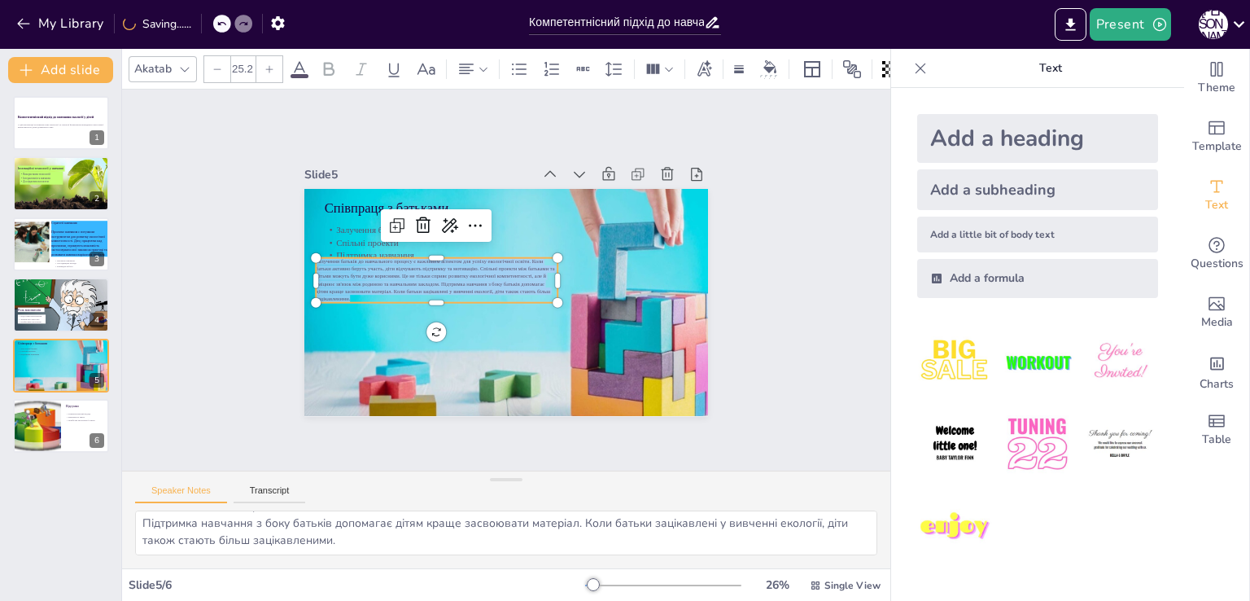
click at [273, 63] on div at bounding box center [269, 69] width 26 height 26
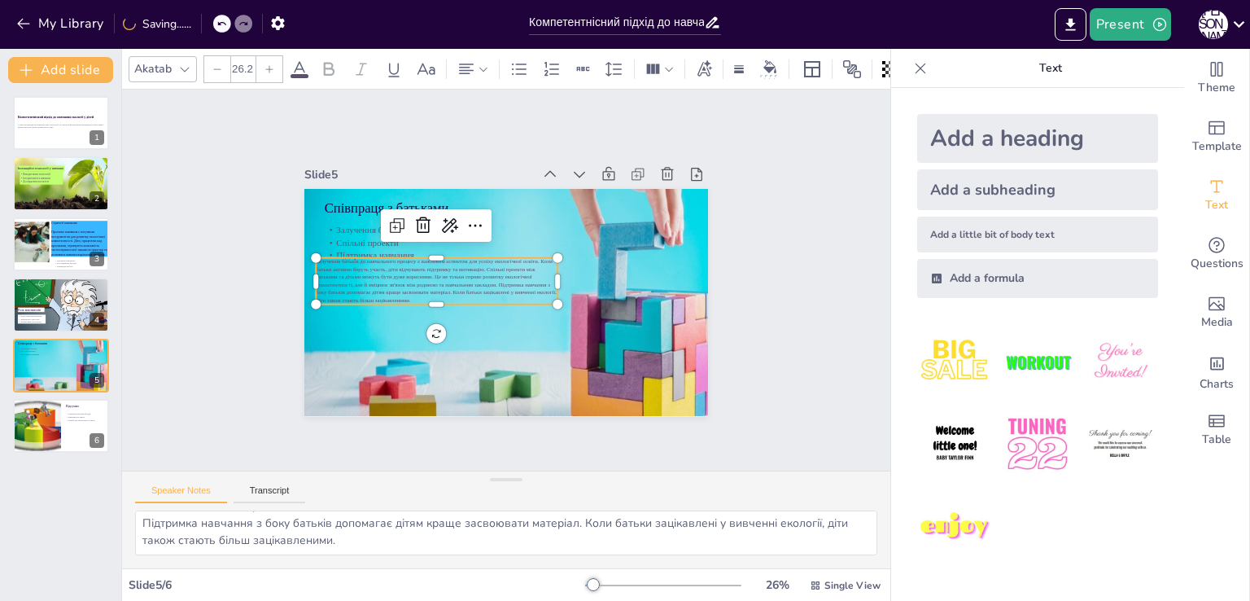
click at [273, 63] on div at bounding box center [269, 69] width 26 height 26
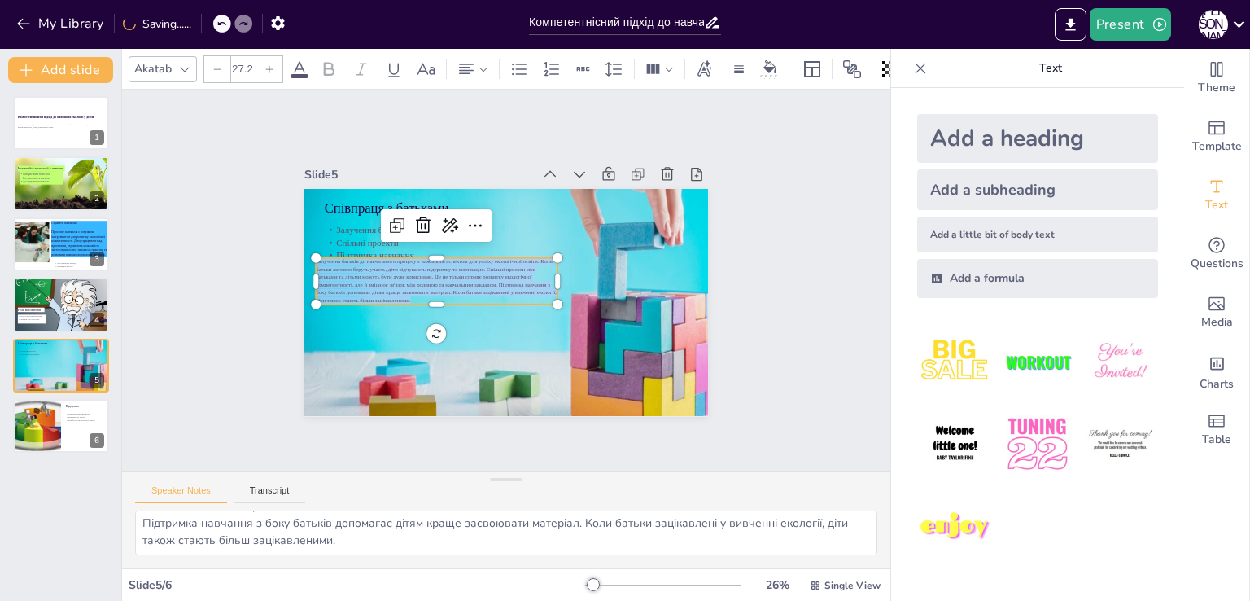
click at [273, 63] on div at bounding box center [269, 69] width 26 height 26
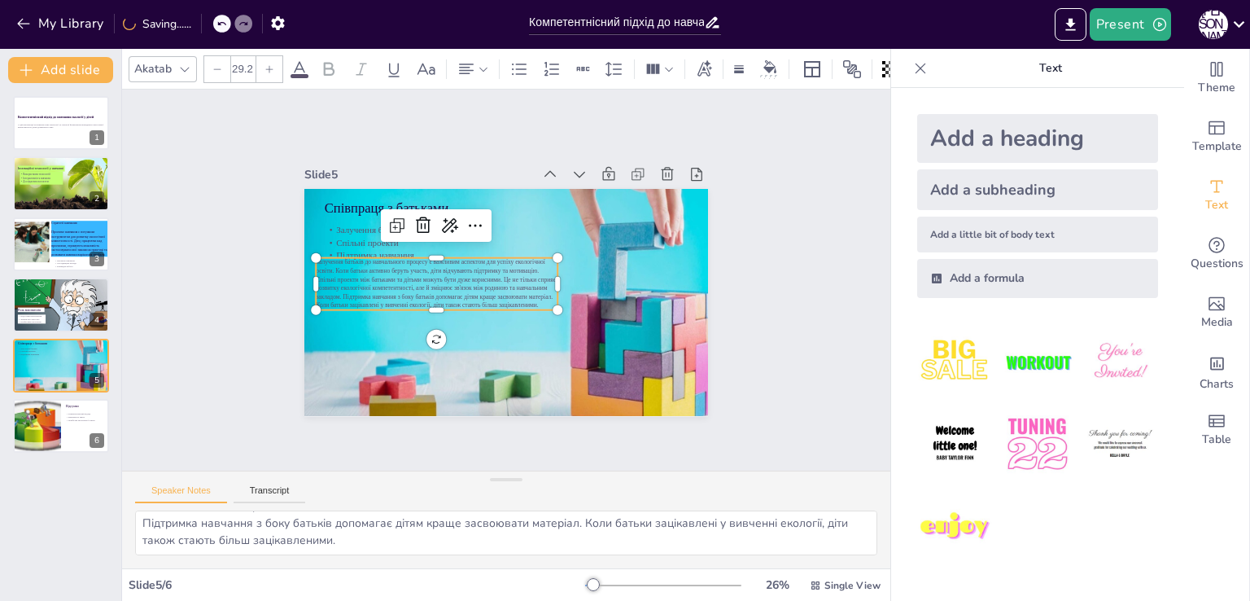
click at [273, 63] on div at bounding box center [269, 69] width 26 height 26
type input "31.2"
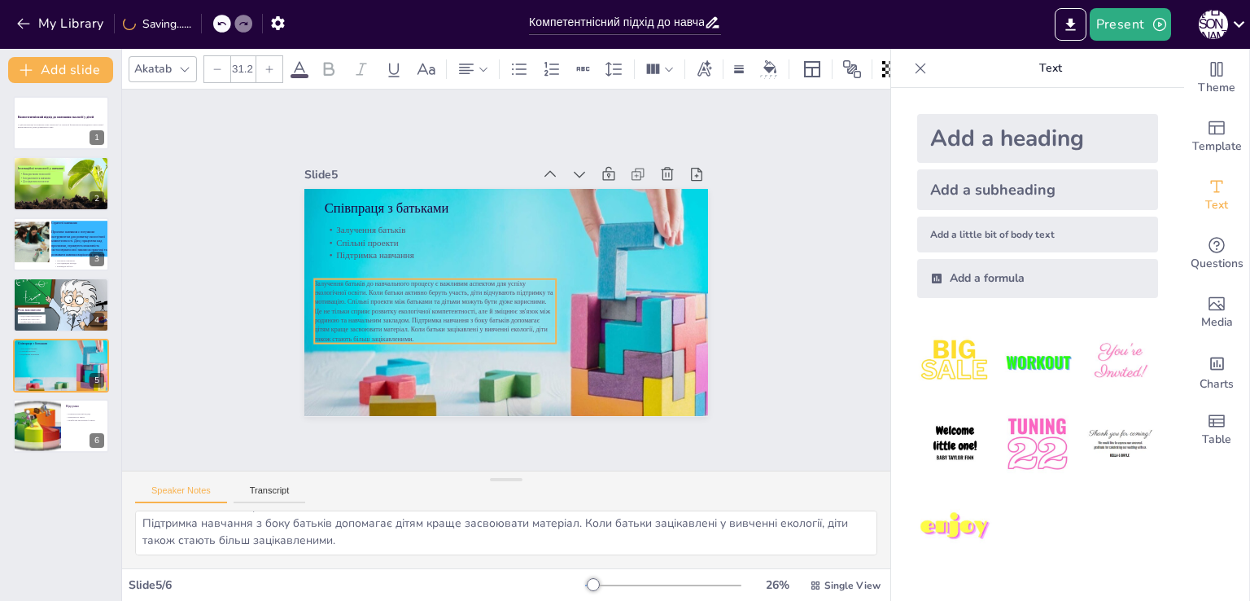
click at [492, 286] on span "Залучення батьків до навчального процесу є важливим аспектом для успіху екологі…" at bounding box center [570, 223] width 238 height 125
click at [492, 311] on span "Залучення батьків до навчального процесу є важливим аспектом для успіху екологі…" at bounding box center [475, 207] width 63 height 238
click at [492, 311] on span "Залучення батьків до навчального процесу є важливим аспектом для успіху екологі…" at bounding box center [425, 273] width 240 height 143
click at [319, 278] on span "Залучення батьків до навчального процесу є важливим аспектом для успіху екологі…" at bounding box center [425, 273] width 240 height 143
click at [319, 278] on span "Залучення батьків до навчального процесу є важливим аспектом для успіху екологі…" at bounding box center [429, 298] width 243 height 77
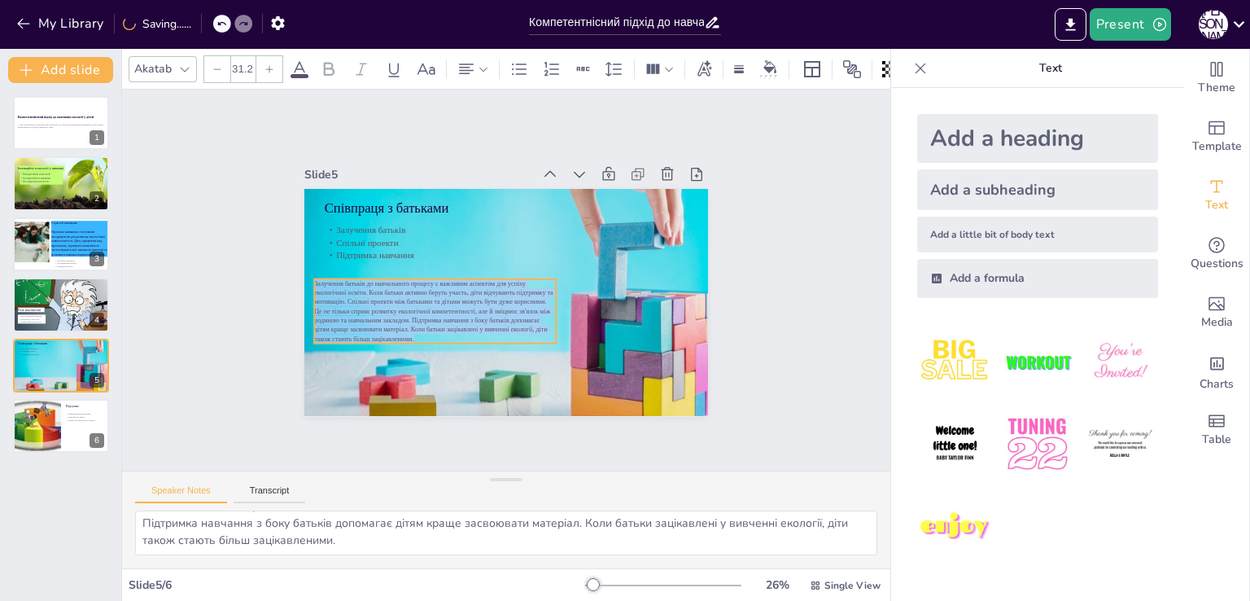
click at [319, 278] on span "Залучення батьків до навчального процесу є важливим аспектом для успіху екологі…" at bounding box center [427, 290] width 245 height 101
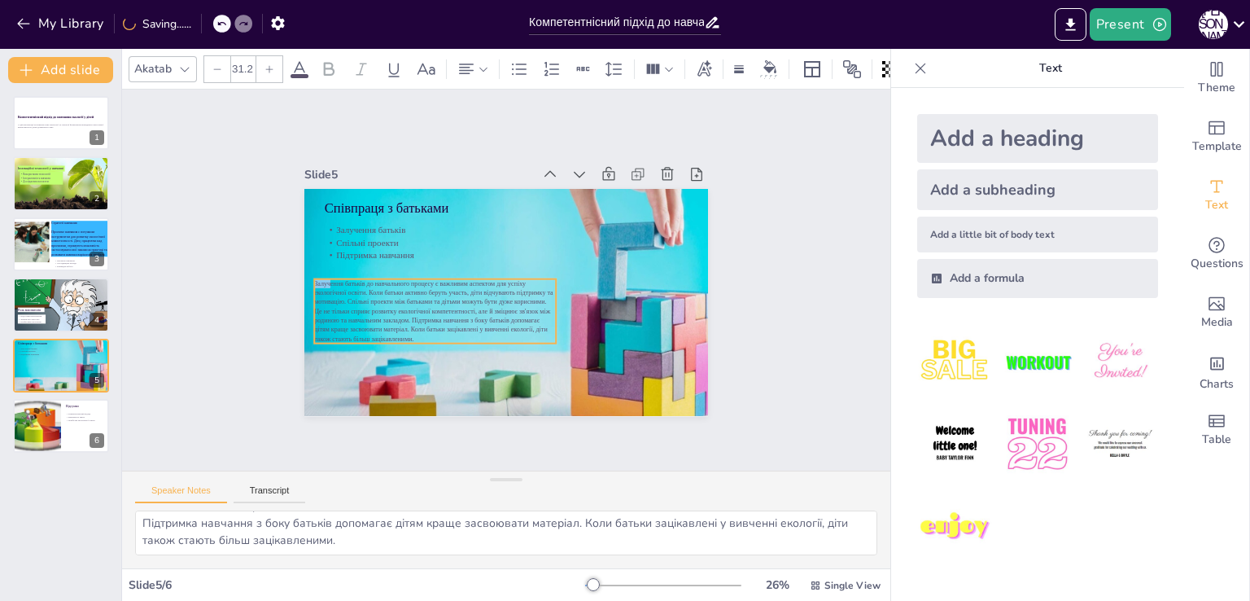
click at [319, 278] on span "Залучення батьків до навчального процесу є важливим аспектом для успіху екологі…" at bounding box center [425, 265] width 234 height 163
click at [319, 278] on span "Залучення батьків до навчального процесу є важливим аспектом для успіху екологі…" at bounding box center [429, 298] width 243 height 77
click at [319, 278] on span "Залучення батьків до навчального процесу є важливим аспектом для успіху екологі…" at bounding box center [426, 257] width 225 height 180
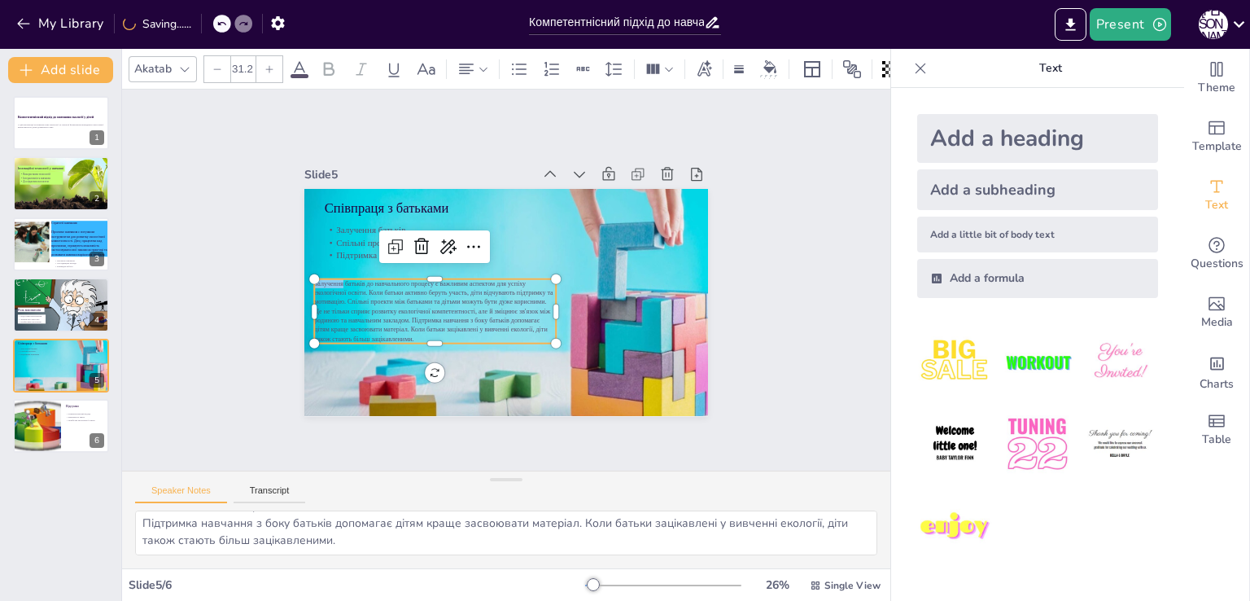
click at [319, 278] on span "Залучення батьків до навчального процесу є важливим аспектом для успіху екологі…" at bounding box center [425, 273] width 240 height 143
click at [319, 278] on span "Залучення батьків до навчального процесу є важливим аспектом для успіху екологі…" at bounding box center [425, 282] width 243 height 123
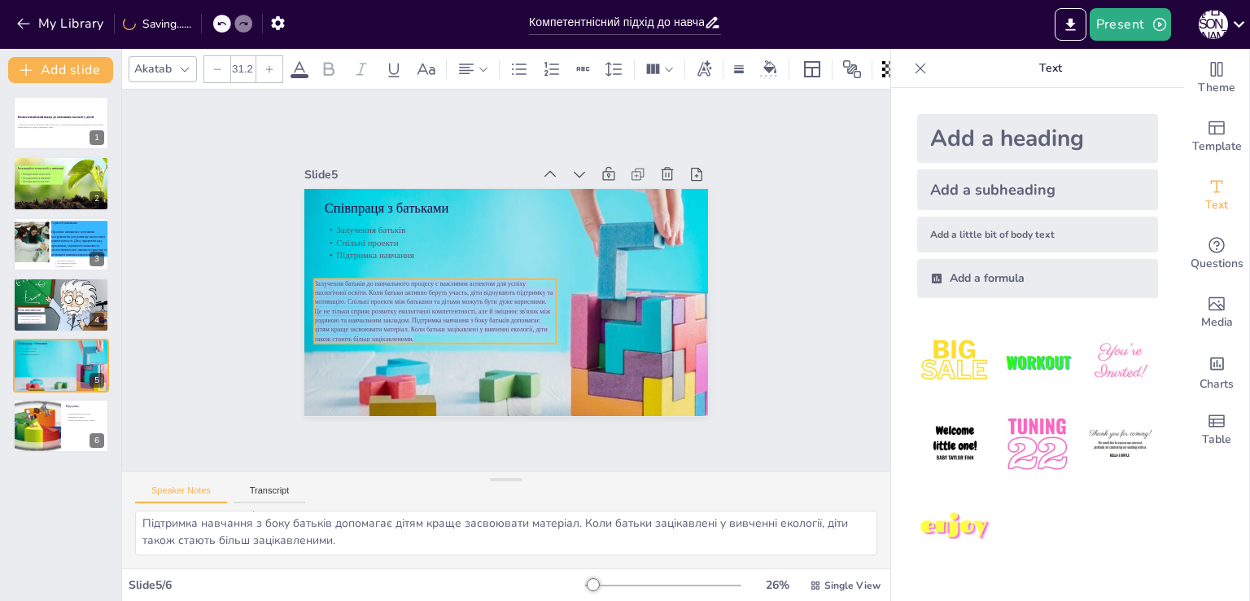
click at [319, 278] on span "Залучення батьків до навчального процесу є важливим аспектом для успіху екологі…" at bounding box center [429, 298] width 243 height 77
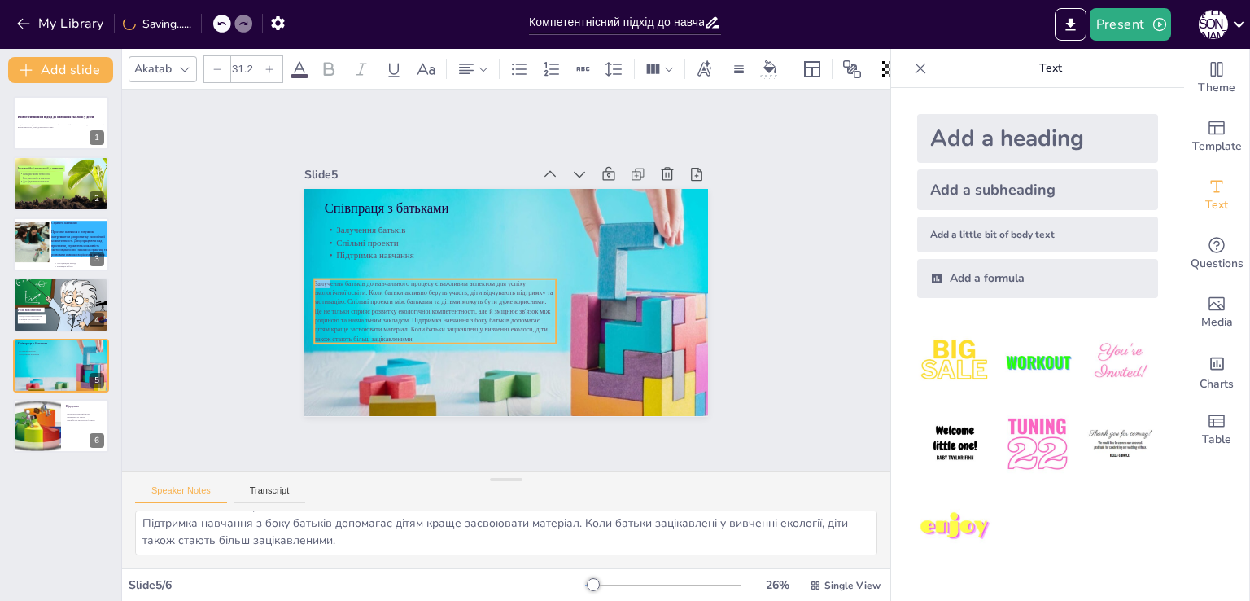
click at [319, 278] on span "Залучення батьків до навчального процесу є важливим аспектом для успіху екологі…" at bounding box center [427, 290] width 245 height 101
click at [319, 278] on span "Залучення батьків до навчального процесу є важливим аспектом для успіху екологі…" at bounding box center [425, 282] width 243 height 123
click at [319, 278] on span "Залучення батьків до навчального процесу є важливим аспектом для успіху екологі…" at bounding box center [429, 298] width 243 height 77
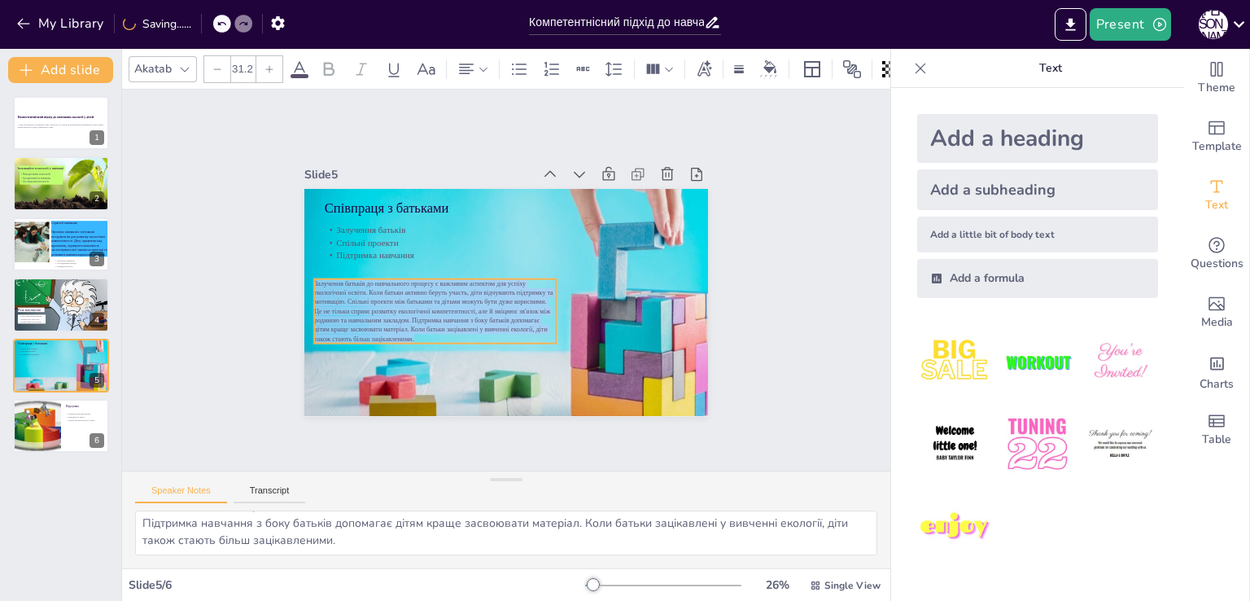
click at [319, 278] on span "Залучення батьків до навчального процесу є важливим аспектом для успіху екологі…" at bounding box center [425, 273] width 240 height 143
click at [479, 66] on icon at bounding box center [483, 68] width 11 height 11
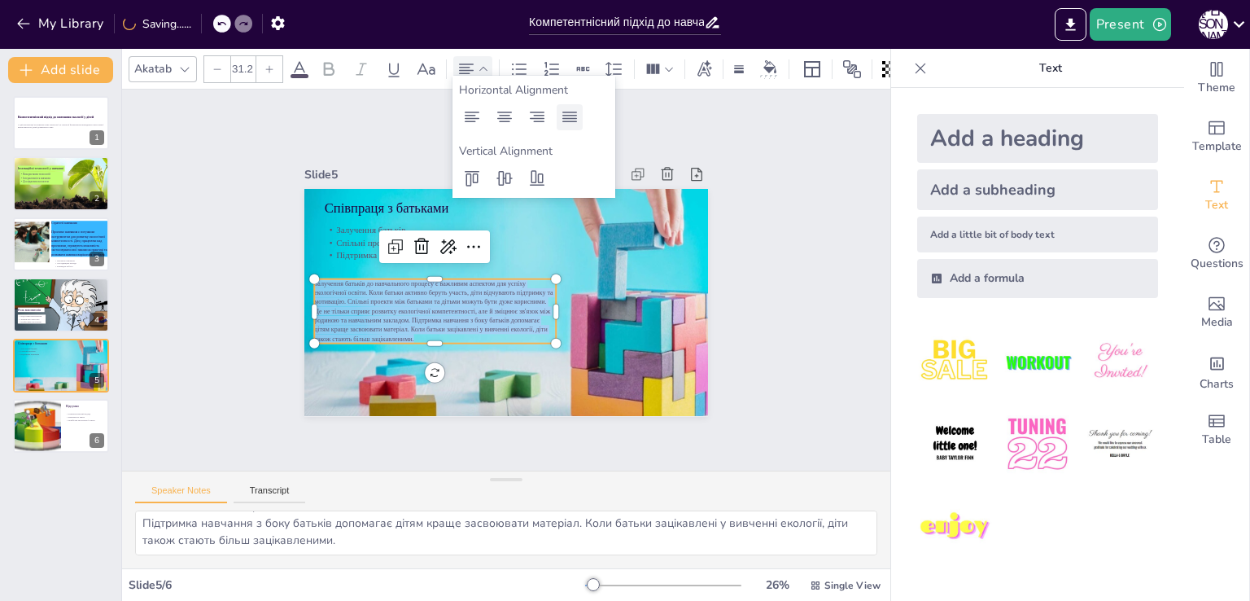
click at [567, 118] on icon at bounding box center [569, 116] width 15 height 11
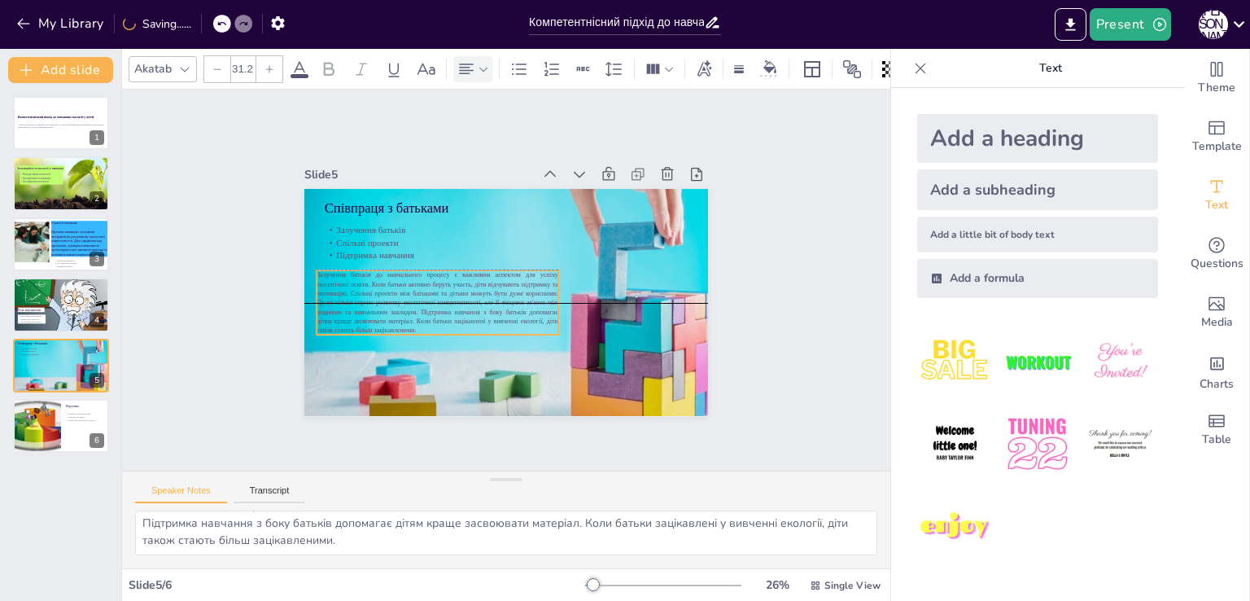
click at [413, 291] on p "Залучення батьків до навчального процесу є важливим аспектом для успіху екологі…" at bounding box center [469, 218] width 113 height 250
click at [233, 307] on div "Slide 1 Компетентнісний підхід до навчання екології у дітей У цій презентації р…" at bounding box center [506, 280] width 768 height 381
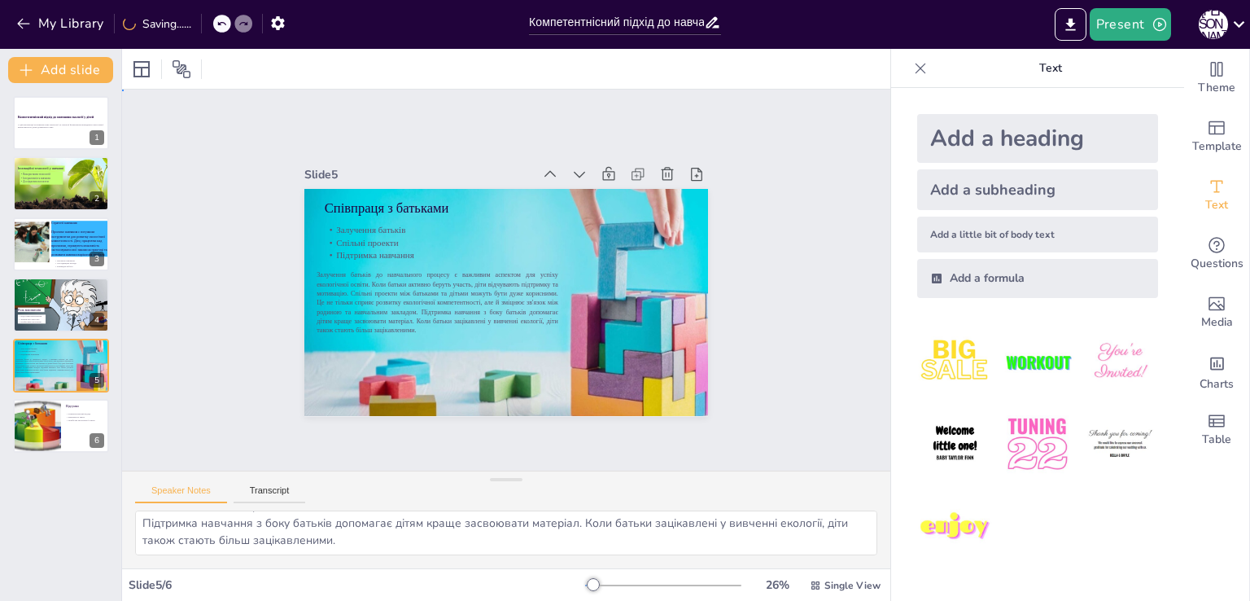
click at [165, 339] on div "Slide 1 Компетентнісний підхід до навчання екології у дітей У цій презентації р…" at bounding box center [506, 280] width 856 height 714
click at [59, 134] on div at bounding box center [61, 122] width 98 height 55
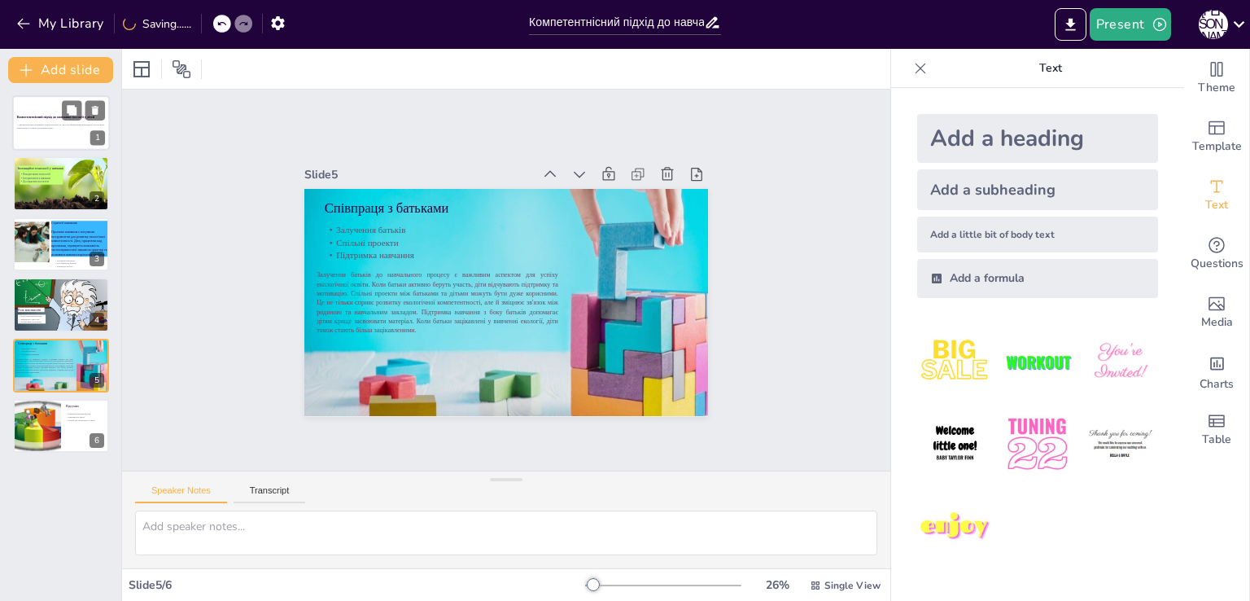
scroll to position [0, 0]
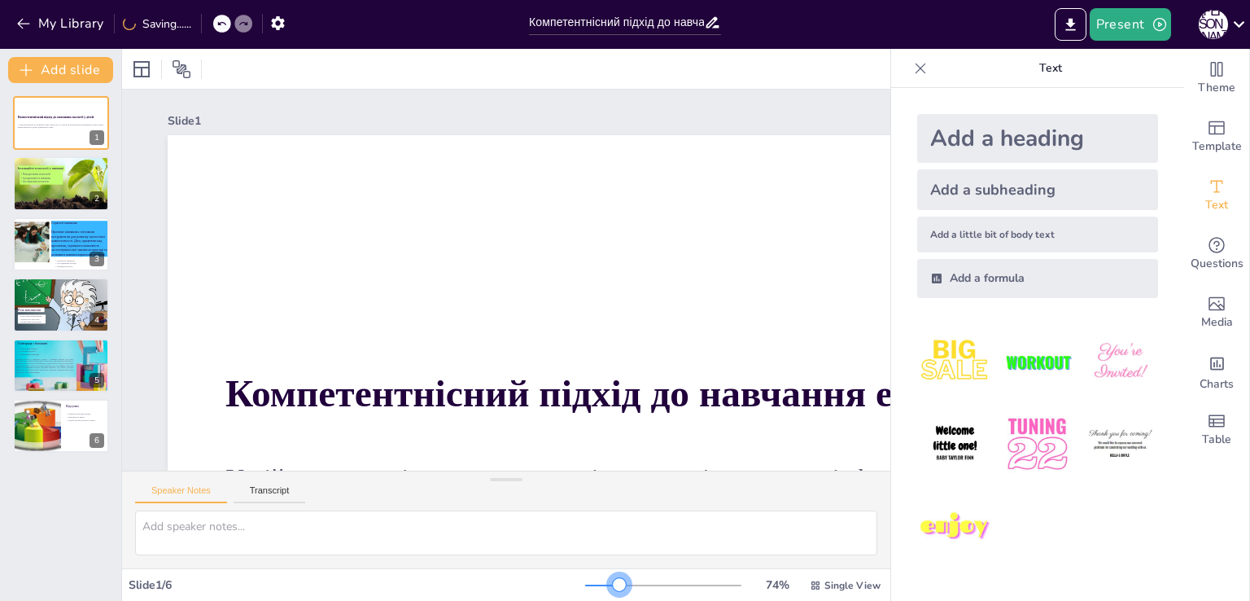
click at [609, 587] on div at bounding box center [663, 585] width 156 height 13
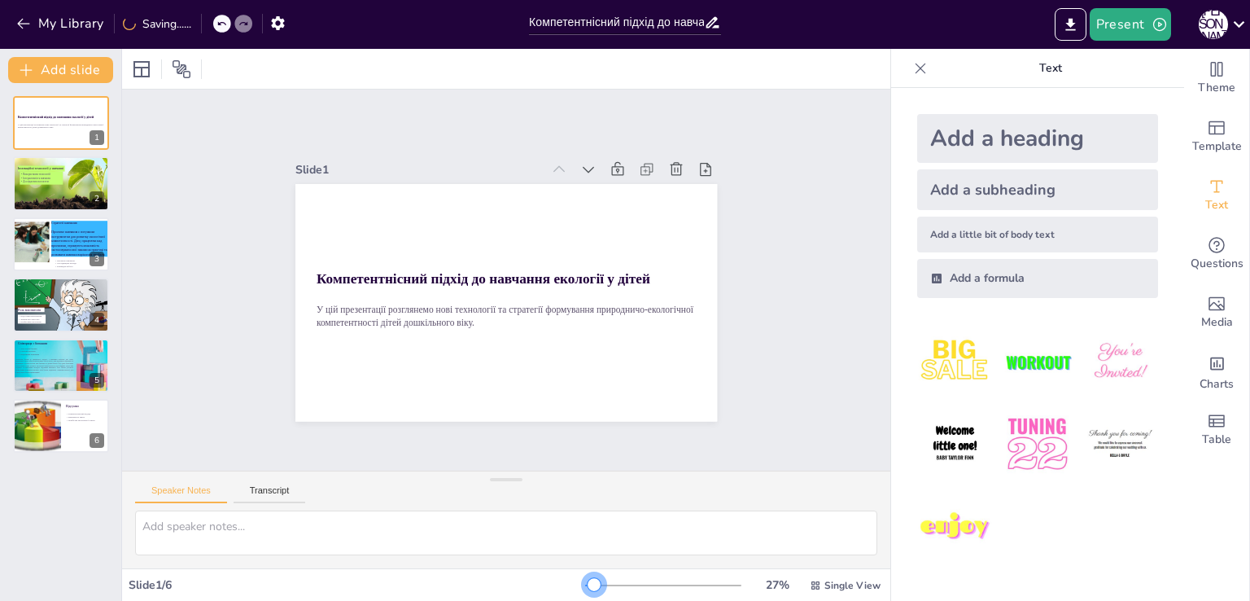
click at [585, 587] on div at bounding box center [663, 585] width 156 height 13
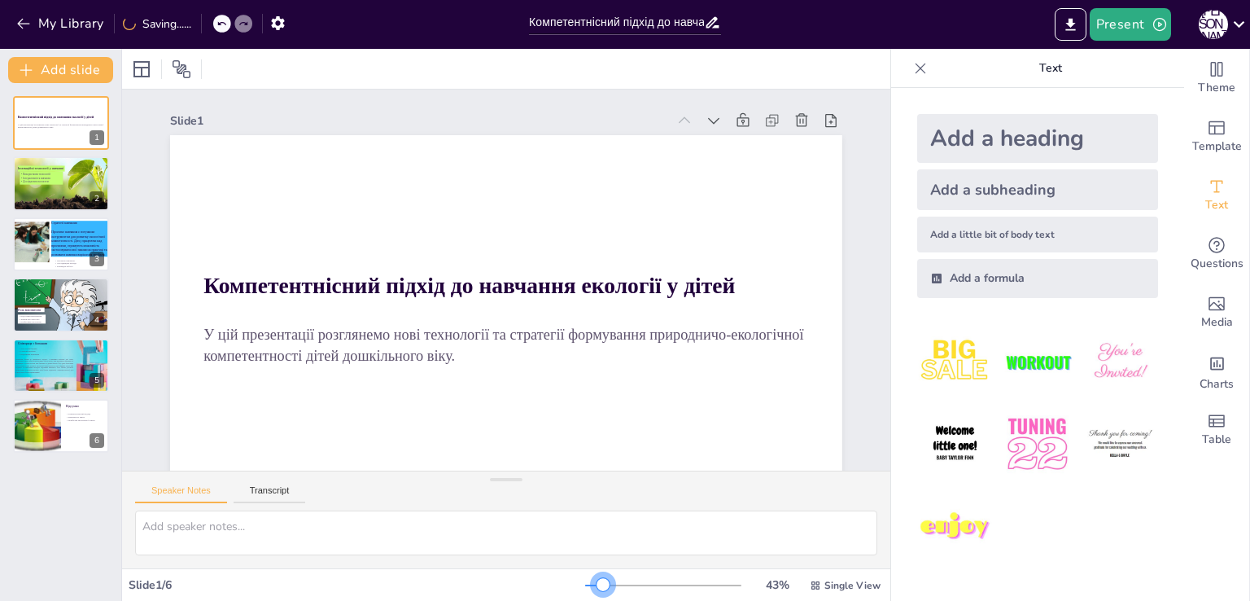
click at [592, 584] on div at bounding box center [663, 585] width 156 height 13
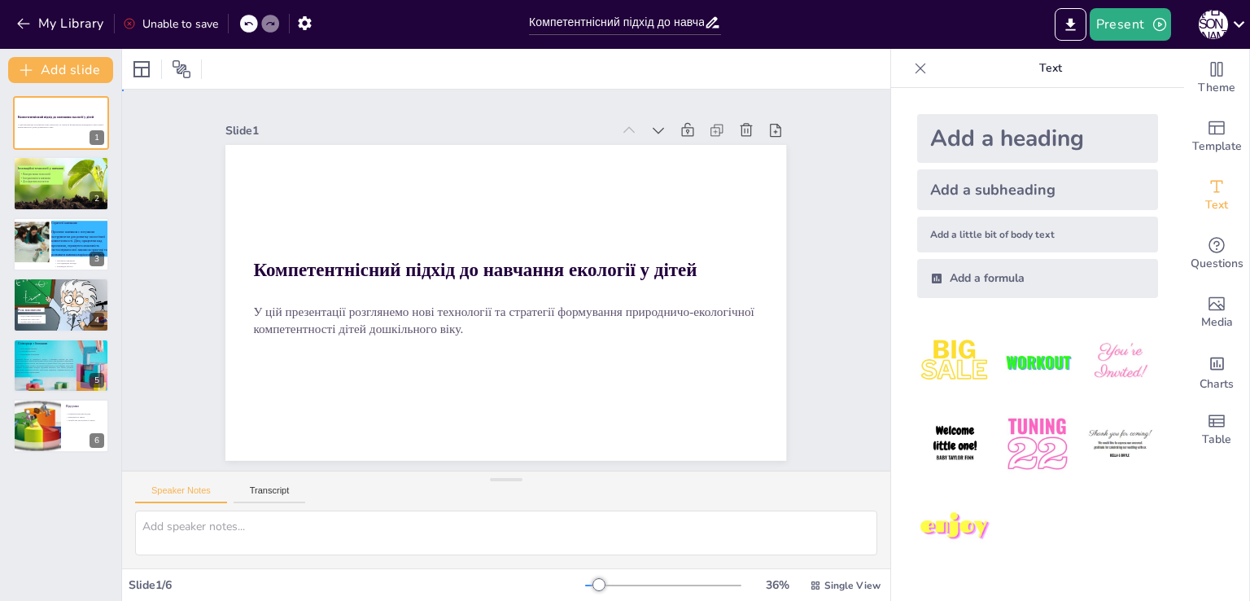
click at [847, 362] on div "Slide 1 Компетентнісний підхід до навчання екології у дітей У цій презентації р…" at bounding box center [506, 280] width 857 height 661
click at [54, 186] on div at bounding box center [67, 165] width 112 height 92
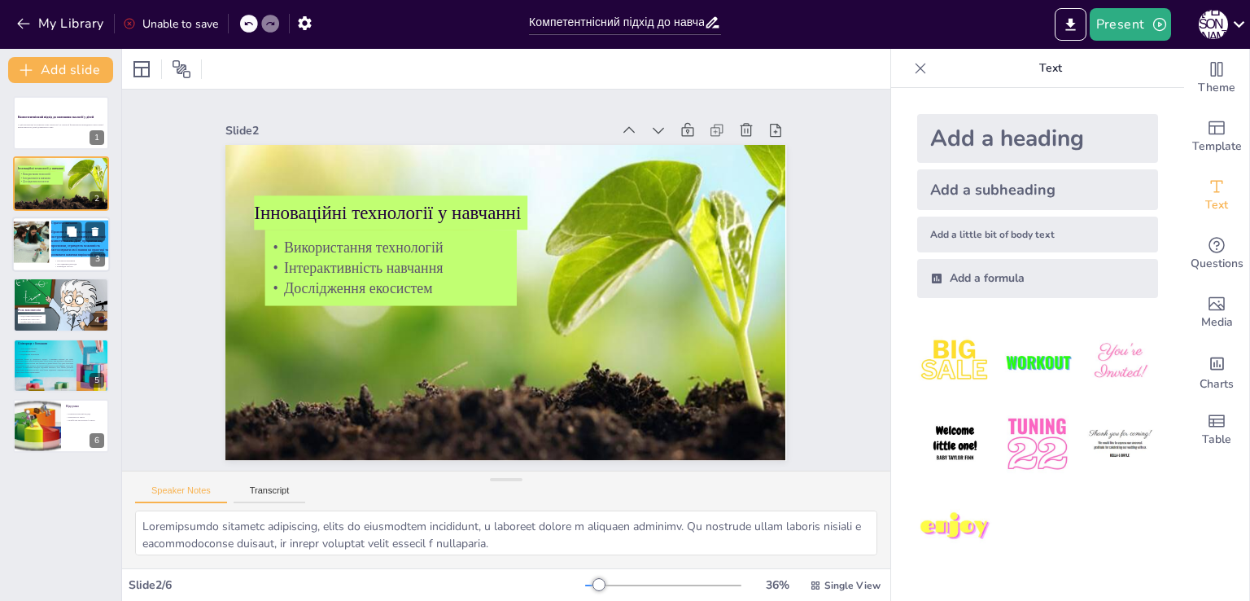
click at [37, 251] on div at bounding box center [29, 242] width 55 height 42
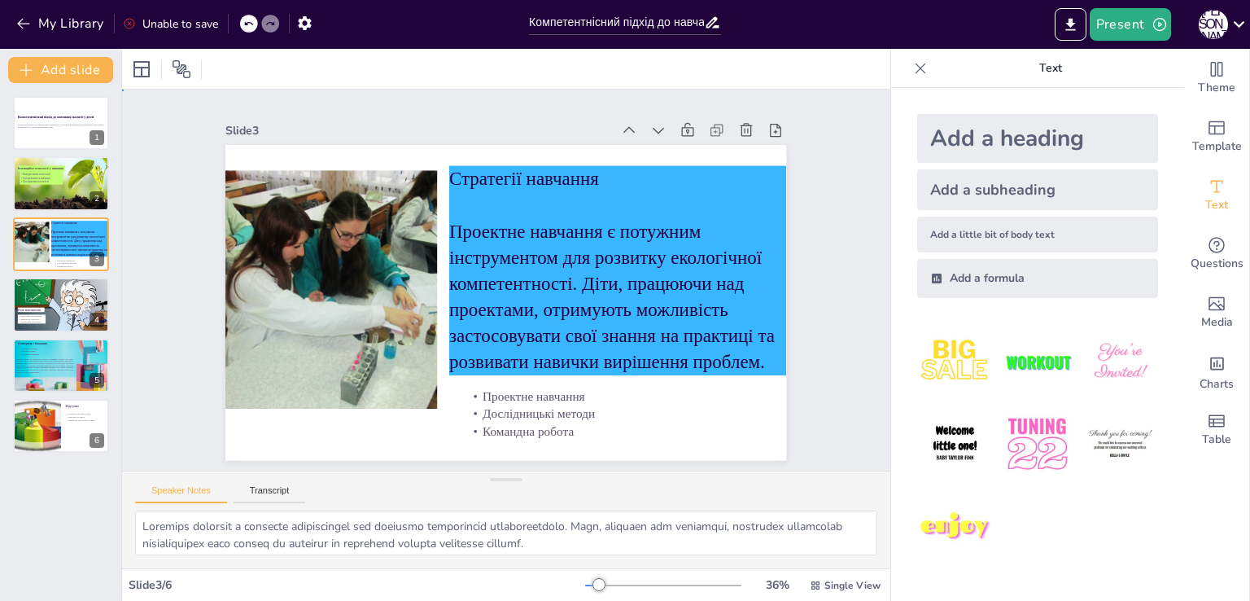
click at [150, 333] on div "Slide 1 Компетентнісний підхід до навчання екології у дітей У цій презентації р…" at bounding box center [506, 279] width 804 height 459
click at [66, 294] on icon at bounding box center [71, 291] width 11 height 11
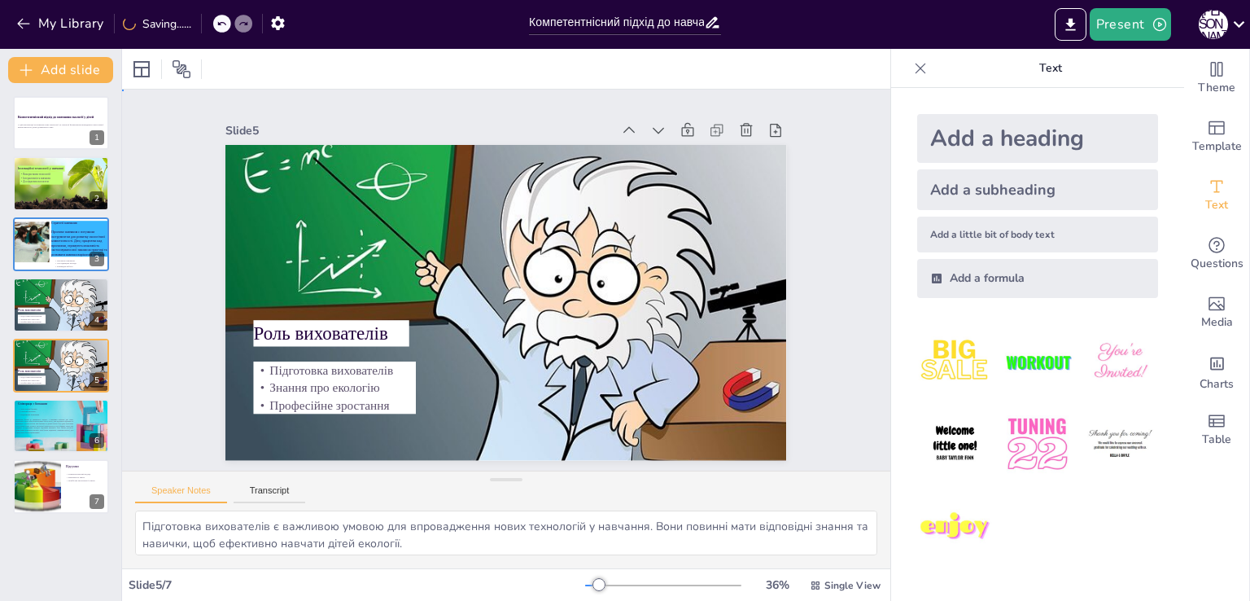
click at [151, 244] on div "Slide 1 Компетентнісний підхід до навчання екології у дітей У цій презентації р…" at bounding box center [507, 279] width 846 height 759
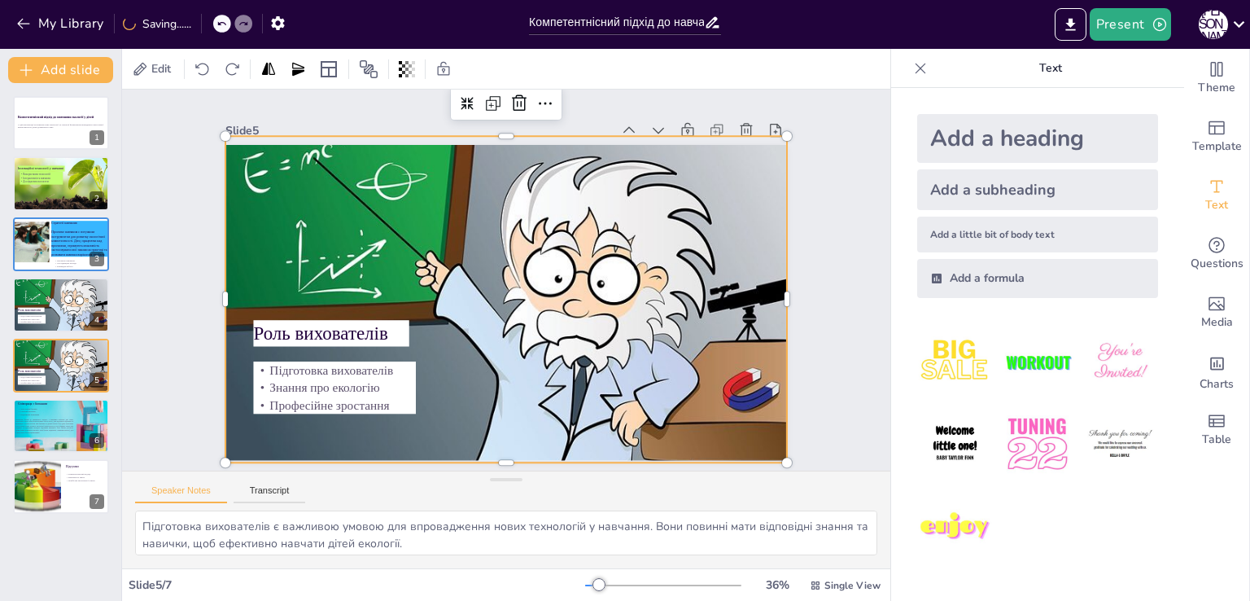
click at [303, 232] on div at bounding box center [498, 319] width 684 height 583
click at [195, 221] on div "Slide 1 Компетентнісний підхід до навчання екології у дітей У цій презентації р…" at bounding box center [506, 279] width 639 height 745
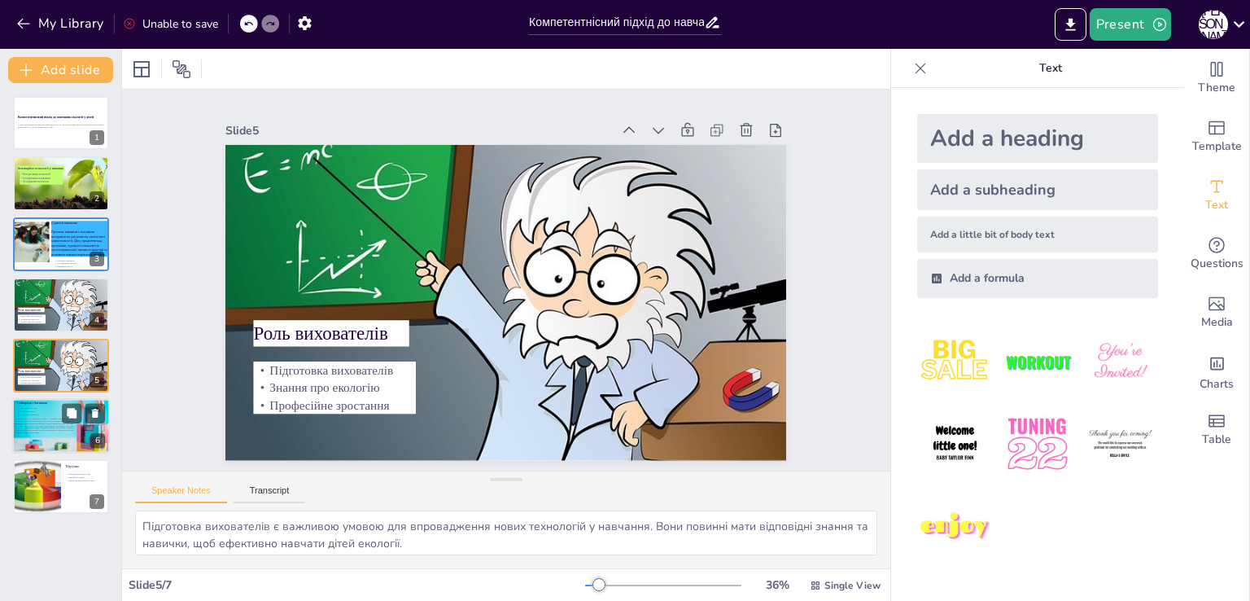
click at [39, 434] on div at bounding box center [64, 426] width 104 height 64
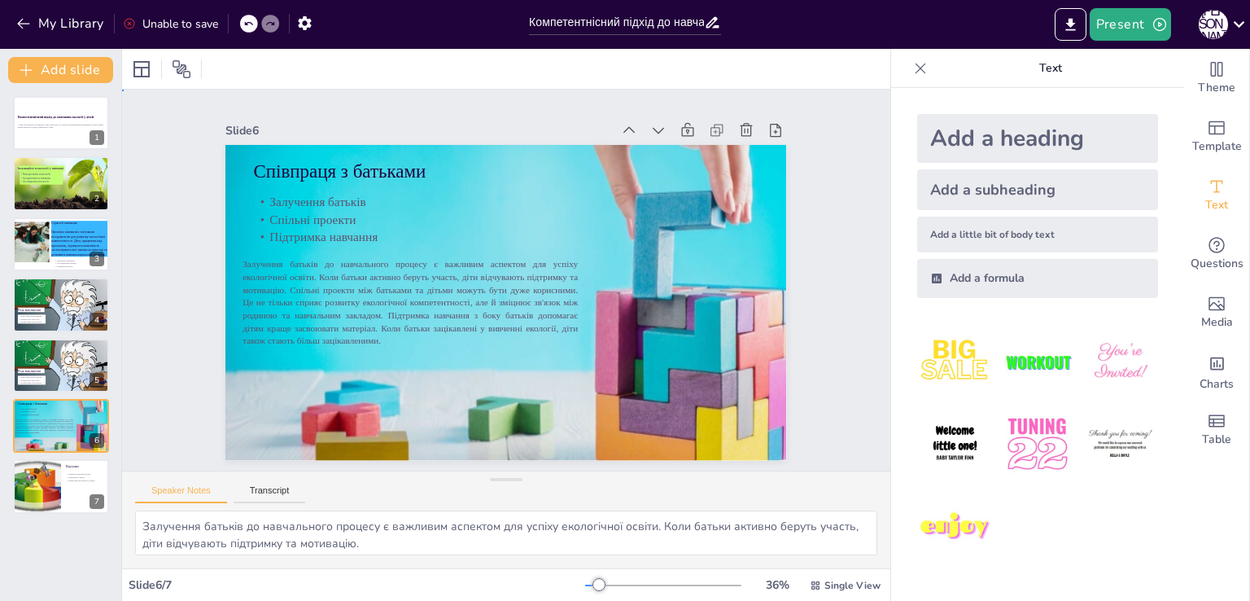
click at [172, 408] on div "Slide 1 Компетентнісний підхід до навчання екології у дітей У цій презентації р…" at bounding box center [505, 280] width 745 height 639
click at [59, 484] on div at bounding box center [37, 486] width 106 height 55
type textarea "Компетентнісний підхід є основою сучасної освіти. Він дозволяє дітям отримати н…"
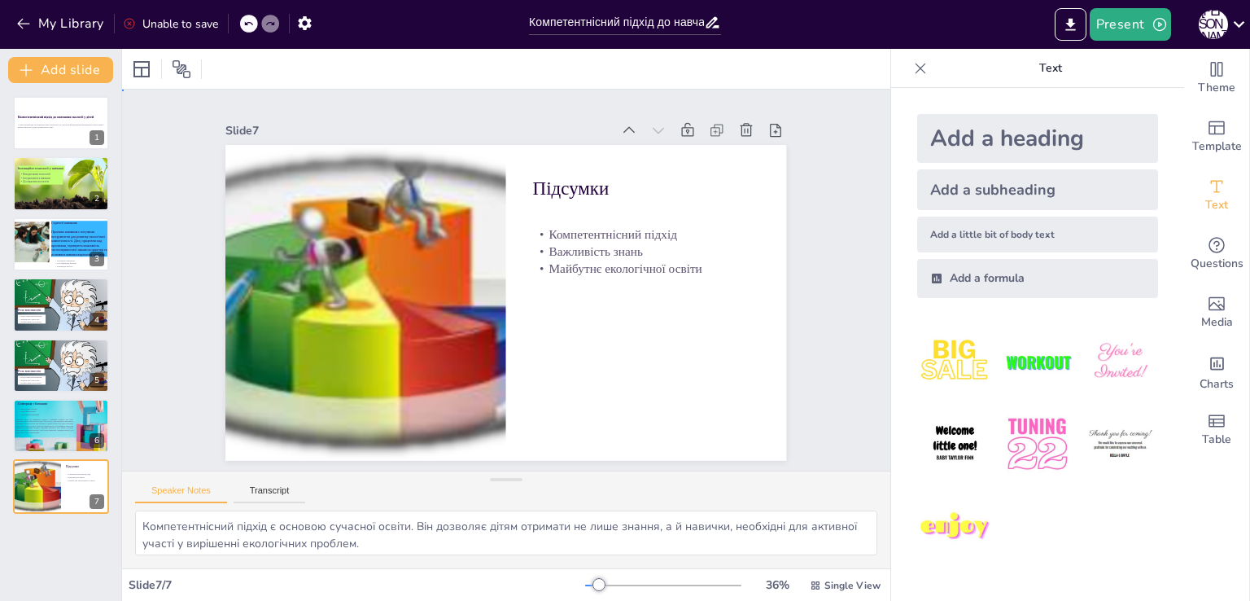
click at [137, 398] on div "Slide 1 Компетентнісний підхід до навчання екології у дітей У цій презентації р…" at bounding box center [506, 279] width 804 height 459
